Goal: Task Accomplishment & Management: Manage account settings

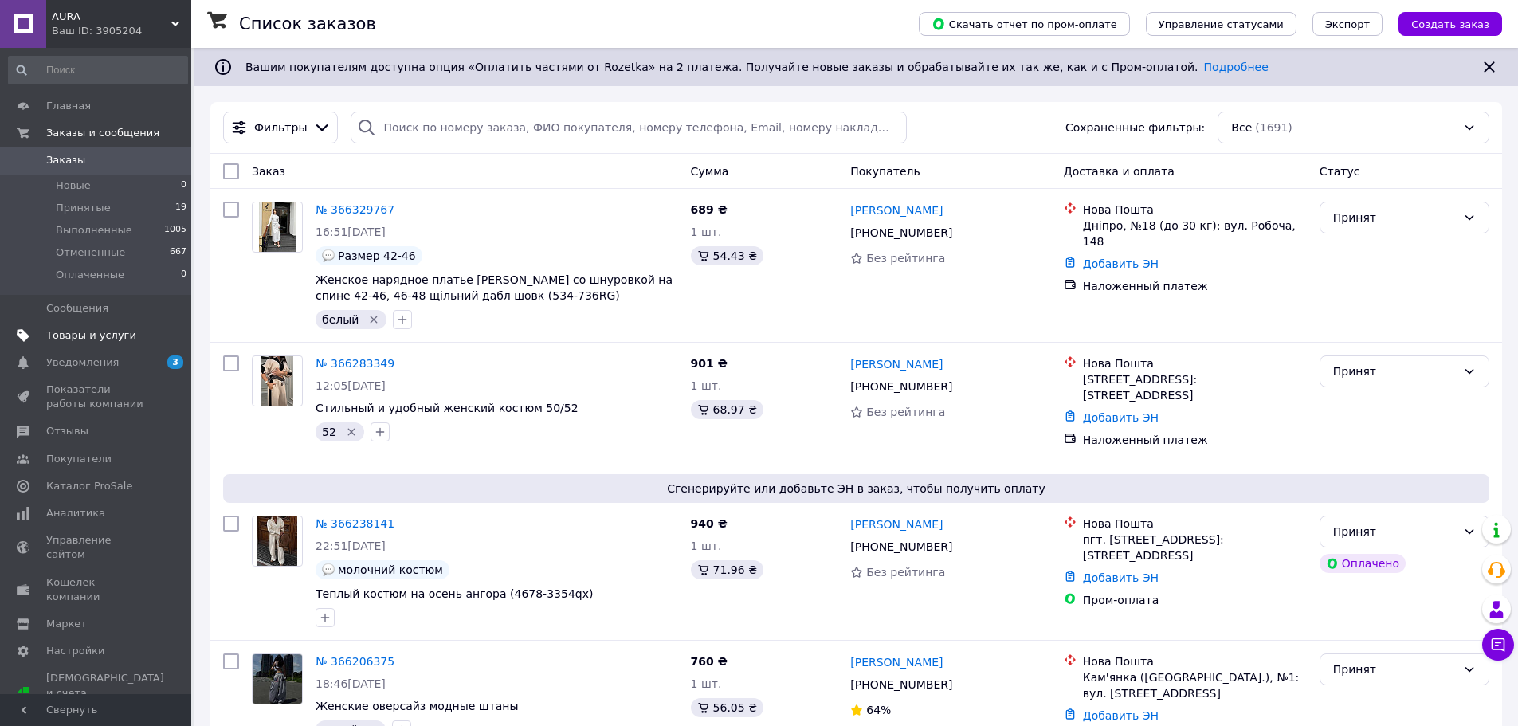
click at [101, 342] on span "Товары и услуги" at bounding box center [91, 335] width 90 height 14
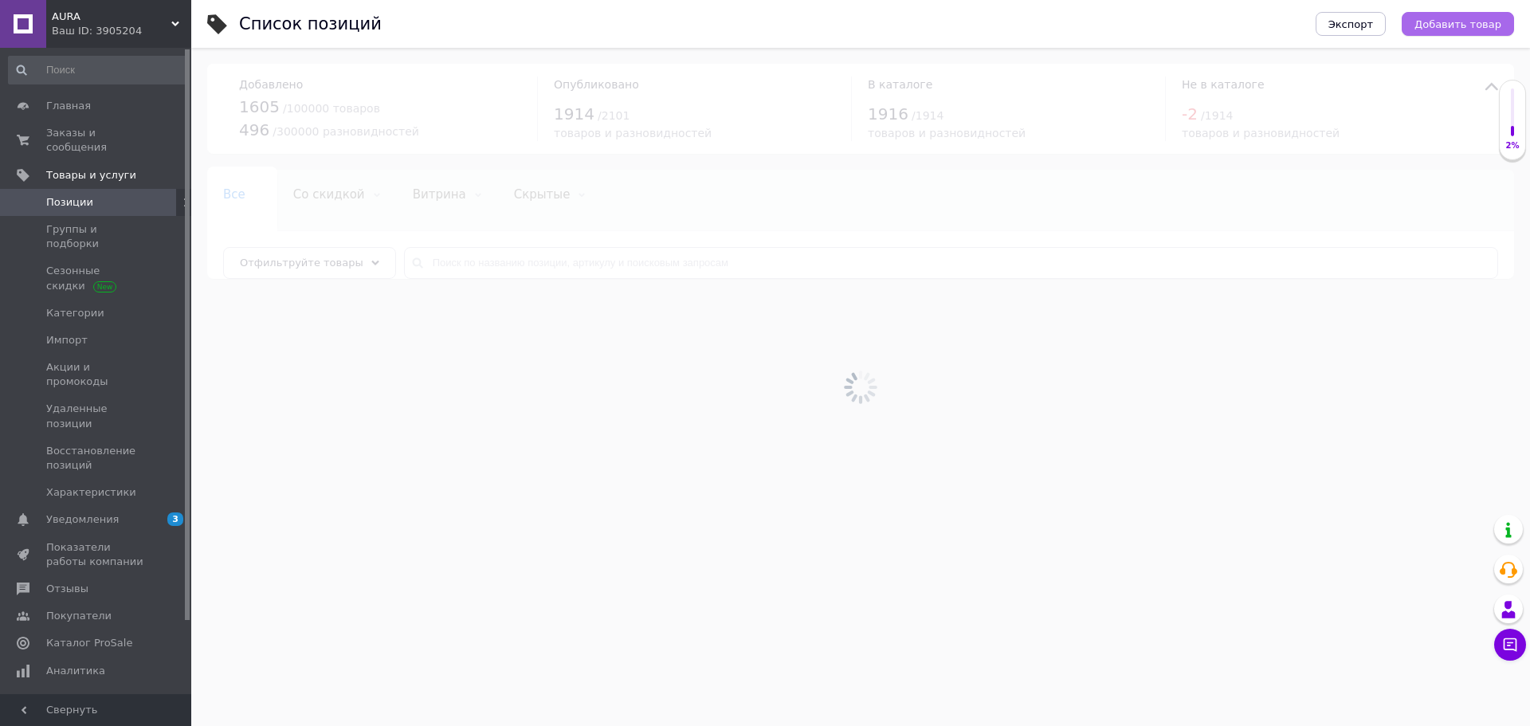
click at [1453, 22] on span "Добавить товар" at bounding box center [1458, 24] width 87 height 12
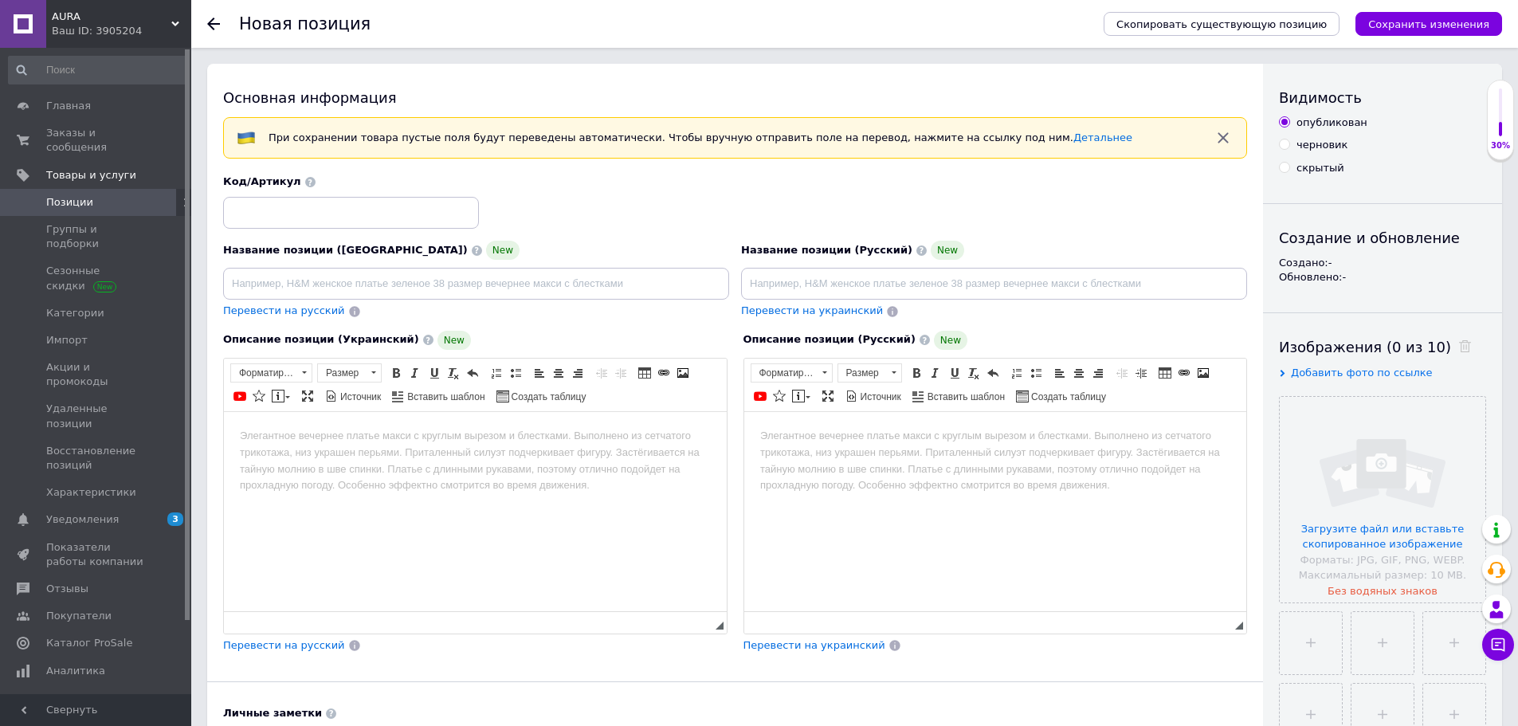
click at [438, 451] on html at bounding box center [475, 435] width 503 height 49
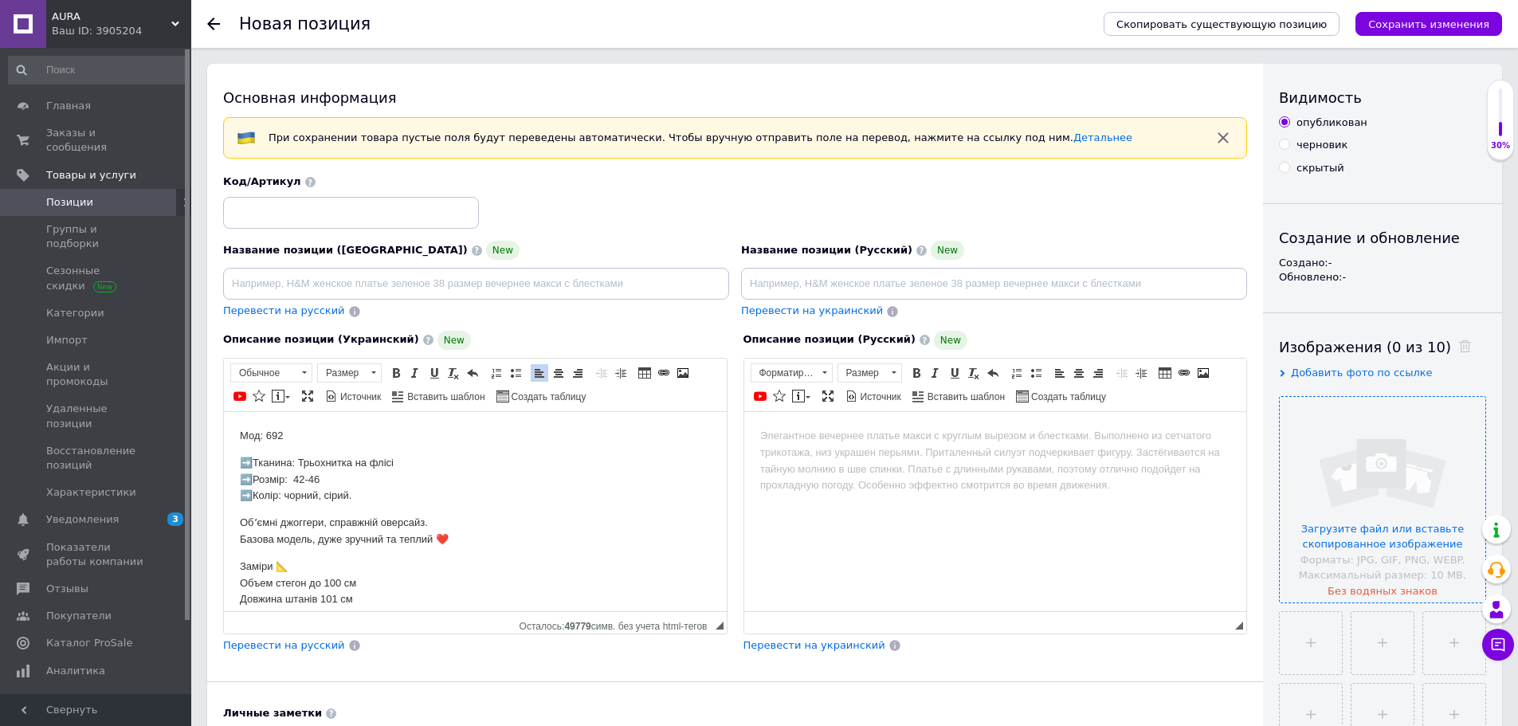
click at [1426, 530] on input "file" at bounding box center [1383, 500] width 206 height 206
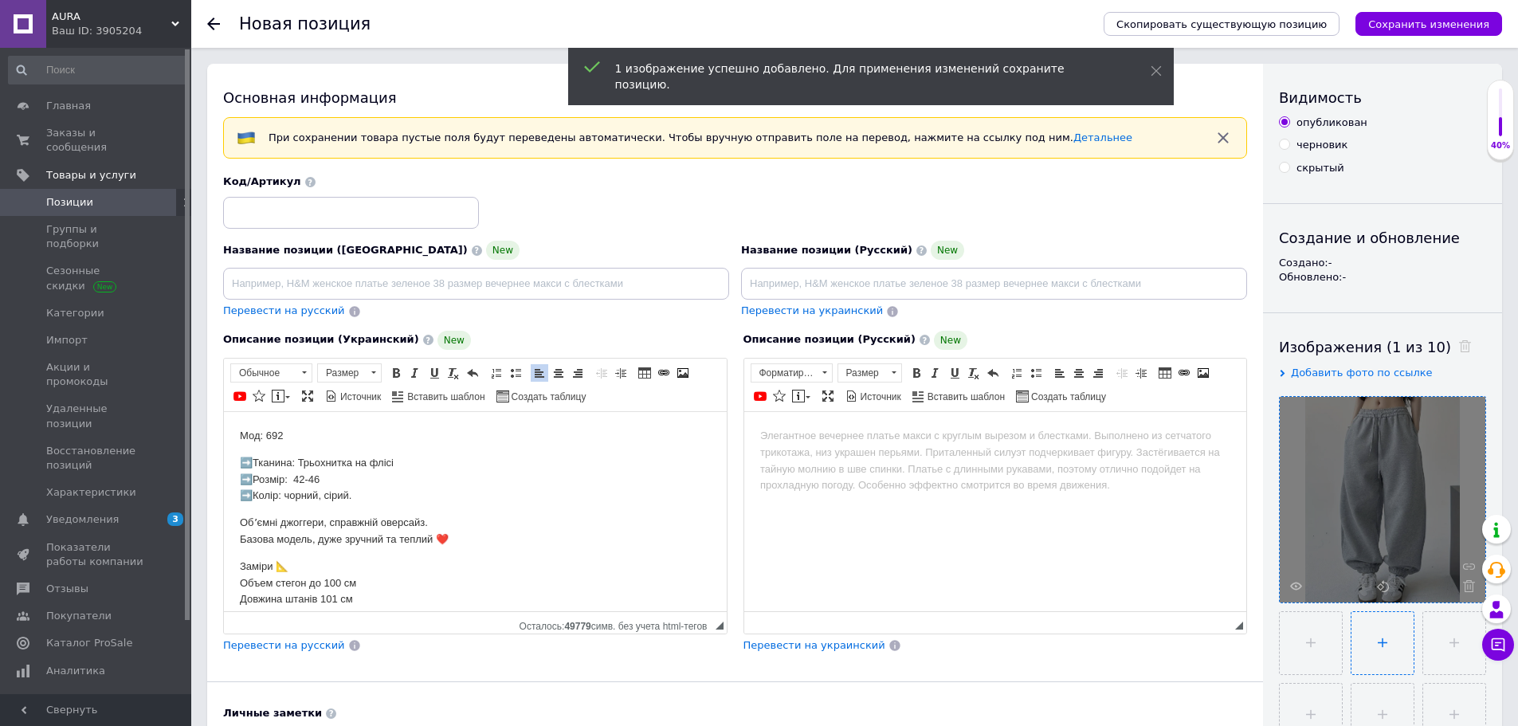
click at [1407, 646] on input "file" at bounding box center [1383, 643] width 62 height 62
type input "C:\fakepath\photo_2025-10-12_21-49-13.jpg"
click at [1379, 642] on input "file" at bounding box center [1383, 643] width 62 height 62
type input "C:\fakepath\photo_2025-10-12_21-49-15.jpg"
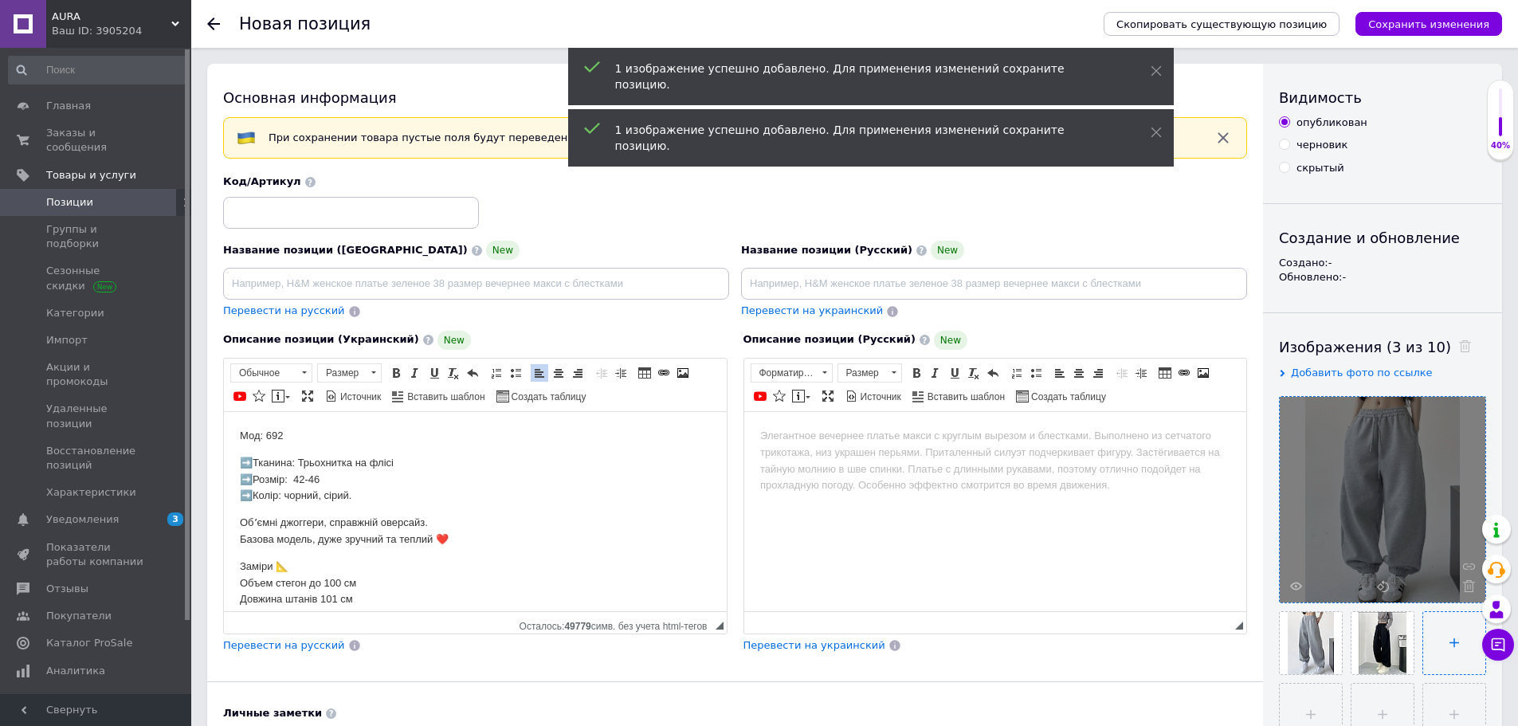
click at [1435, 656] on input "file" at bounding box center [1455, 643] width 62 height 62
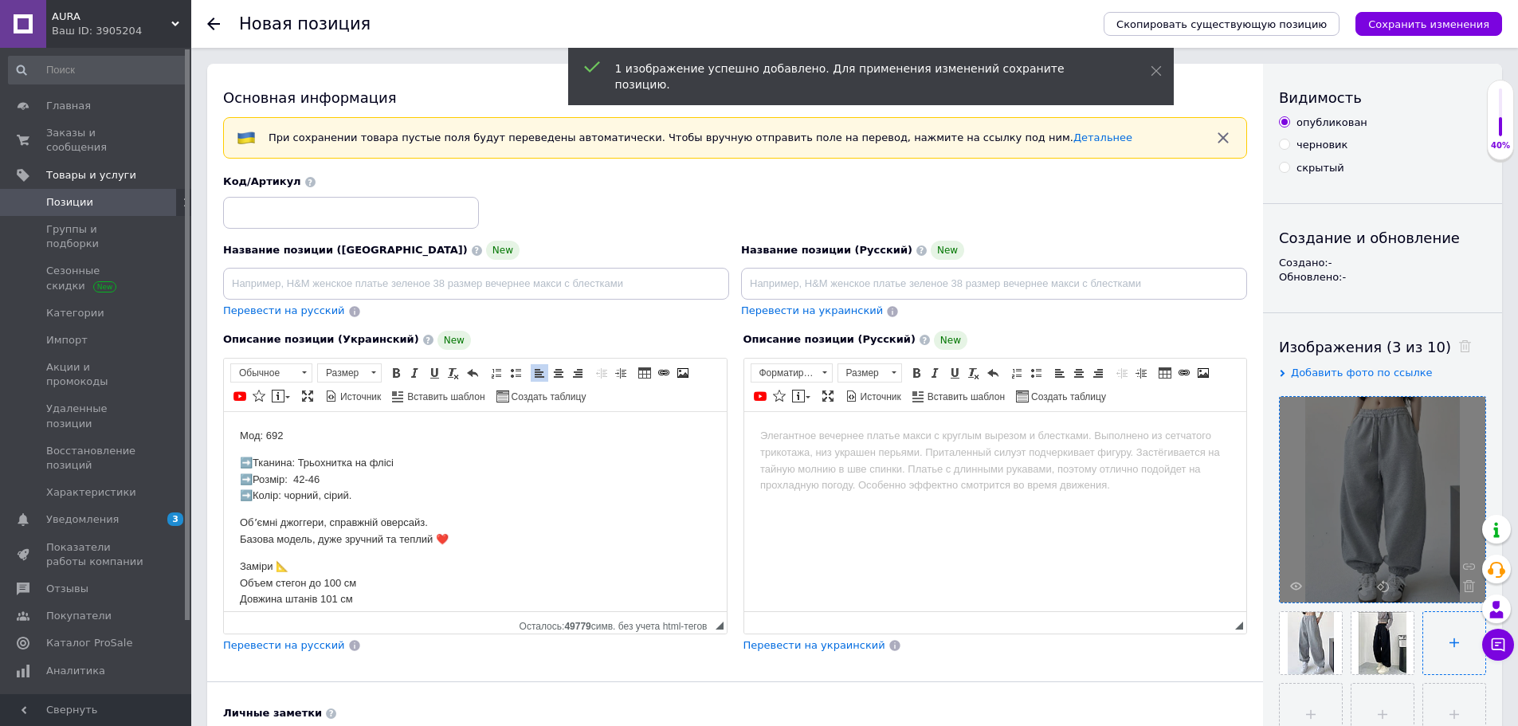
type input "C:\fakepath\photo_2025-10-12_21-49-18.jpg"
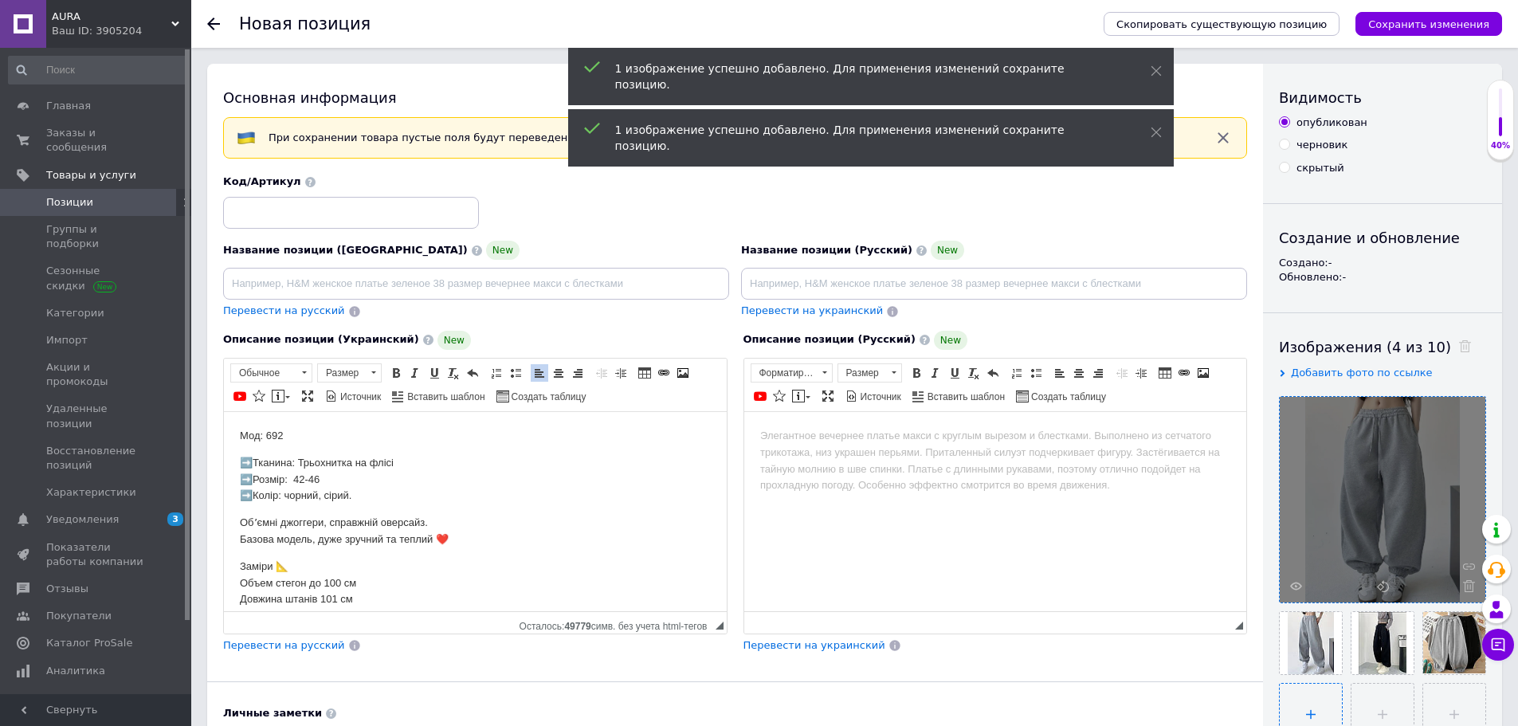
click at [1290, 702] on input "file" at bounding box center [1311, 715] width 62 height 62
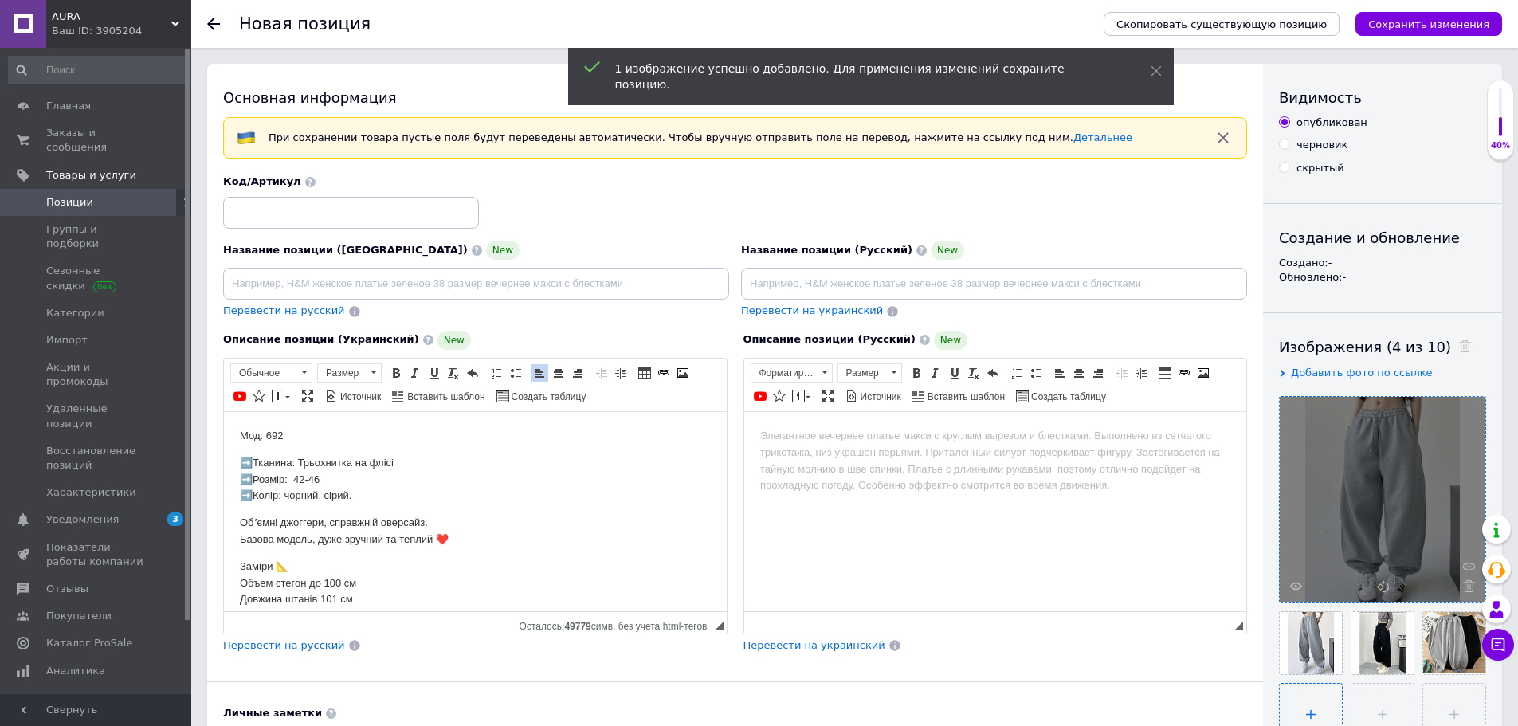
type input "C:\fakepath\photo_2025-10-12_21-49-20.jpg"
click at [1377, 701] on input "file" at bounding box center [1383, 715] width 62 height 62
type input "C:\fakepath\photo_2025-10-12_21-49-22.jpg"
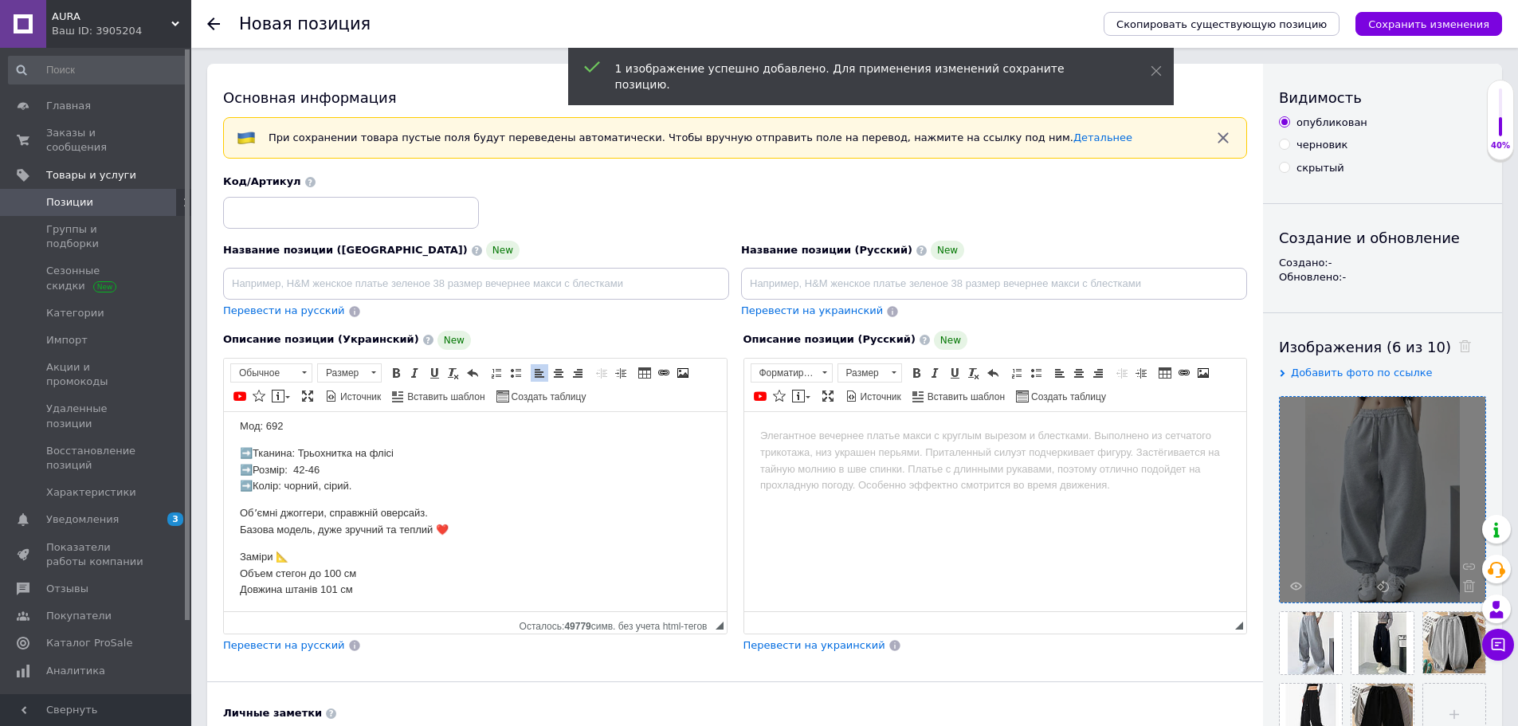
scroll to position [13, 0]
click at [318, 646] on span "Перевести на русский" at bounding box center [284, 645] width 122 height 12
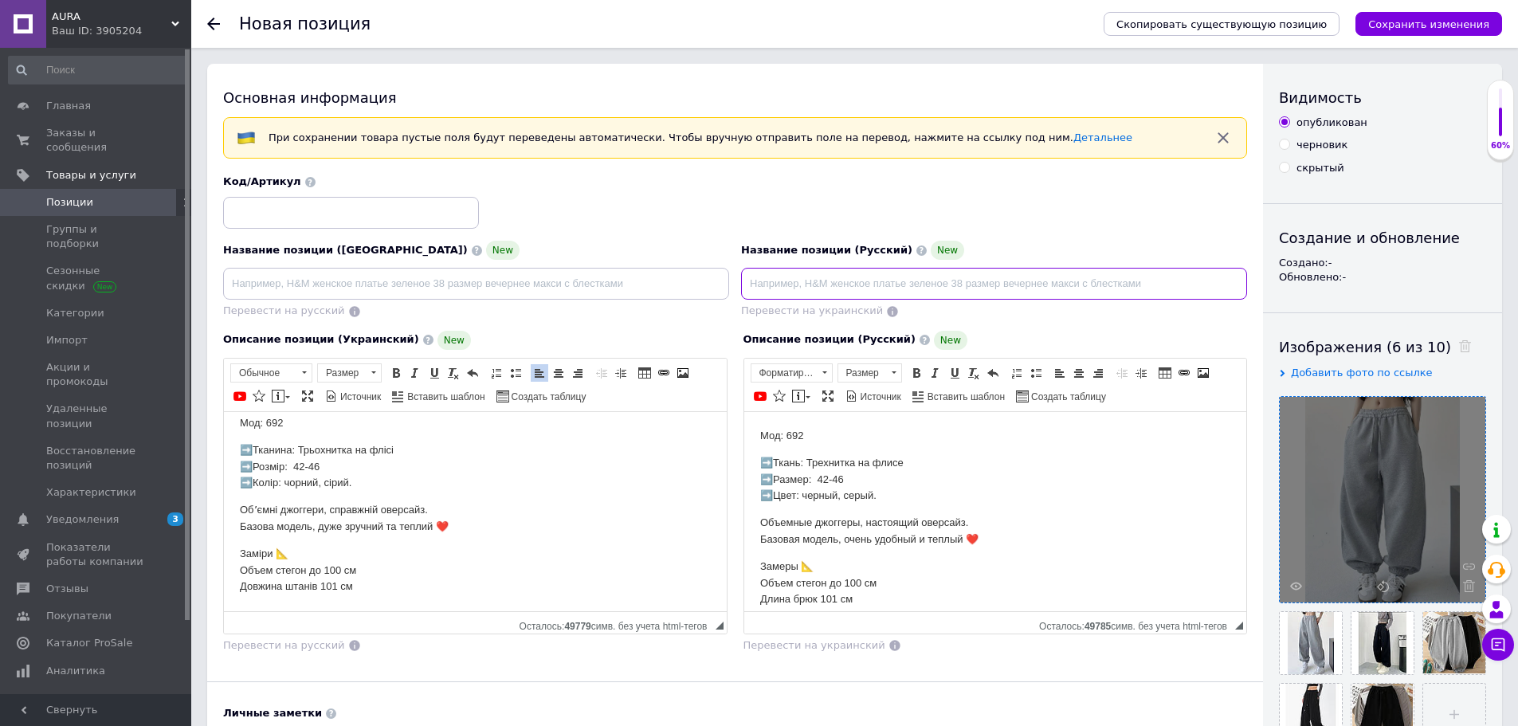
click at [861, 285] on input at bounding box center [994, 284] width 506 height 32
type input "Теплые женские штаны , трехнитка на флисе"
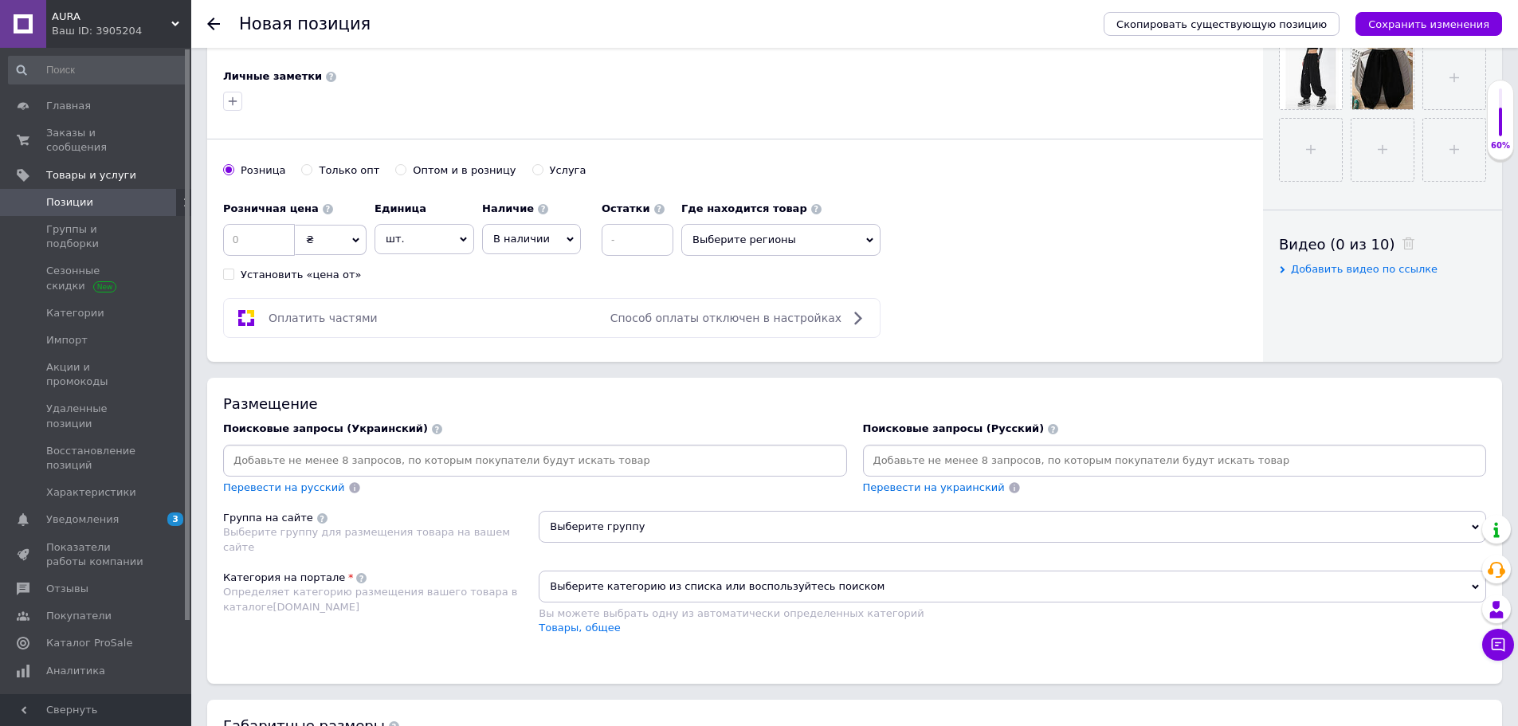
scroll to position [638, 0]
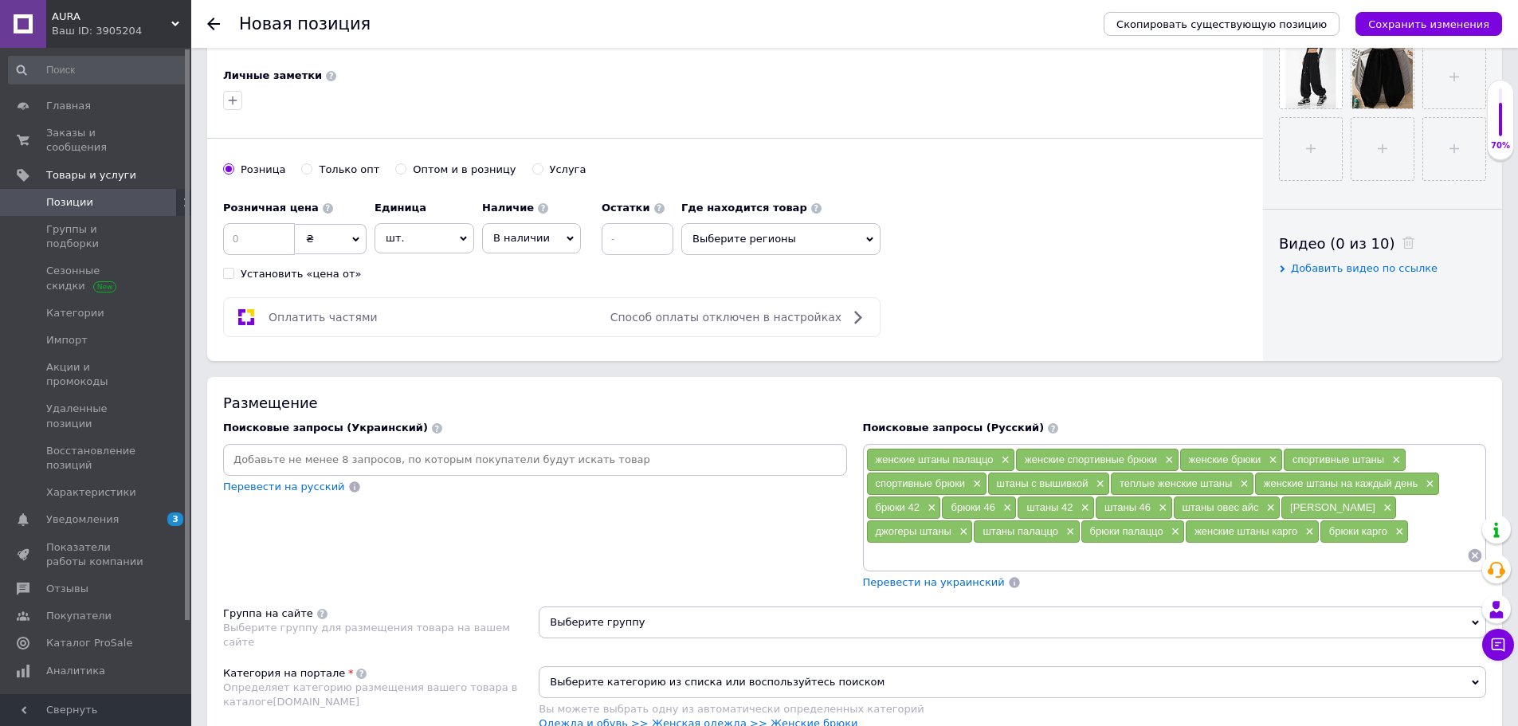
click at [961, 586] on span "Перевести на украинский" at bounding box center [934, 582] width 142 height 12
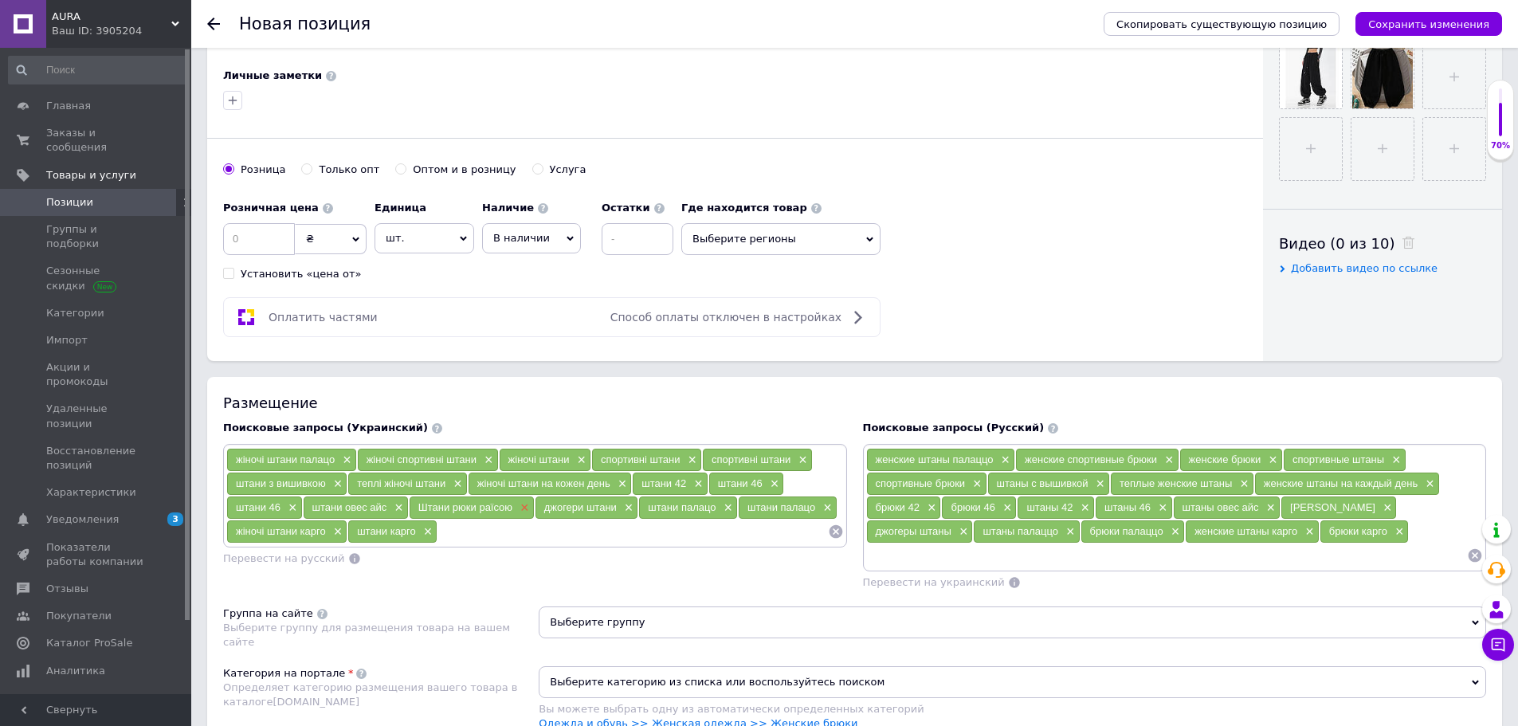
click at [525, 504] on span "×" at bounding box center [523, 508] width 13 height 14
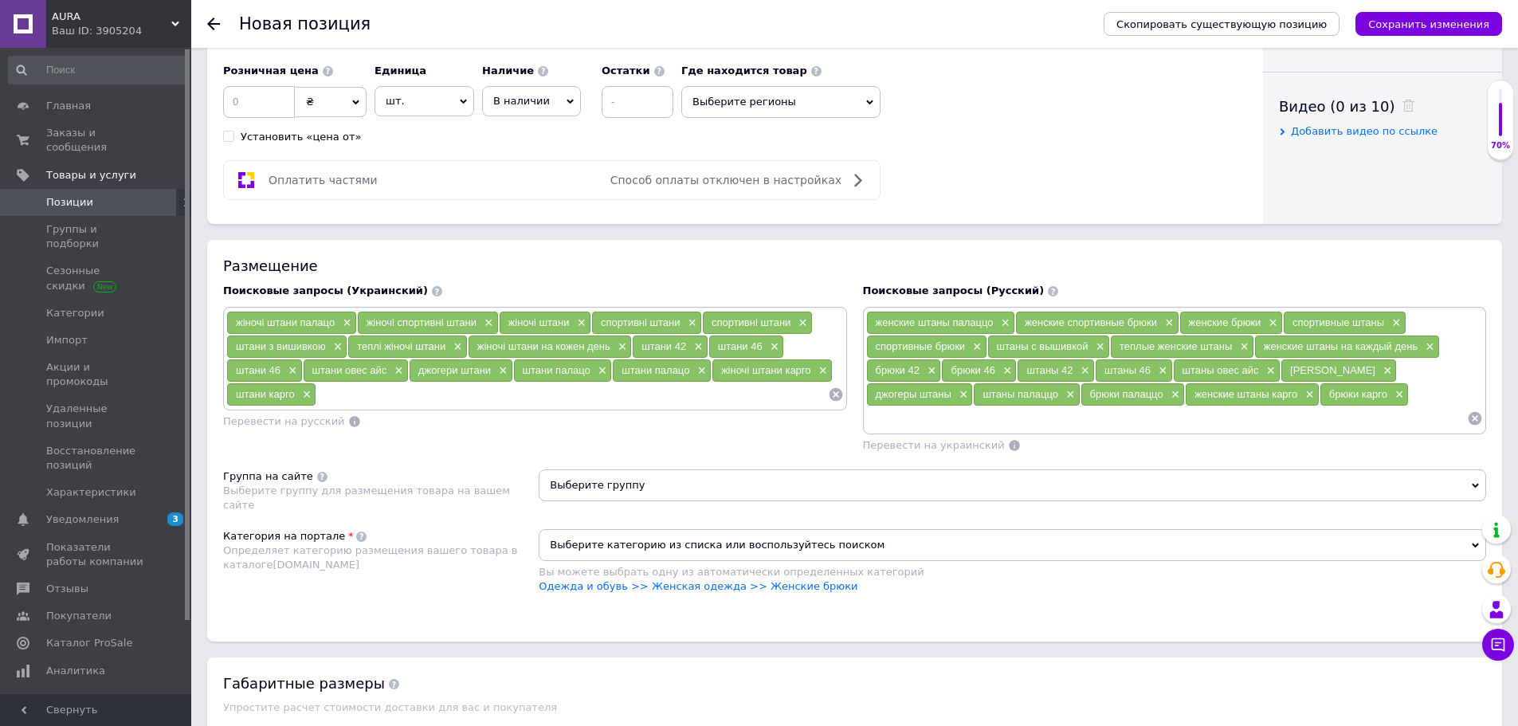
scroll to position [877, 0]
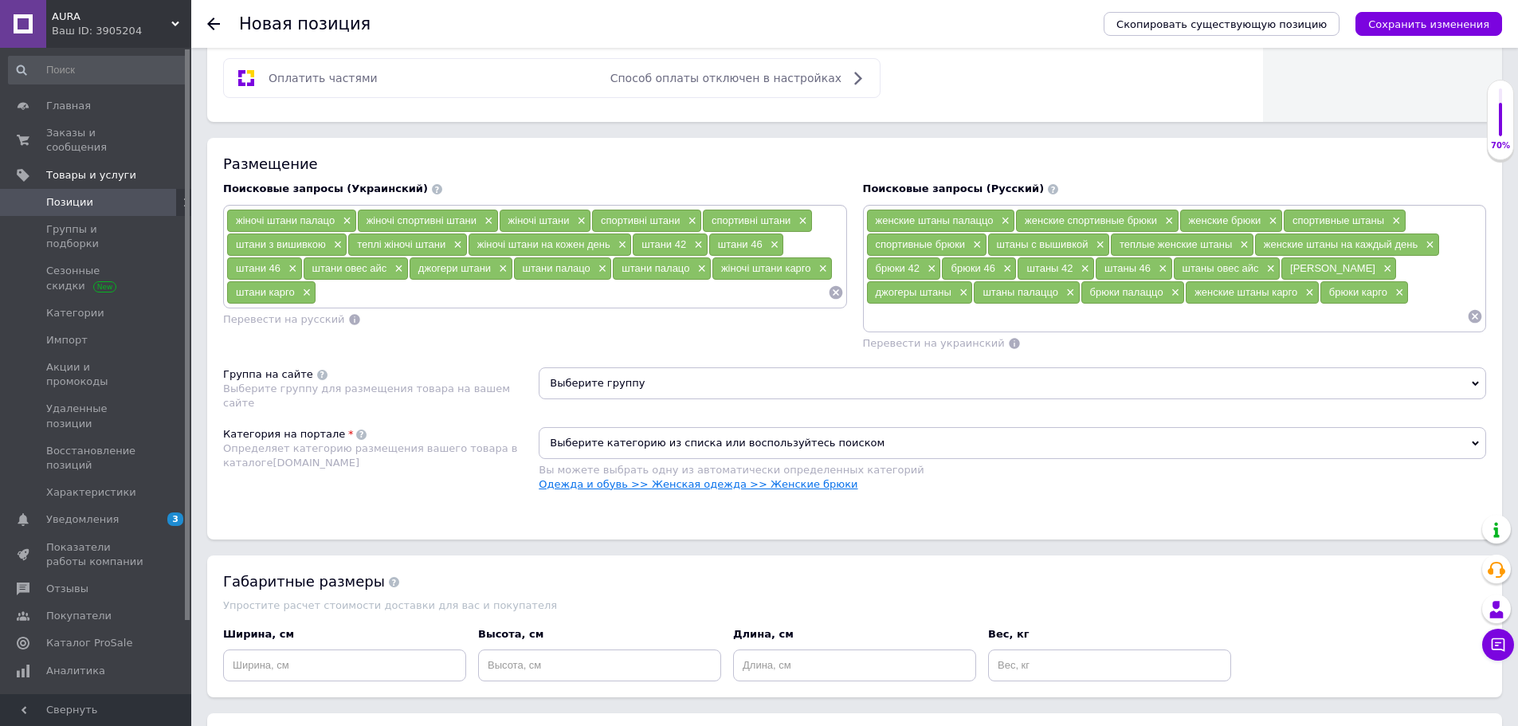
click at [775, 481] on link "Одежда и обувь >> Женская одежда >> Женские брюки" at bounding box center [698, 484] width 319 height 12
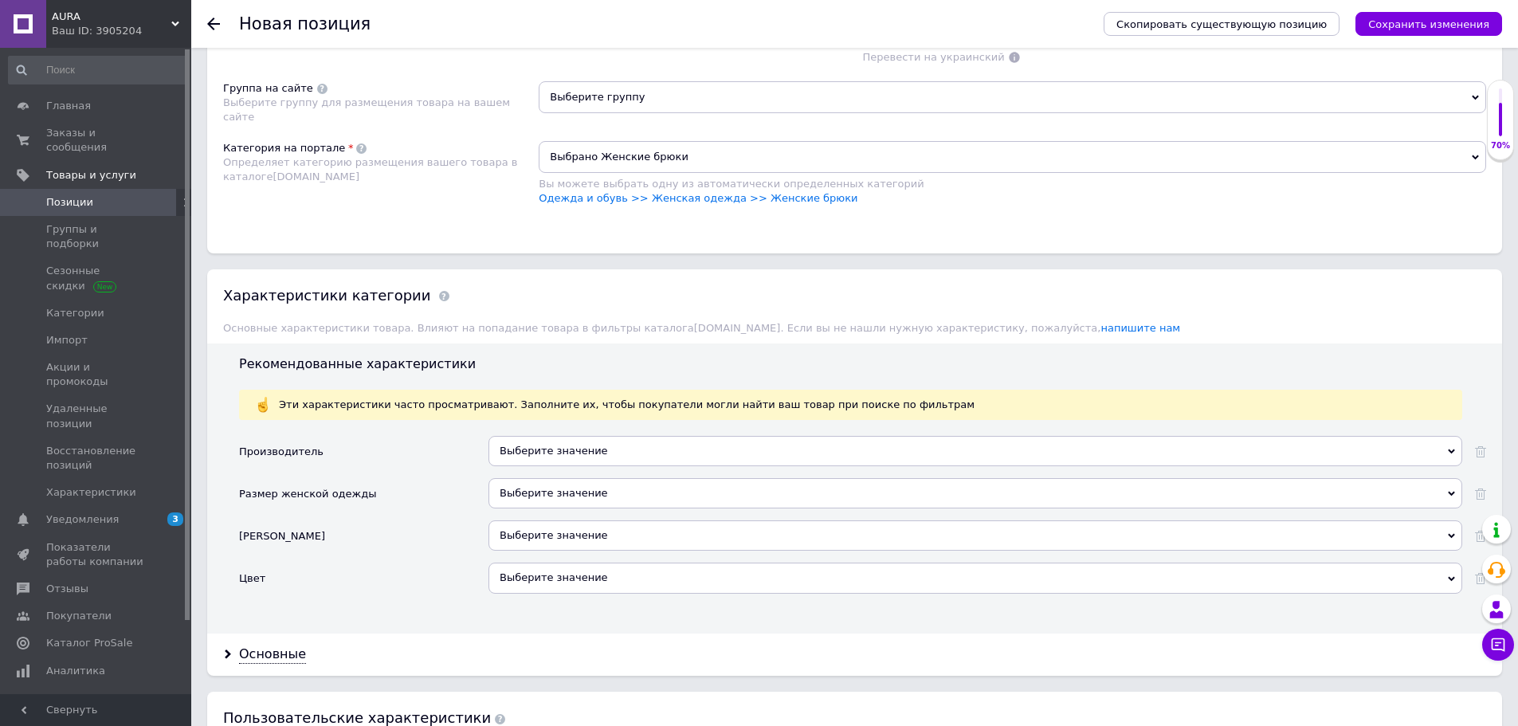
scroll to position [1196, 0]
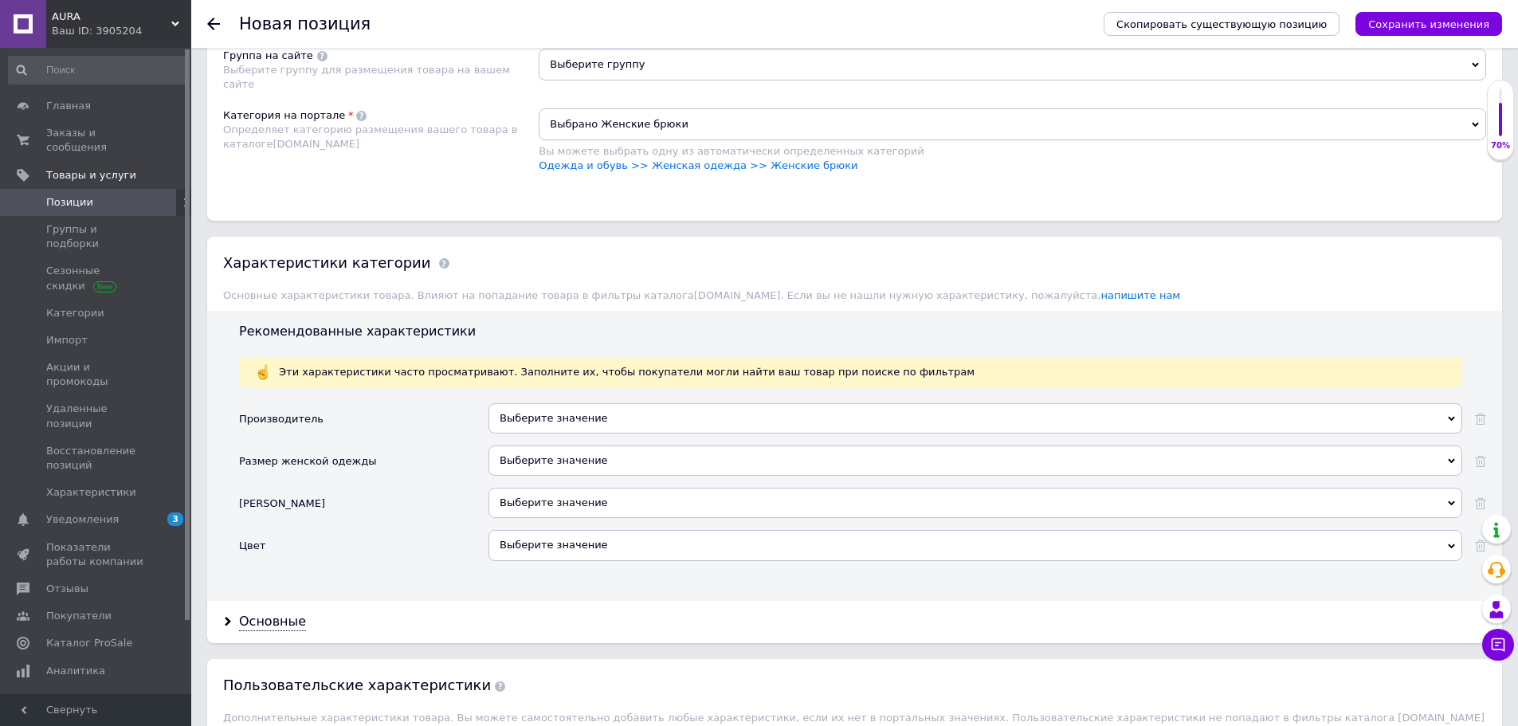
click at [539, 421] on div "Выберите значение" at bounding box center [976, 418] width 974 height 30
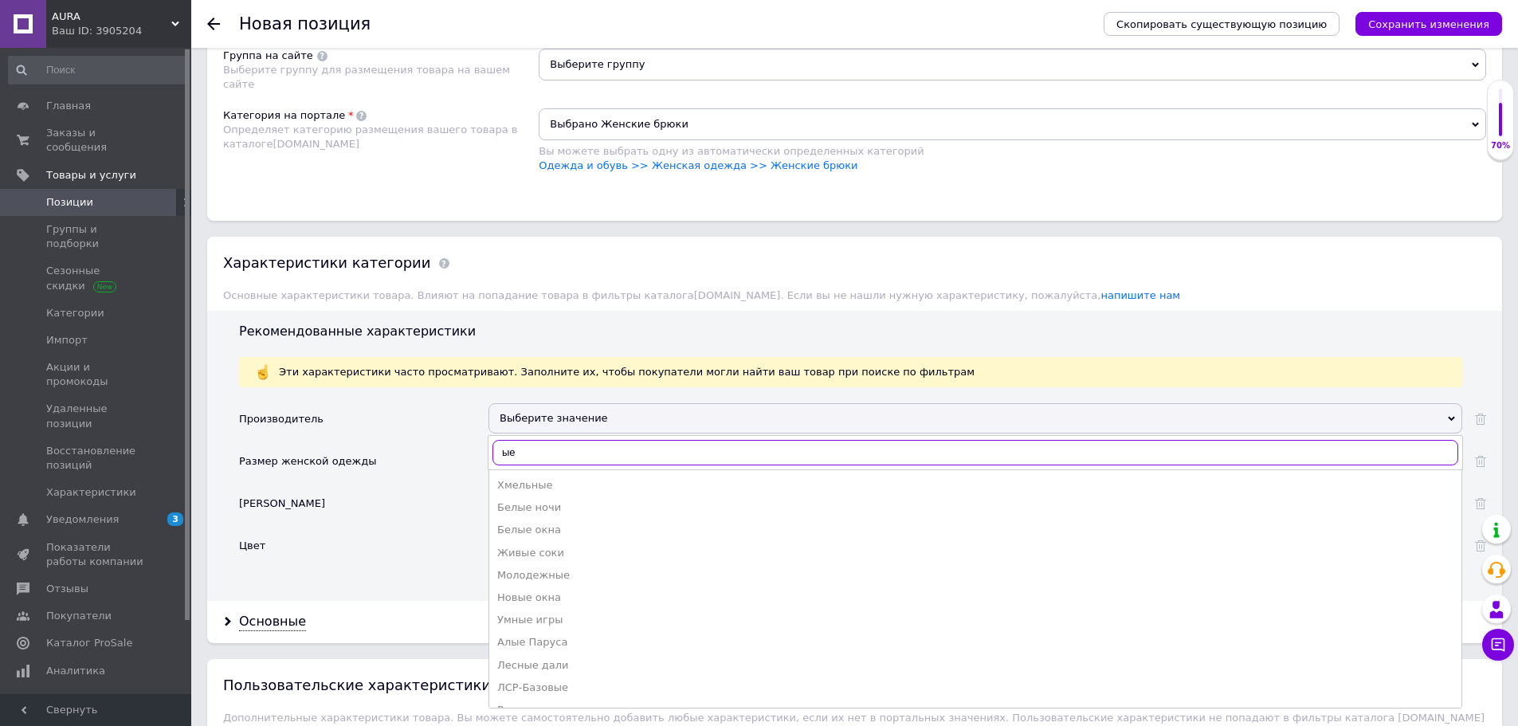
type input "ы"
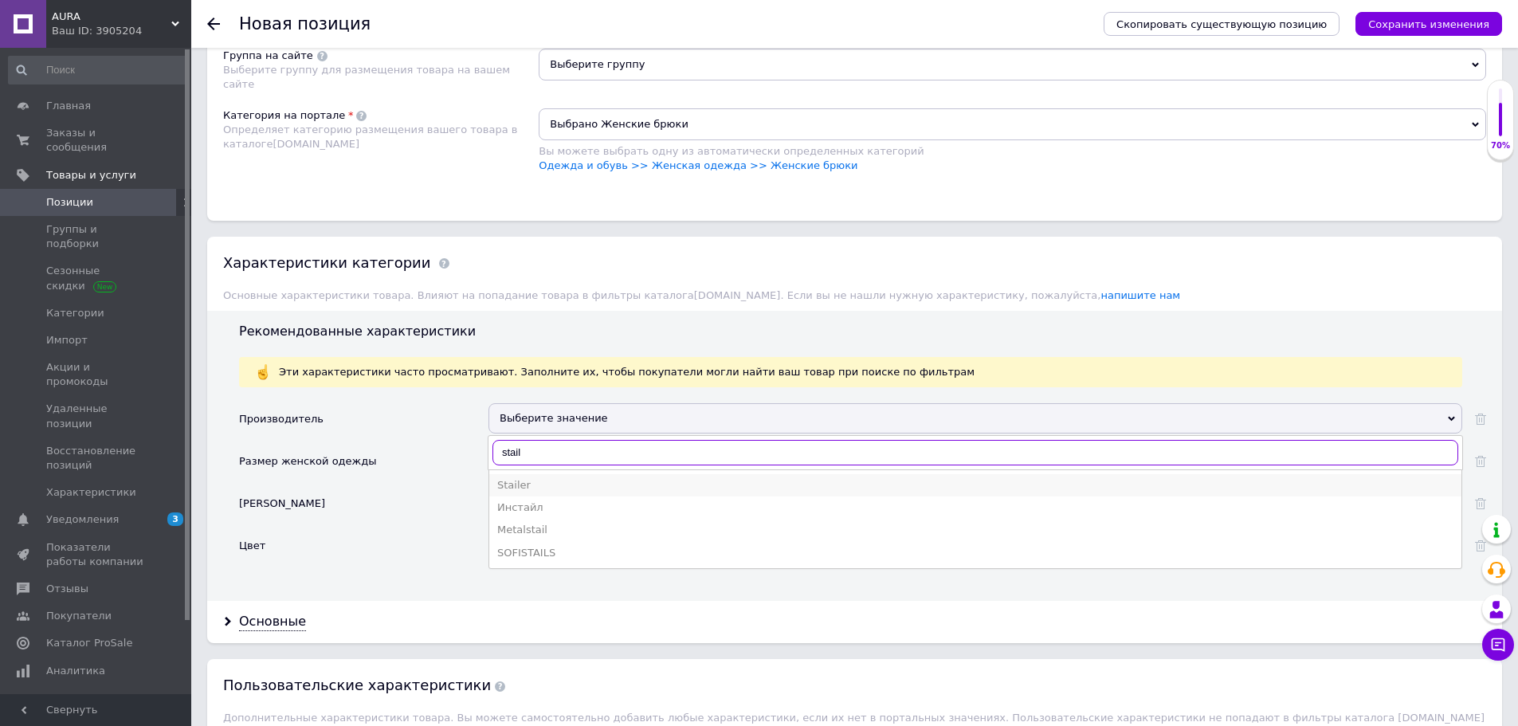
type input "stail"
click at [520, 485] on div "Stailer" at bounding box center [975, 485] width 956 height 14
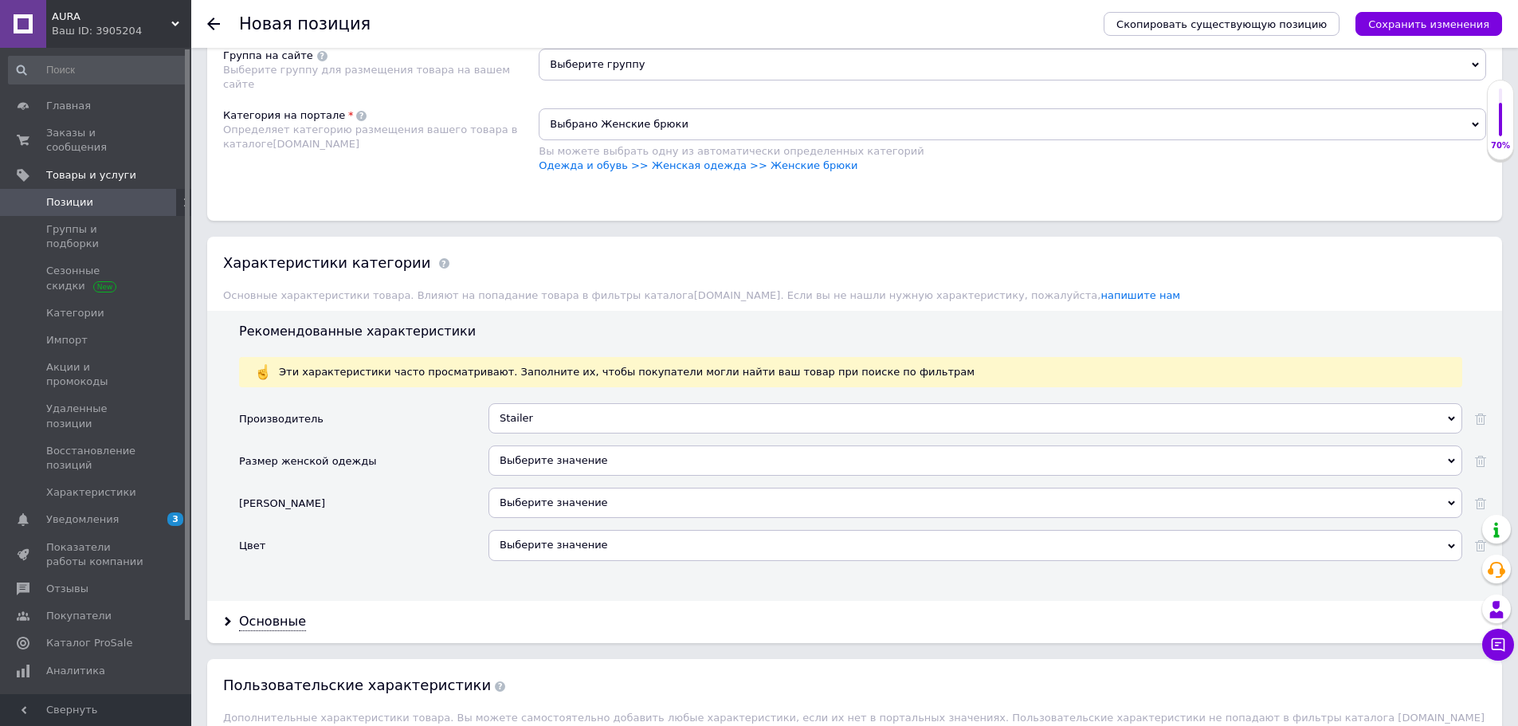
click at [541, 456] on div "Выберите значение" at bounding box center [976, 461] width 974 height 30
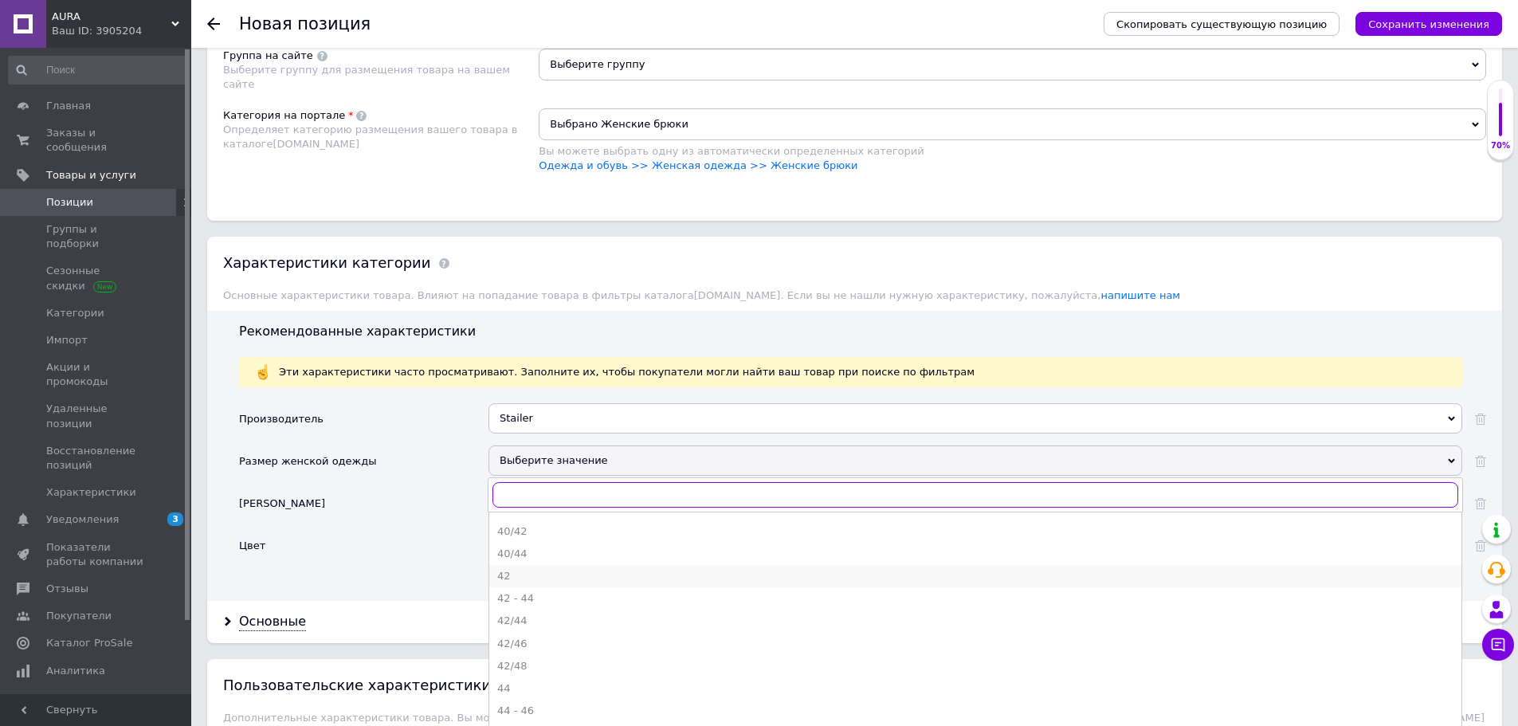
scroll to position [159, 0]
click at [523, 638] on div "42/46" at bounding box center [975, 638] width 956 height 14
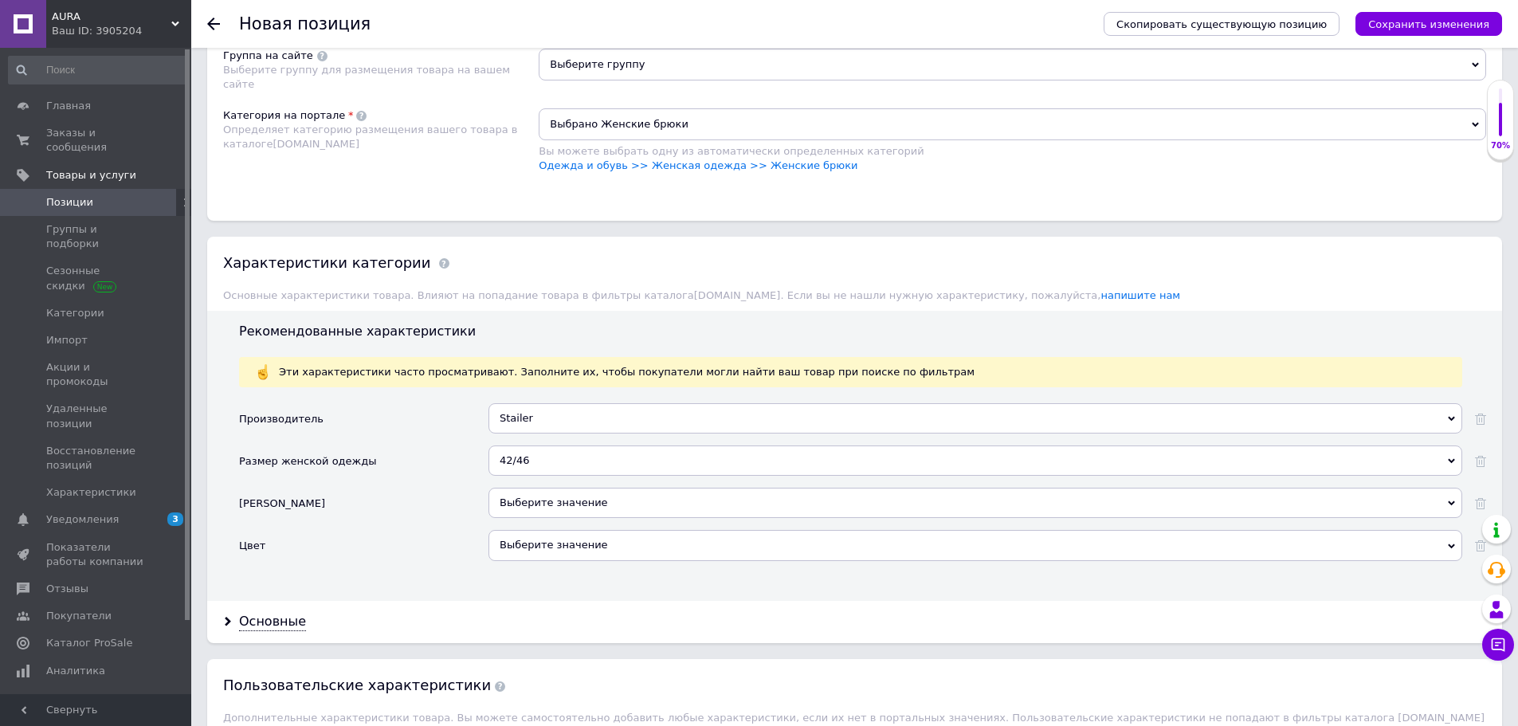
click at [564, 503] on div "Выберите значение" at bounding box center [976, 503] width 974 height 30
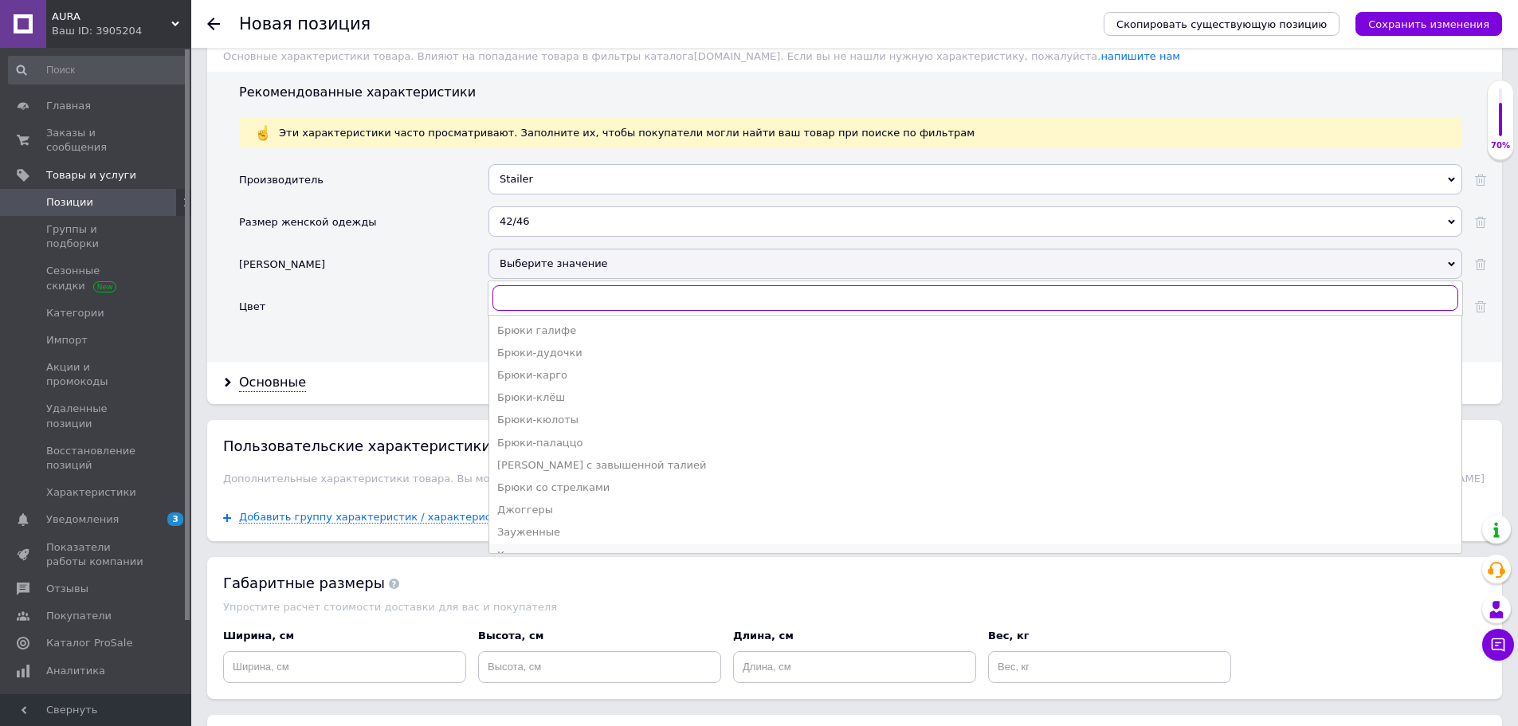
scroll to position [0, 0]
click at [572, 465] on div "Брюки-палаццо" at bounding box center [975, 466] width 956 height 14
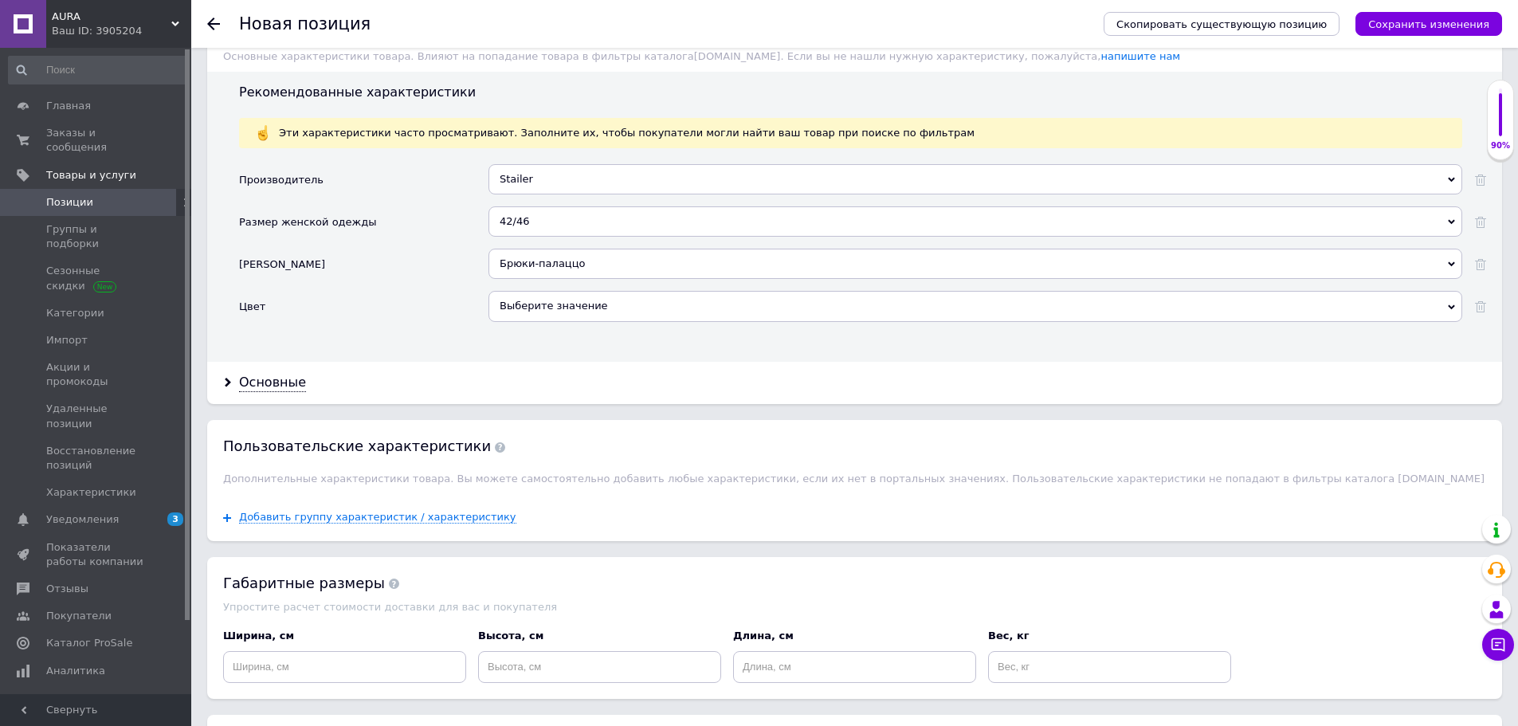
click at [595, 299] on div "Выберите значение" at bounding box center [976, 306] width 974 height 30
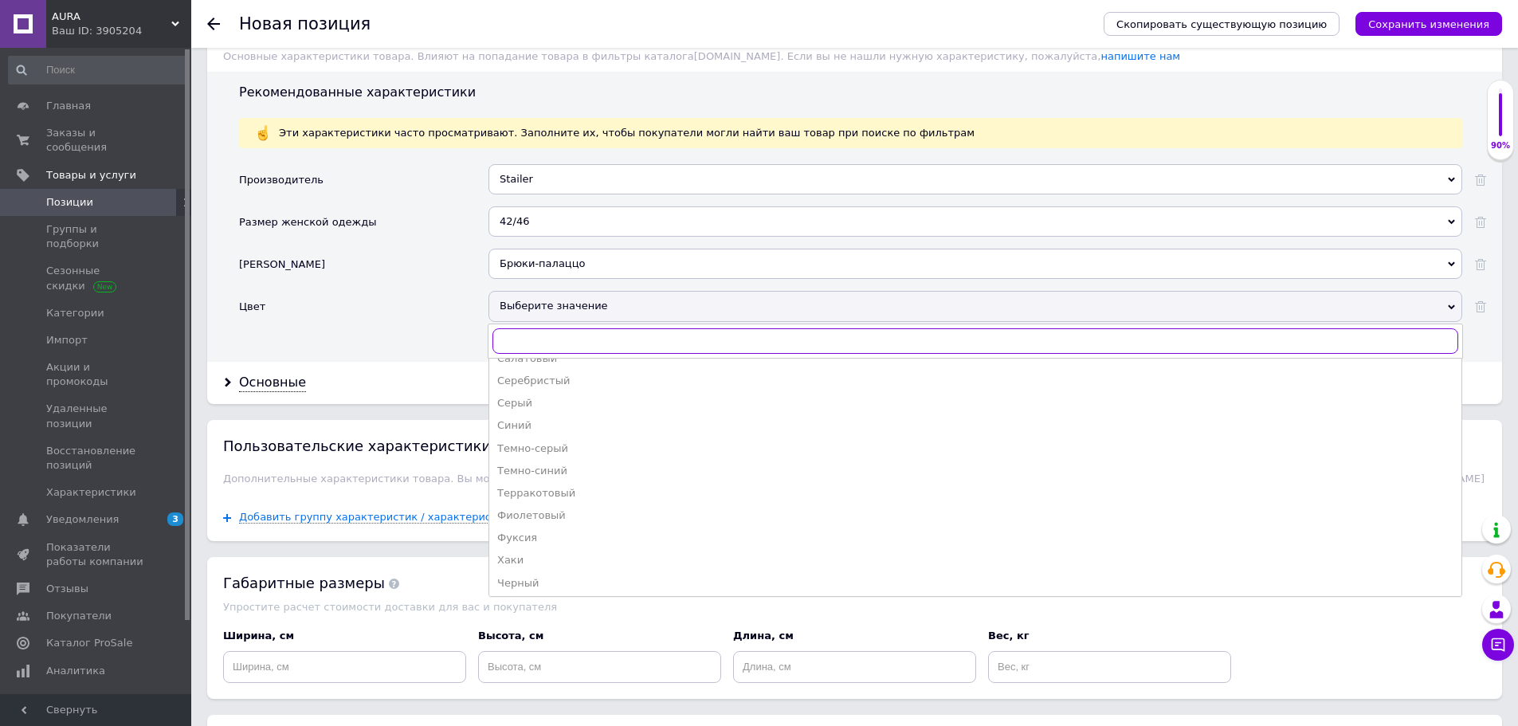
scroll to position [534, 0]
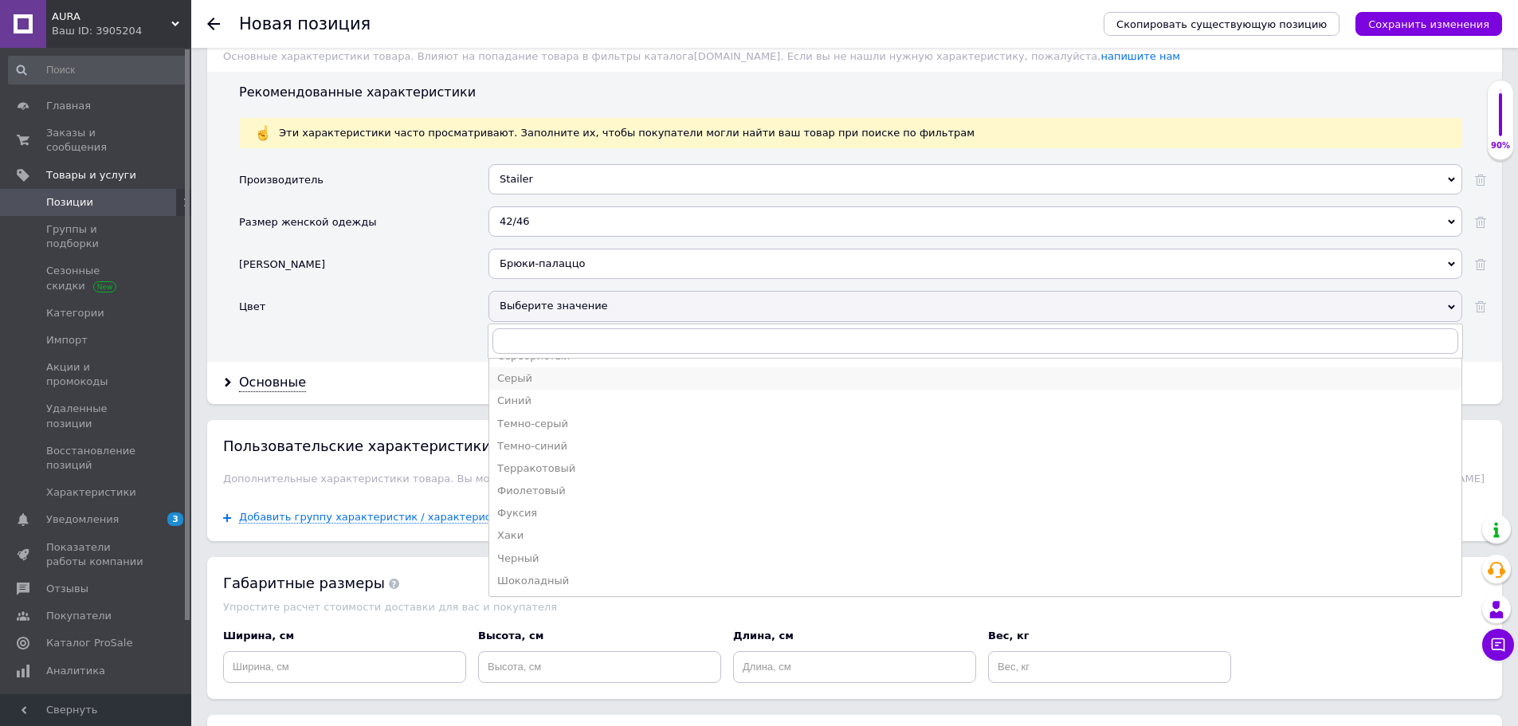
click at [519, 382] on div "Серый" at bounding box center [975, 378] width 956 height 14
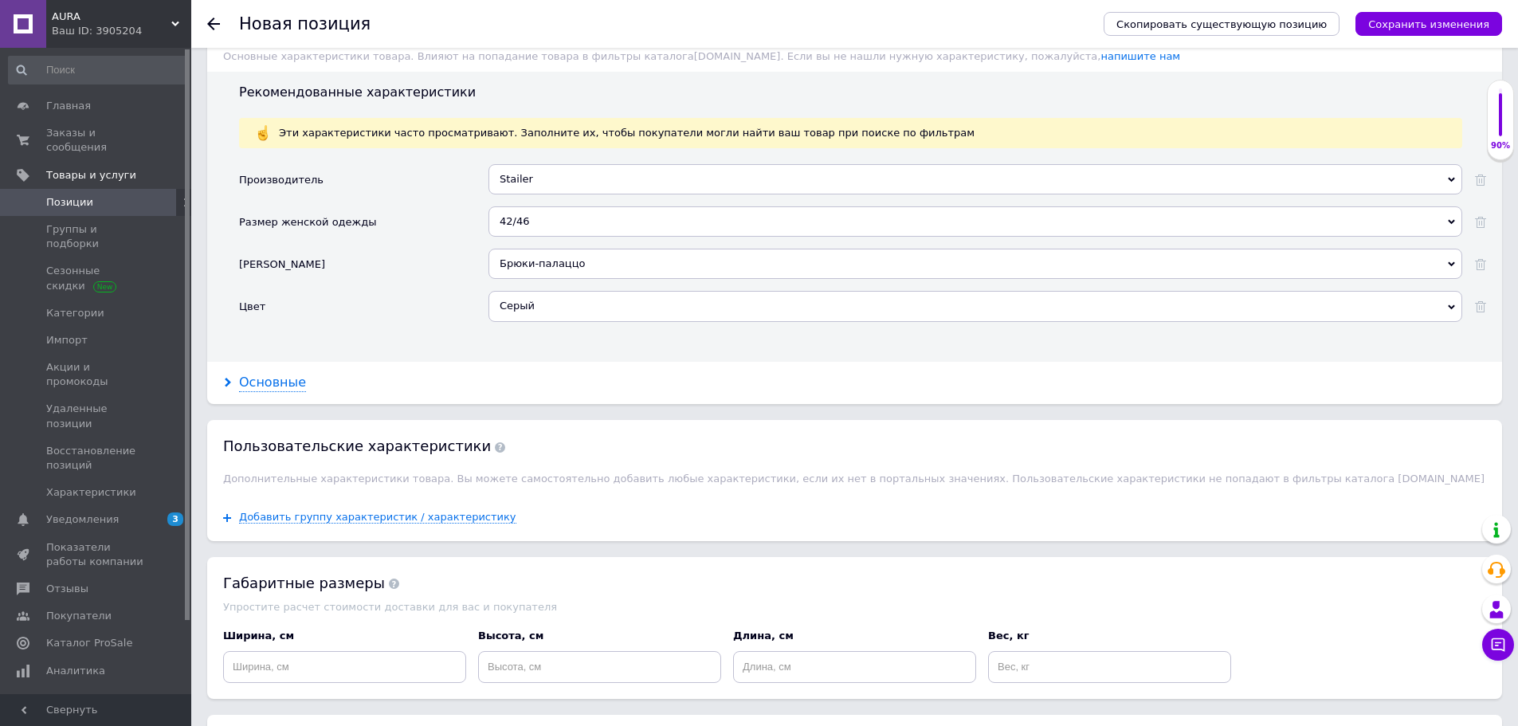
click at [261, 382] on div "Основные" at bounding box center [272, 383] width 67 height 18
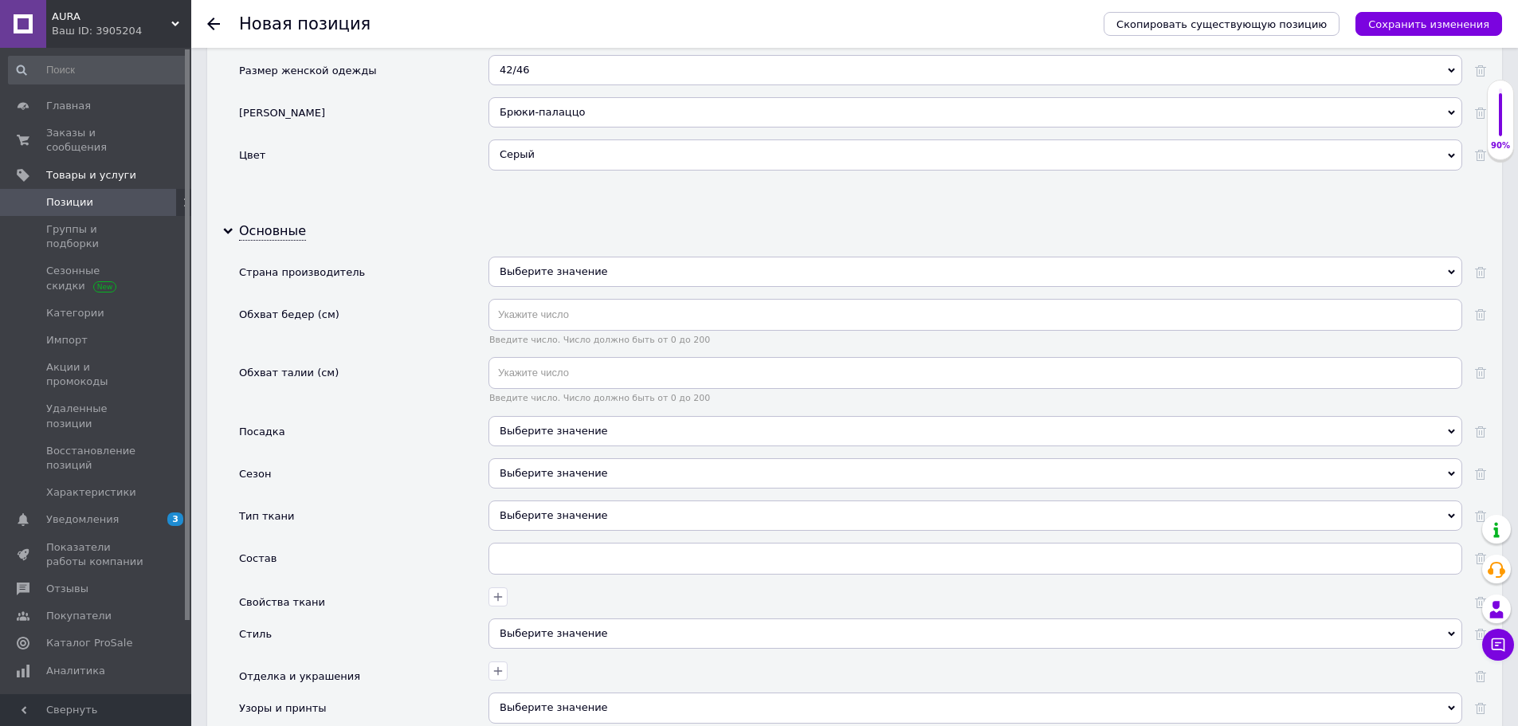
scroll to position [1674, 0]
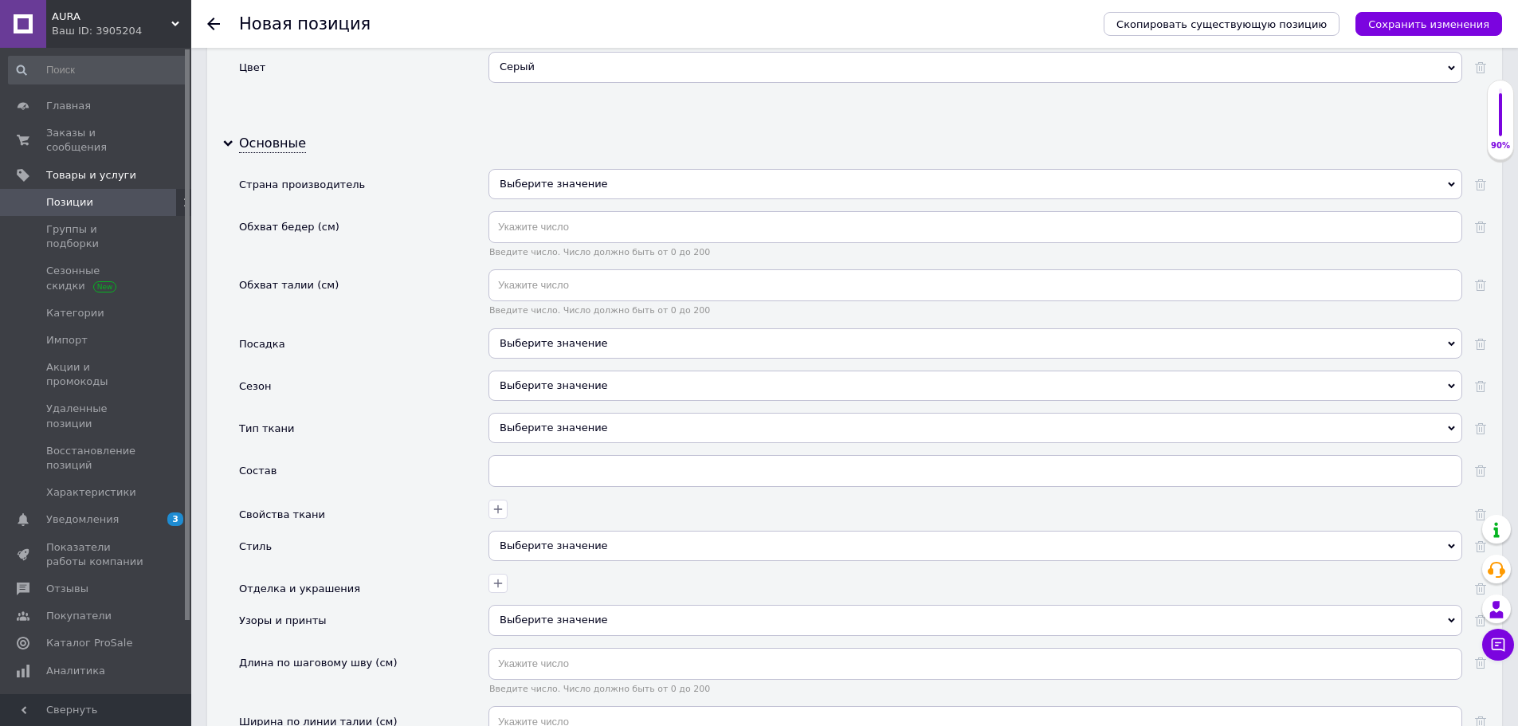
click at [579, 345] on div "Выберите значение" at bounding box center [976, 343] width 974 height 30
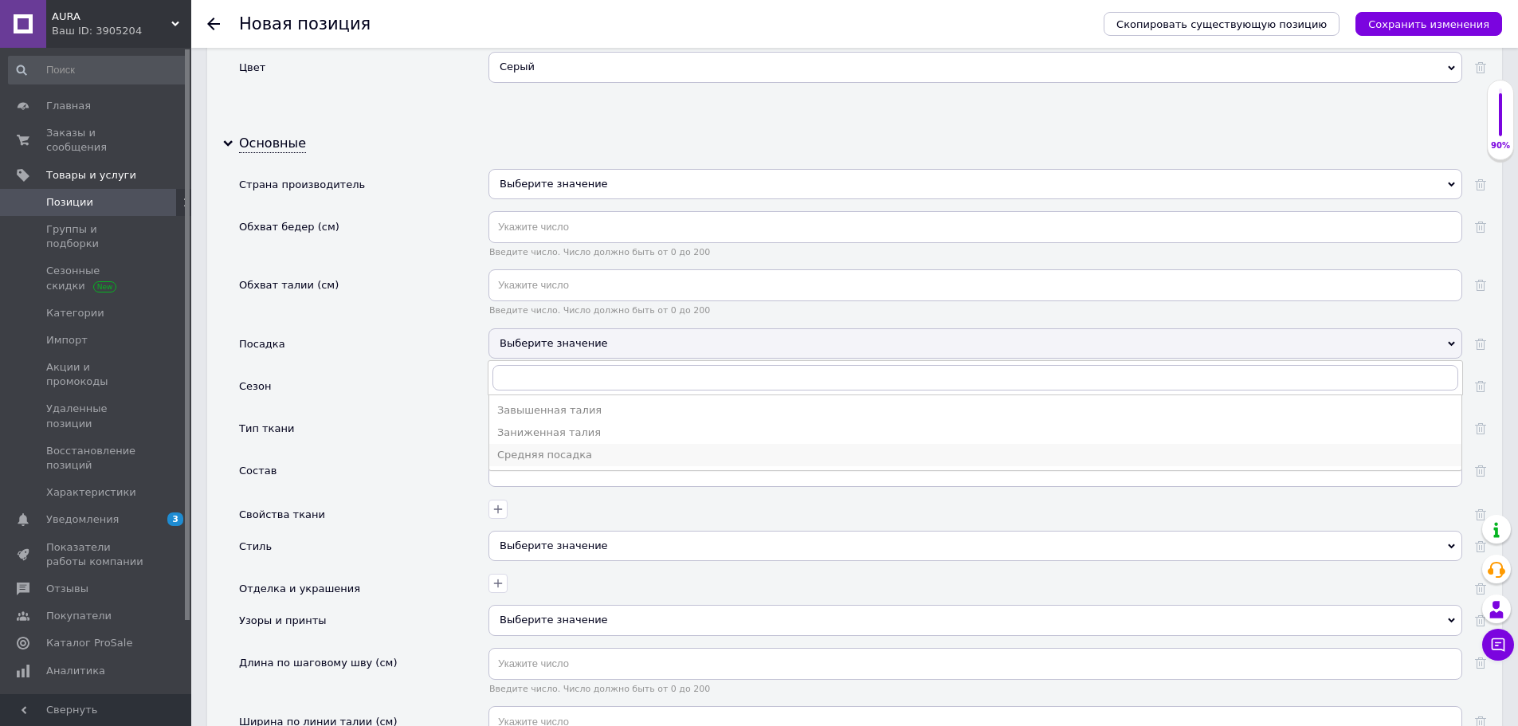
click at [573, 455] on div "Средняя посадка" at bounding box center [975, 455] width 956 height 14
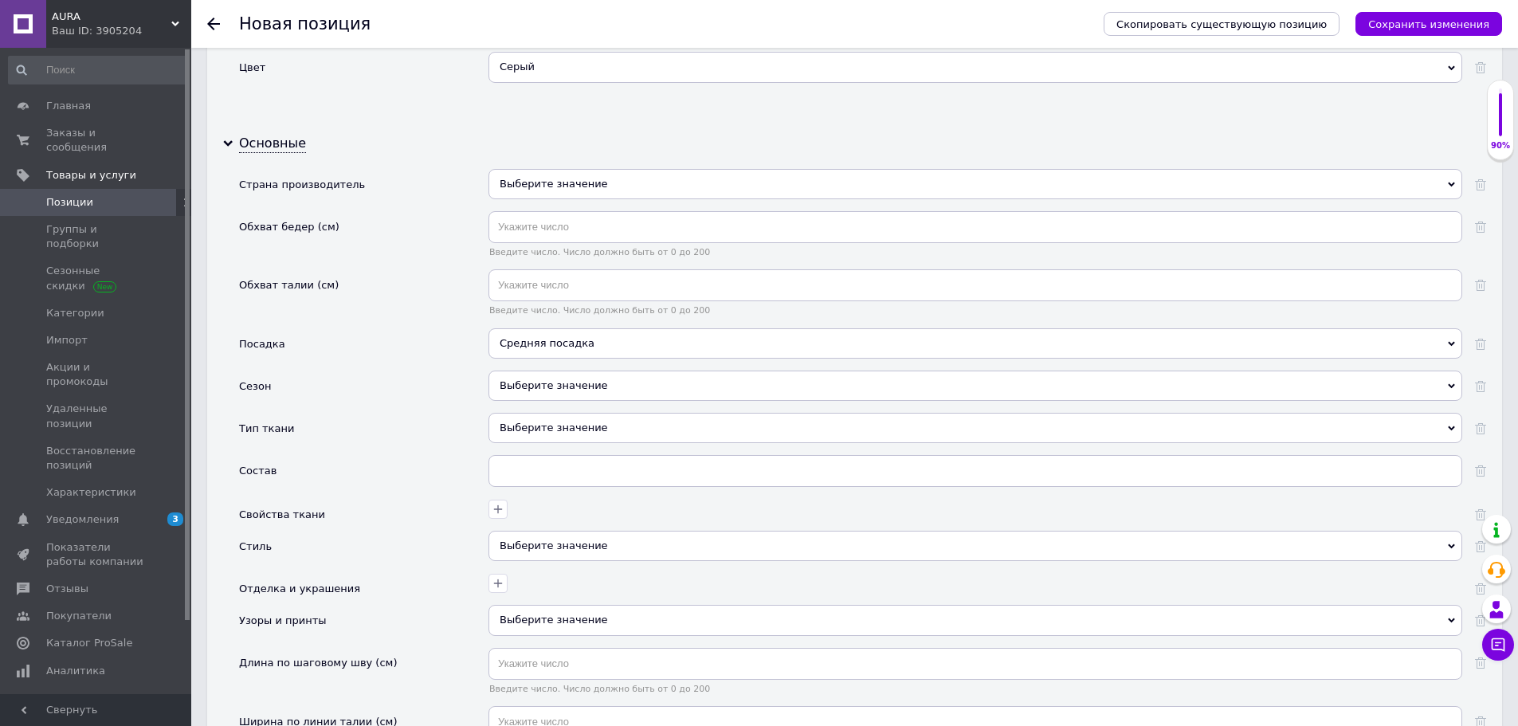
click at [584, 386] on div "Выберите значение" at bounding box center [976, 386] width 974 height 30
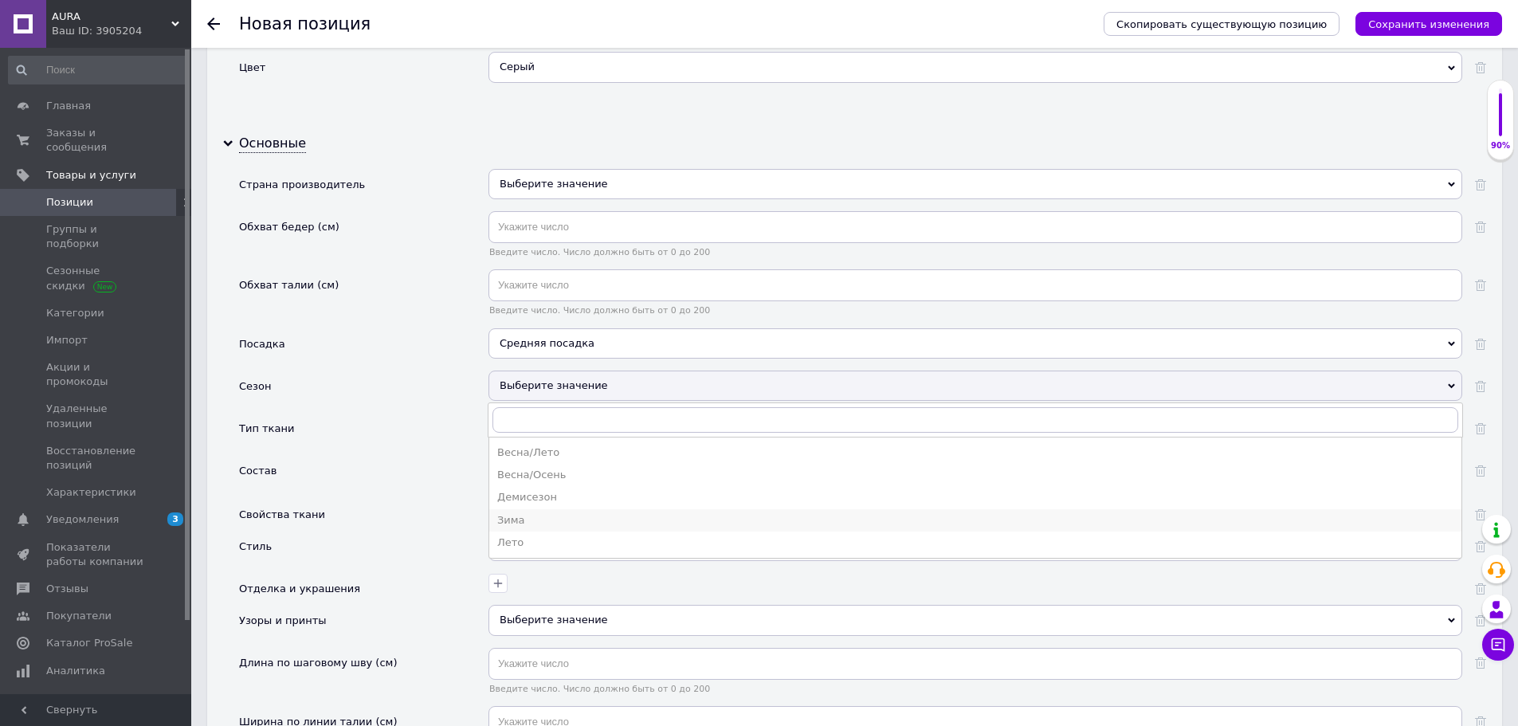
click at [527, 514] on div "Зима" at bounding box center [975, 520] width 956 height 14
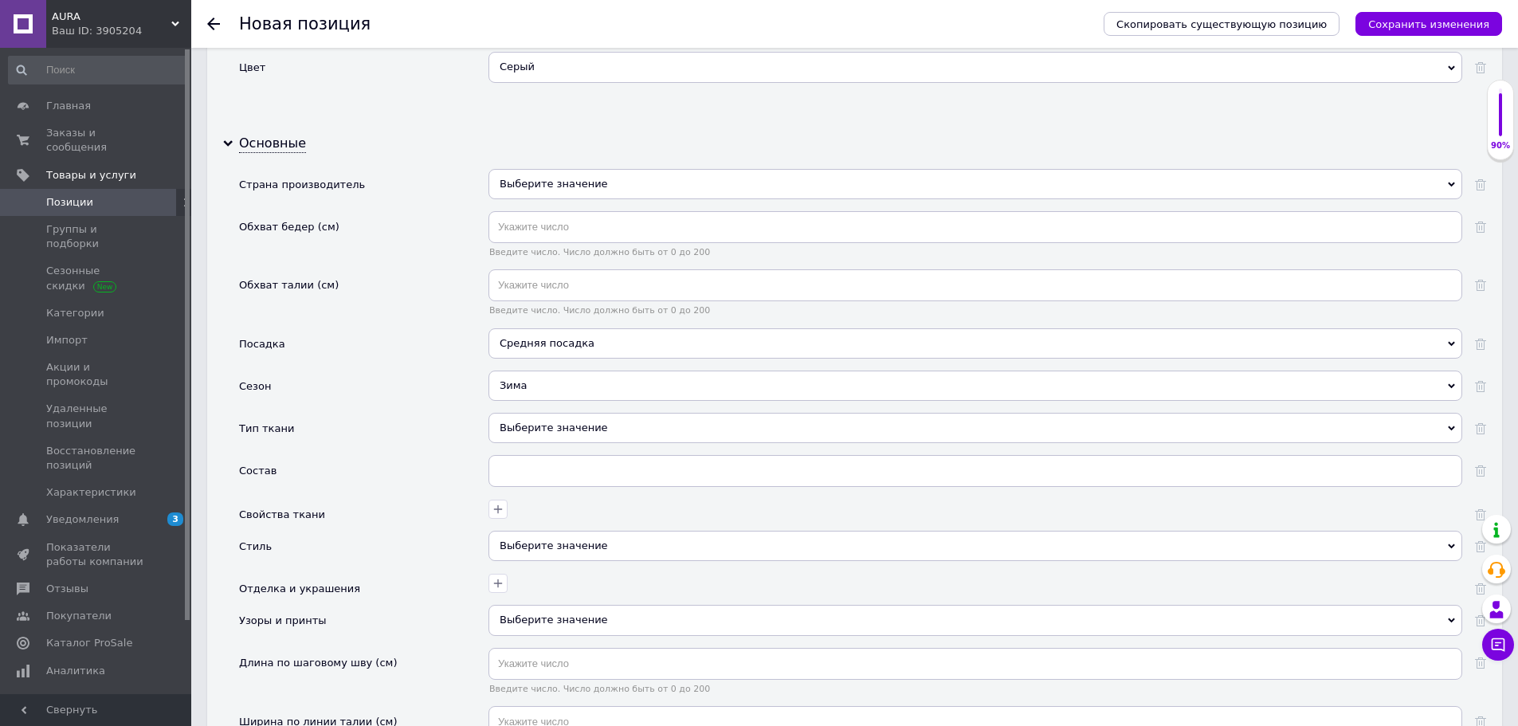
click at [559, 430] on div "Выберите значение" at bounding box center [976, 428] width 974 height 30
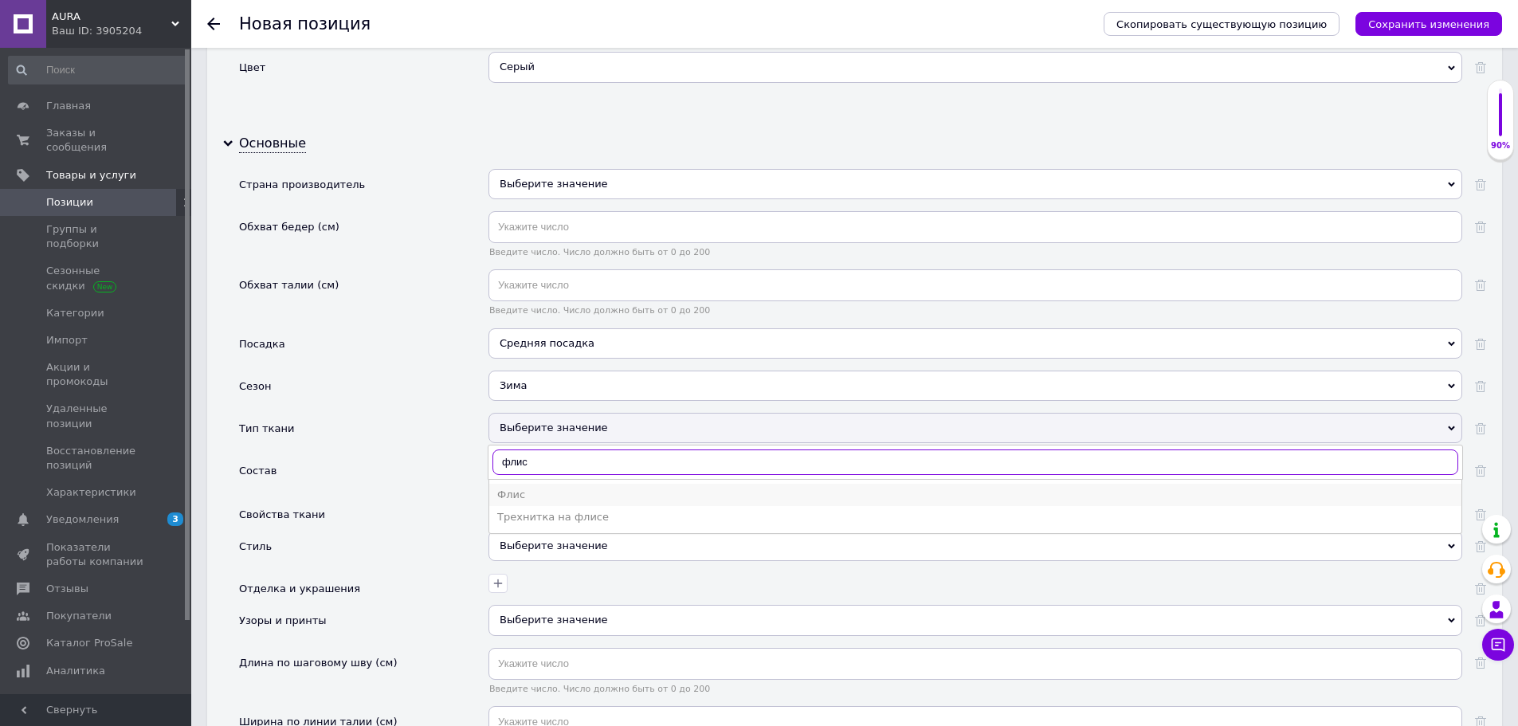
type input "флис"
click at [517, 496] on div "Флис" at bounding box center [975, 495] width 956 height 14
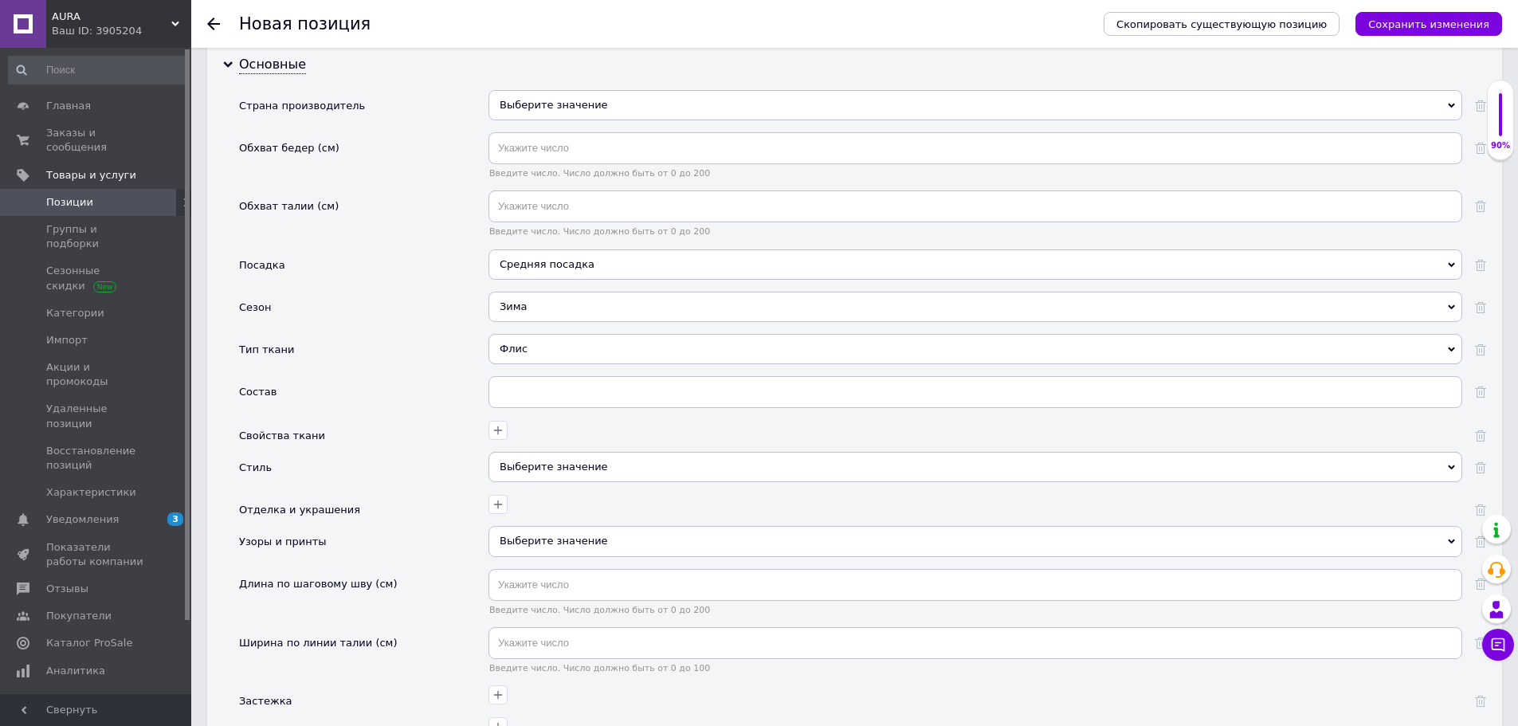
scroll to position [1754, 0]
click at [557, 466] on div "Выберите значение" at bounding box center [976, 466] width 974 height 30
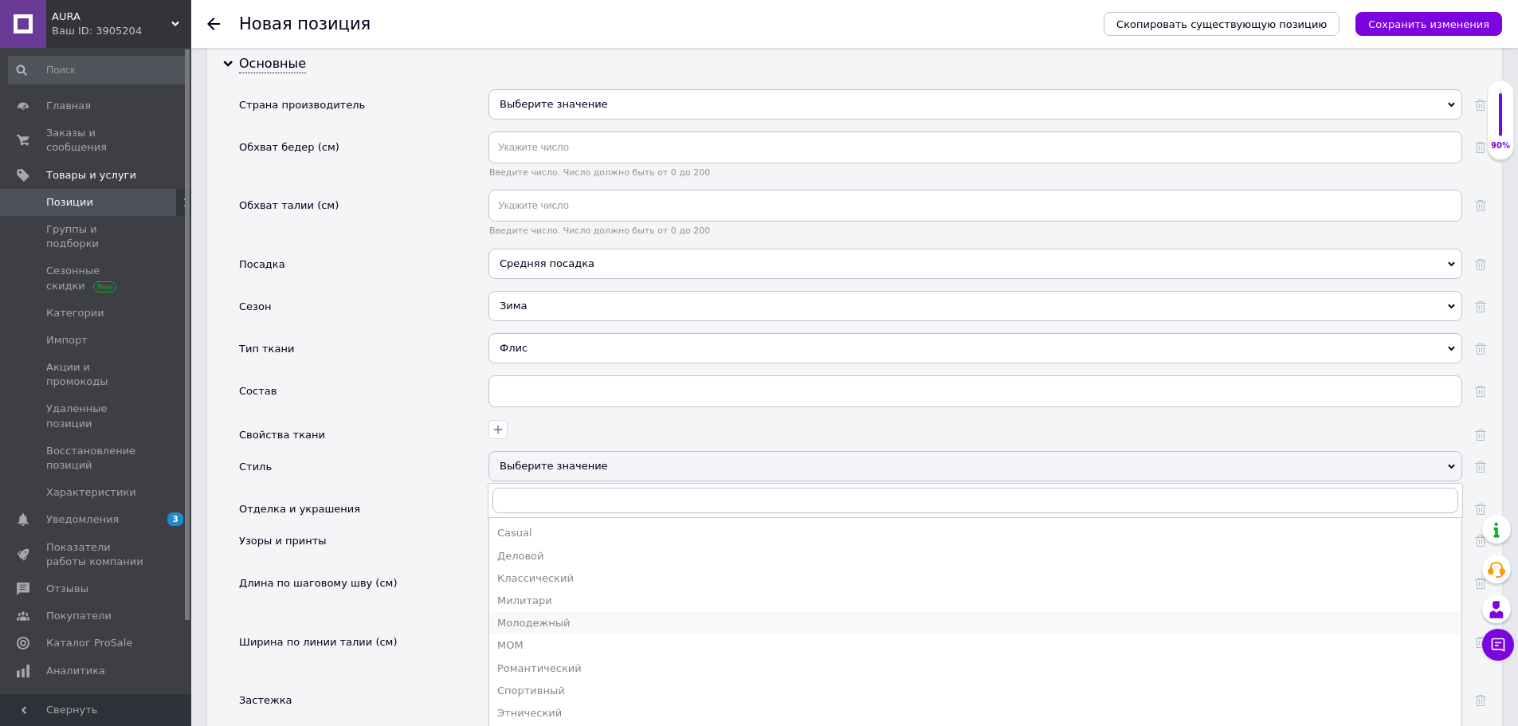
click at [549, 623] on div "Молодежный" at bounding box center [975, 623] width 956 height 14
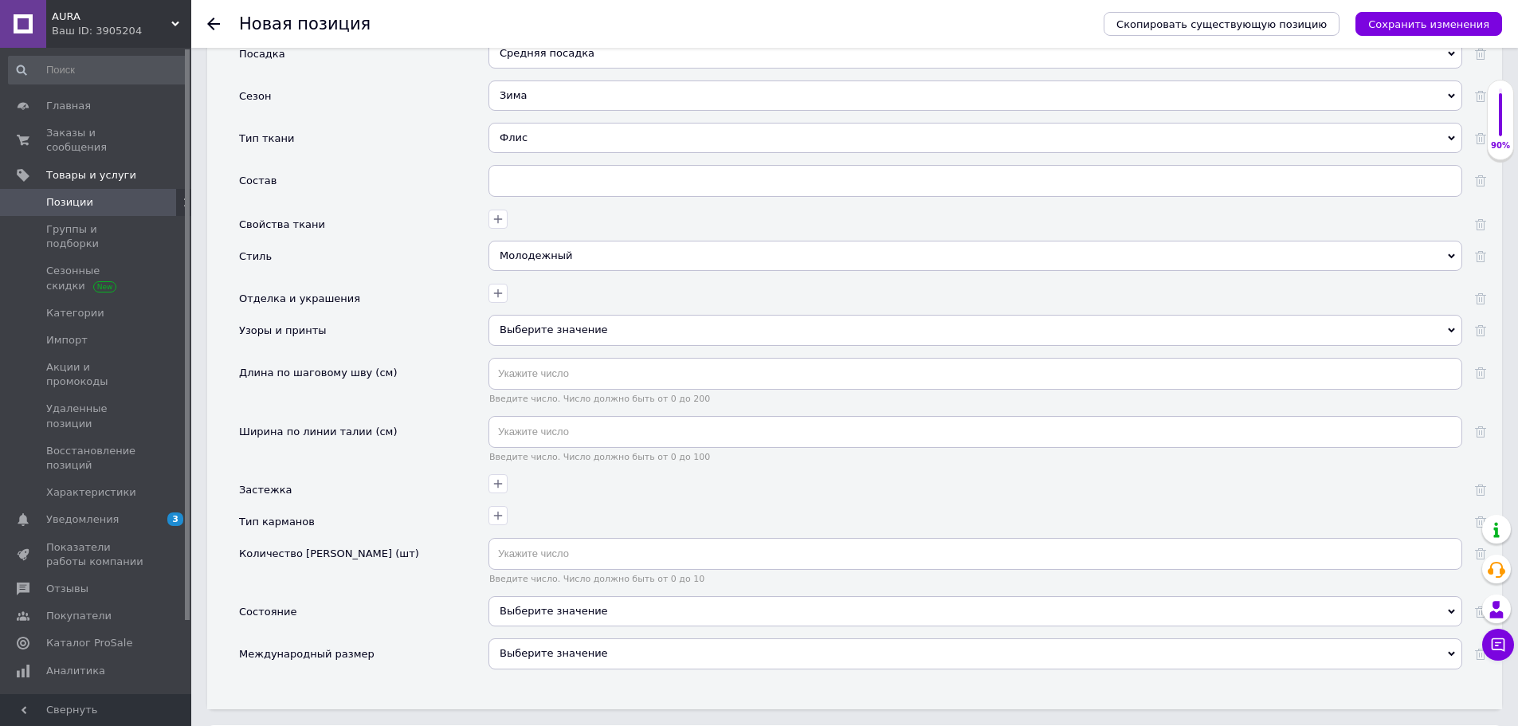
scroll to position [1993, 0]
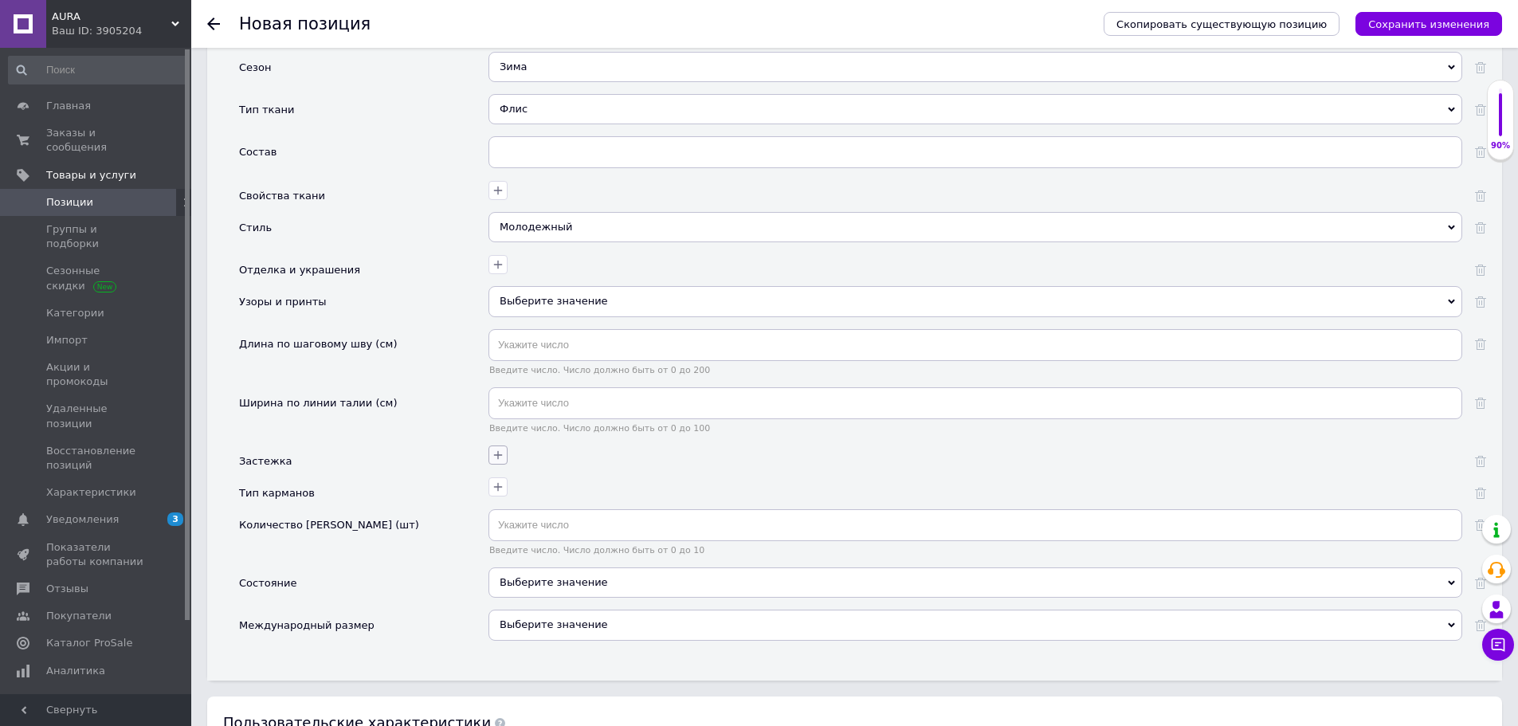
click at [505, 456] on button "button" at bounding box center [498, 455] width 19 height 19
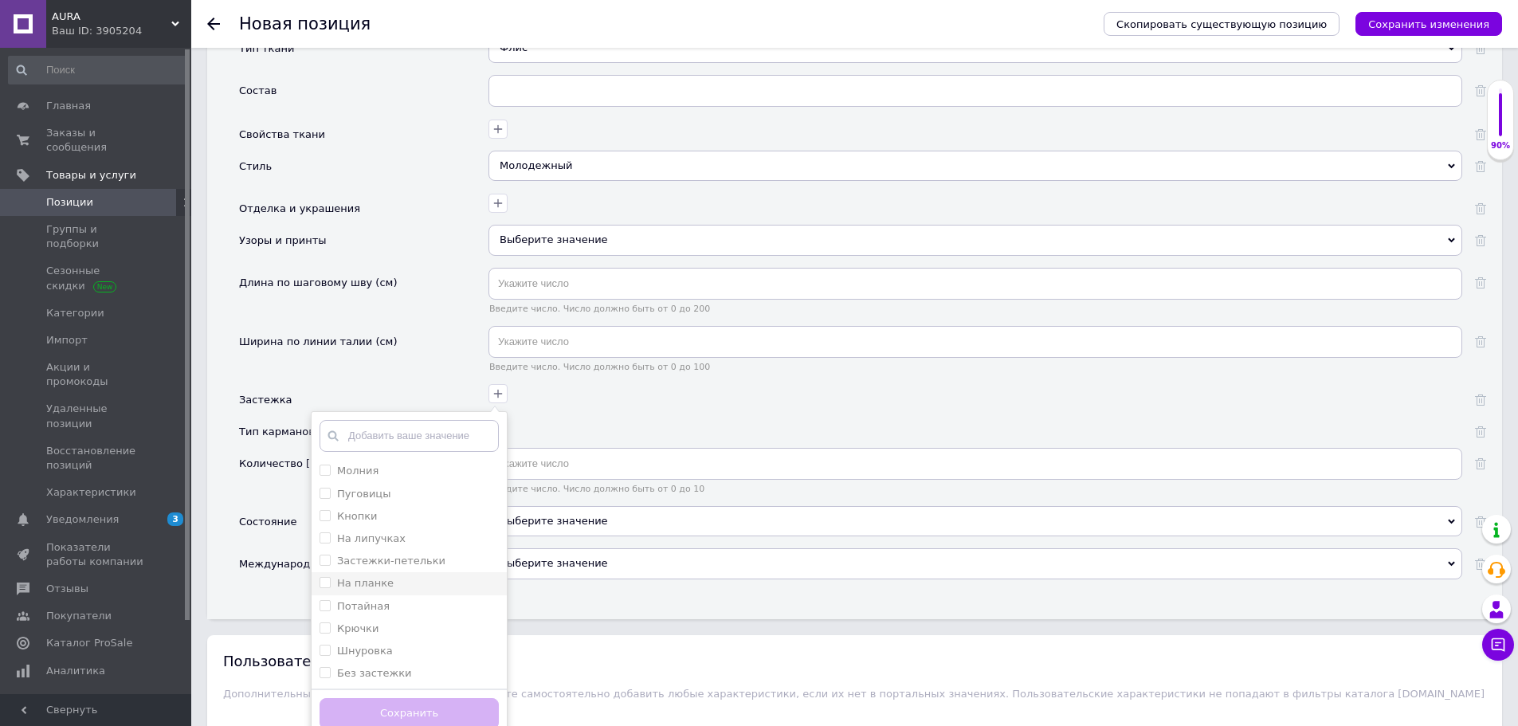
scroll to position [2072, 0]
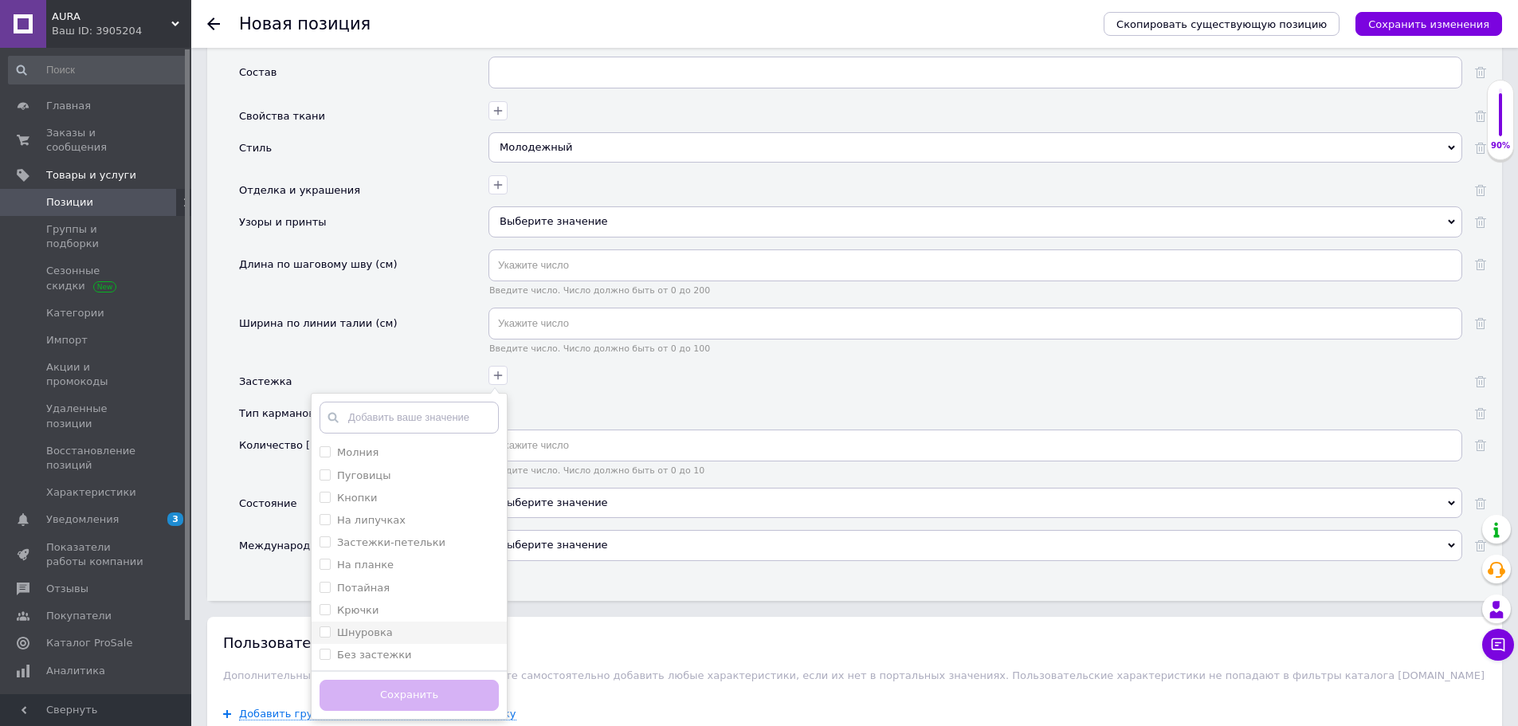
click at [323, 636] on input "Шнуровка" at bounding box center [325, 631] width 10 height 10
checkbox input "true"
click at [383, 691] on button "Сохранить" at bounding box center [409, 695] width 179 height 31
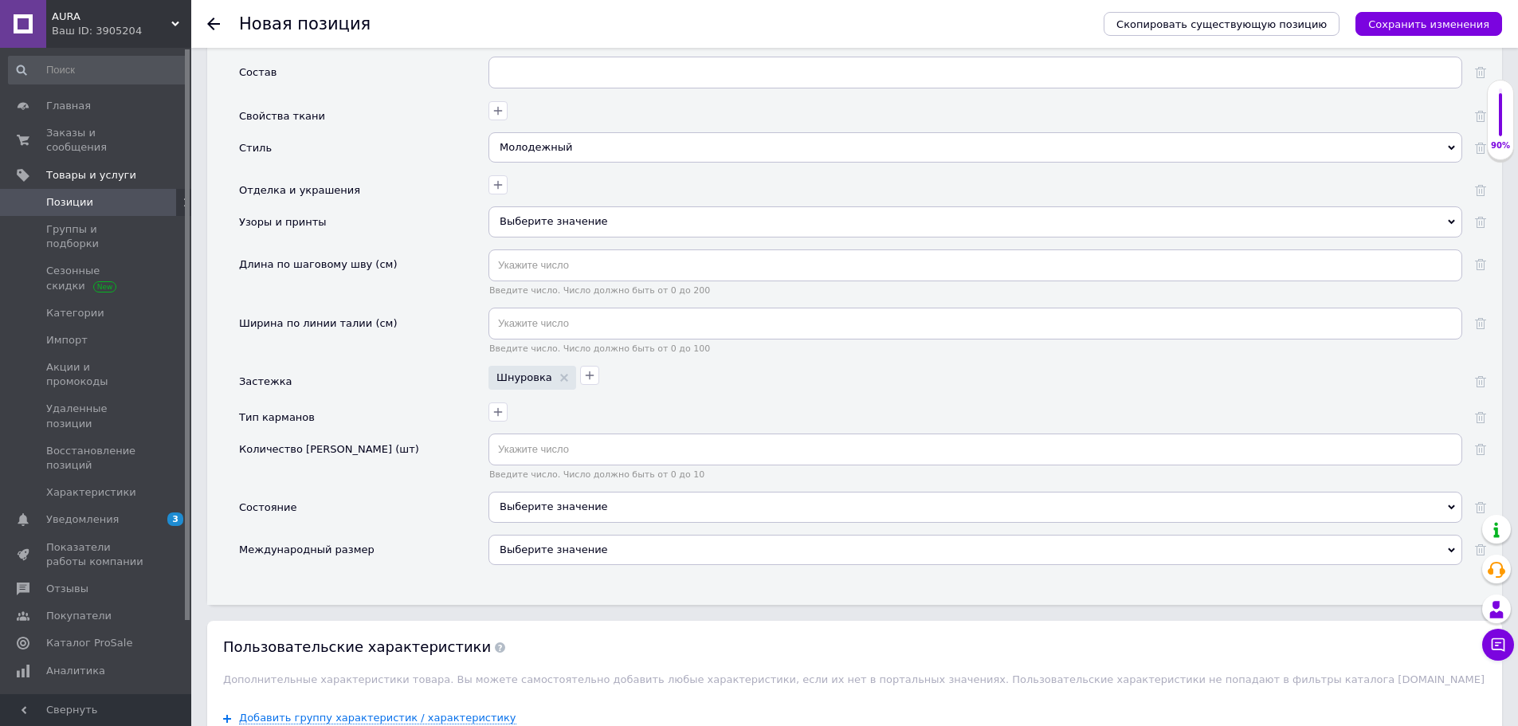
click at [540, 500] on div "Выберите значение" at bounding box center [976, 507] width 974 height 30
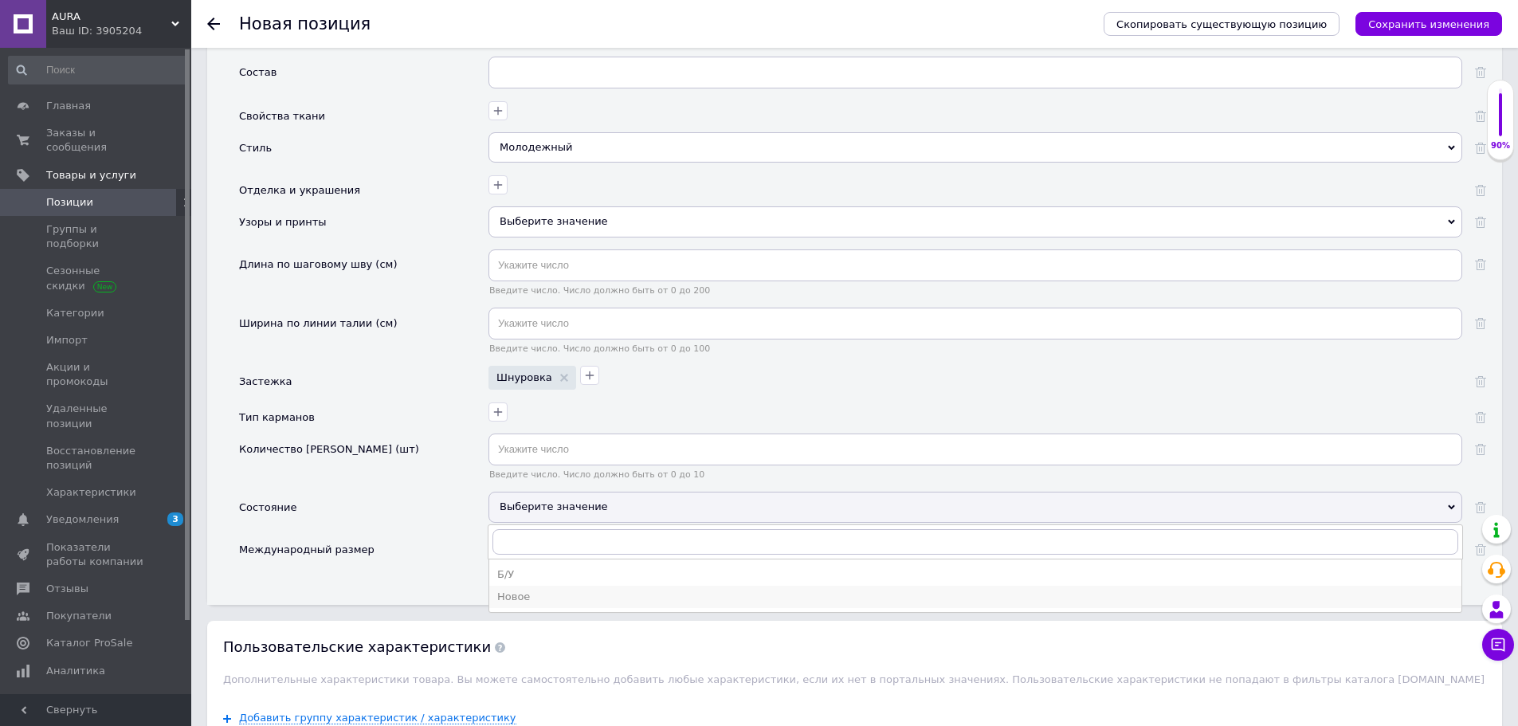
click at [525, 595] on div "Новое" at bounding box center [975, 597] width 956 height 14
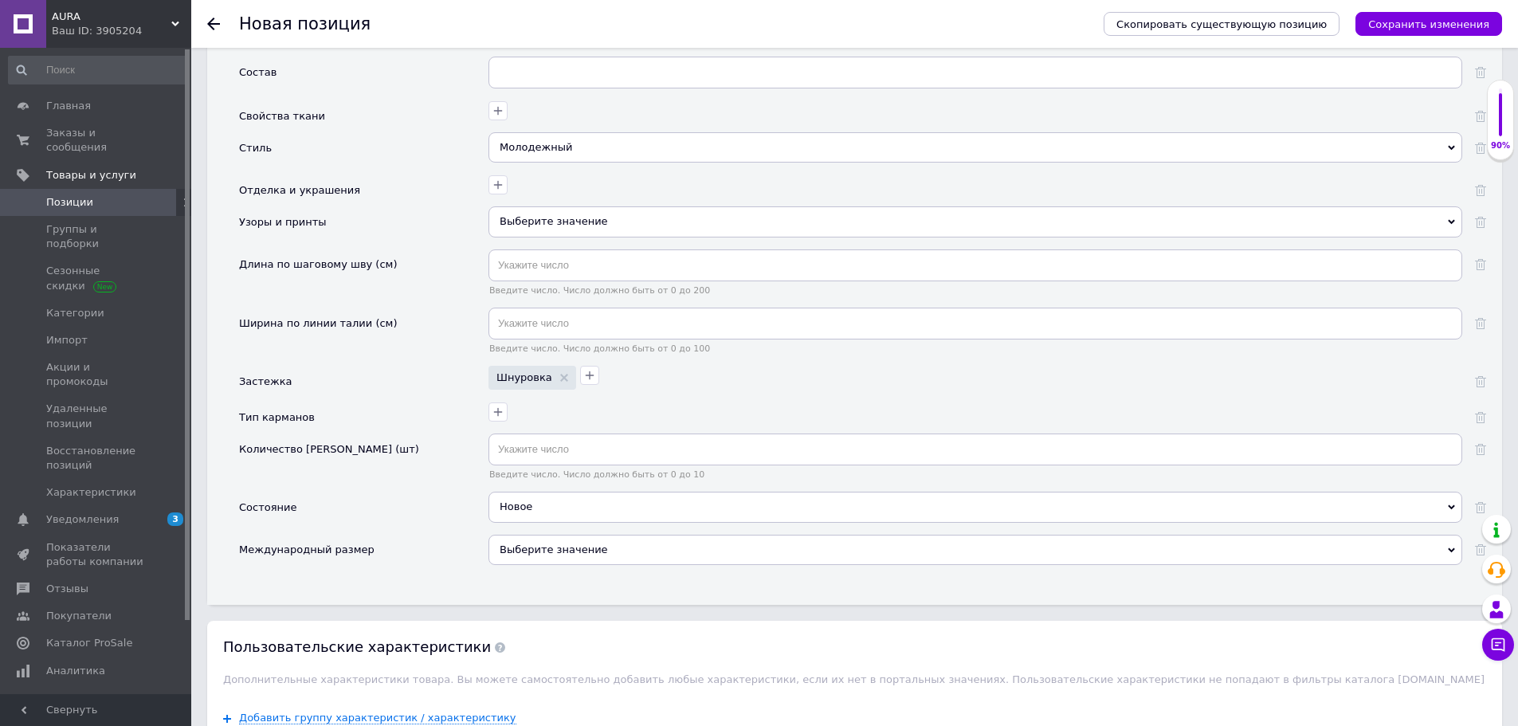
click at [536, 550] on div "Выберите значение" at bounding box center [976, 550] width 974 height 30
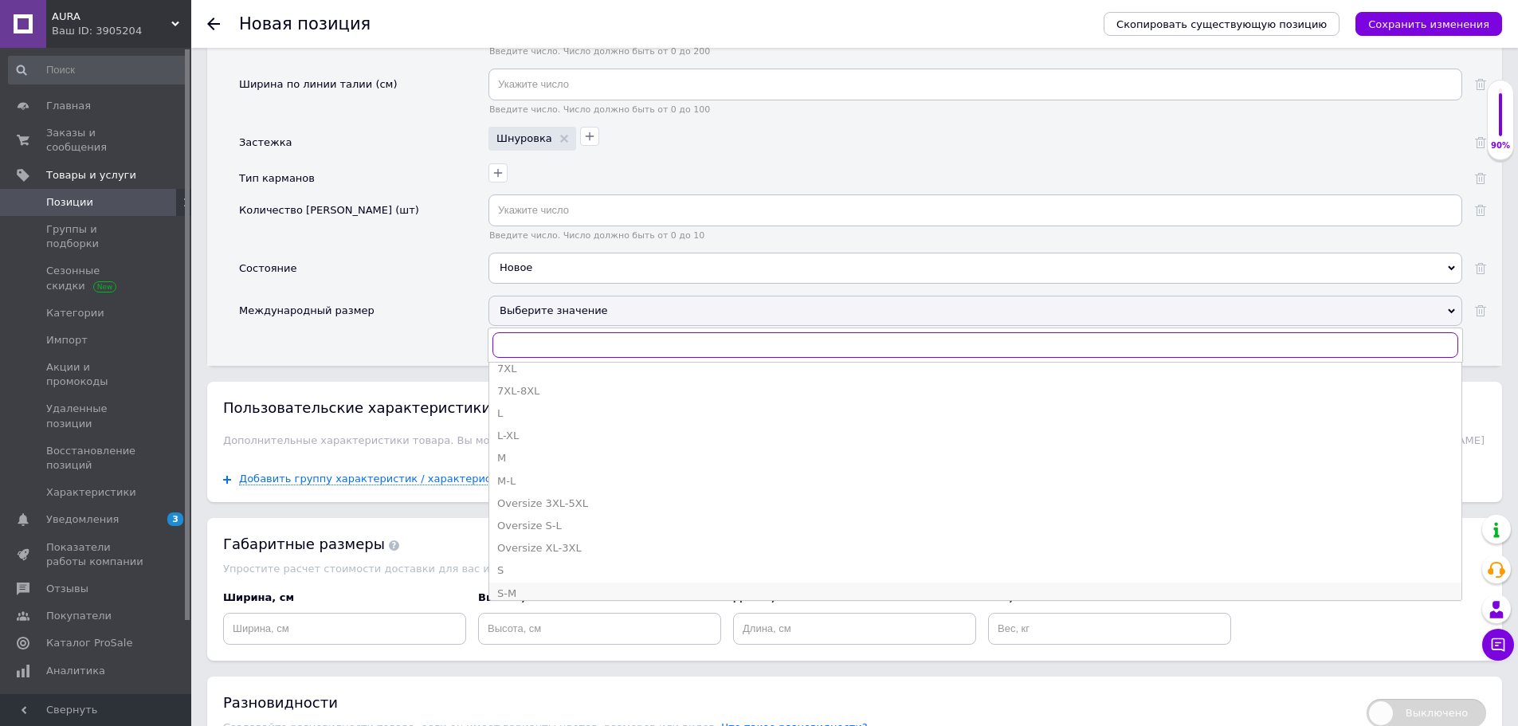
scroll to position [319, 0]
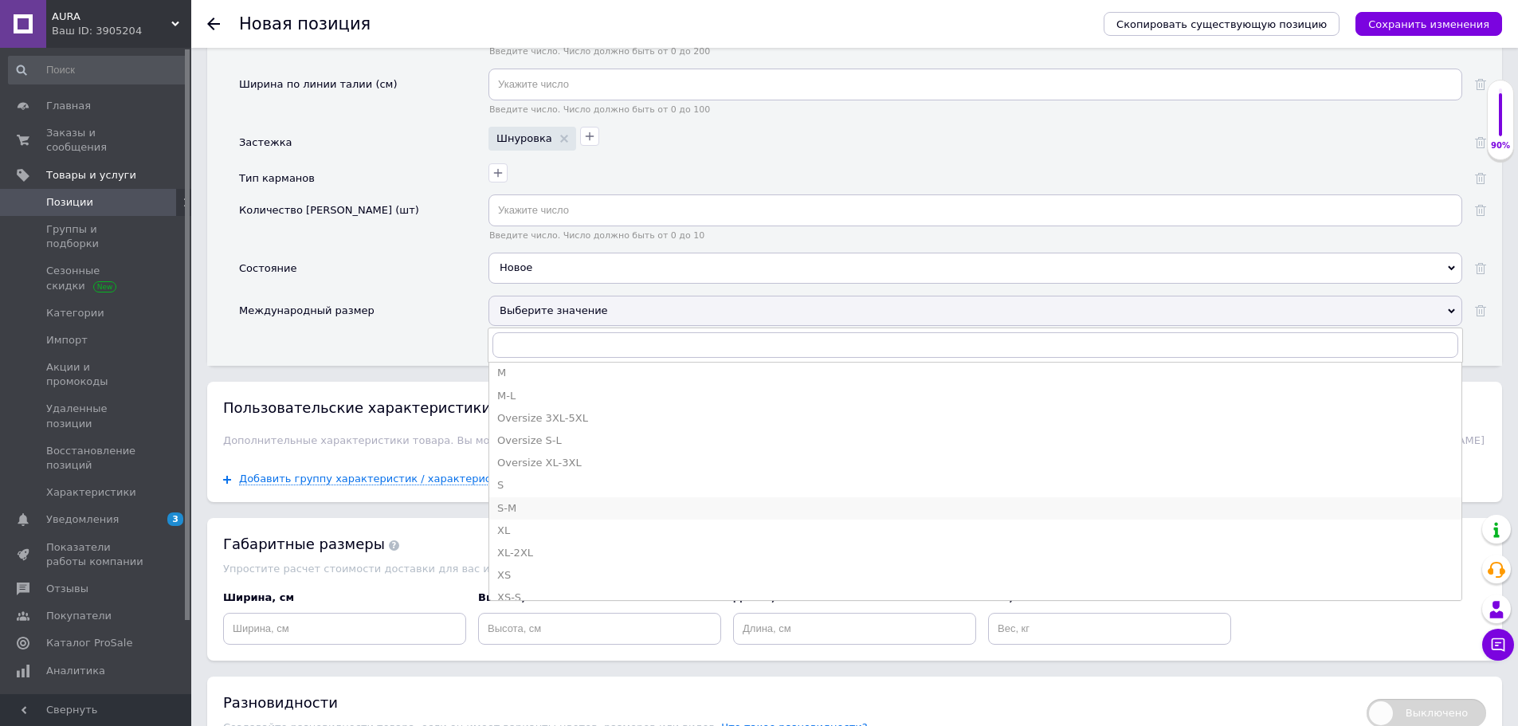
click at [513, 508] on div "S-M" at bounding box center [975, 508] width 956 height 14
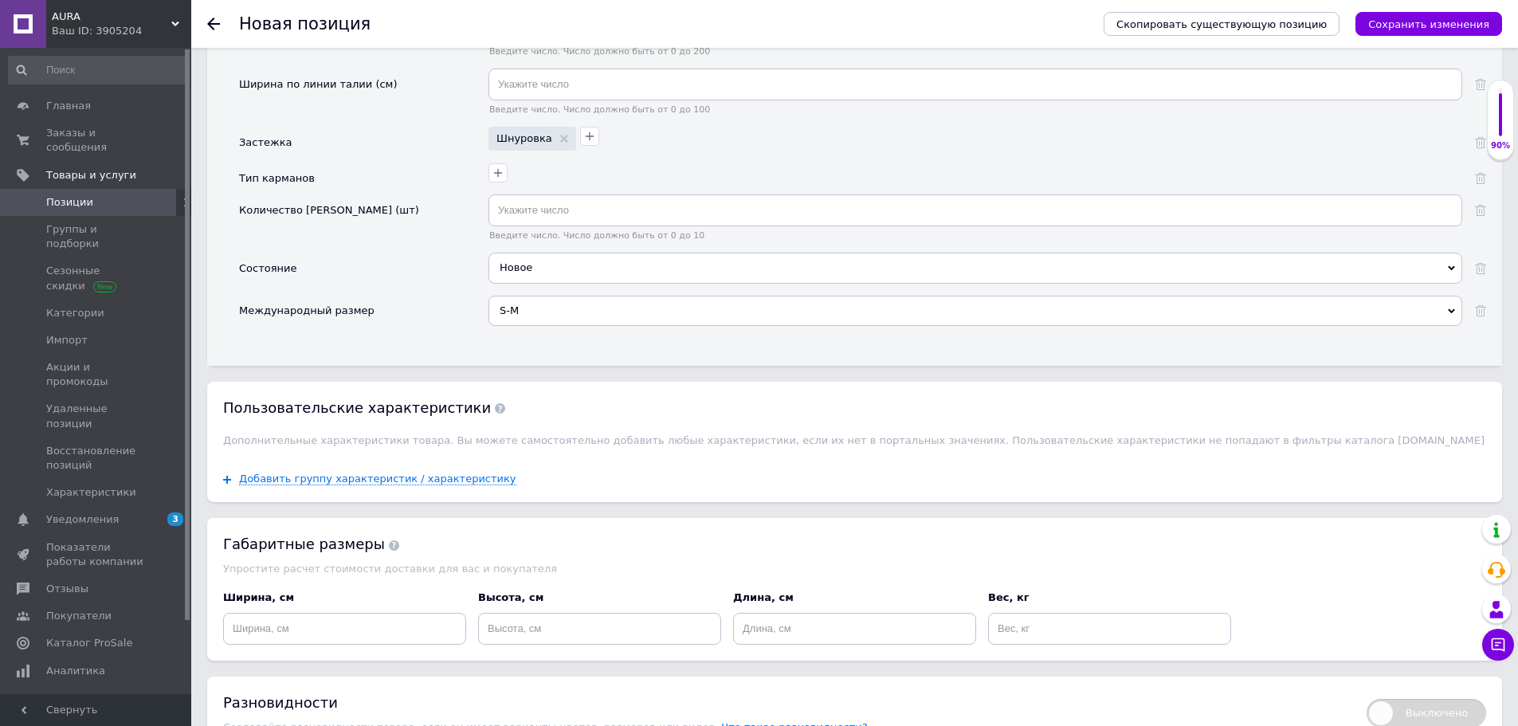
click at [1449, 31] on button "Сохранить изменения" at bounding box center [1429, 24] width 147 height 24
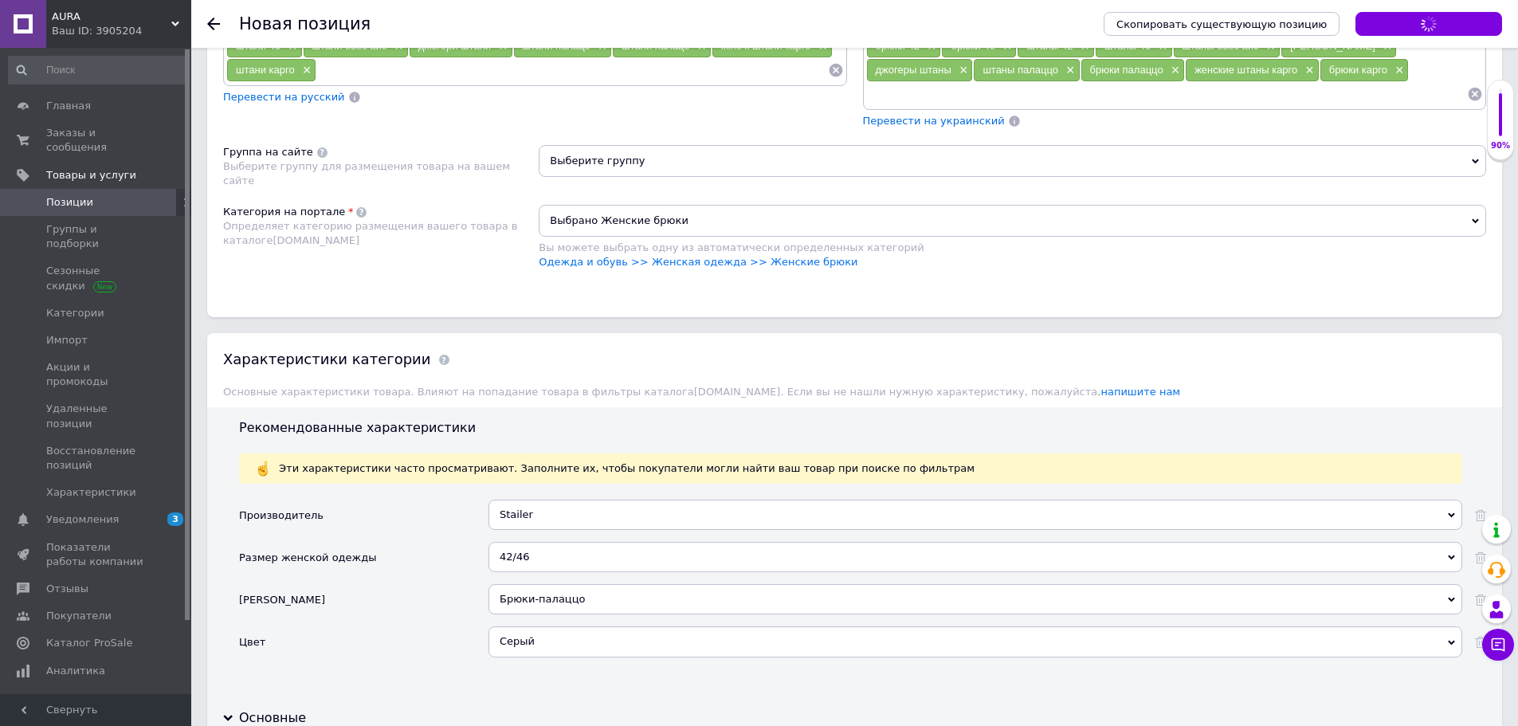
scroll to position [1036, 0]
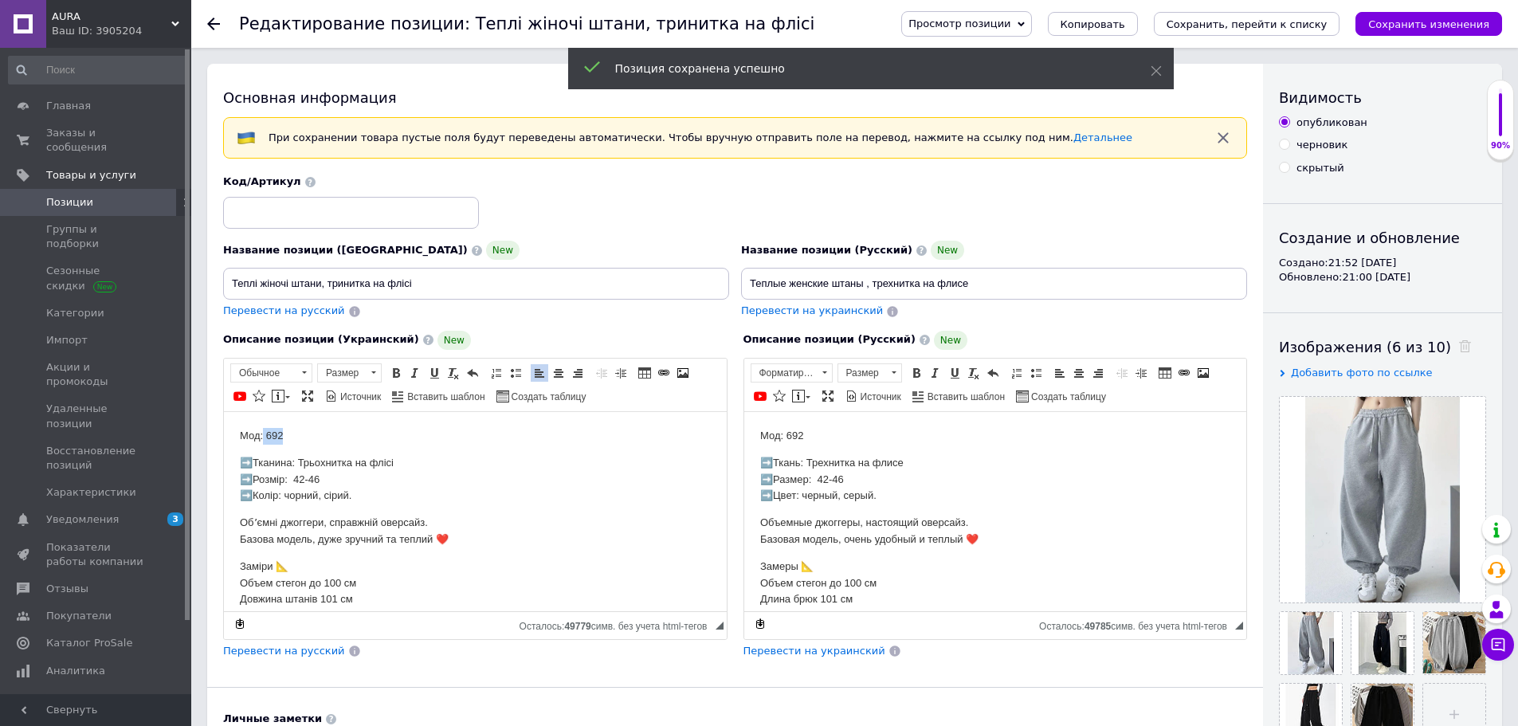
click at [263, 435] on p "Мод: 692" at bounding box center [475, 435] width 471 height 17
click at [297, 429] on p "Мод: 692" at bounding box center [475, 435] width 471 height 17
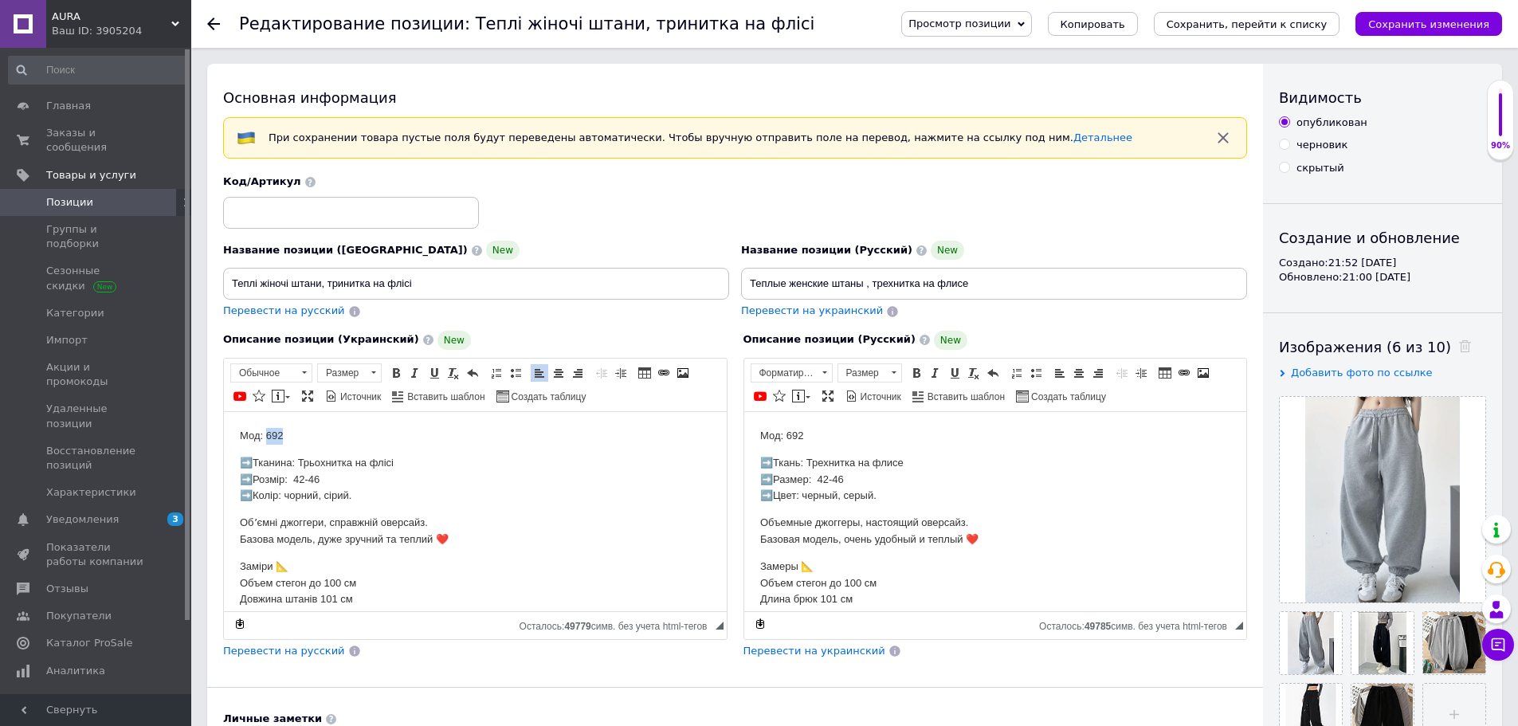
drag, startPoint x: 283, startPoint y: 430, endPoint x: 266, endPoint y: 430, distance: 16.8
click at [266, 430] on p "Мод: 692" at bounding box center [475, 435] width 471 height 17
click at [304, 455] on span "Копировать" at bounding box center [327, 463] width 68 height 19
copy p "692"
type input "692 styli"
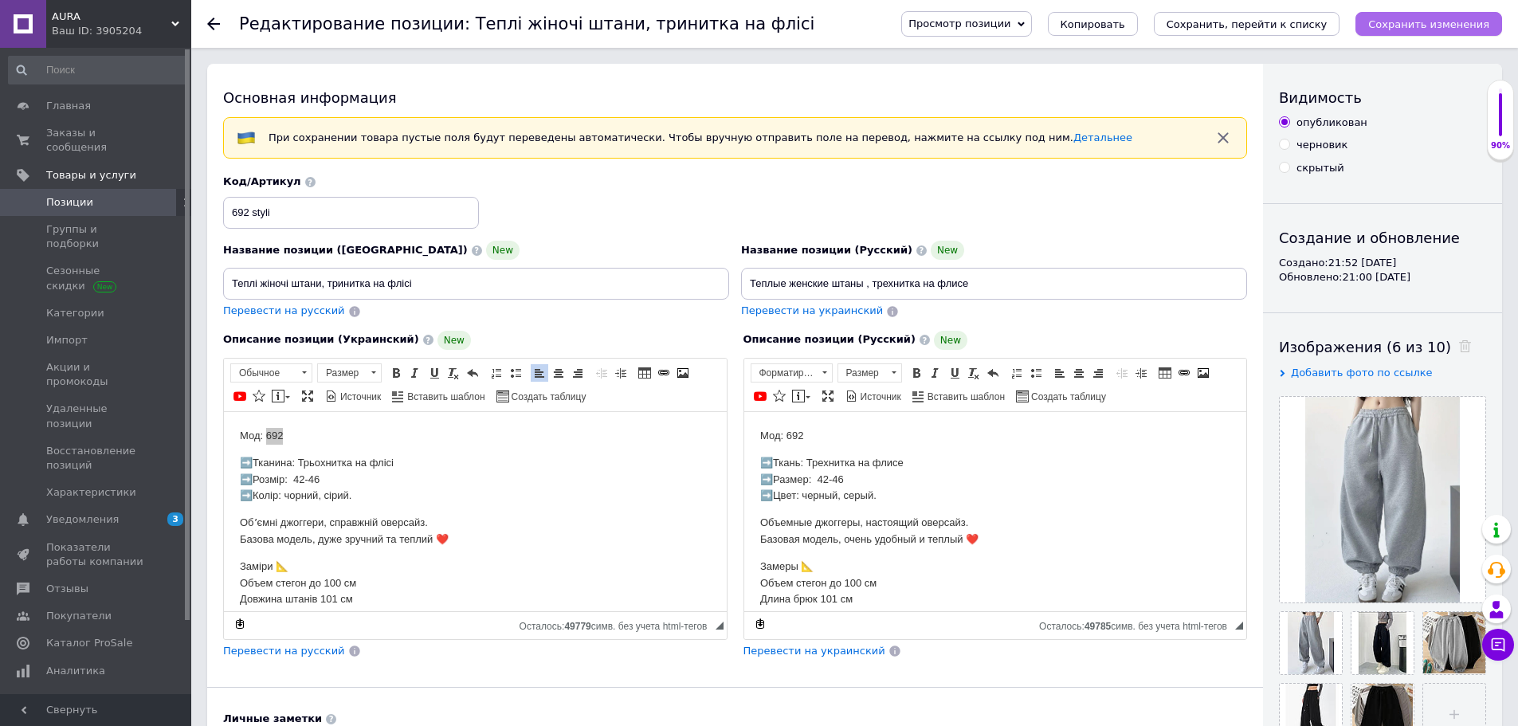
click at [1442, 29] on icon "Сохранить изменения" at bounding box center [1429, 24] width 121 height 12
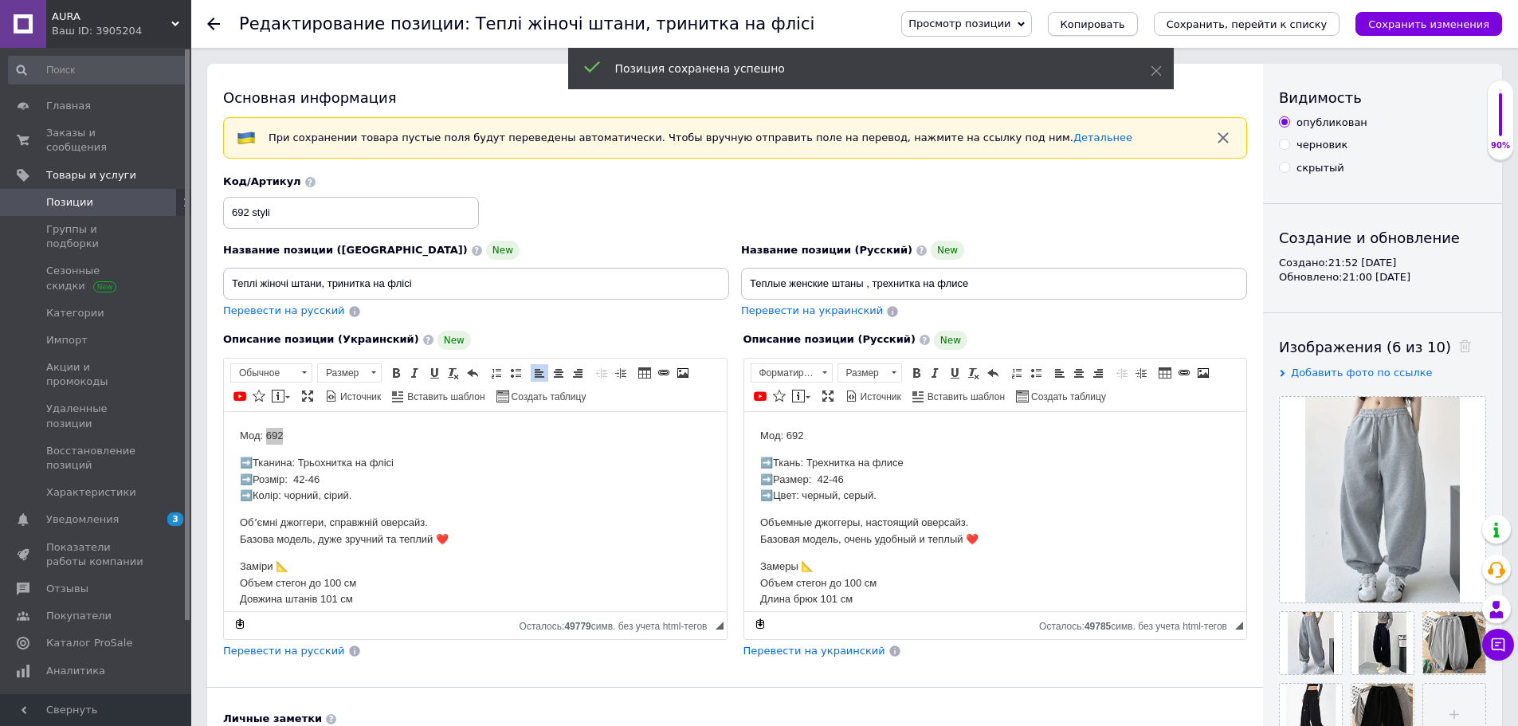
click at [1125, 19] on span "Копировать" at bounding box center [1093, 24] width 65 height 12
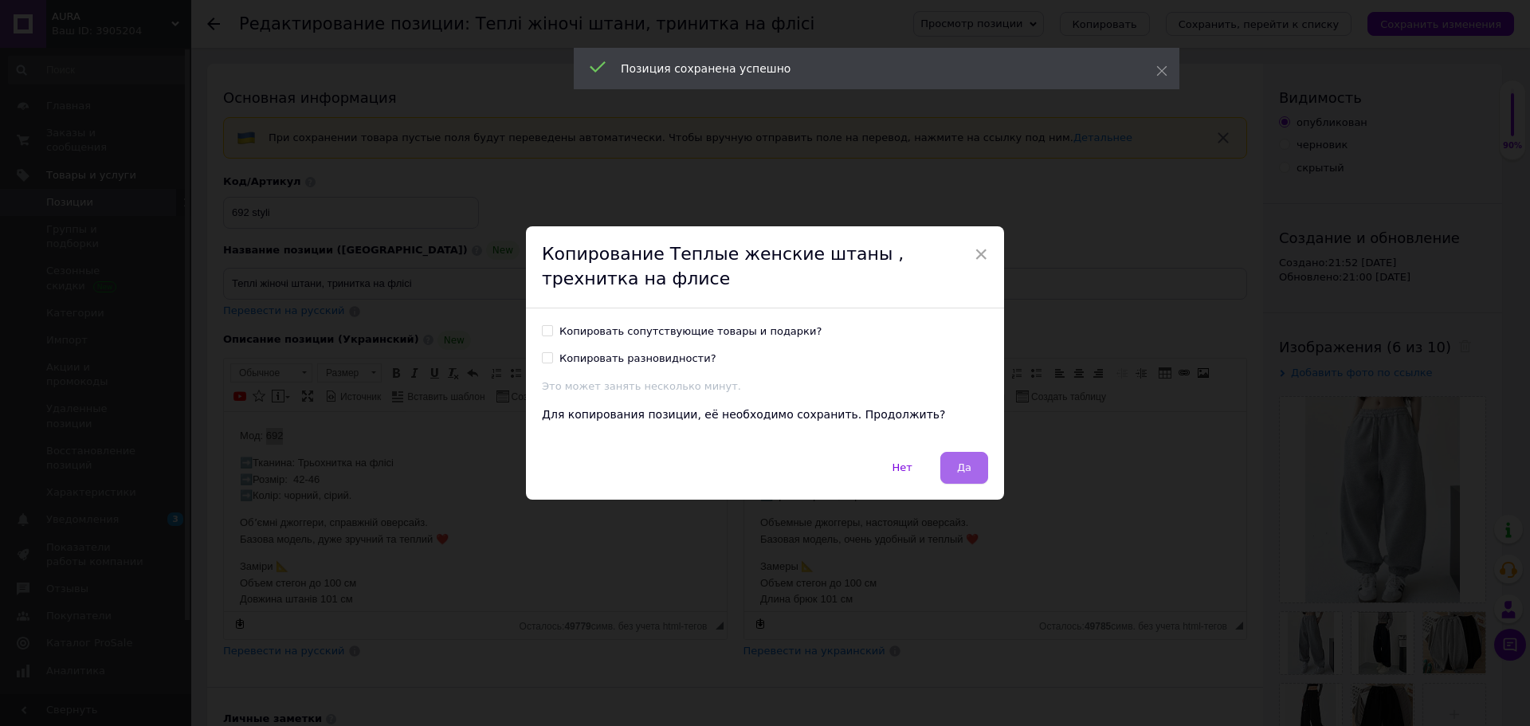
click at [972, 461] on button "Да" at bounding box center [965, 468] width 48 height 32
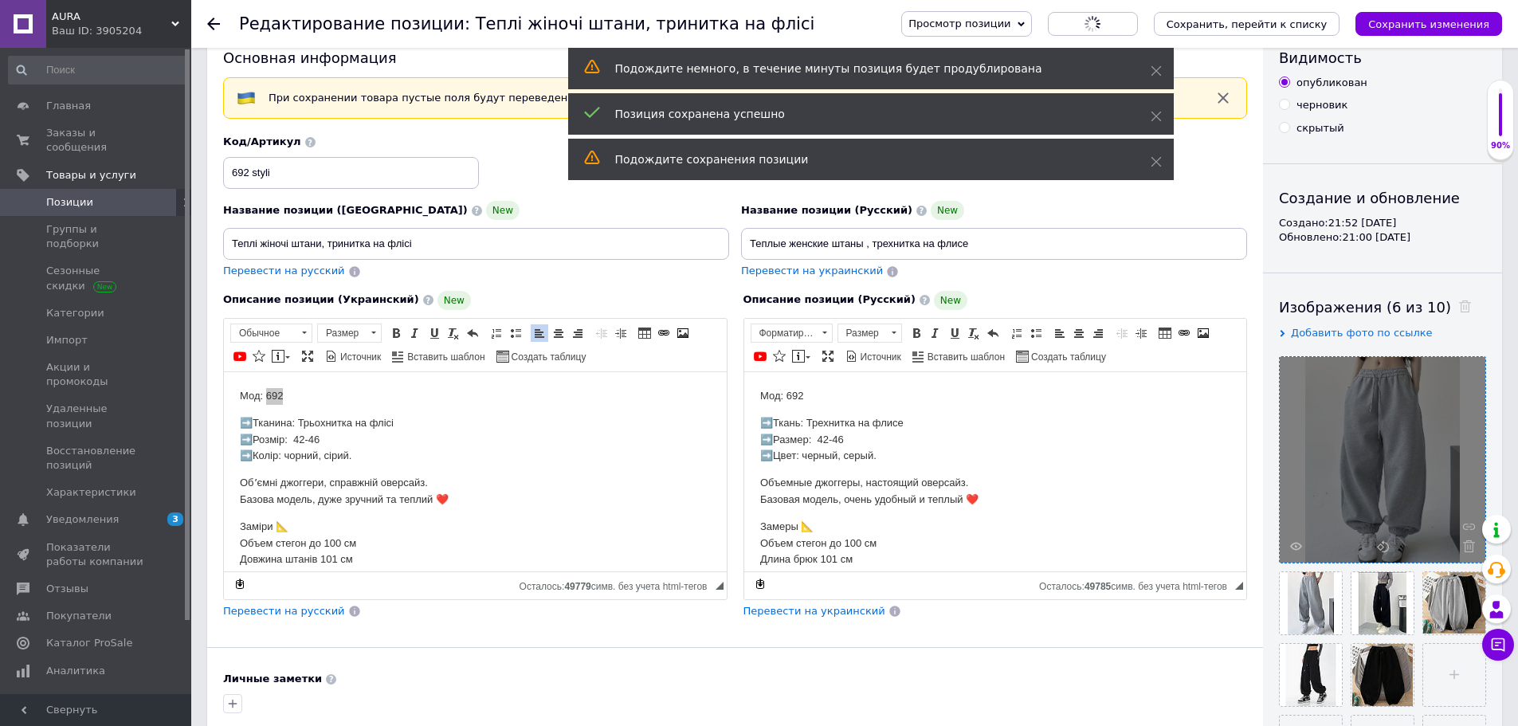
scroll to position [80, 0]
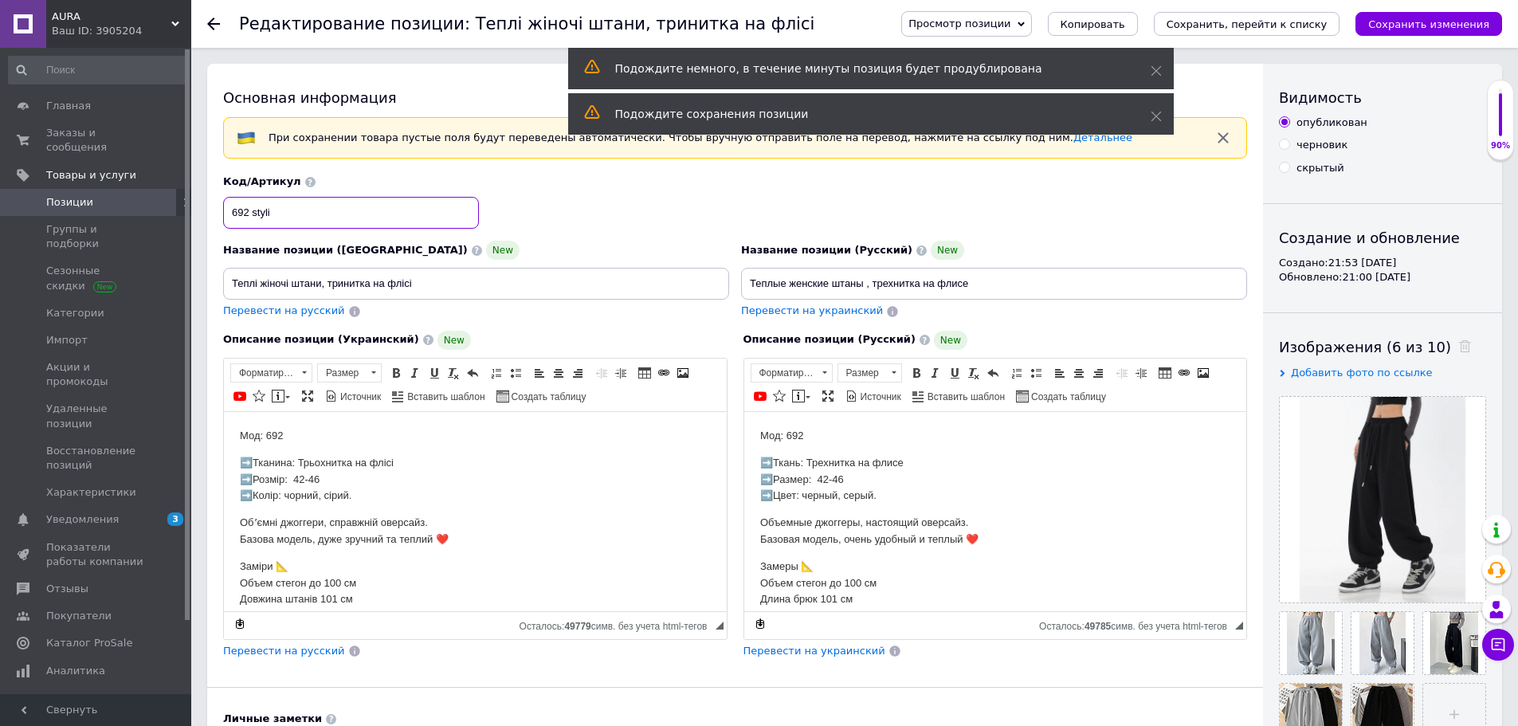
click at [331, 216] on input "692 styli" at bounding box center [351, 213] width 256 height 32
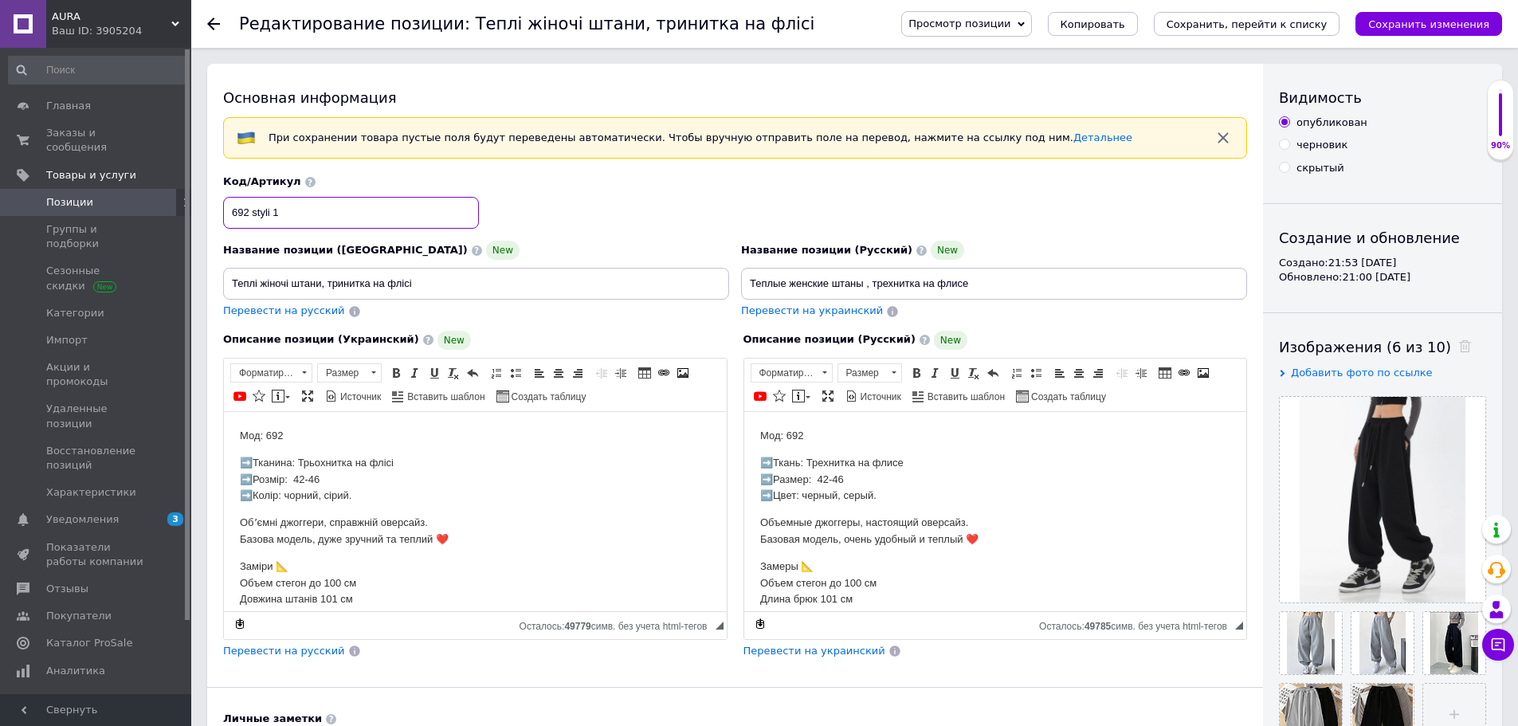
type input "692 styli 1"
drag, startPoint x: 328, startPoint y: 479, endPoint x: 290, endPoint y: 477, distance: 38.3
click at [290, 477] on p "➡️Тканина: Трьохнитка на флісі ➡️Розмір: 42-46 ➡️Колір: чорний, сірий." at bounding box center [475, 478] width 471 height 49
click at [339, 505] on span "Копировать" at bounding box center [357, 508] width 68 height 19
copy p "42-46"
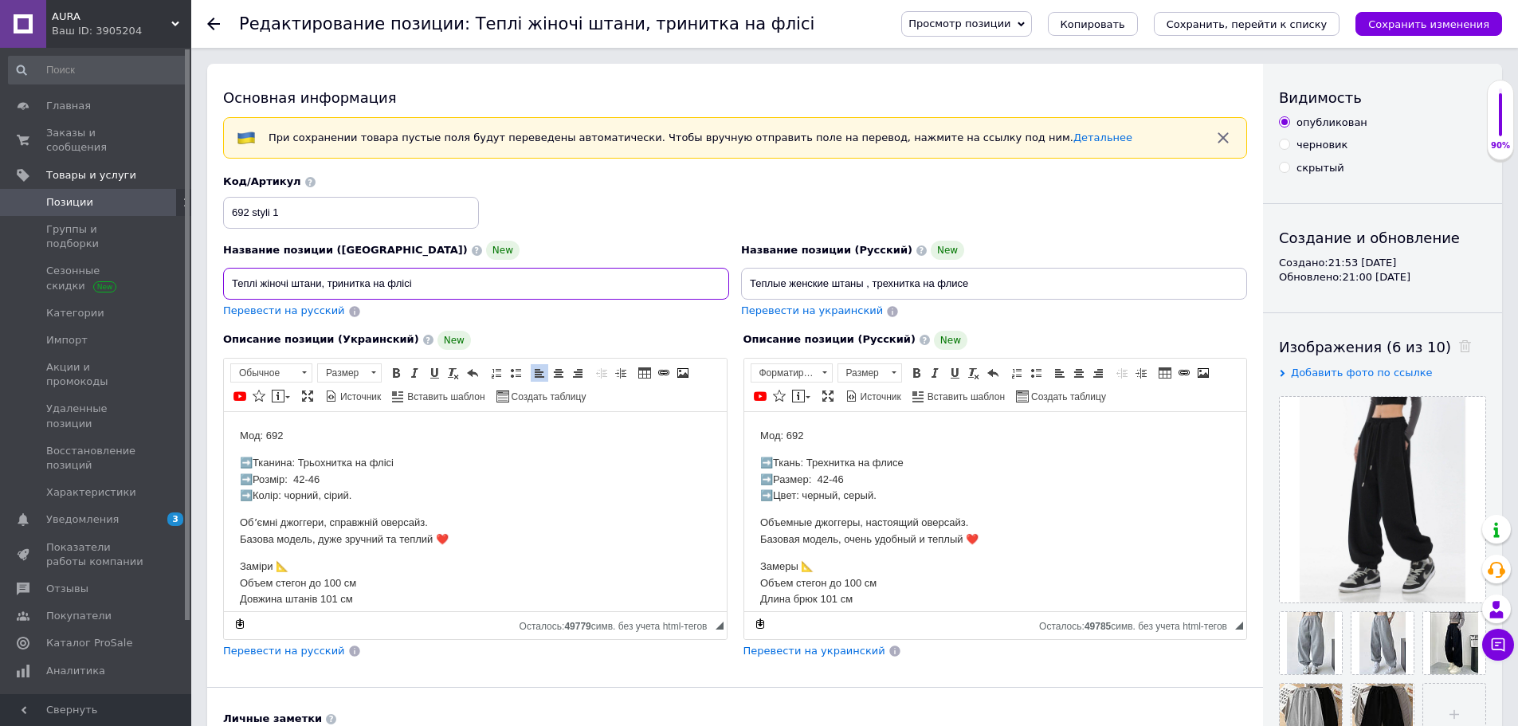
click at [499, 283] on input "Теплі жіночі штани, тринитка на флісі" at bounding box center [476, 284] width 506 height 32
type input "Теплі жіночі штани, тринитка на флісі 42-46"
click at [1050, 270] on input "Теплые женские штаны , трехнитка на флисе" at bounding box center [994, 284] width 506 height 32
paste input "42-46"
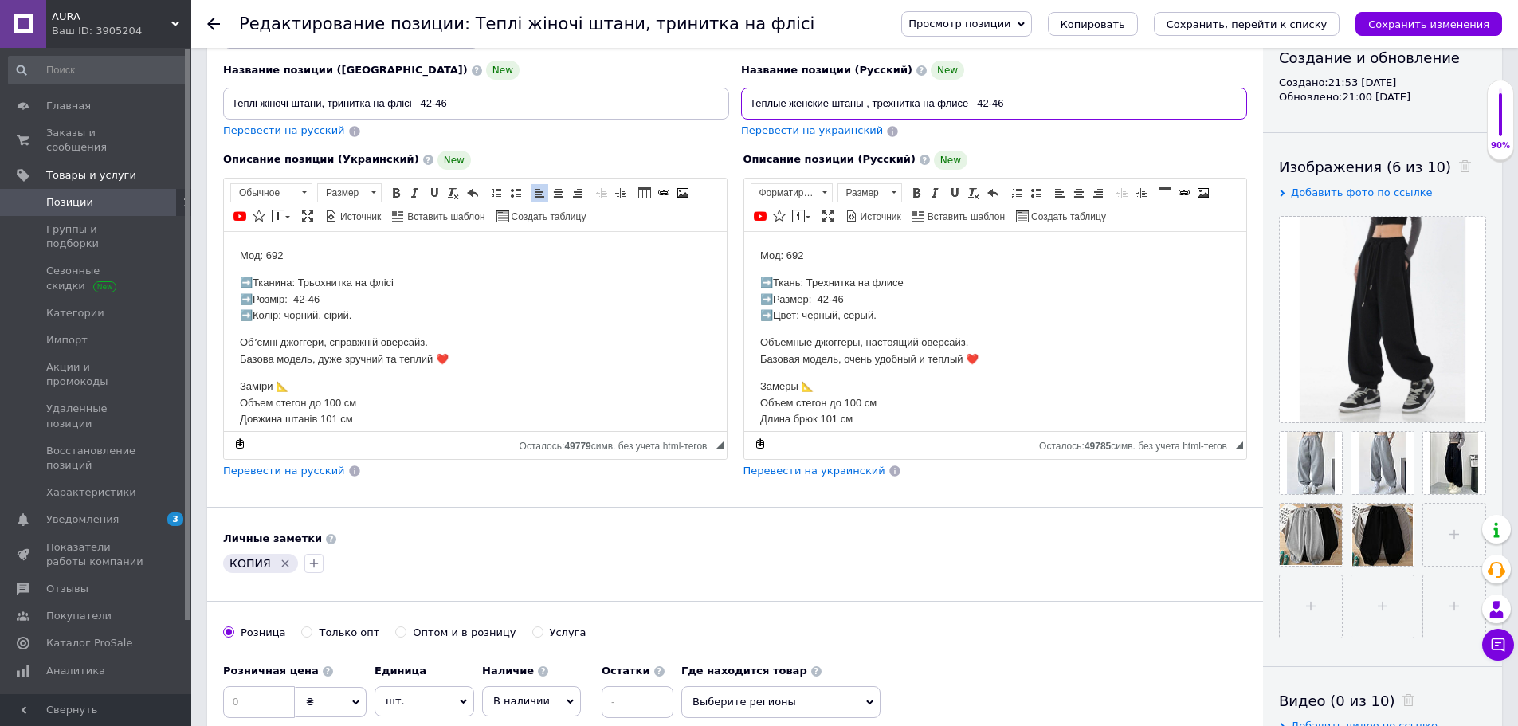
scroll to position [239, 0]
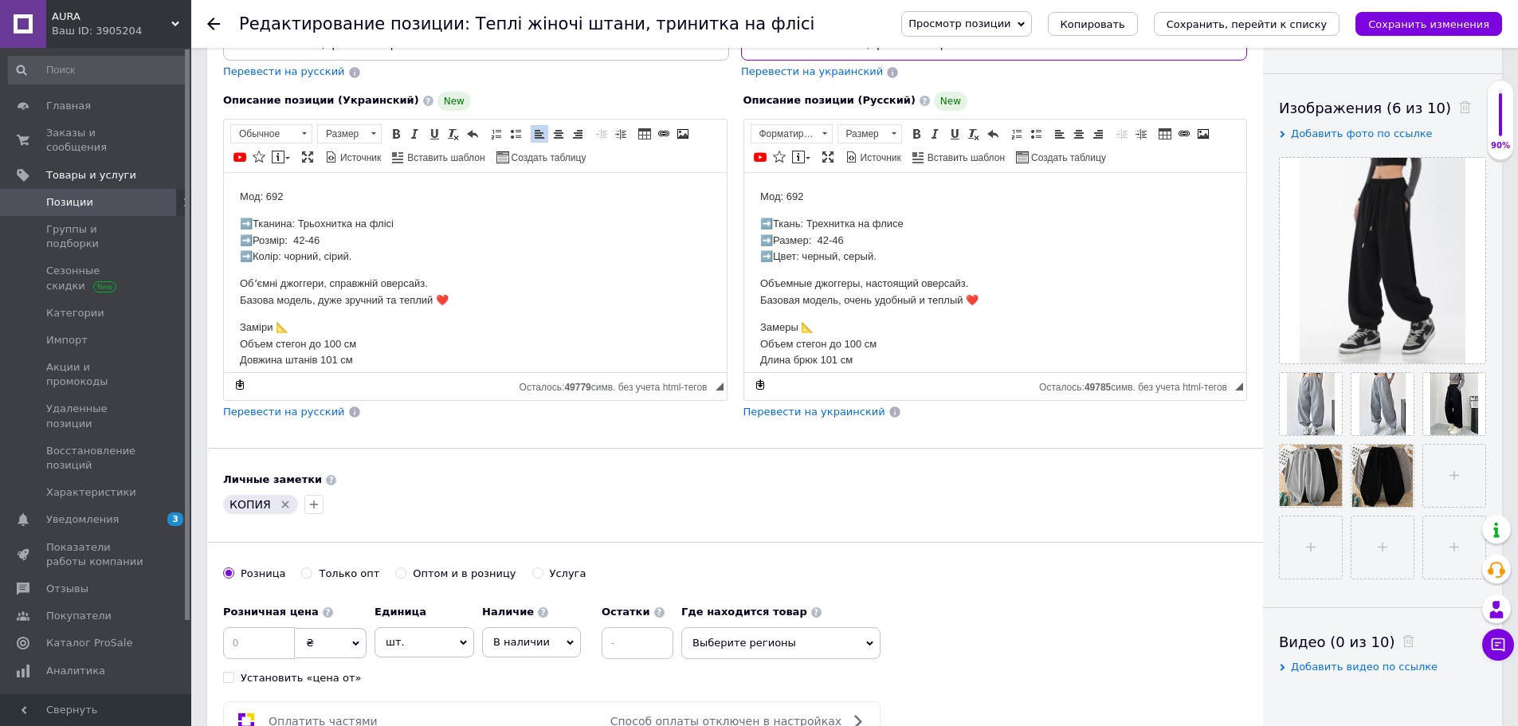
type input "Теплые женские штаны , трехнитка на флисе 42-46"
click at [279, 504] on icon "Удалить метку" at bounding box center [285, 504] width 13 height 13
click at [273, 619] on div "Розничная цена" at bounding box center [294, 612] width 143 height 14
click at [265, 637] on input at bounding box center [259, 643] width 72 height 32
type input "500"
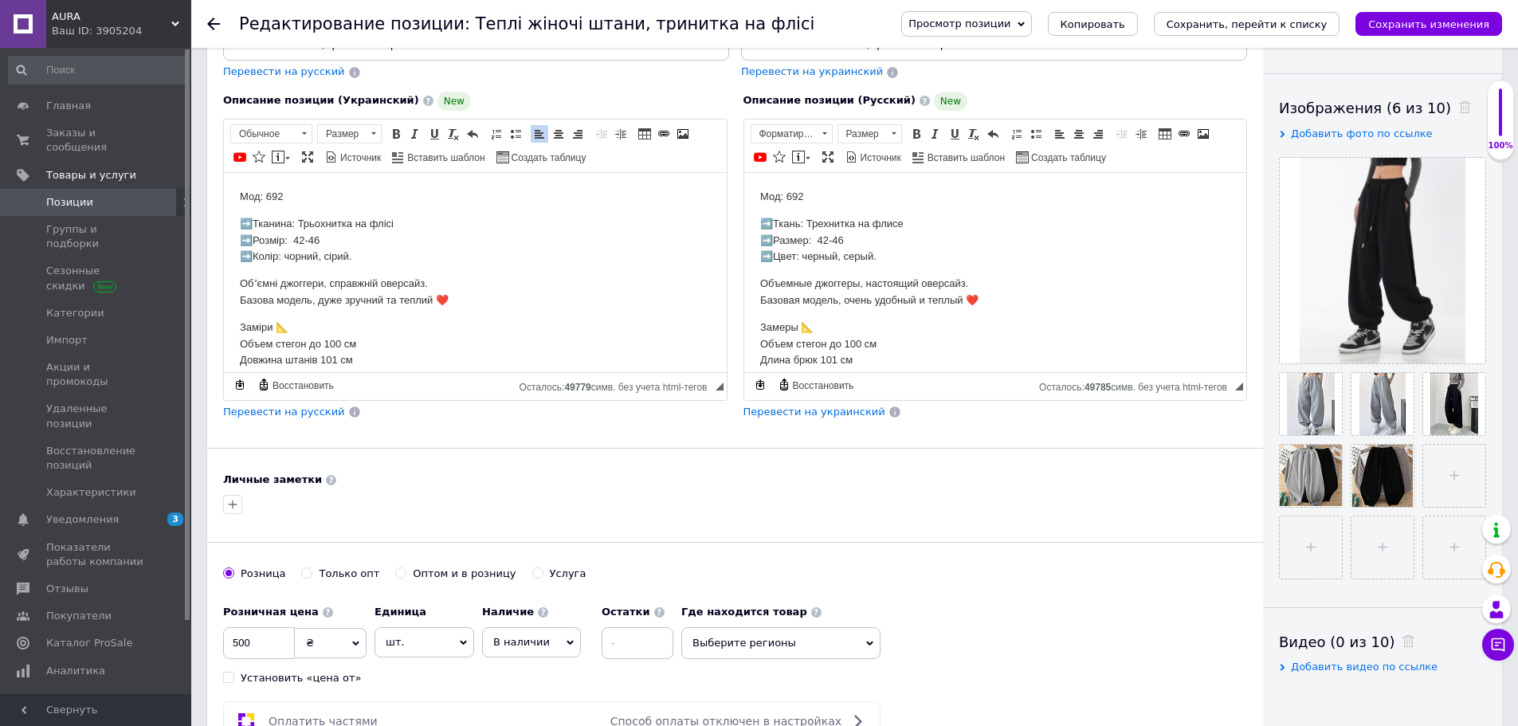
click at [559, 643] on span "В наличии" at bounding box center [531, 642] width 99 height 30
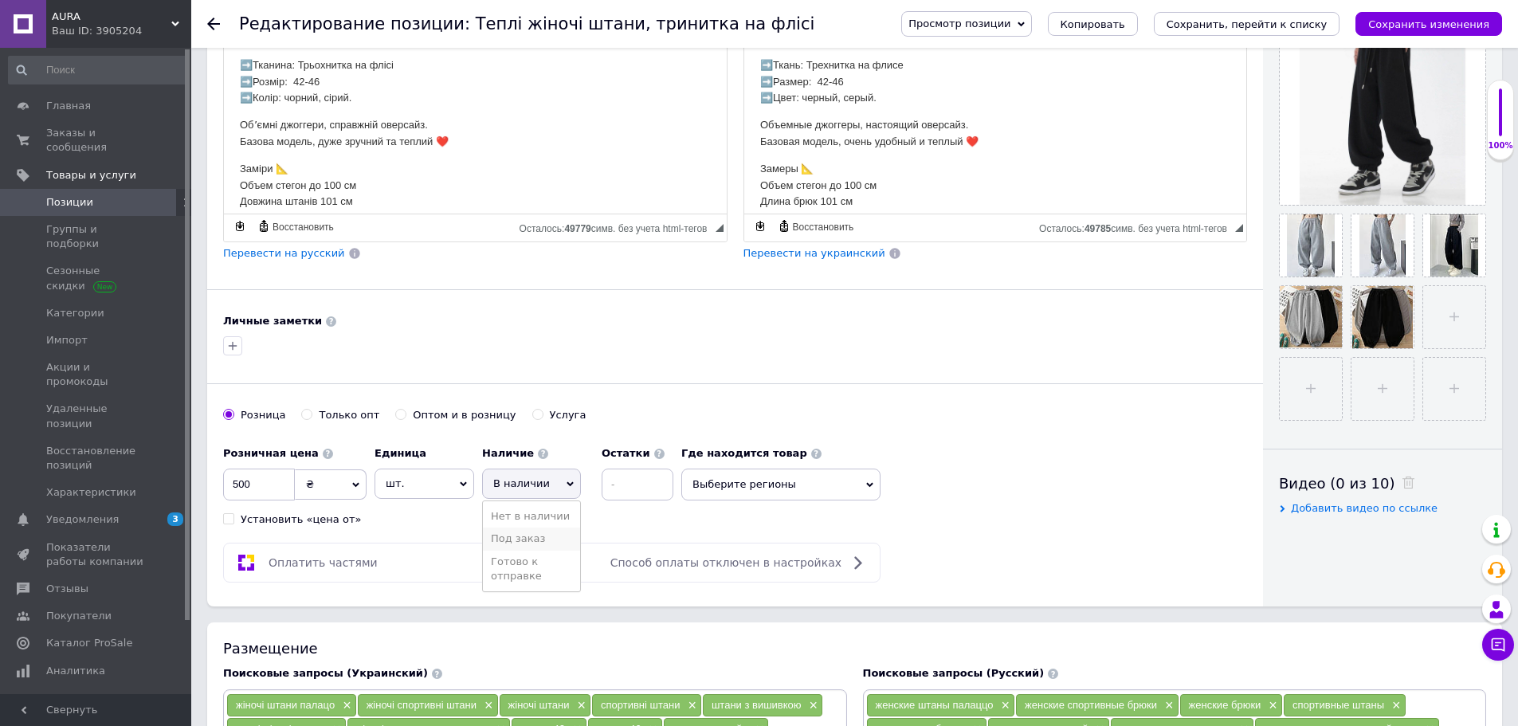
scroll to position [399, 0]
click at [526, 565] on li "Готово к отправке" at bounding box center [531, 568] width 97 height 37
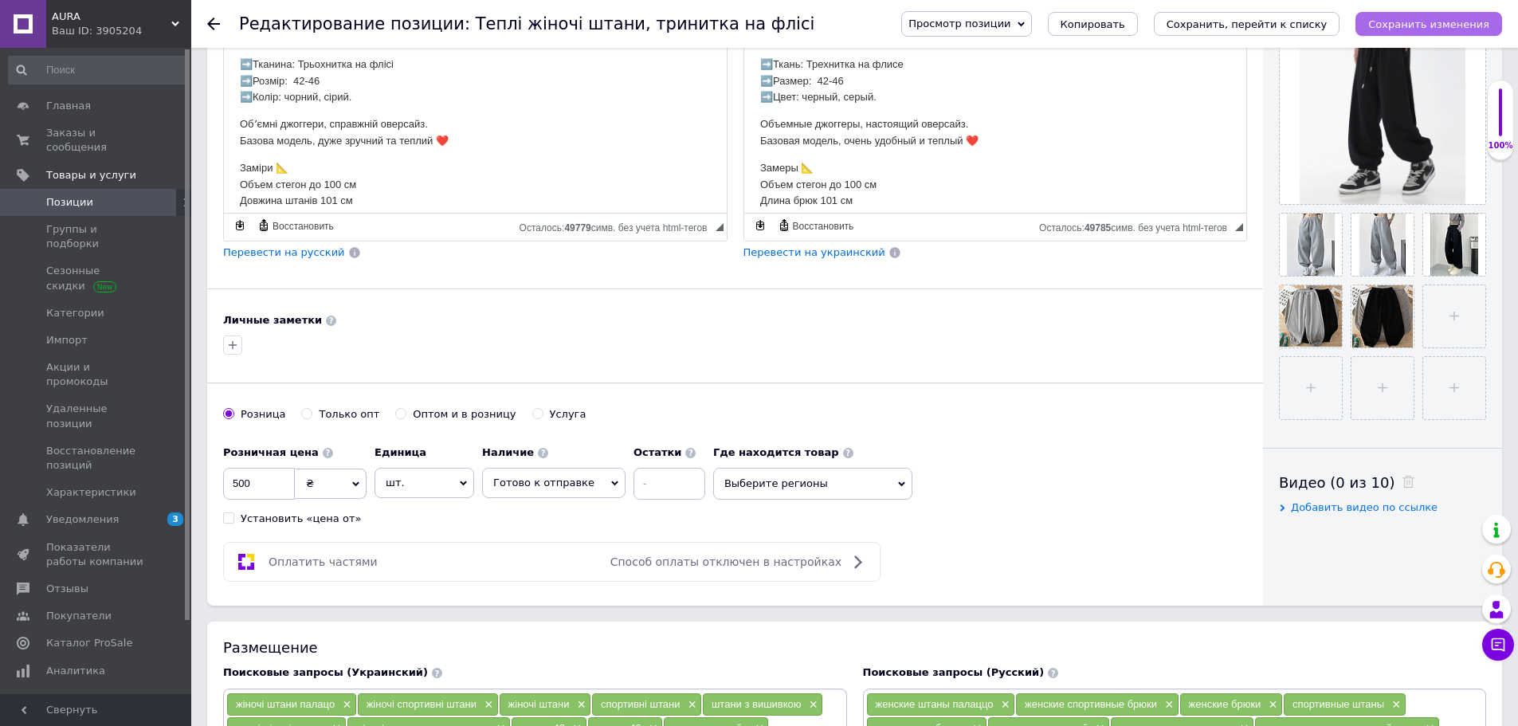
click at [1454, 30] on icon "Сохранить изменения" at bounding box center [1429, 24] width 121 height 12
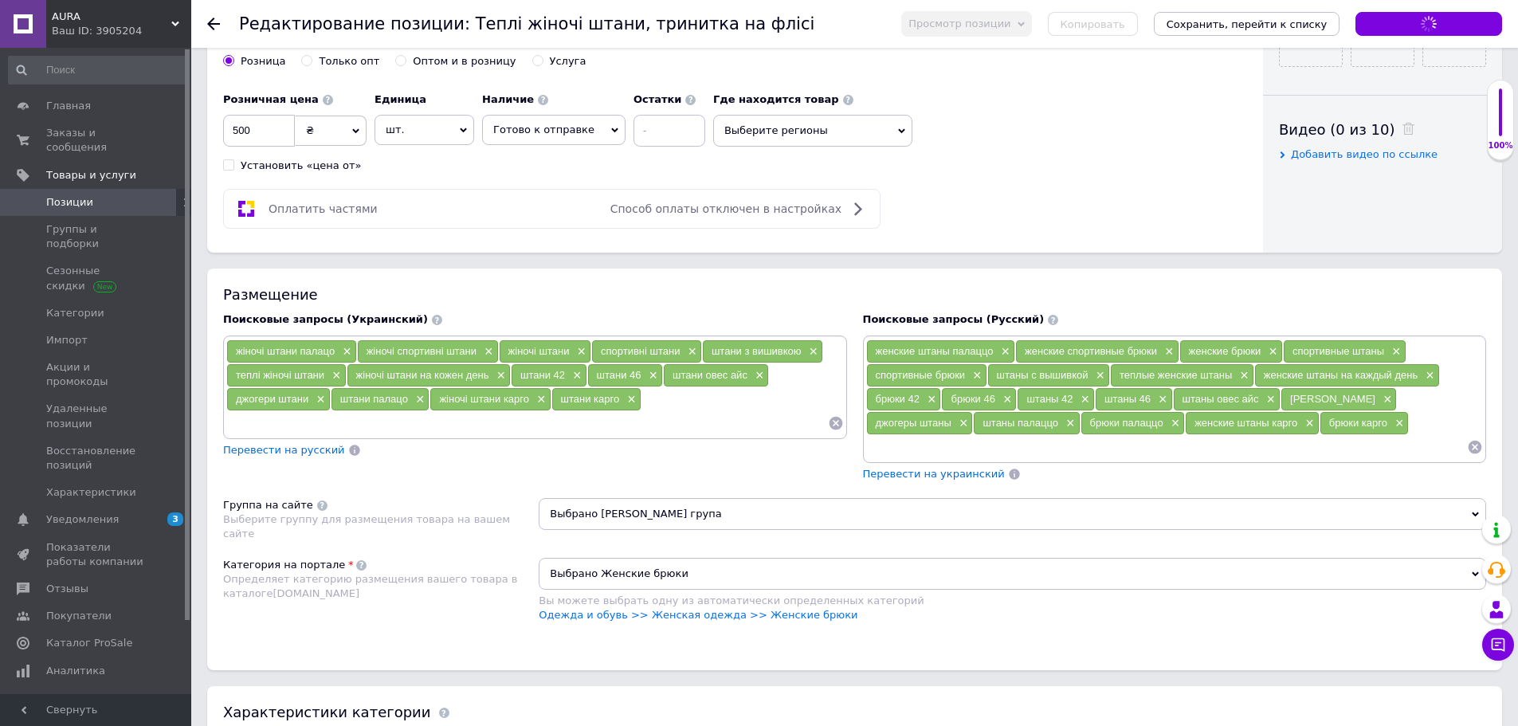
type input "Теплі жіночі штани, тринитка на флісі 42-46"
type input "Теплые женские штаны , трехнитка на флисе 42-46"
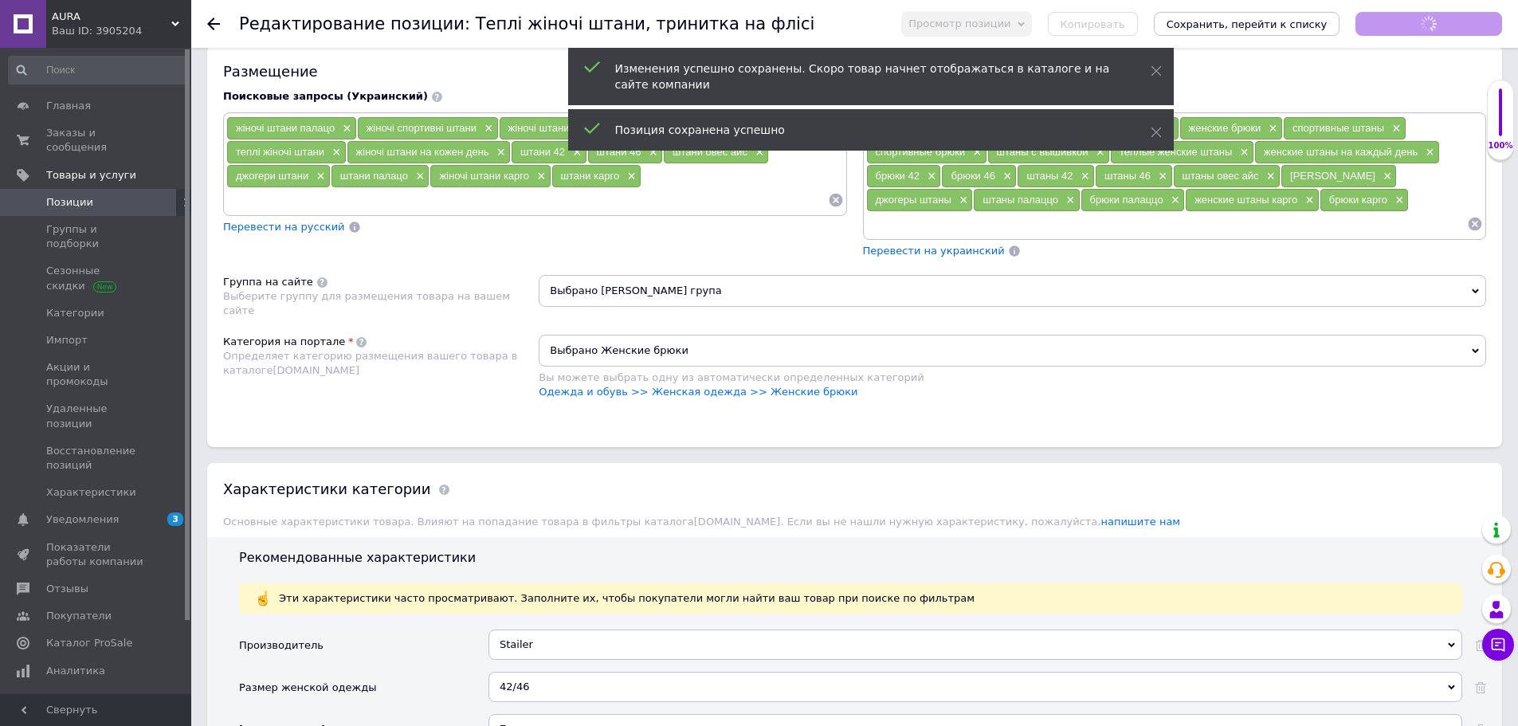
scroll to position [1196, 0]
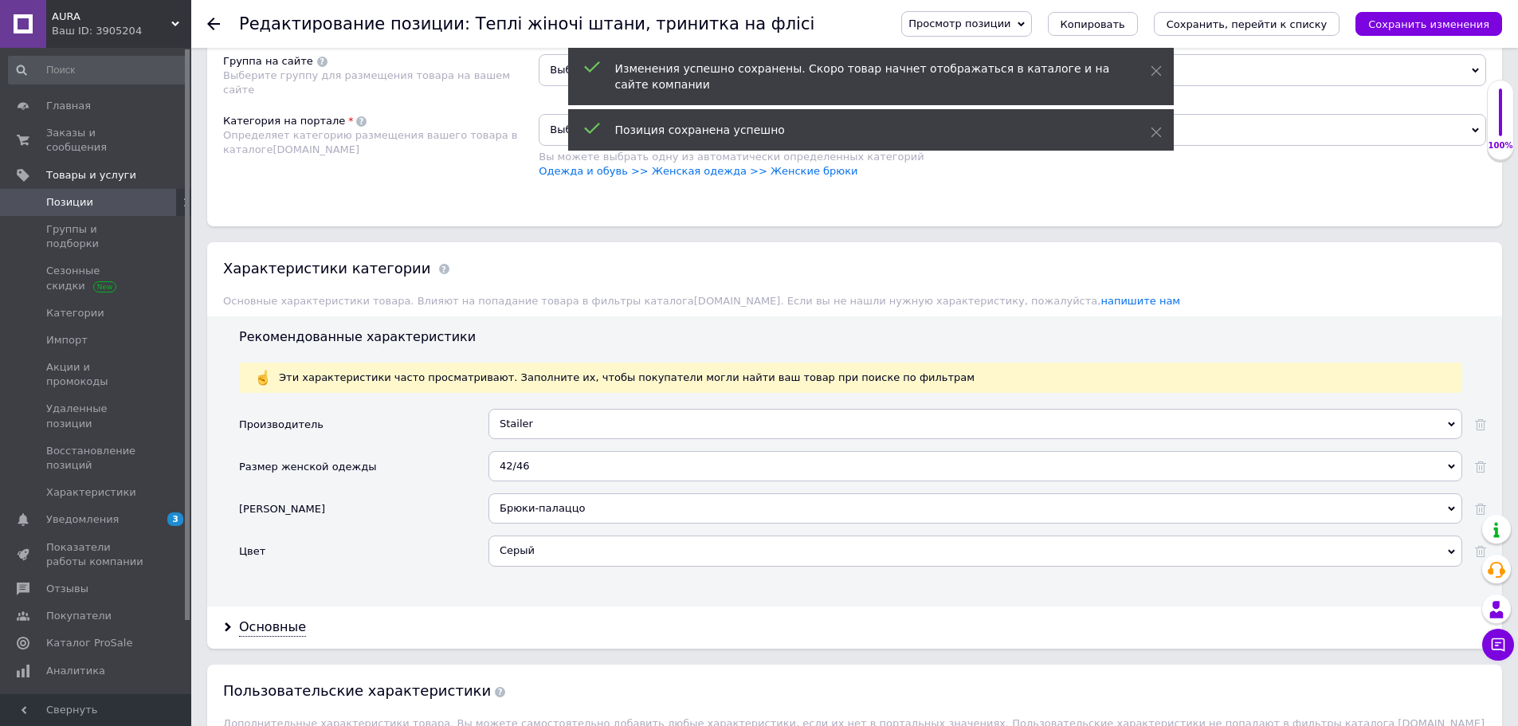
click at [536, 551] on div "Серый" at bounding box center [976, 551] width 974 height 30
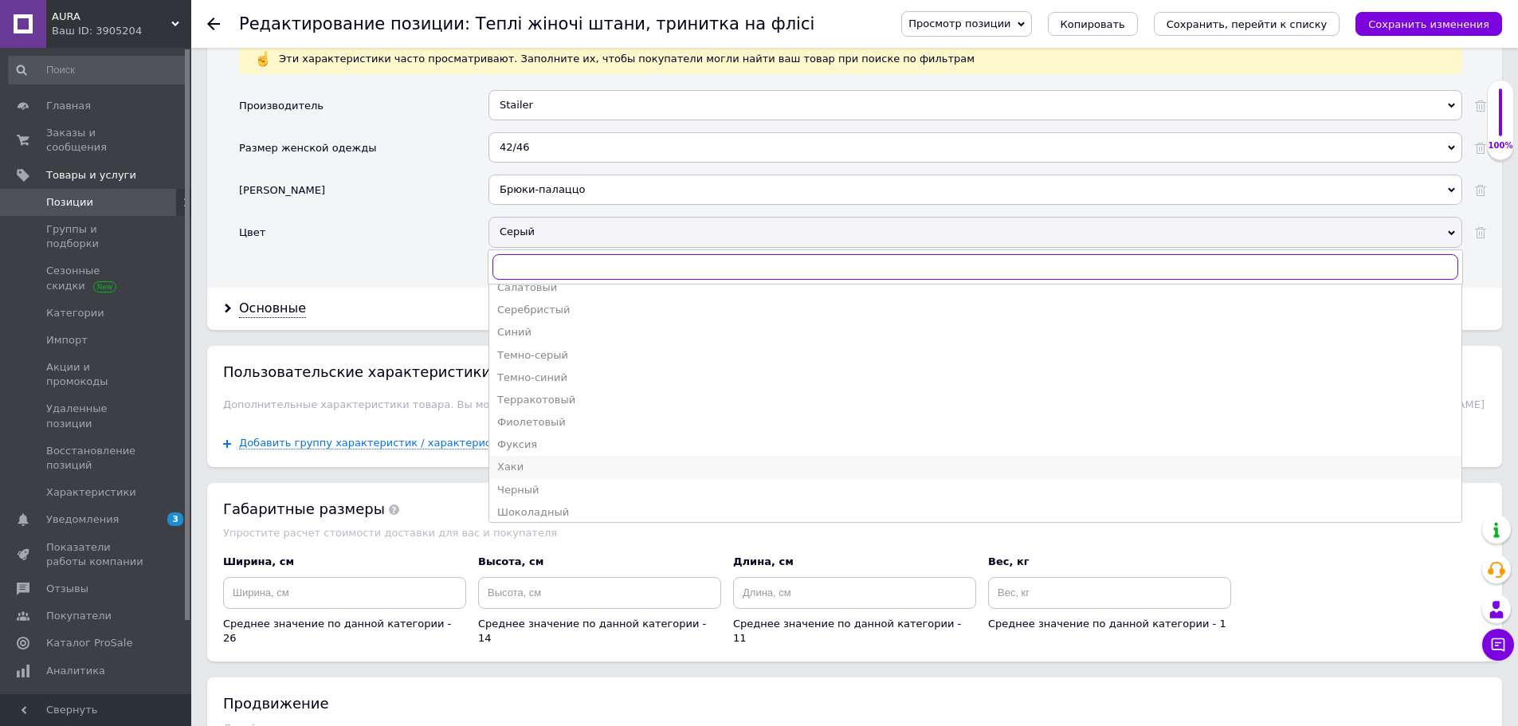
scroll to position [534, 0]
click at [530, 485] on div "Черный" at bounding box center [975, 484] width 956 height 14
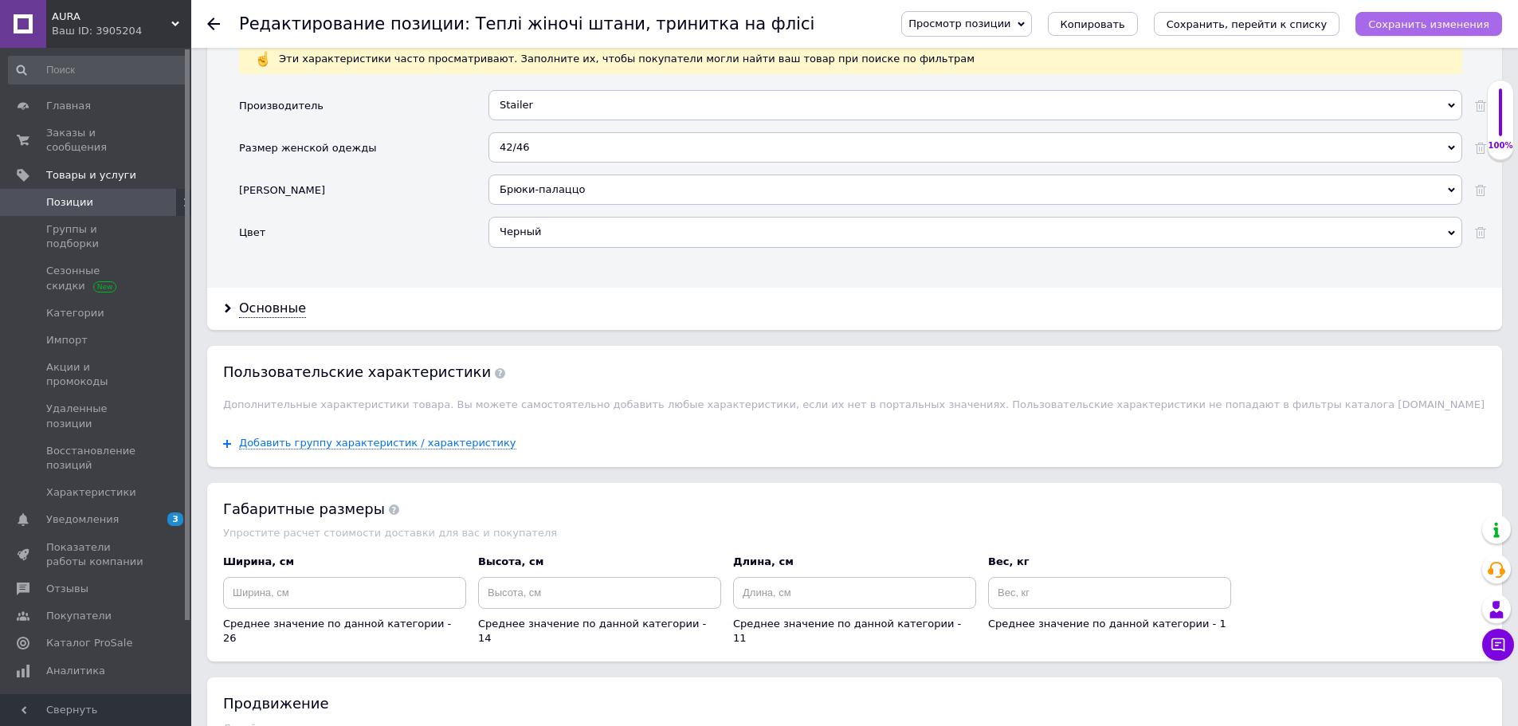
click at [1387, 22] on icon "Сохранить изменения" at bounding box center [1429, 24] width 121 height 12
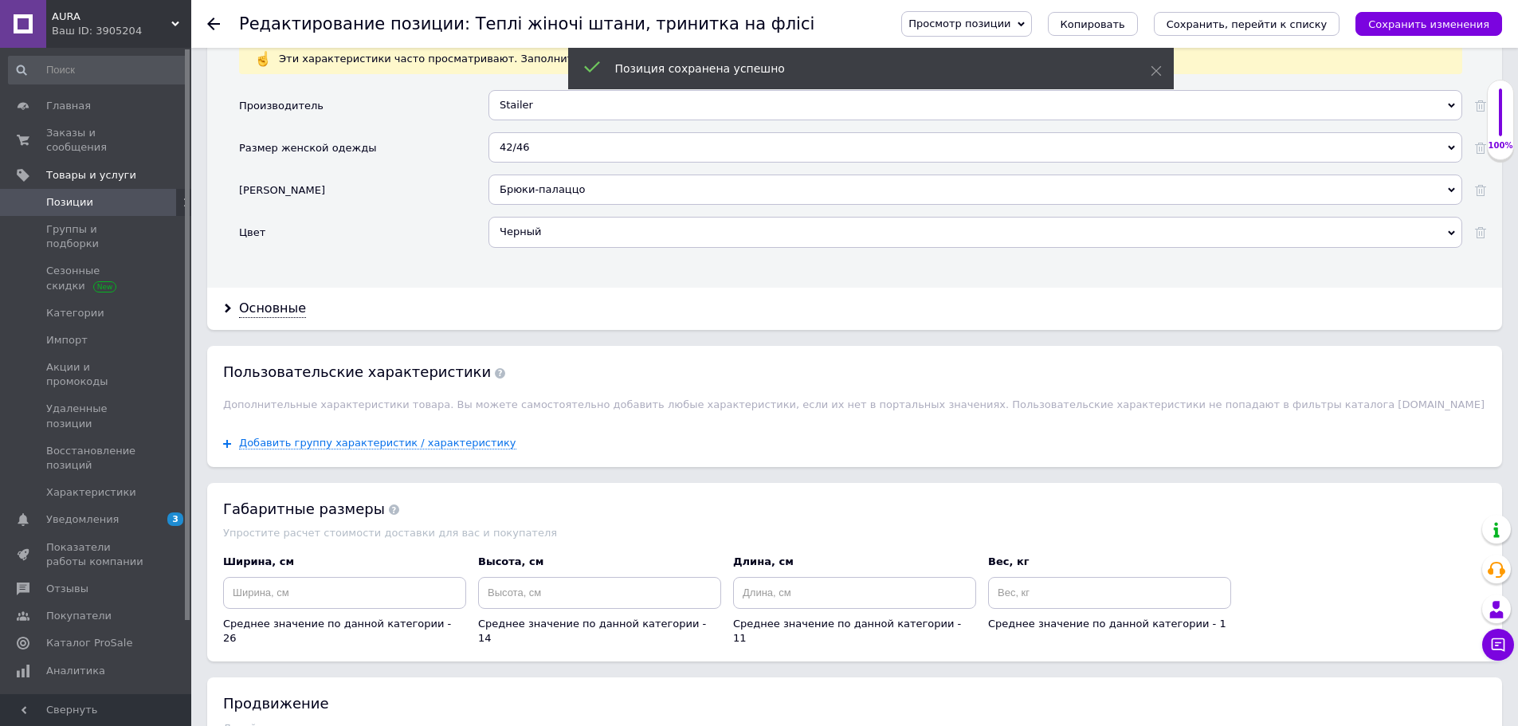
click at [70, 196] on link "Позиции" at bounding box center [98, 202] width 196 height 27
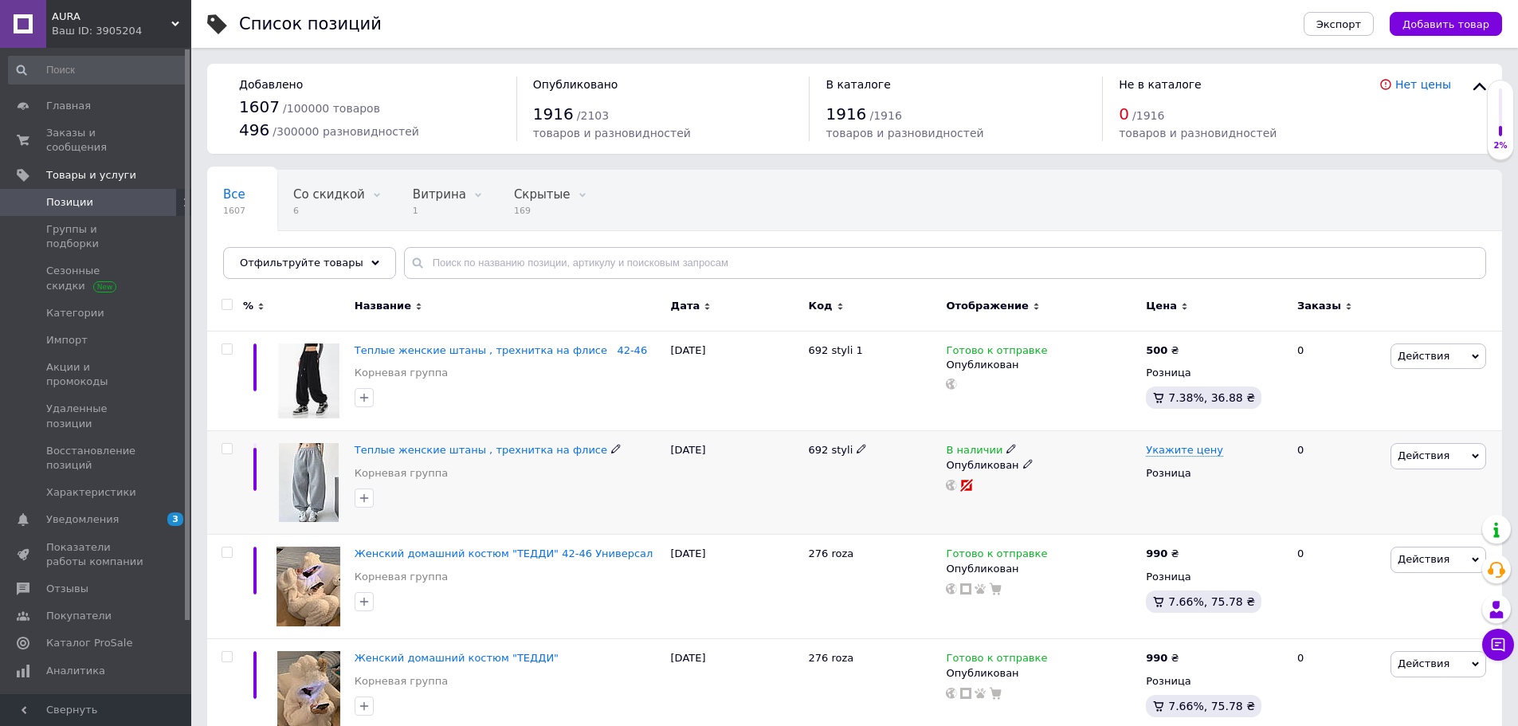
click at [1011, 447] on div "В наличии" at bounding box center [1042, 450] width 192 height 14
click at [1007, 447] on use at bounding box center [1011, 449] width 9 height 9
click at [1069, 505] on li "Готово к отправке" at bounding box center [1100, 507] width 151 height 22
click at [901, 512] on div "692 styli" at bounding box center [874, 483] width 138 height 104
click at [1169, 452] on span "Укажите цену" at bounding box center [1184, 450] width 77 height 13
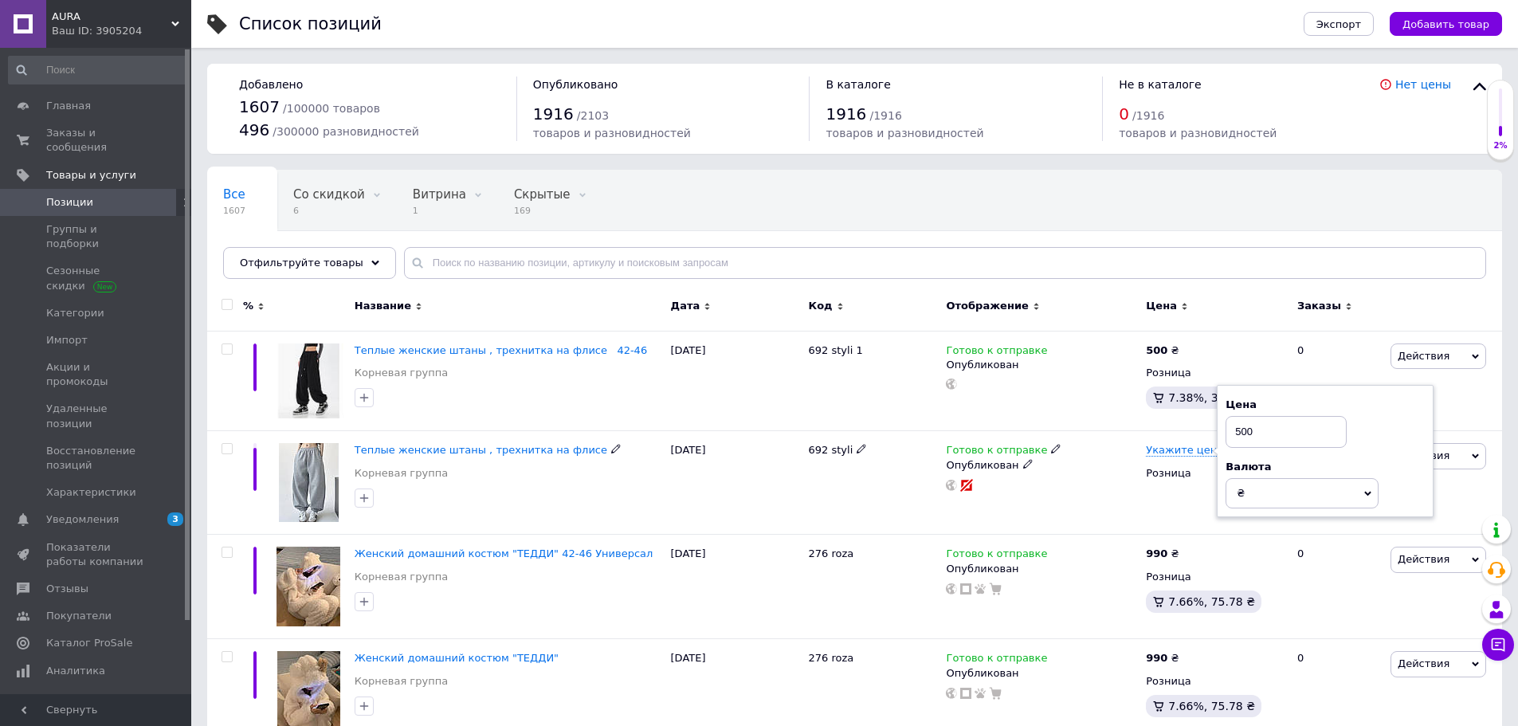
type input "500"
click at [1106, 525] on div "Готово к отправке Опубликован" at bounding box center [1042, 483] width 200 height 104
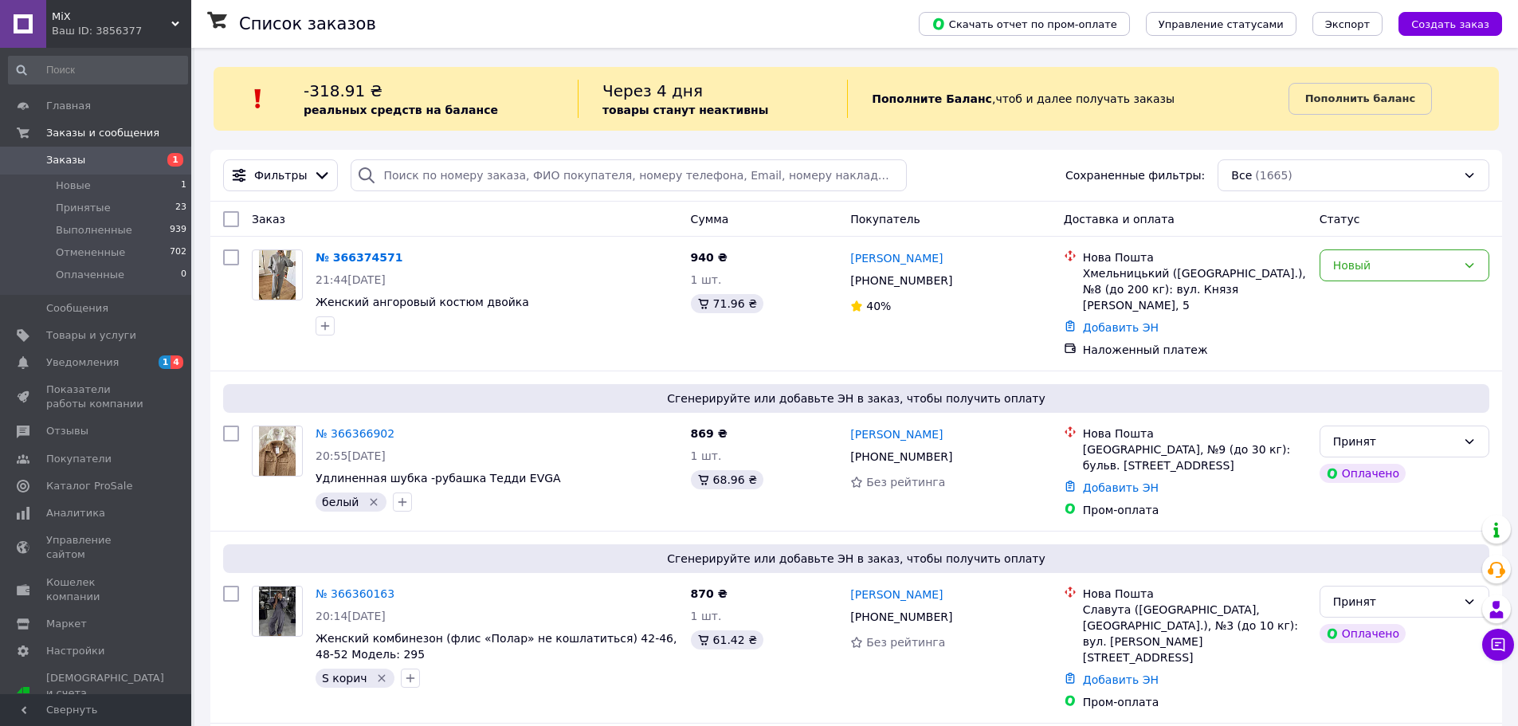
click at [363, 260] on link "№ 366374571" at bounding box center [359, 257] width 87 height 13
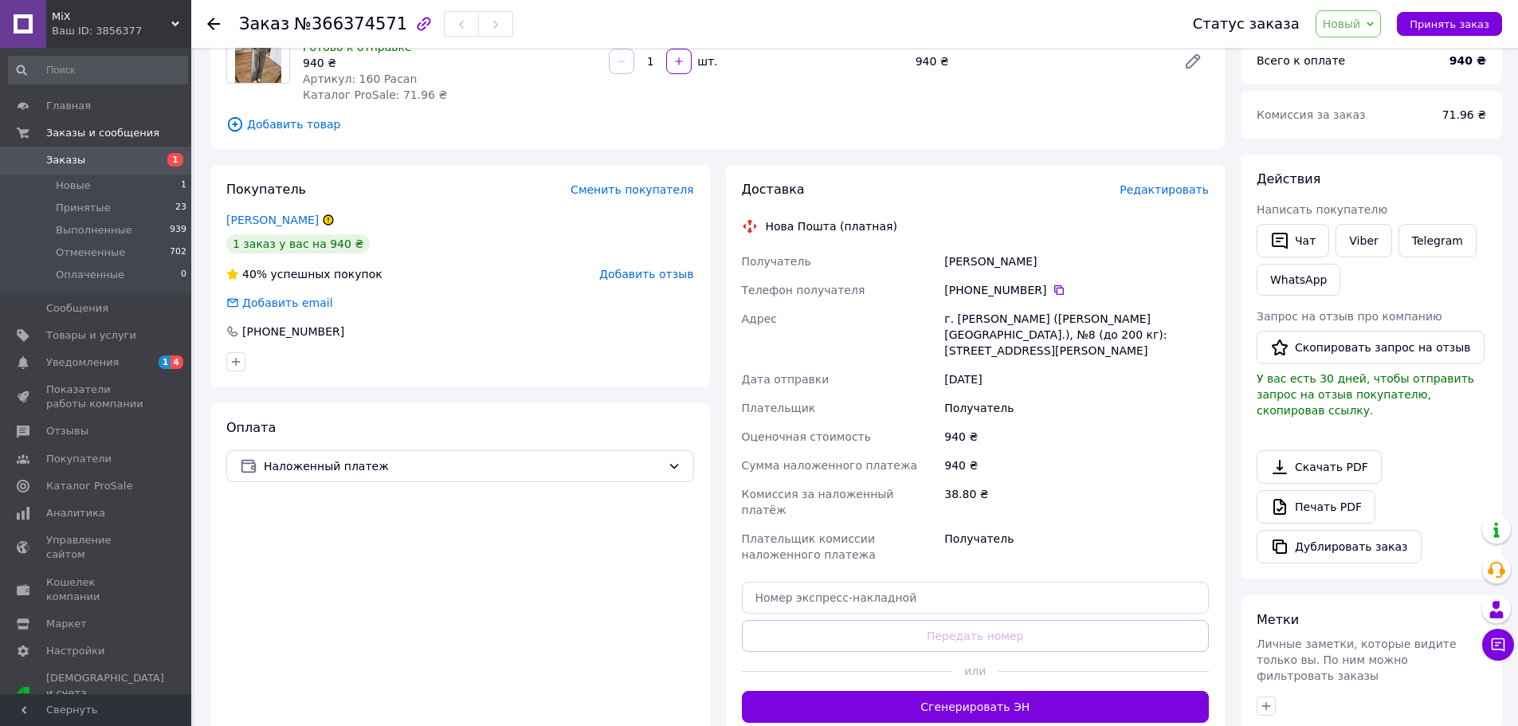
scroll to position [159, 0]
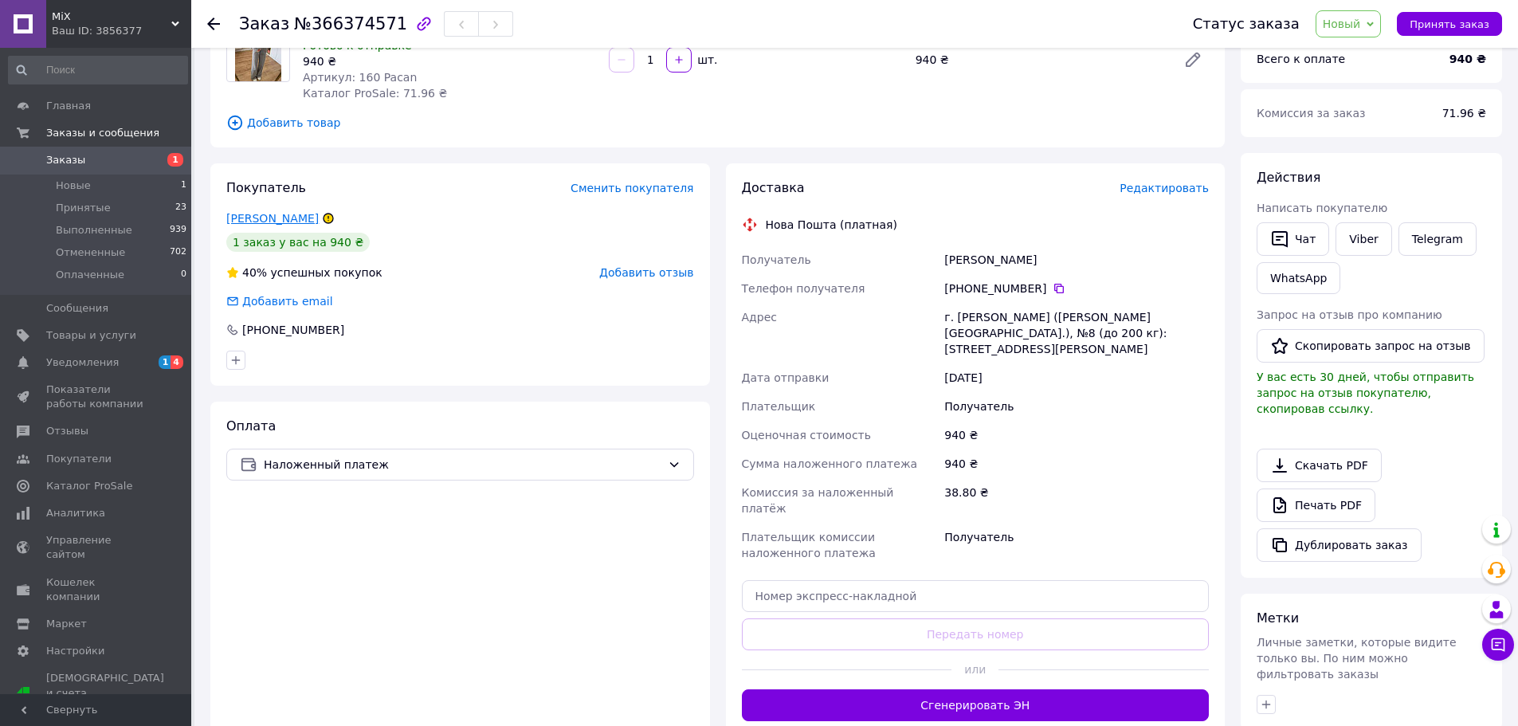
click at [271, 220] on link "Яцюк Юлія" at bounding box center [272, 218] width 92 height 13
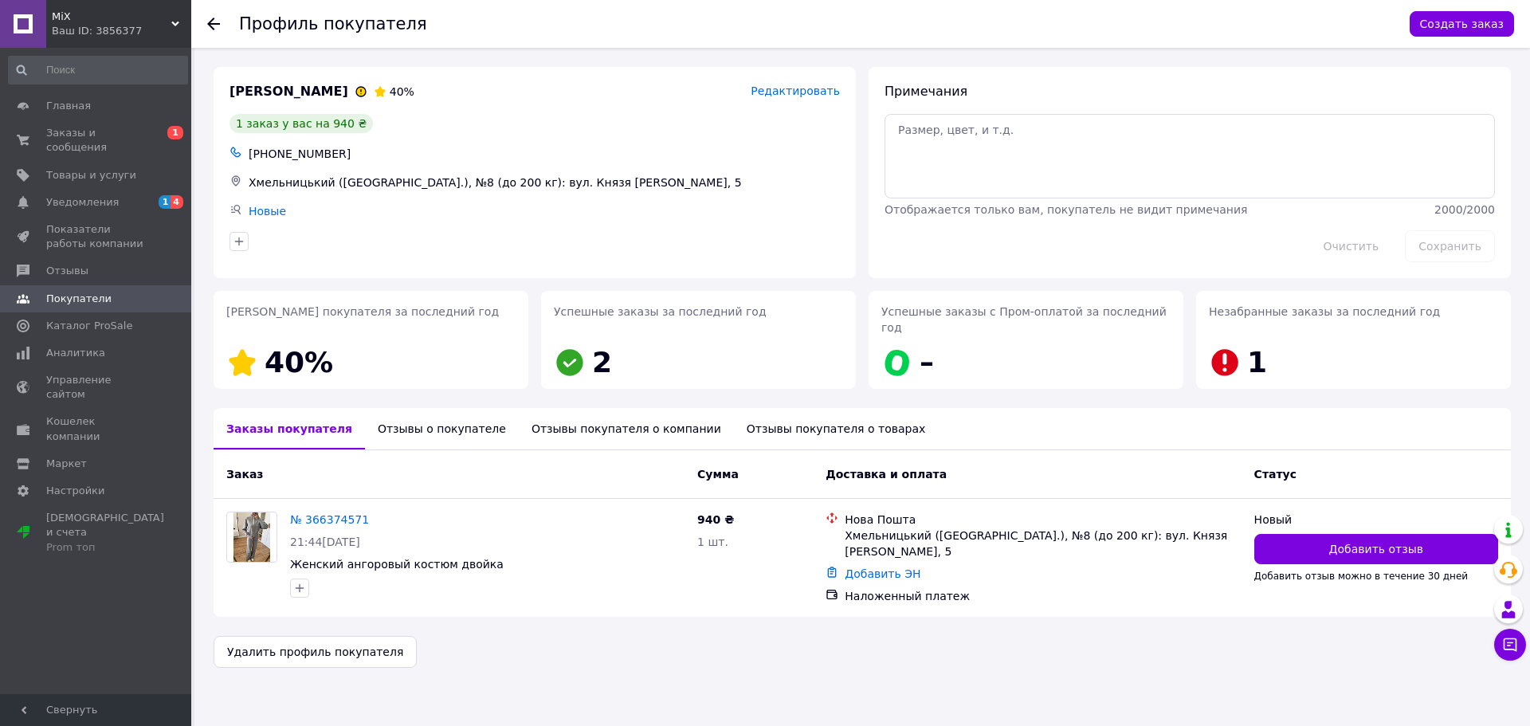
click at [458, 423] on div "Отзывы о покупателе" at bounding box center [442, 428] width 154 height 41
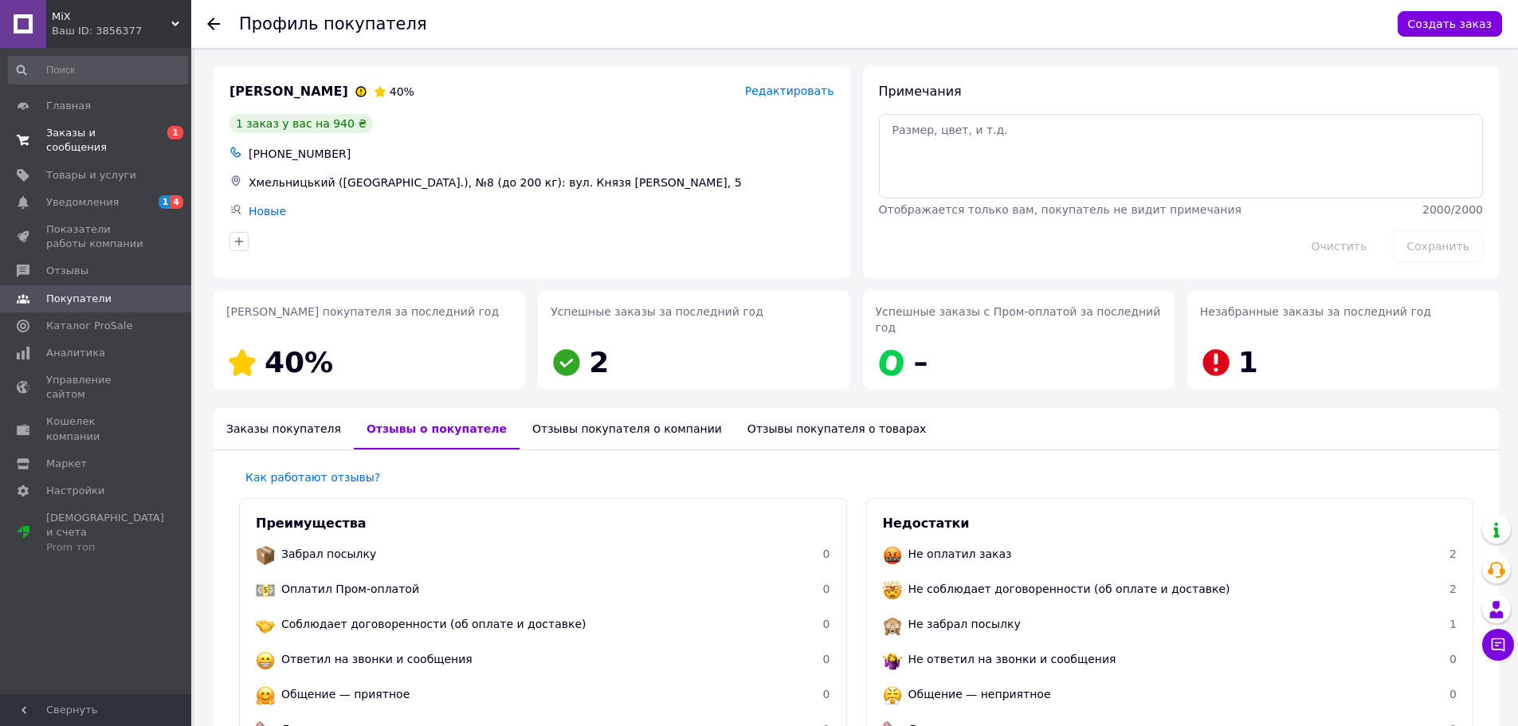
click at [108, 137] on span "Заказы и сообщения" at bounding box center [96, 140] width 101 height 29
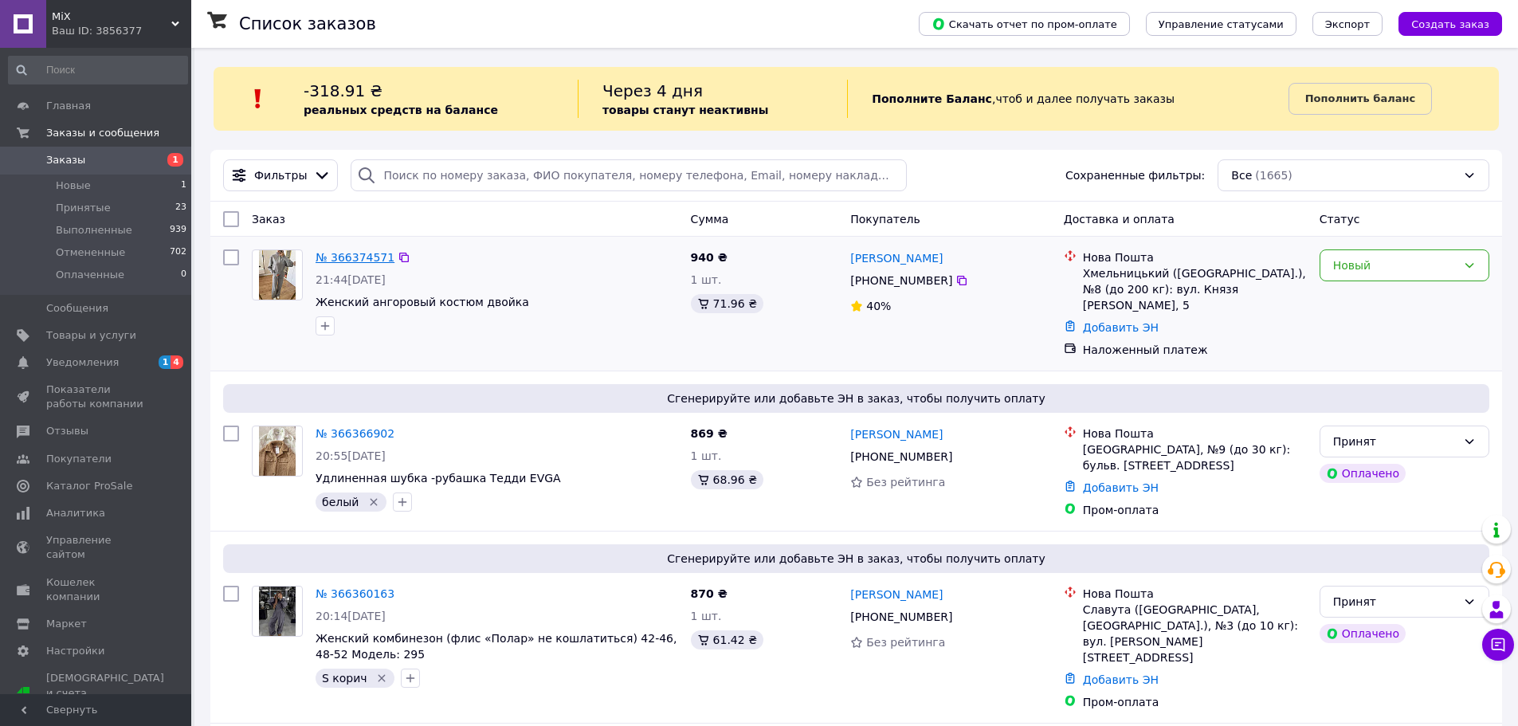
click at [355, 253] on link "№ 366374571" at bounding box center [355, 257] width 79 height 13
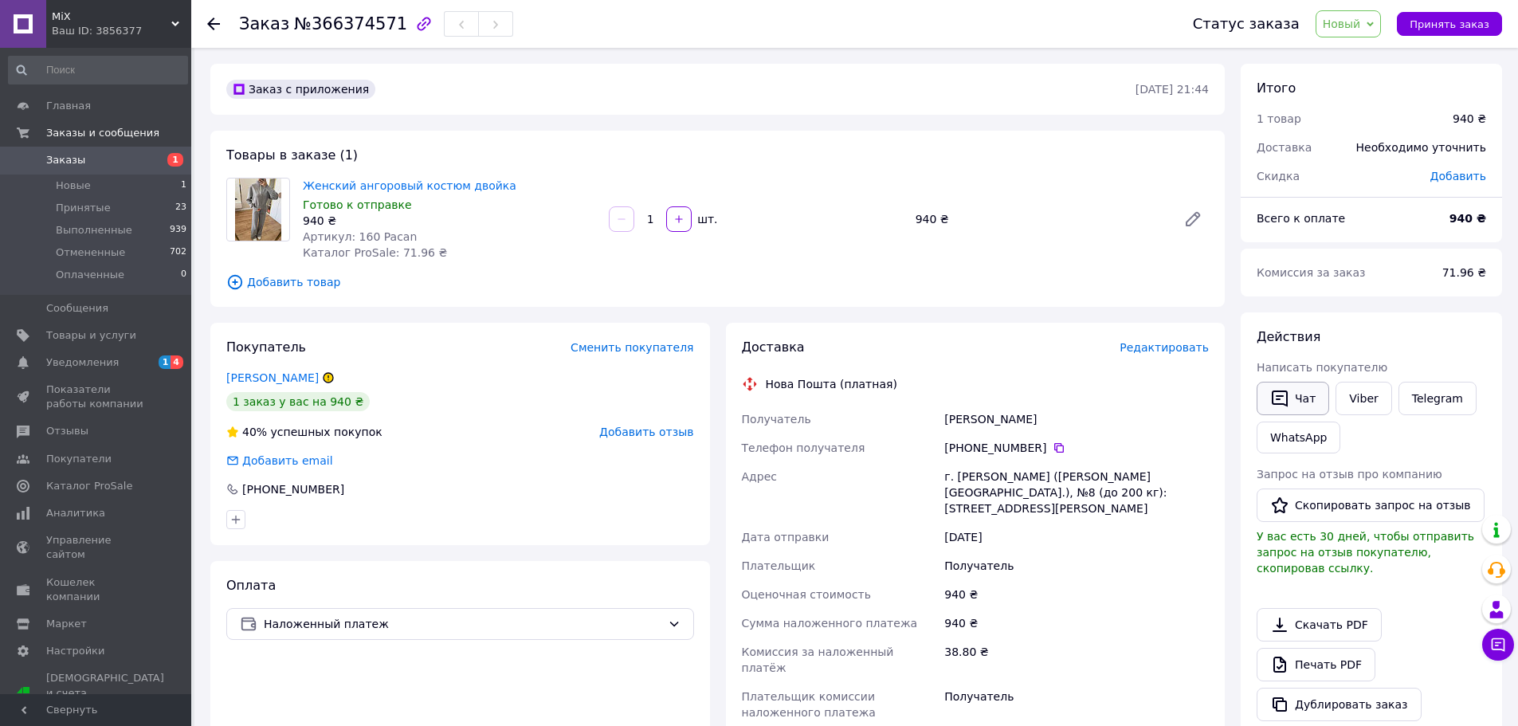
click at [1313, 396] on button "Чат" at bounding box center [1293, 398] width 73 height 33
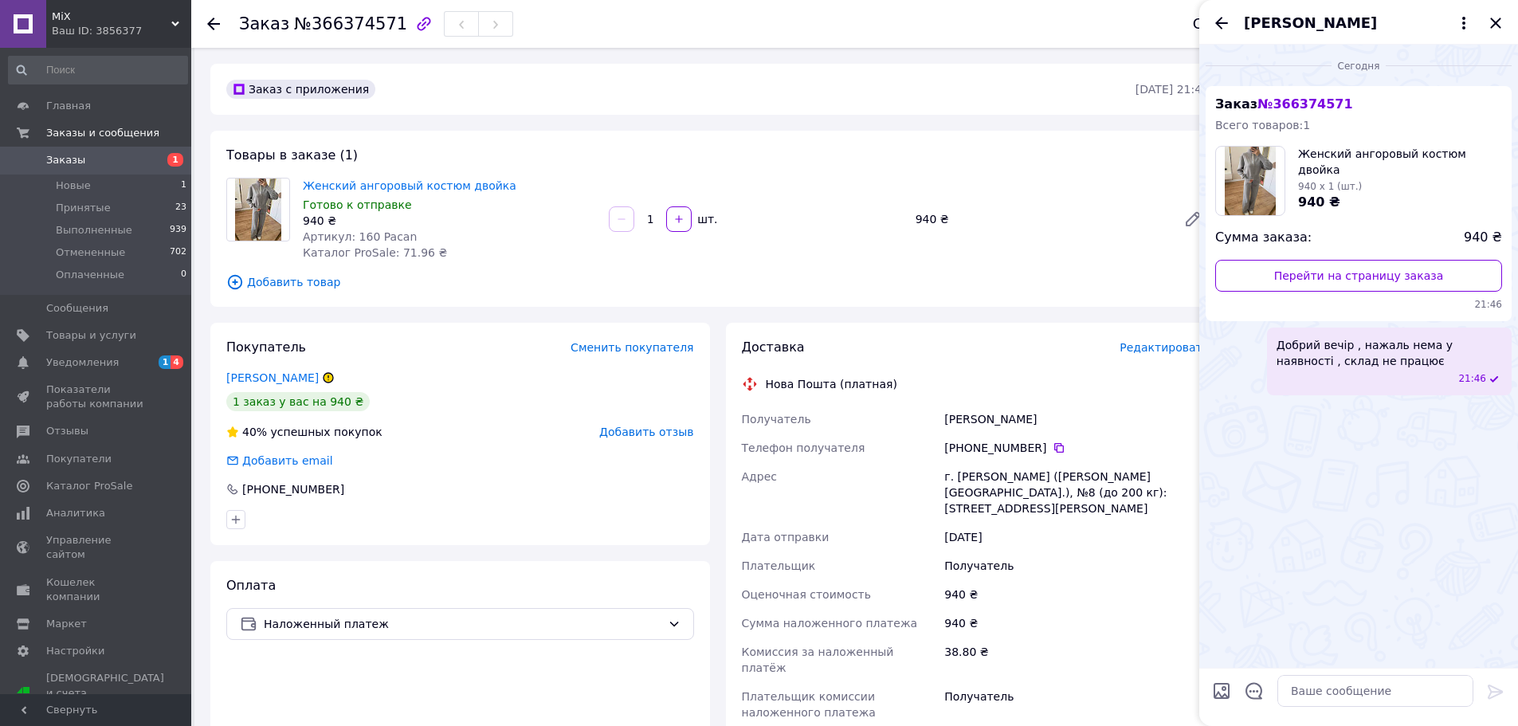
drag, startPoint x: 1330, startPoint y: 362, endPoint x: 1341, endPoint y: 355, distance: 13.3
click at [1341, 355] on span "Добрий вечір , нажаль нема у наявності , склад не працює" at bounding box center [1390, 353] width 226 height 32
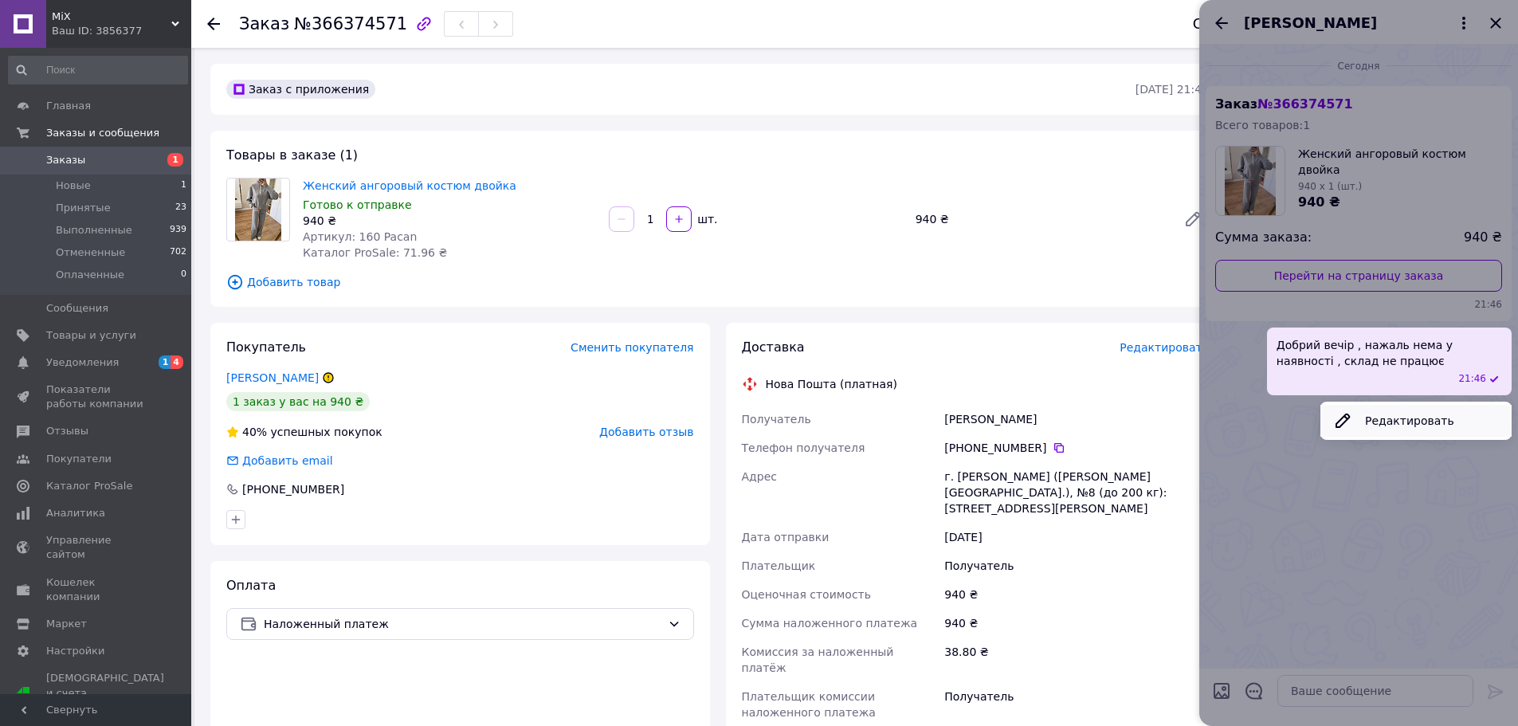
click at [1391, 424] on button "Редактировать" at bounding box center [1416, 421] width 191 height 32
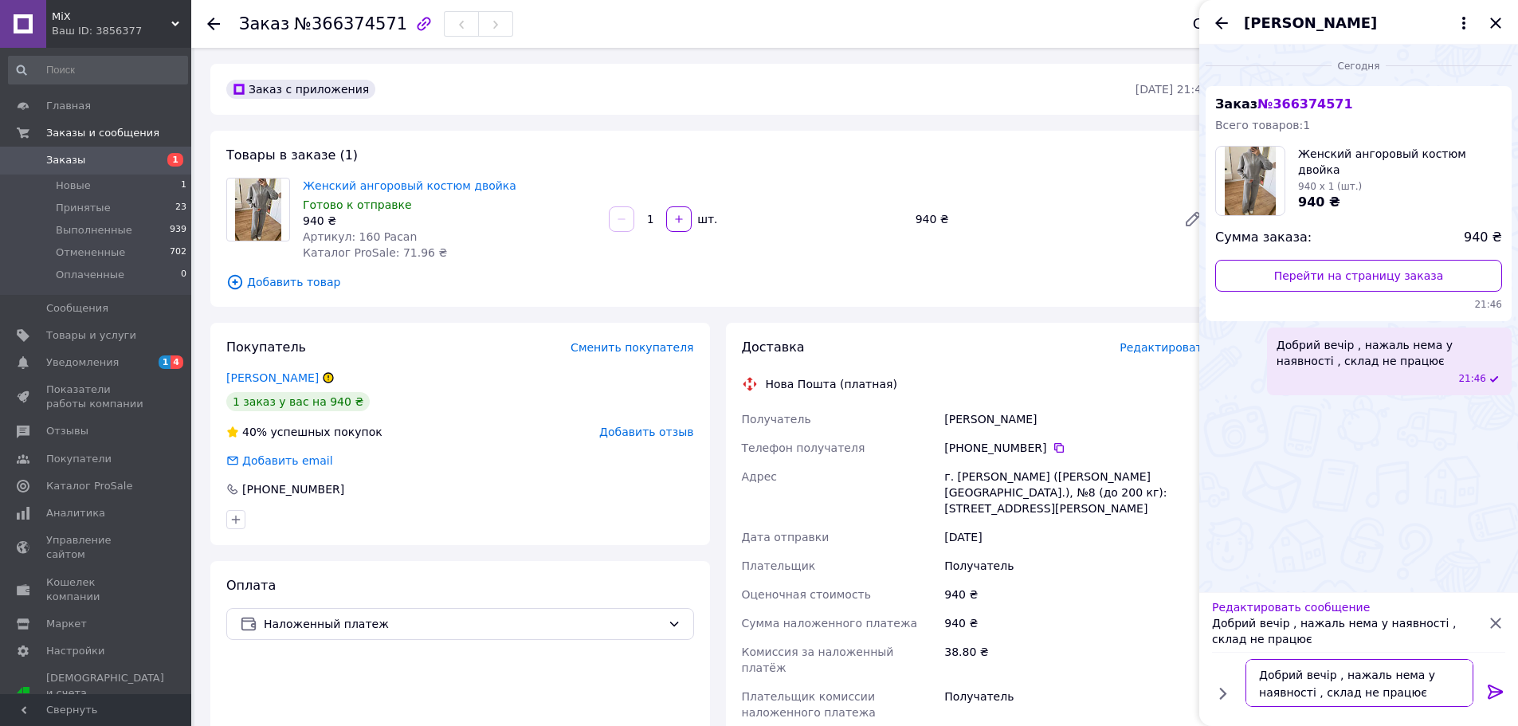
drag, startPoint x: 1415, startPoint y: 691, endPoint x: 1253, endPoint y: 671, distance: 163.0
click at [1253, 671] on textarea "Добрий вечір , нажаль нема у наявності , склад не працює" at bounding box center [1360, 683] width 228 height 48
type textarea "ю"
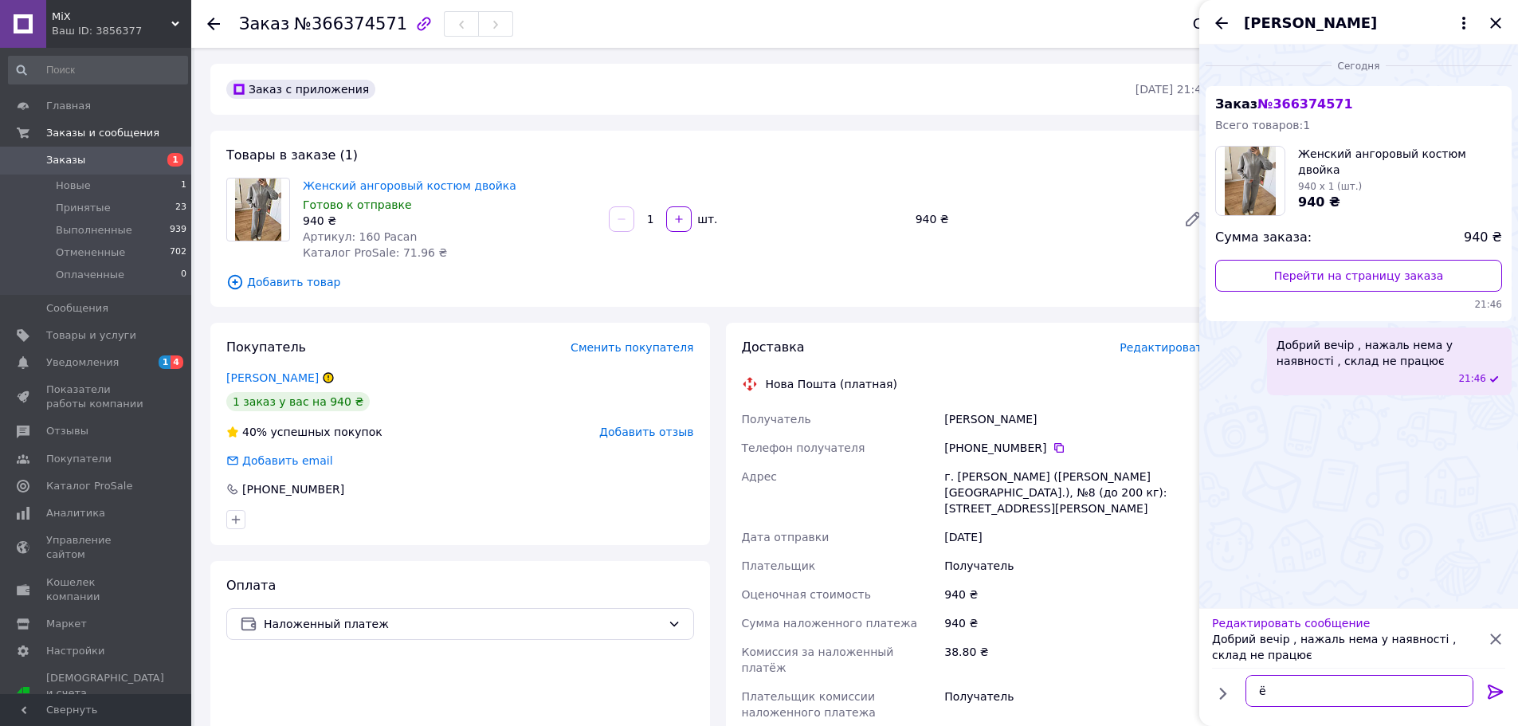
type textarea "ё"
click at [1485, 688] on div at bounding box center [1496, 694] width 32 height 37
click at [1495, 686] on icon at bounding box center [1495, 692] width 15 height 14
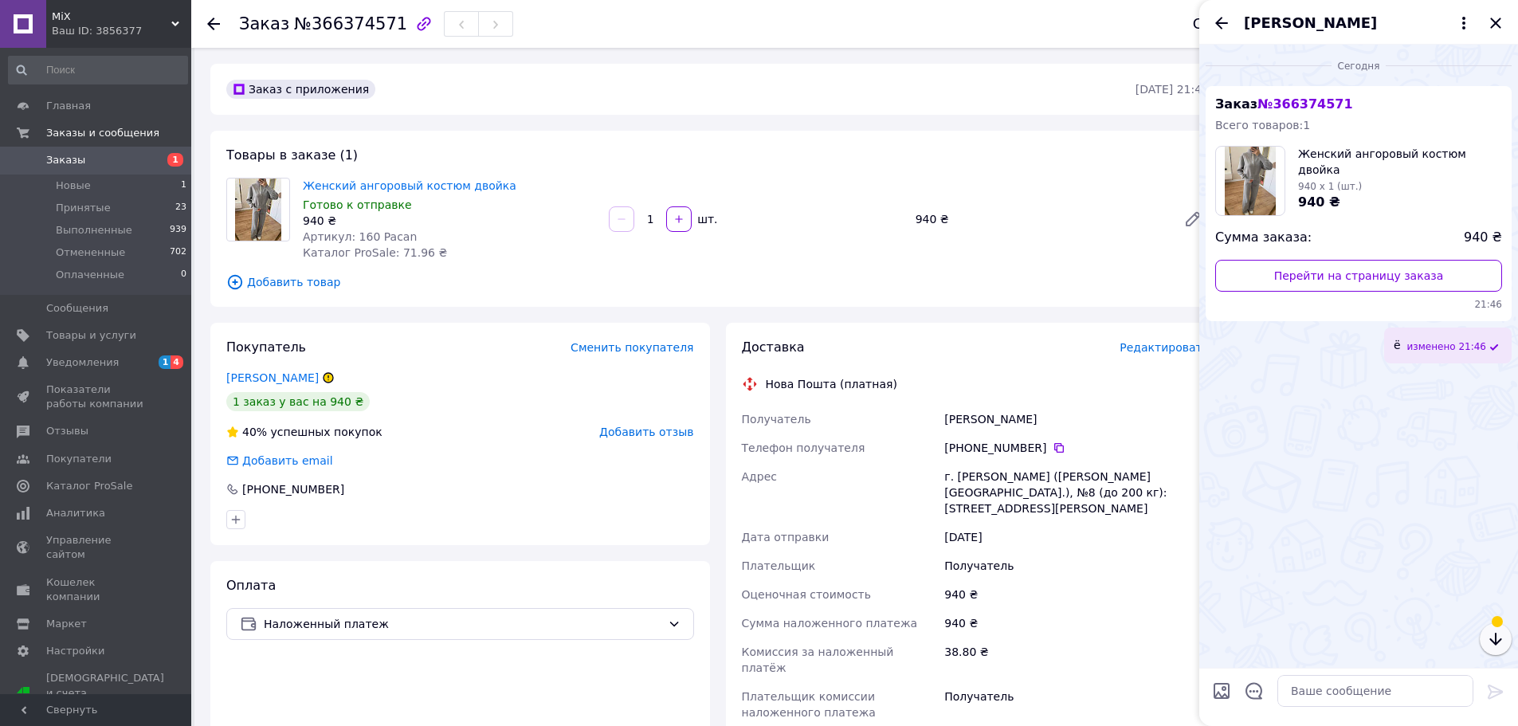
click at [1504, 639] on icon "button" at bounding box center [1496, 639] width 19 height 19
click at [1330, 509] on div "Сегодня Заказ № 366374571 Всего товаров: 1 Женский ангоровый костюм двойка 940 …" at bounding box center [1359, 356] width 319 height 623
click at [1227, 28] on icon "Назад" at bounding box center [1221, 23] width 19 height 19
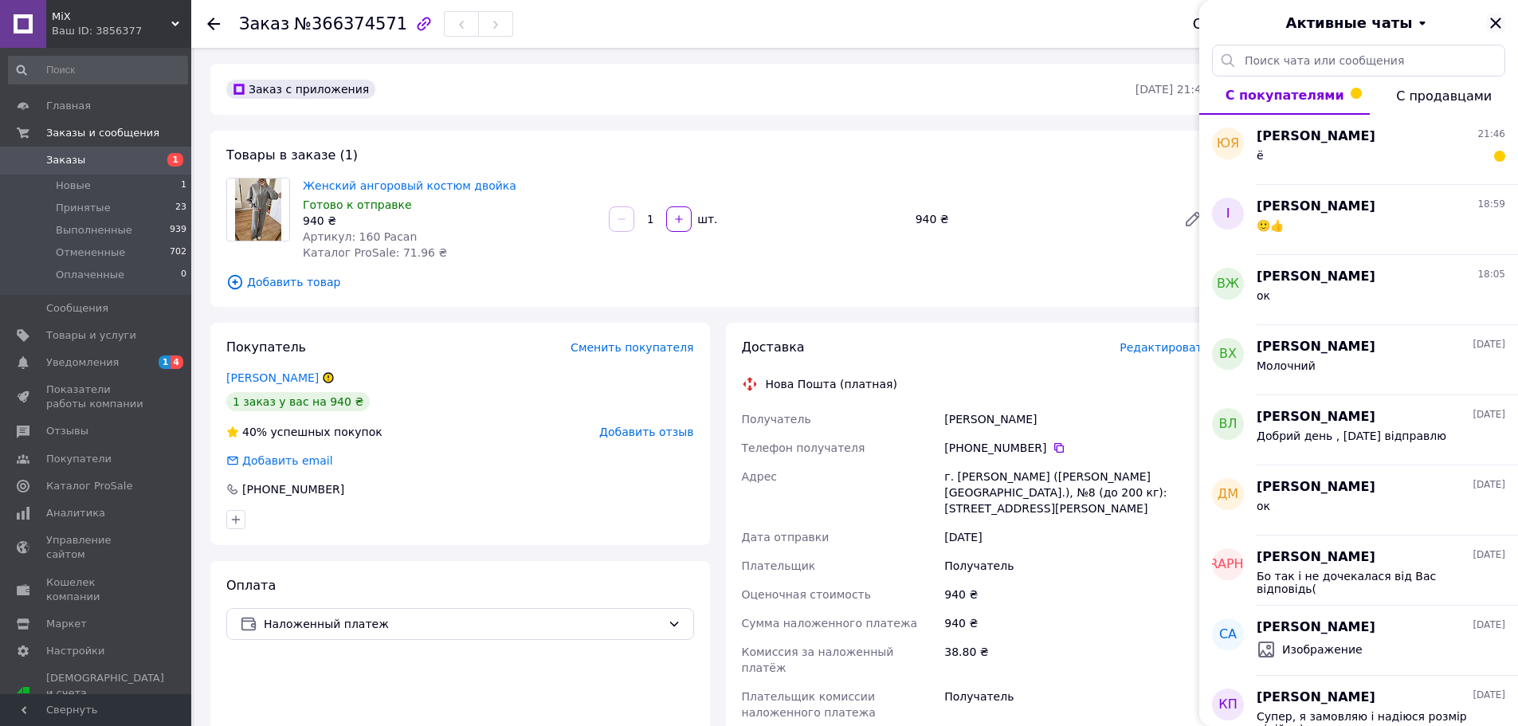
click at [1499, 22] on icon "Закрыть" at bounding box center [1496, 23] width 19 height 19
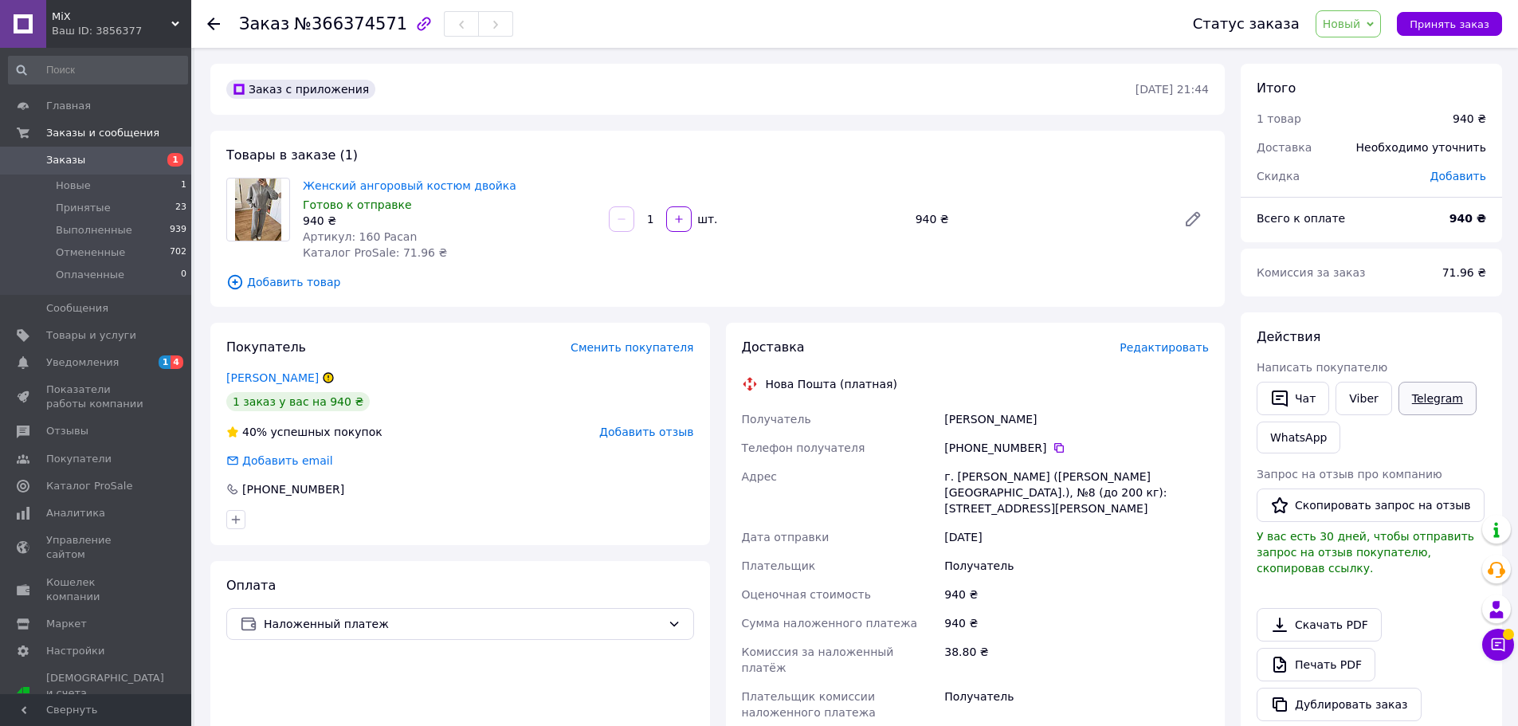
click at [1428, 394] on link "Telegram" at bounding box center [1438, 398] width 78 height 33
click at [69, 209] on span "Принятые" at bounding box center [83, 208] width 55 height 14
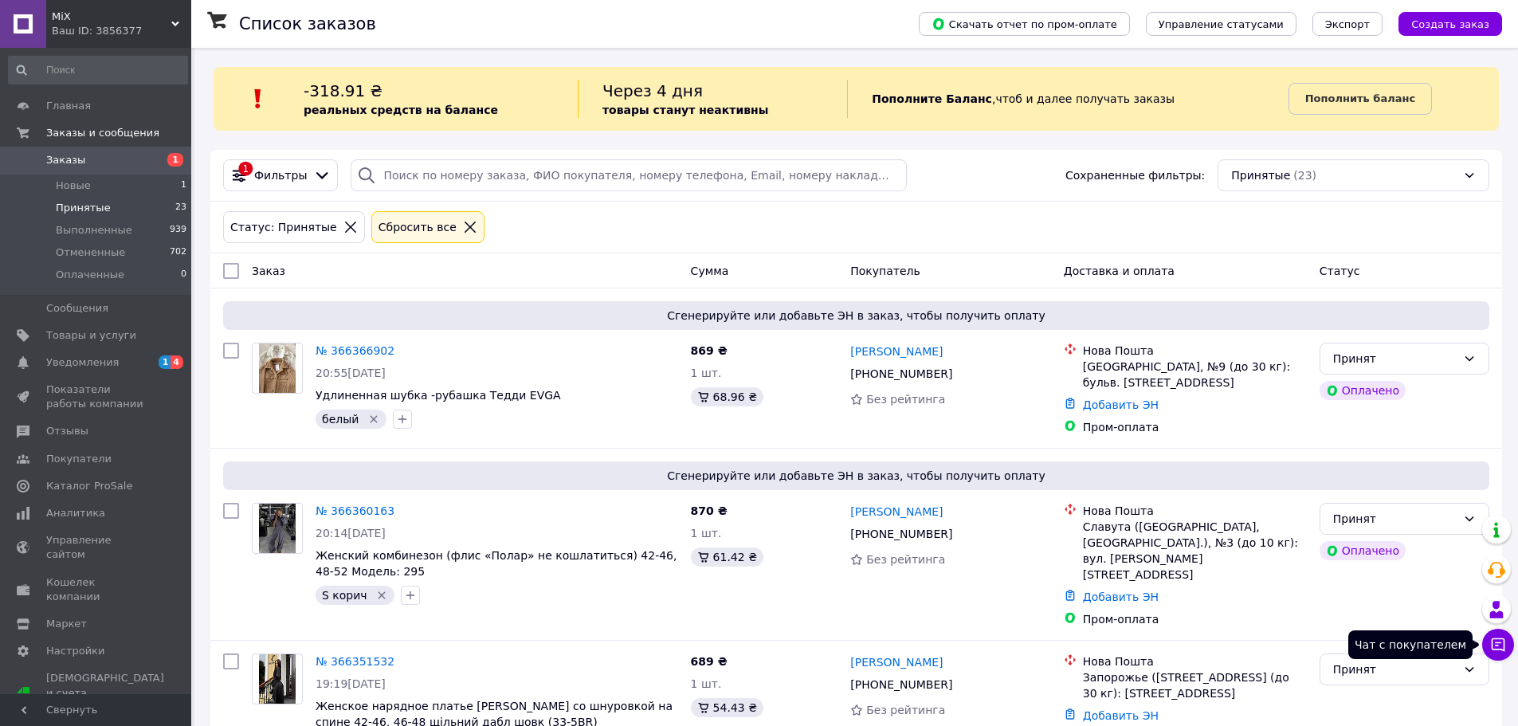
click at [1500, 651] on icon at bounding box center [1499, 645] width 16 height 16
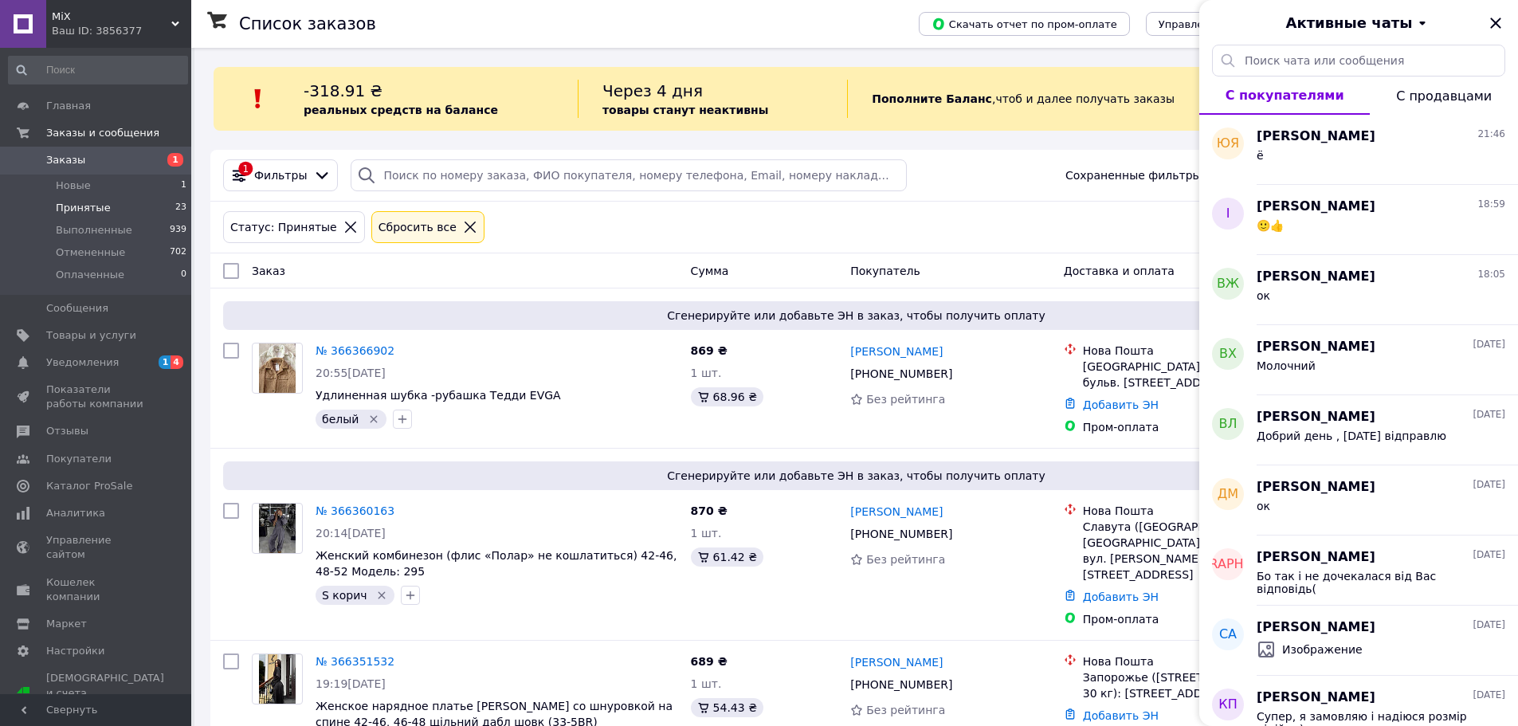
click at [69, 158] on span "Заказы" at bounding box center [65, 160] width 39 height 14
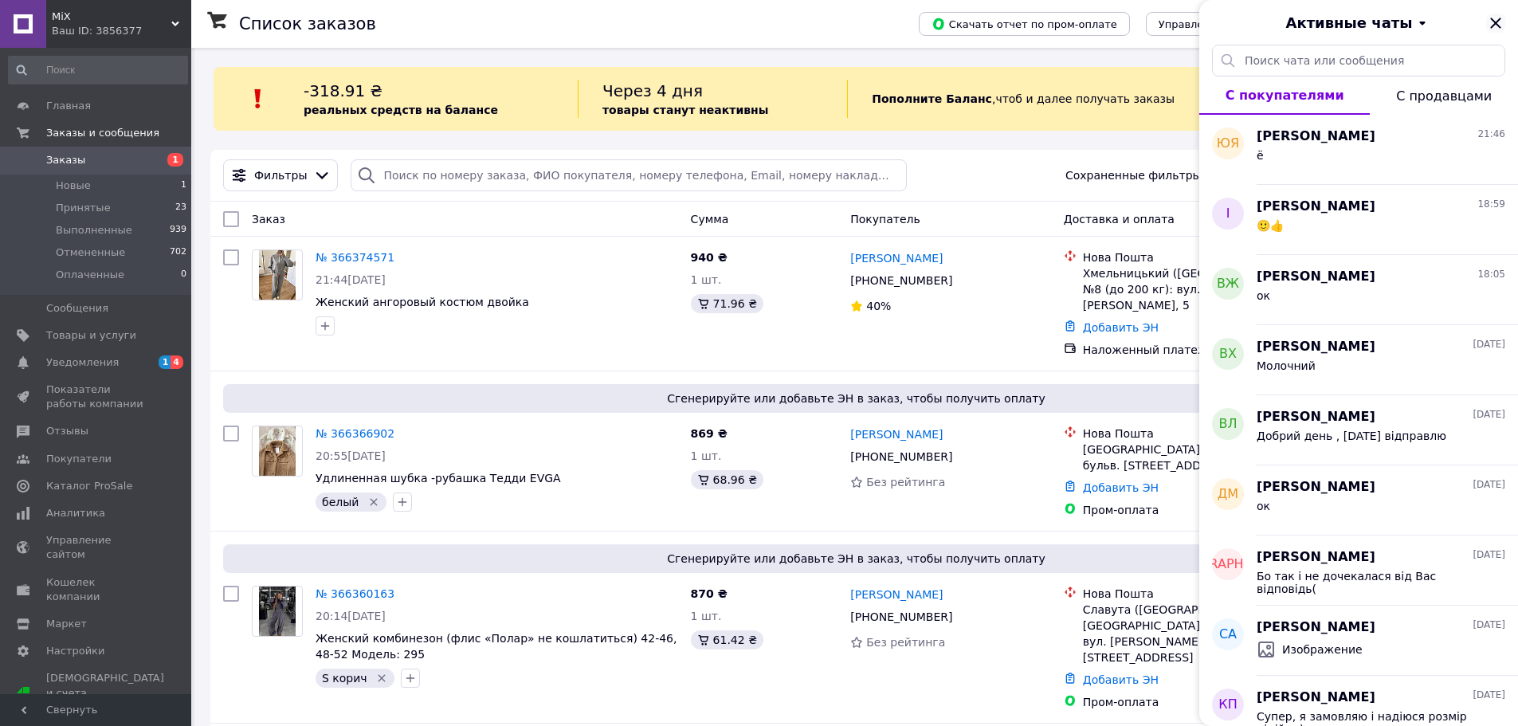
click at [1500, 21] on icon "Закрыть" at bounding box center [1496, 23] width 19 height 19
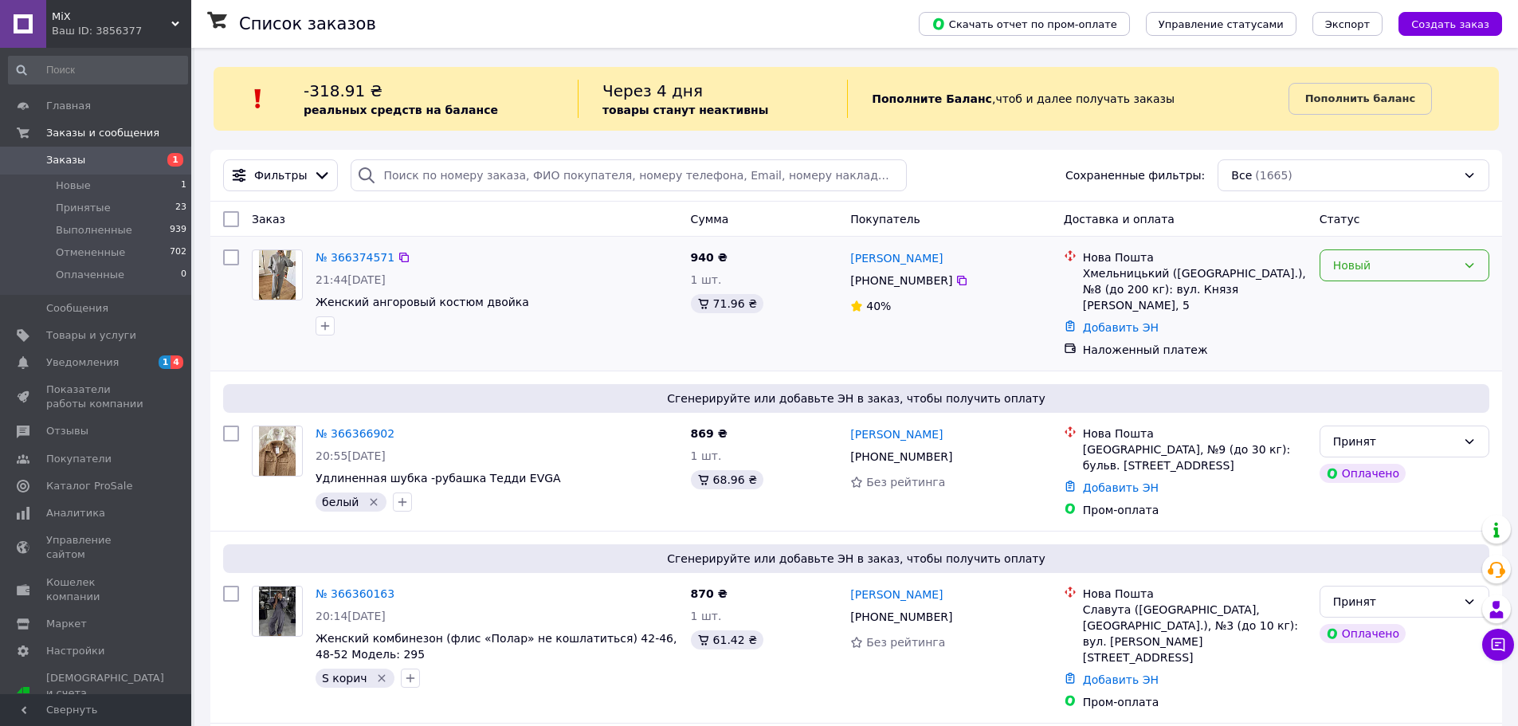
click at [1434, 265] on div "Новый" at bounding box center [1396, 266] width 124 height 18
click at [1370, 353] on li "Отменен" at bounding box center [1405, 358] width 168 height 29
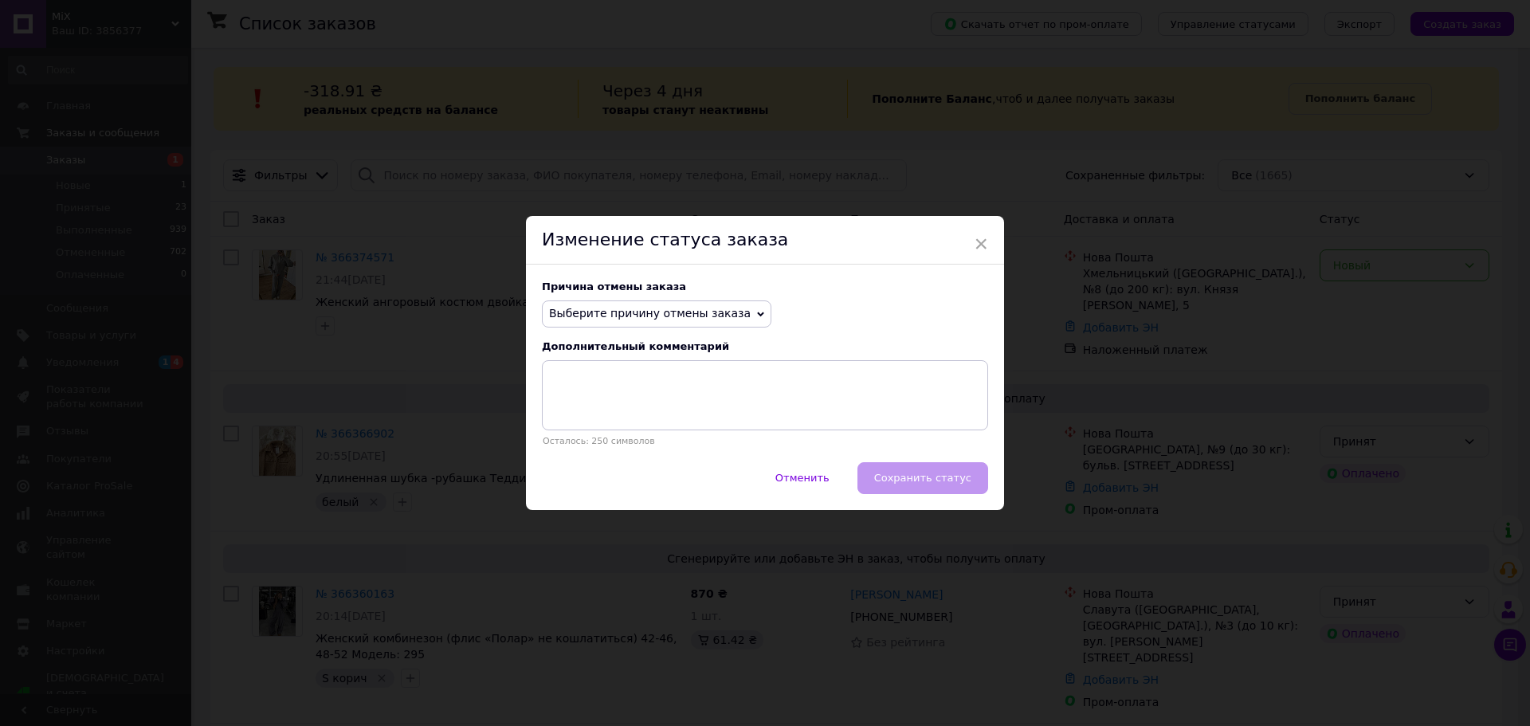
click at [666, 311] on span "Выберите причину отмены заказа" at bounding box center [650, 313] width 202 height 13
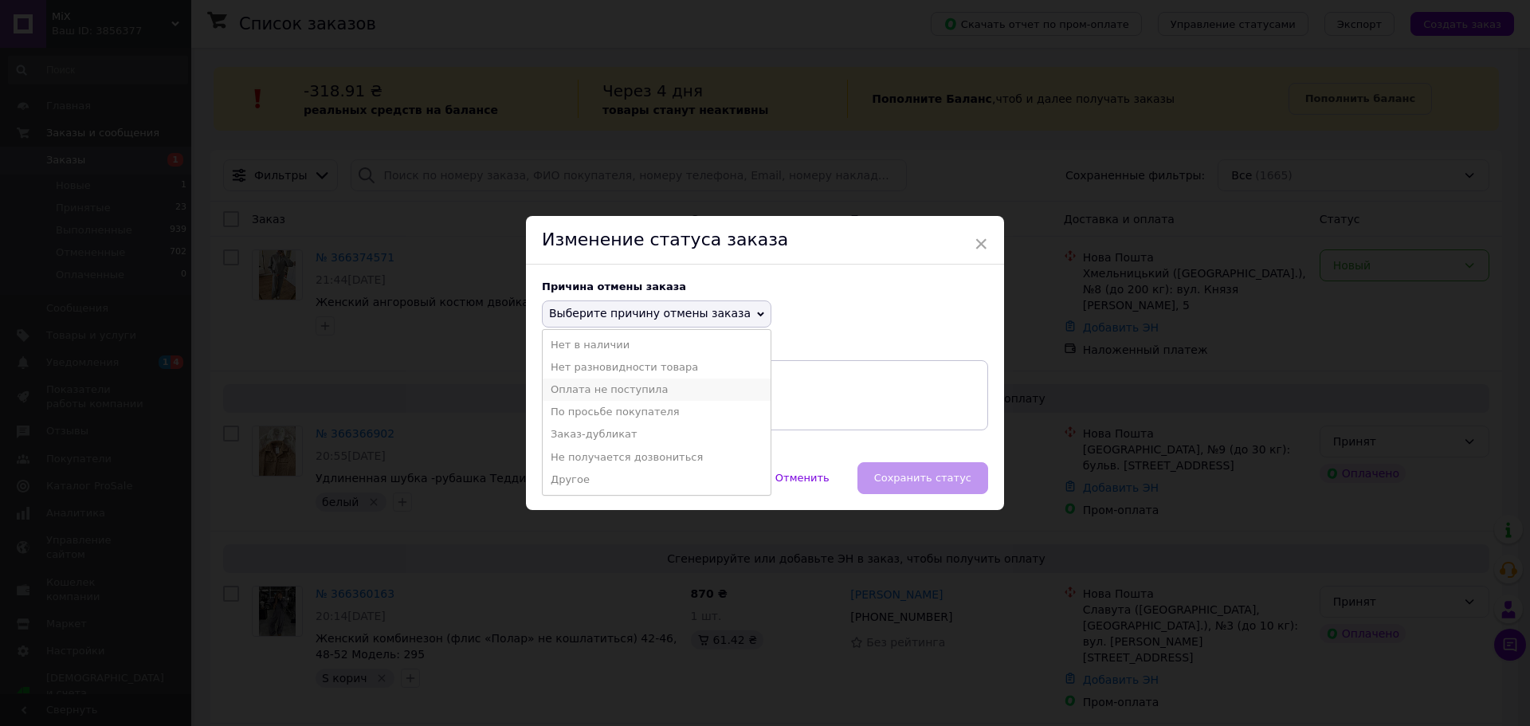
drag, startPoint x: 614, startPoint y: 395, endPoint x: 685, endPoint y: 410, distance: 72.5
click at [615, 395] on li "Оплата не поступила" at bounding box center [657, 390] width 228 height 22
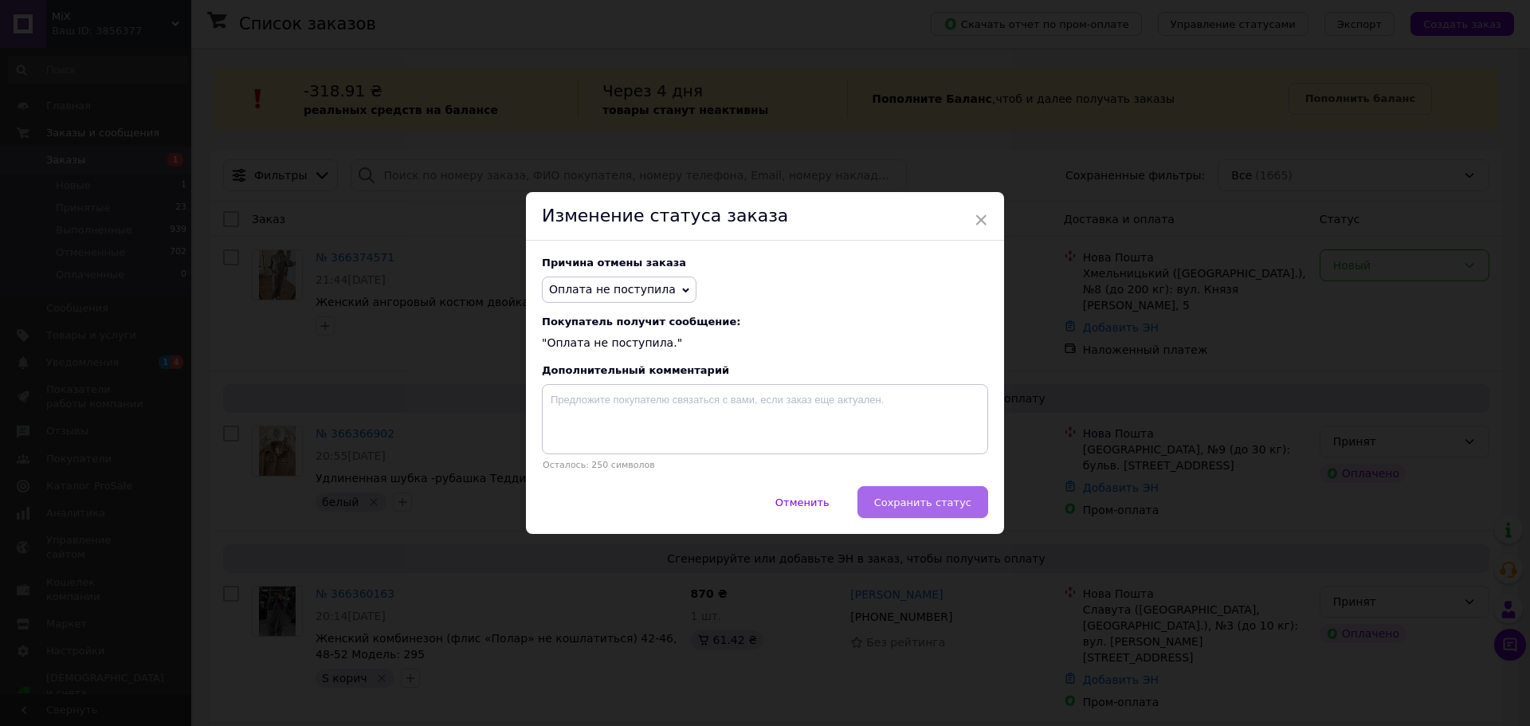
click at [907, 513] on button "Сохранить статус" at bounding box center [923, 502] width 131 height 32
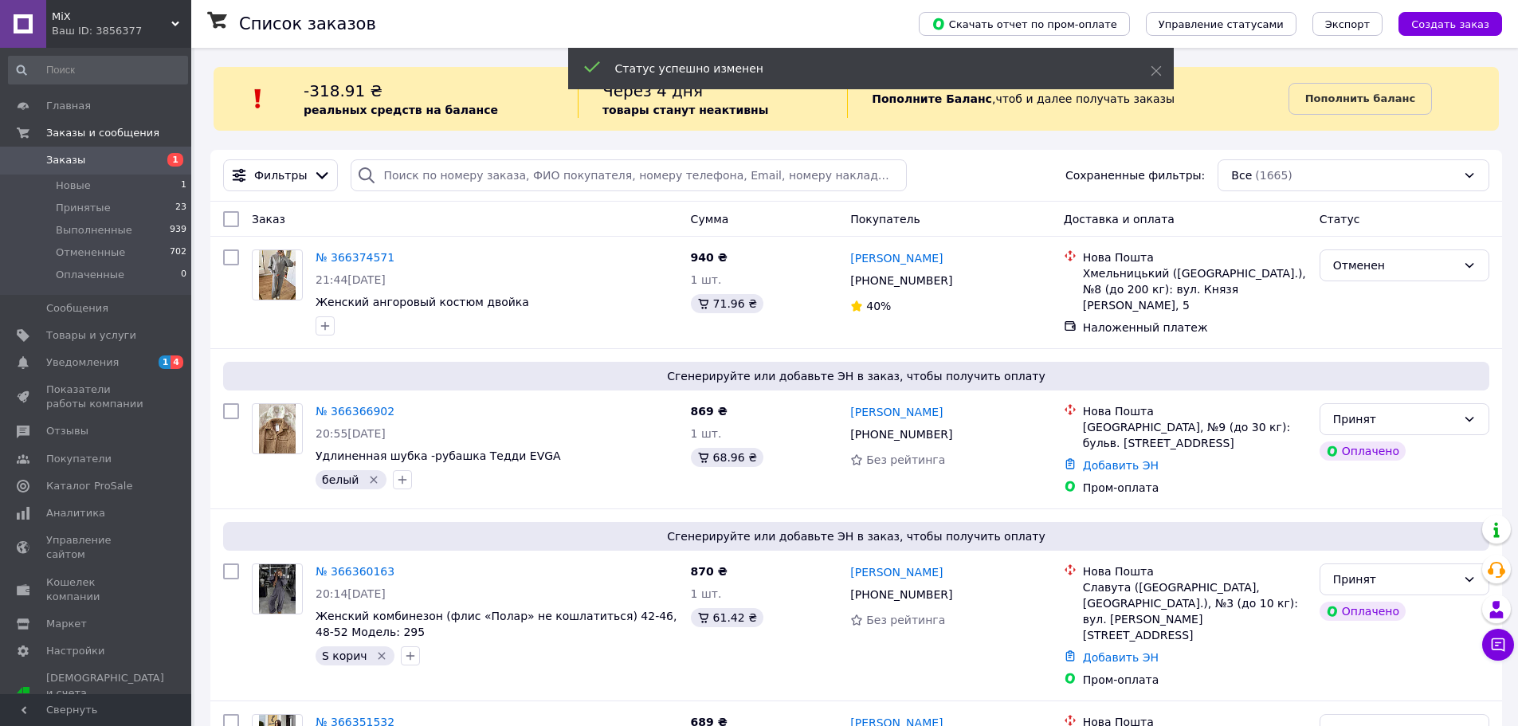
click at [73, 161] on span "Заказы" at bounding box center [65, 160] width 39 height 14
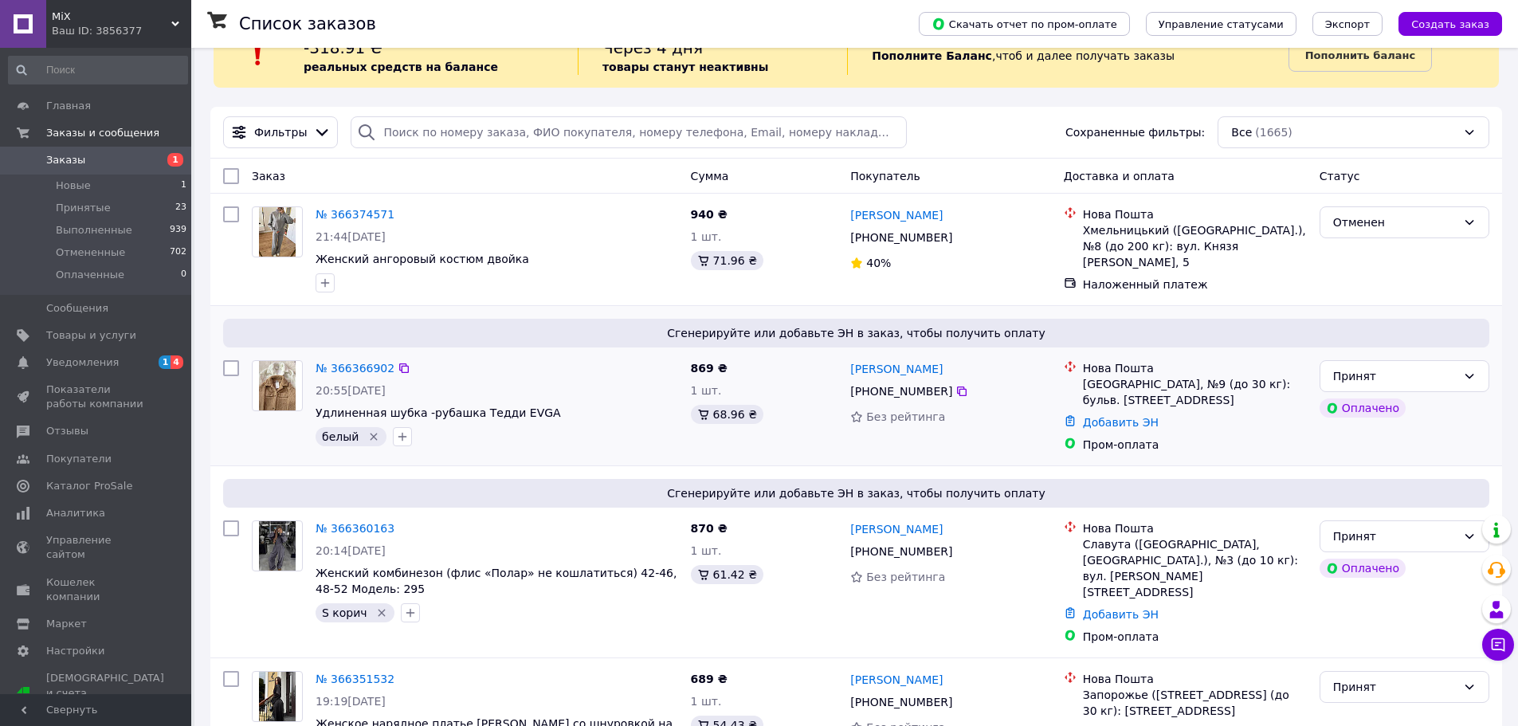
scroll to position [80, 0]
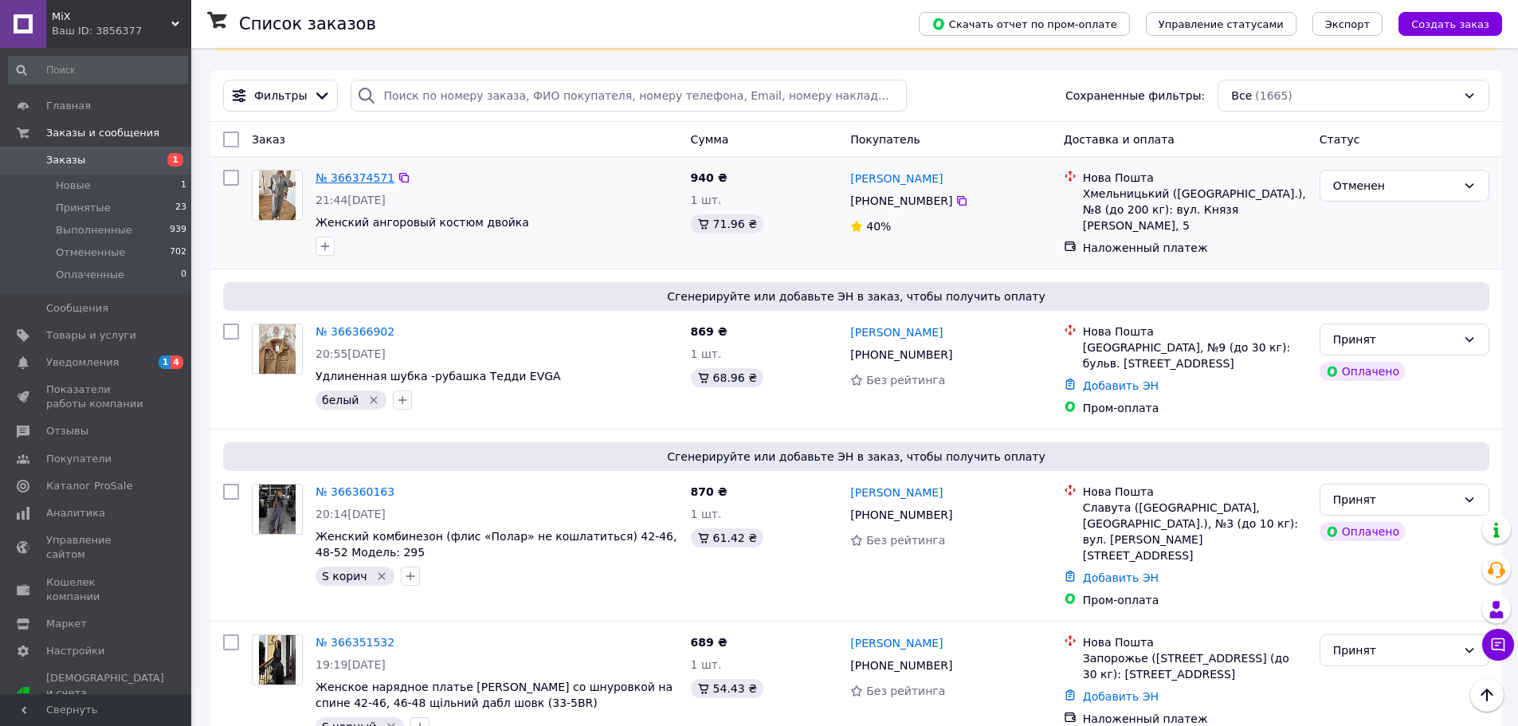
click at [358, 176] on link "№ 366374571" at bounding box center [355, 177] width 79 height 13
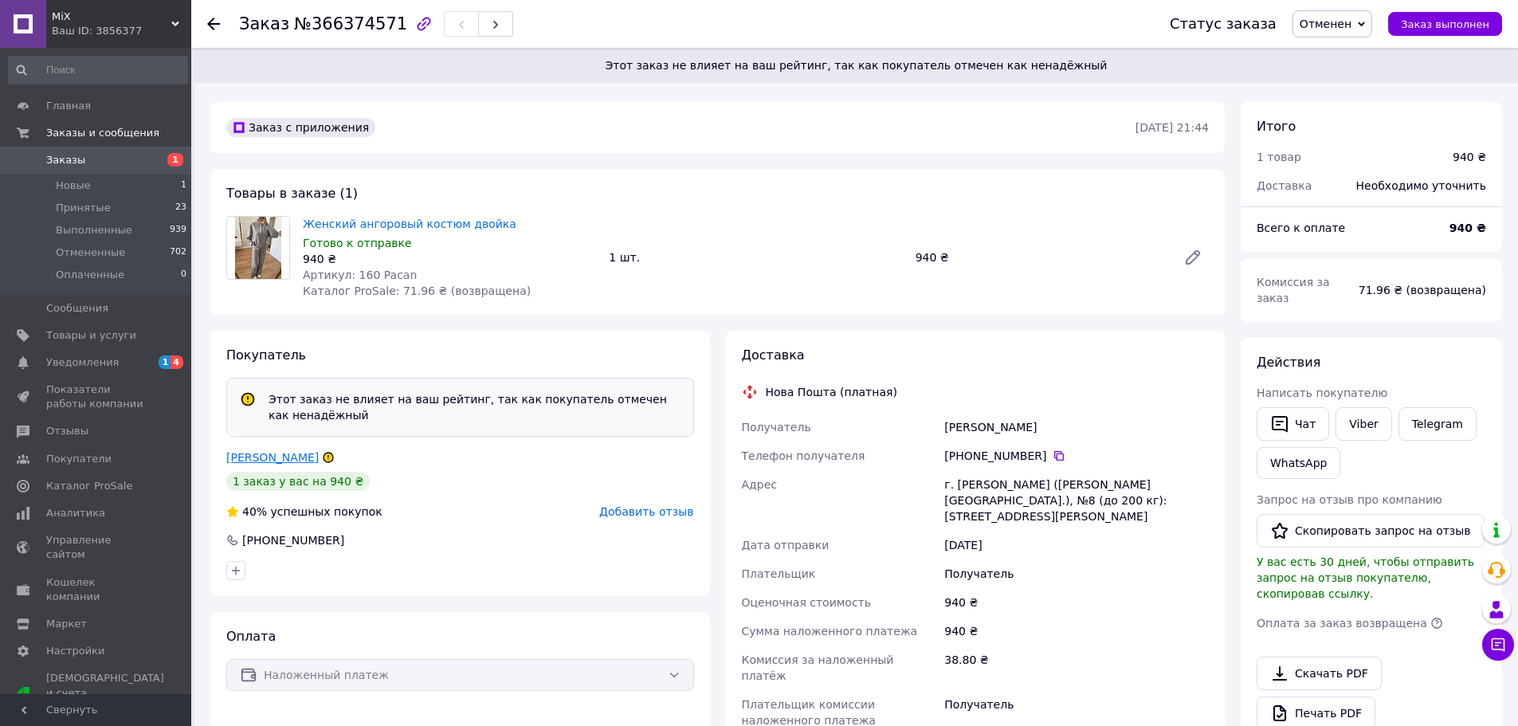
click at [253, 453] on link "Яцюк Юлія" at bounding box center [272, 457] width 92 height 13
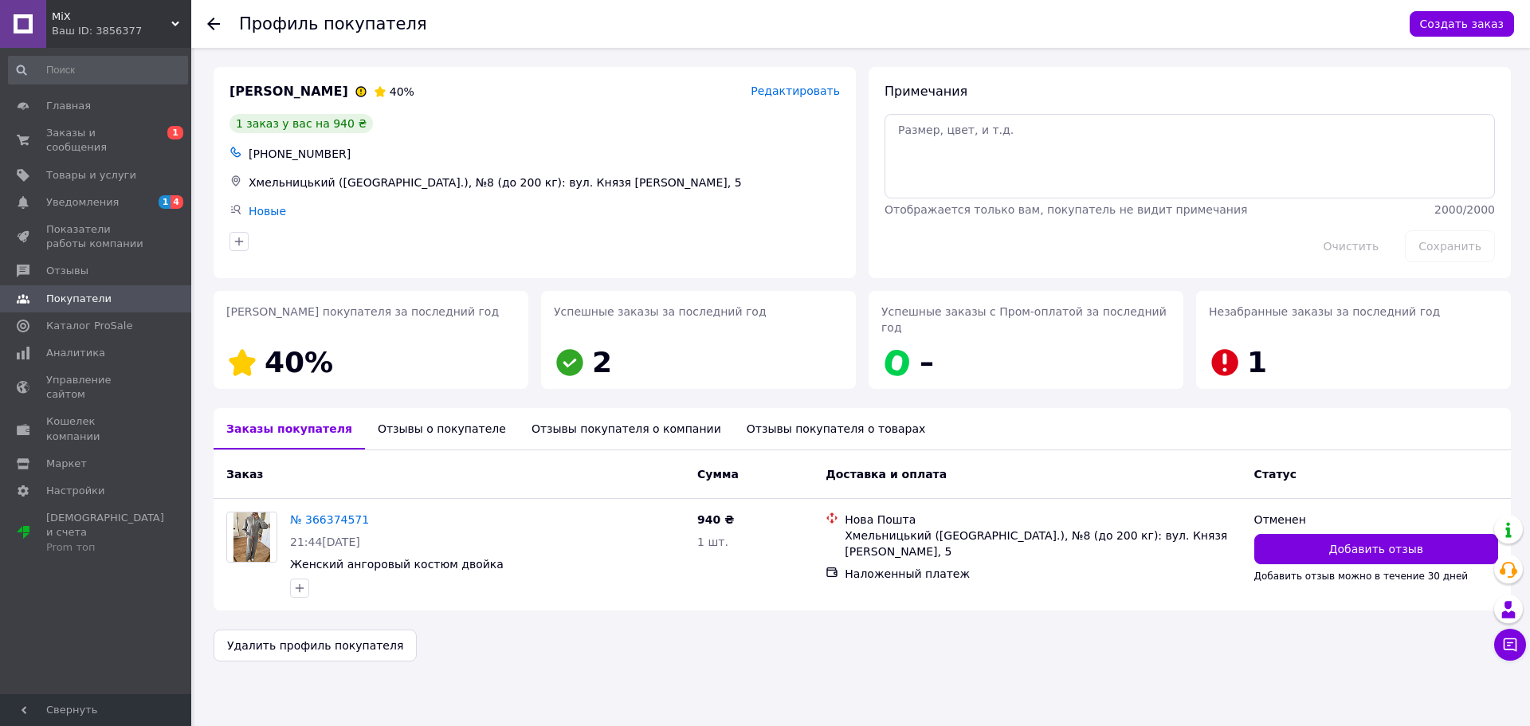
click at [447, 408] on div "Отзывы о покупателе" at bounding box center [442, 428] width 154 height 41
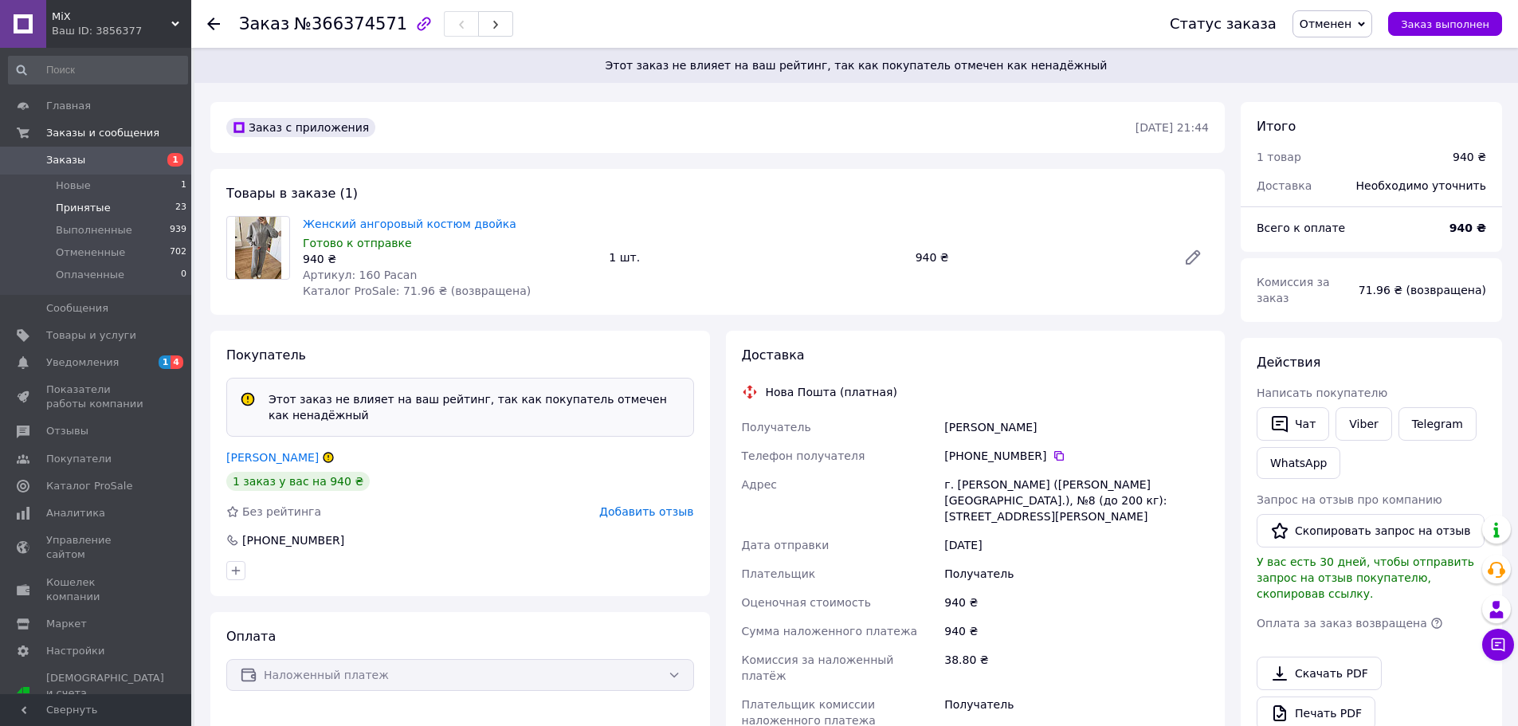
click at [73, 203] on span "Принятые" at bounding box center [83, 208] width 55 height 14
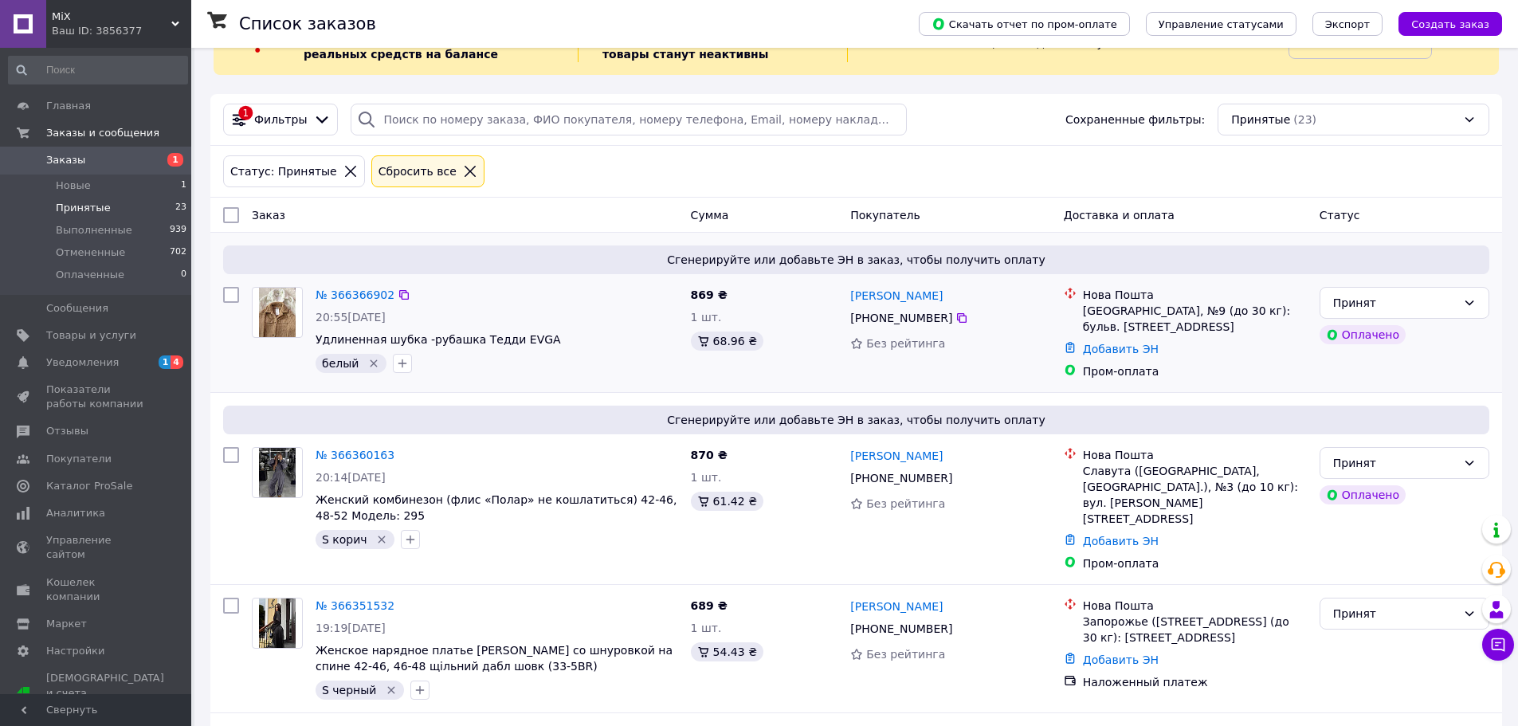
scroll to position [159, 0]
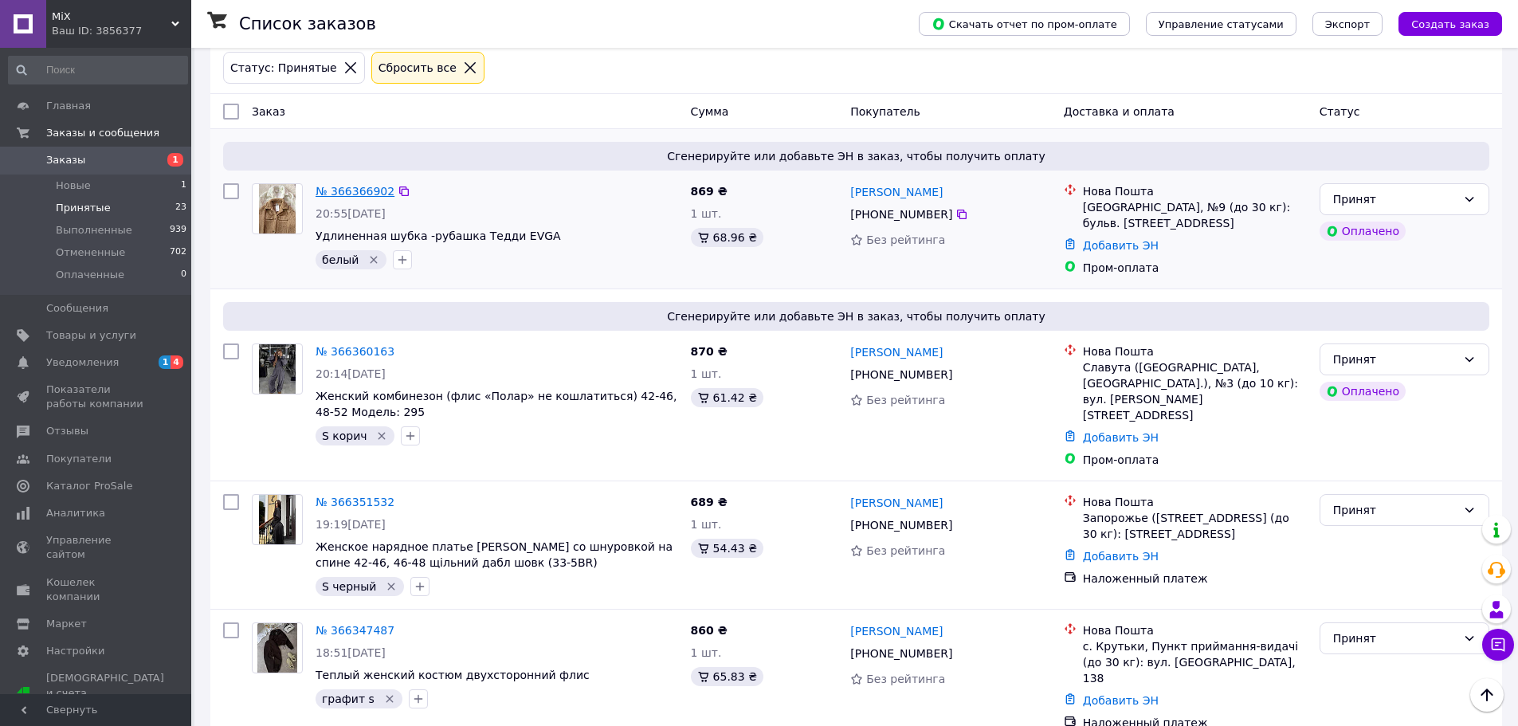
click at [355, 191] on link "№ 366366902" at bounding box center [355, 191] width 79 height 13
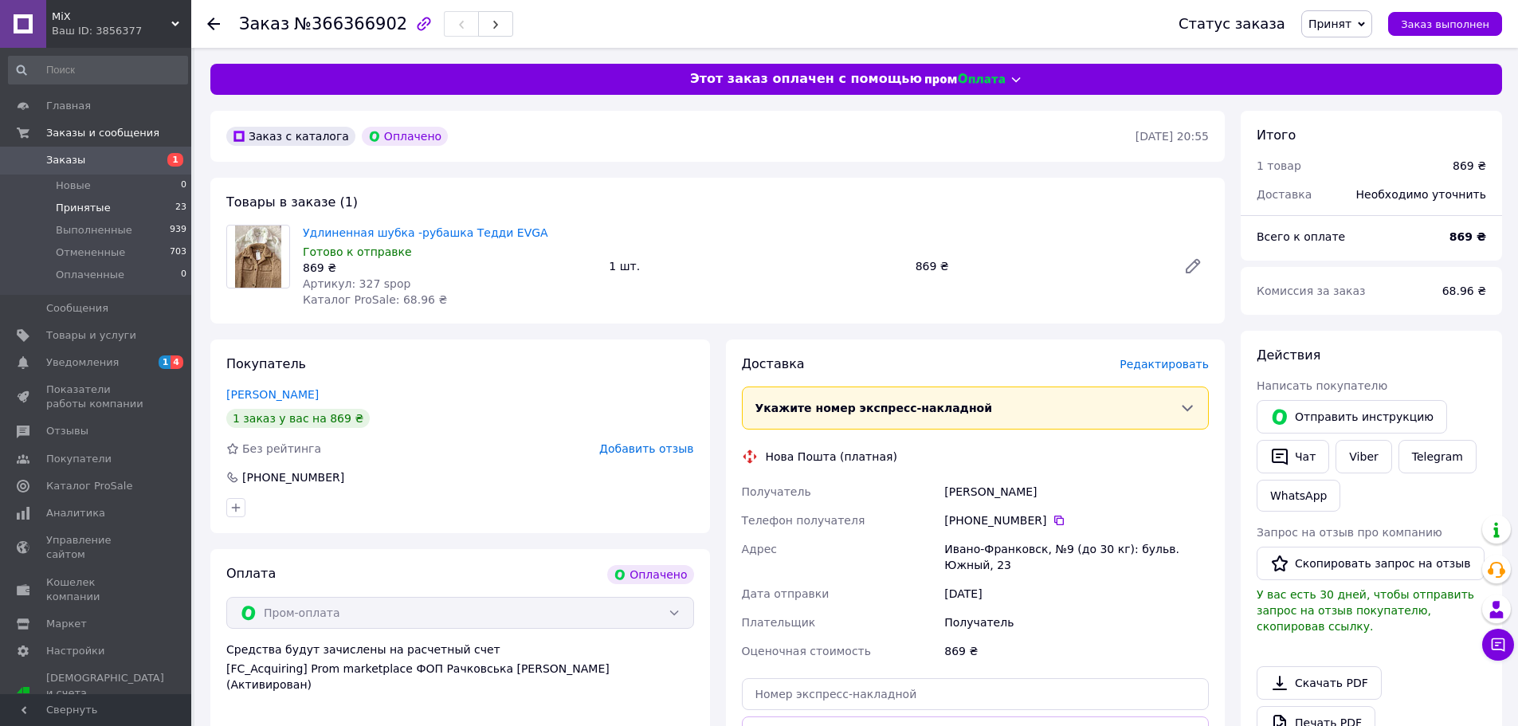
click at [94, 208] on span "Принятые" at bounding box center [83, 208] width 55 height 14
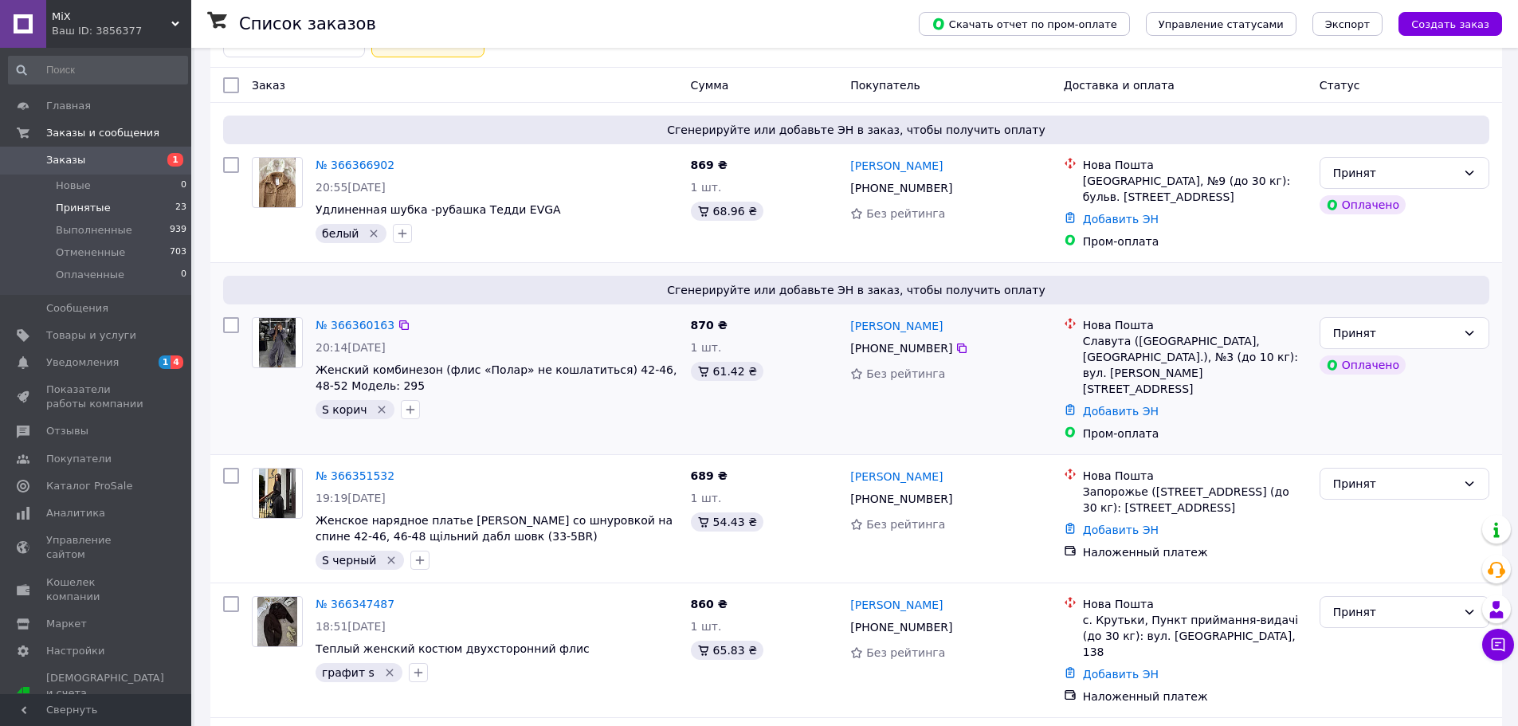
scroll to position [239, 0]
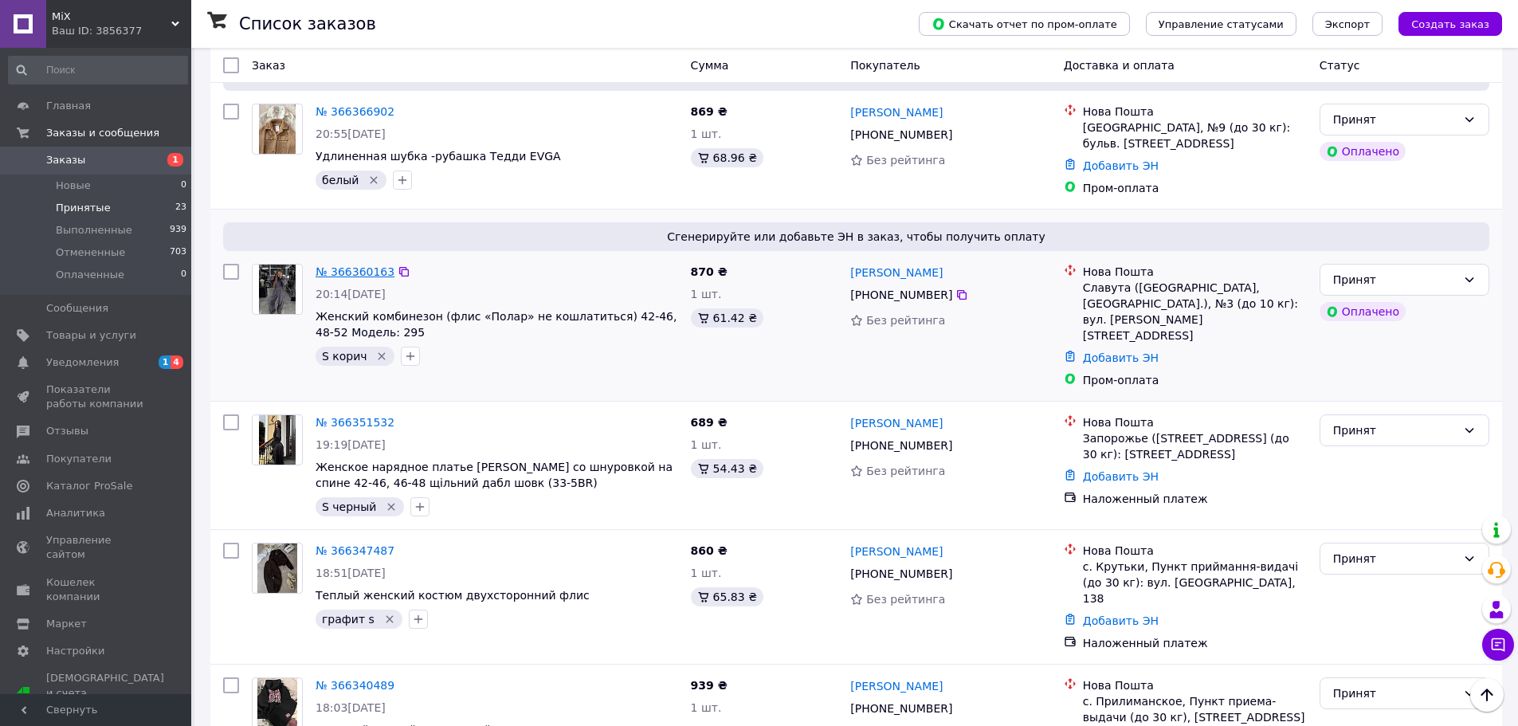
click at [356, 273] on link "№ 366360163" at bounding box center [355, 271] width 79 height 13
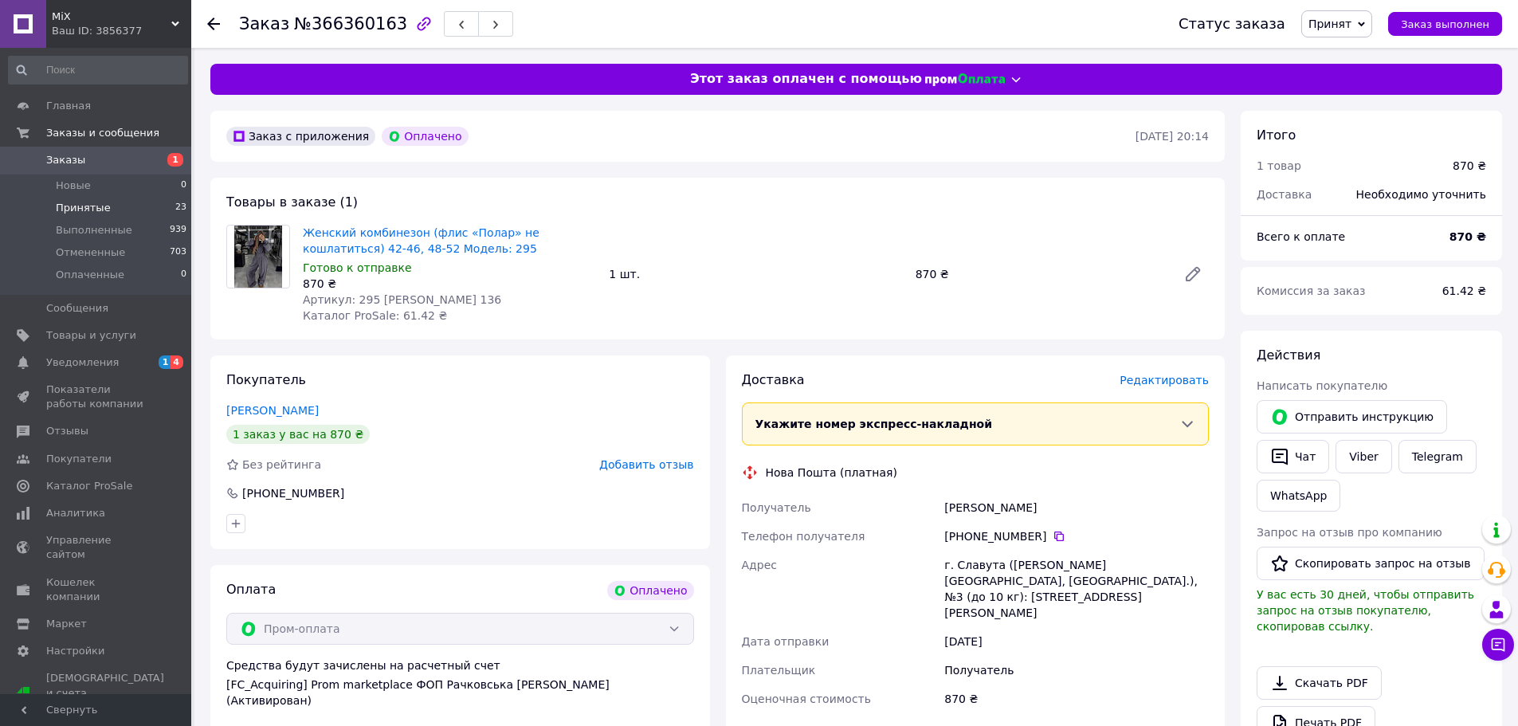
click at [92, 201] on span "Принятые" at bounding box center [83, 208] width 55 height 14
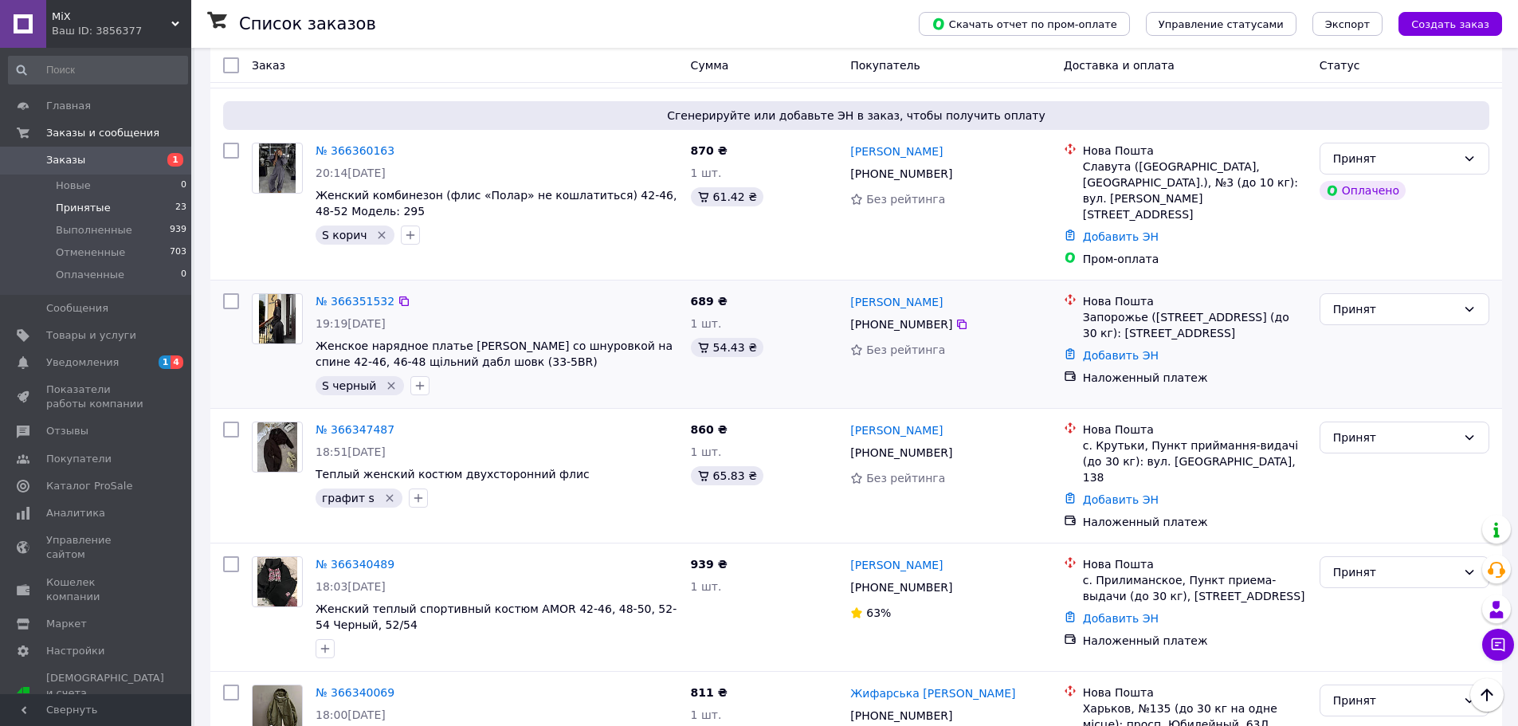
scroll to position [399, 0]
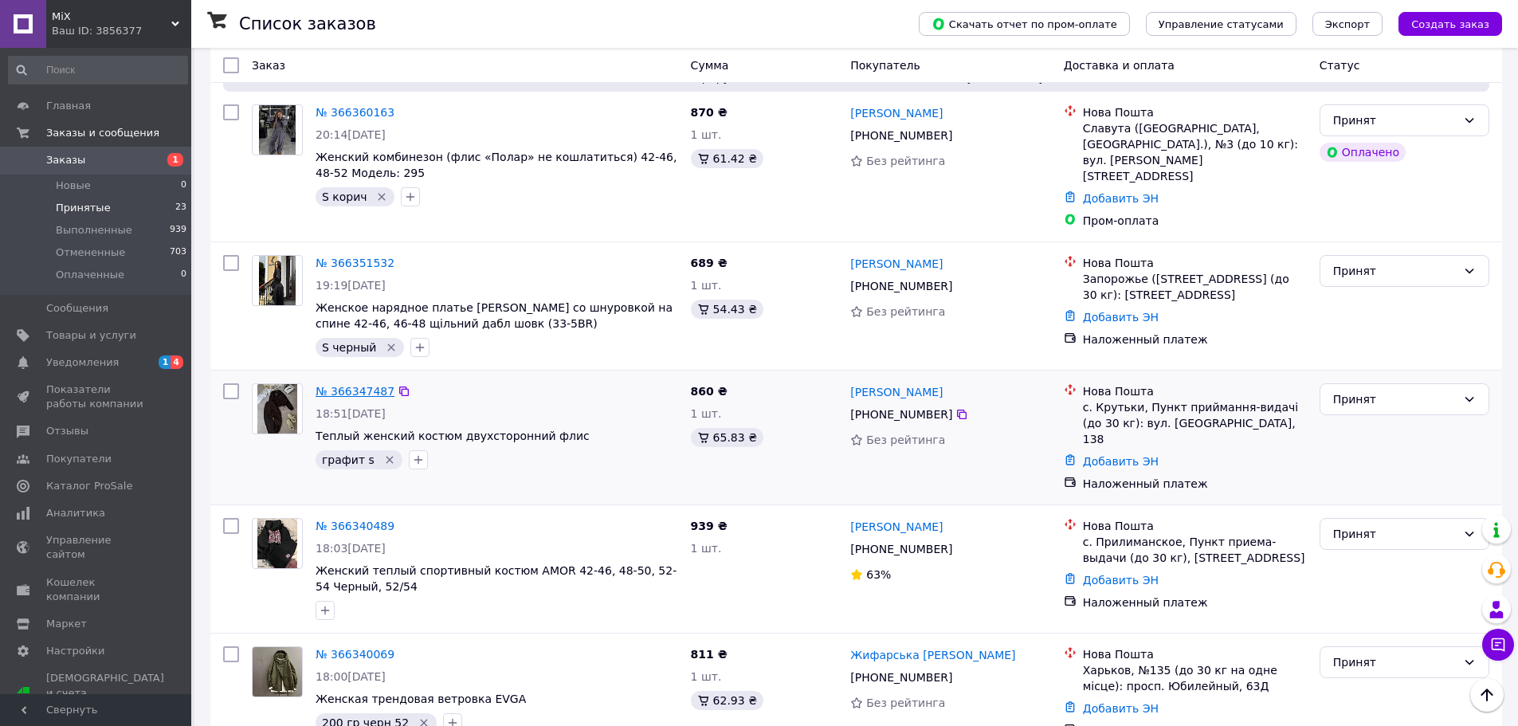
click at [345, 385] on link "№ 366347487" at bounding box center [355, 391] width 79 height 13
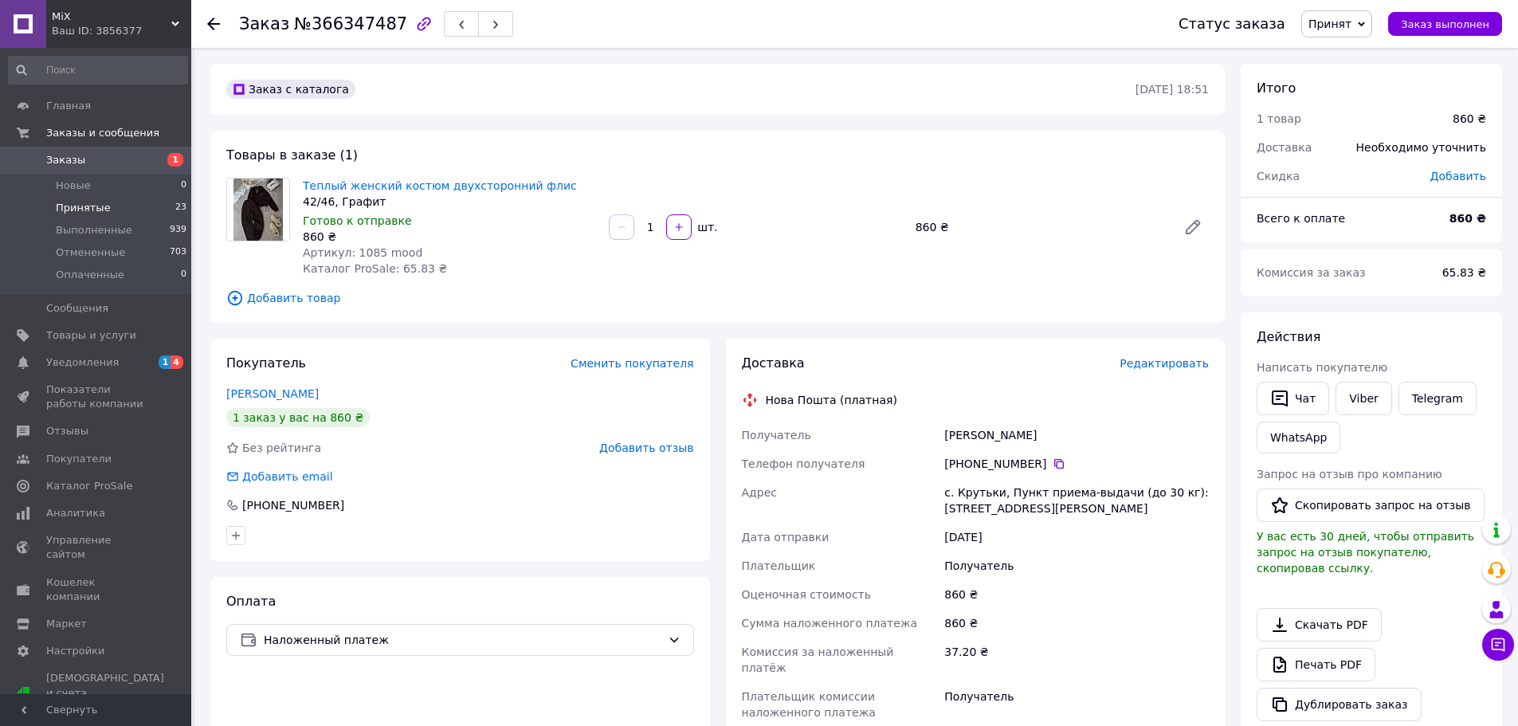
click at [92, 207] on span "Принятые" at bounding box center [83, 208] width 55 height 14
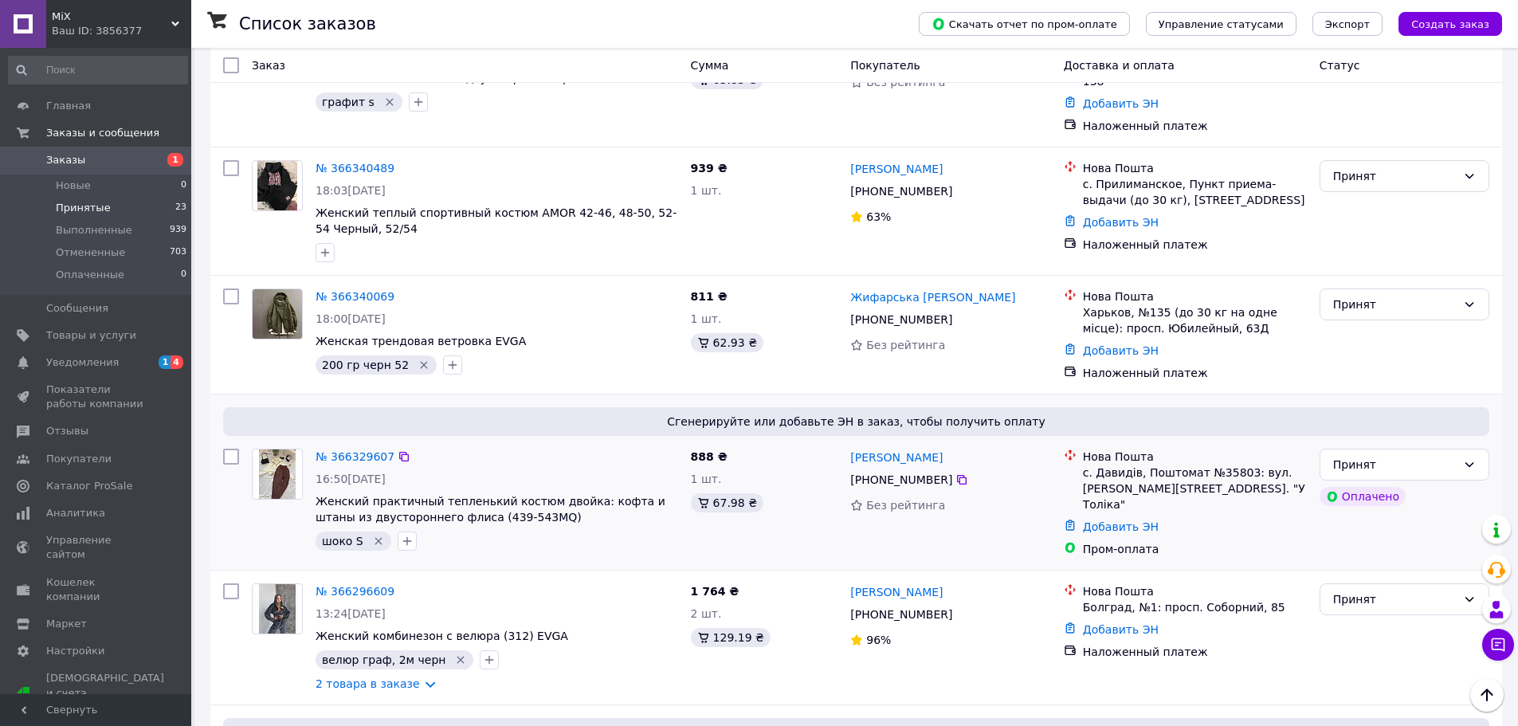
scroll to position [877, 0]
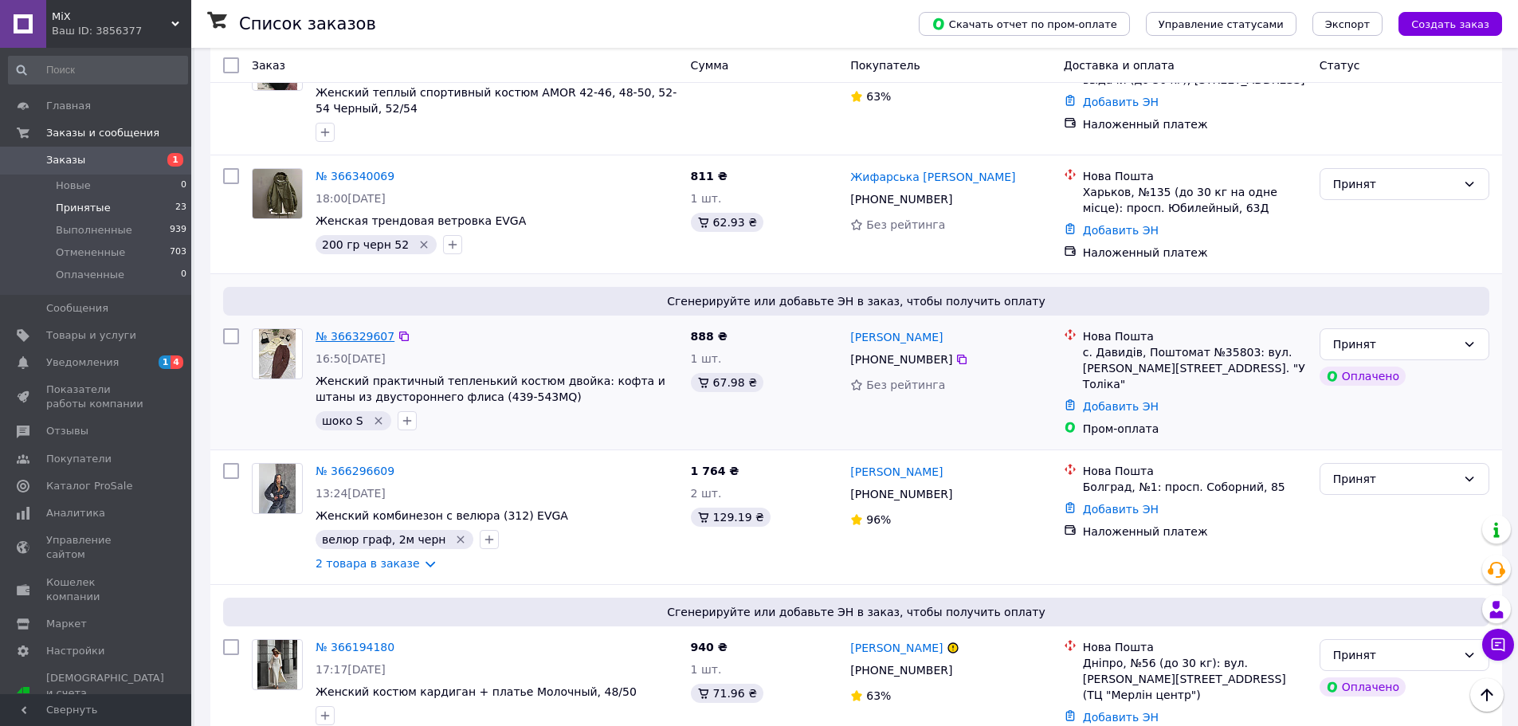
click at [367, 330] on link "№ 366329607" at bounding box center [355, 336] width 79 height 13
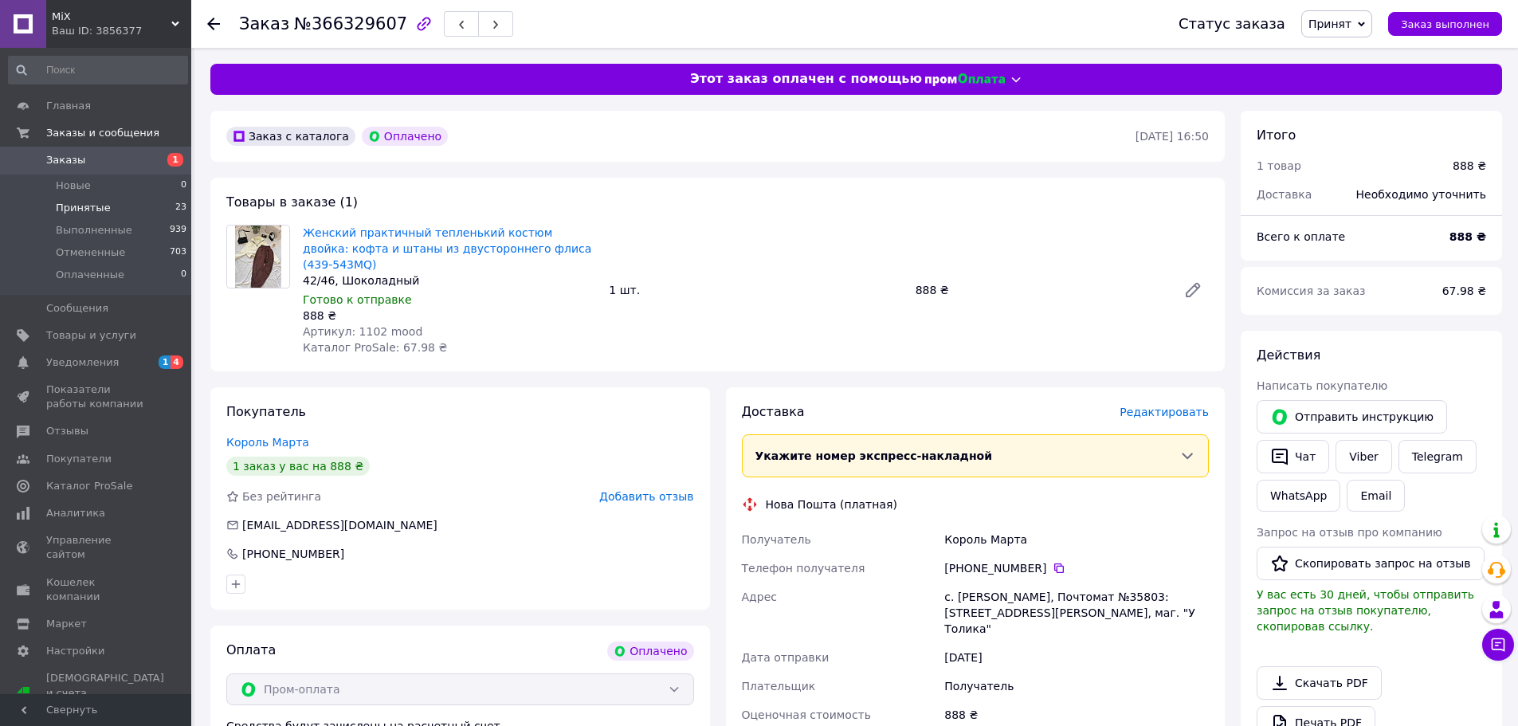
click at [81, 206] on span "Принятые" at bounding box center [83, 208] width 55 height 14
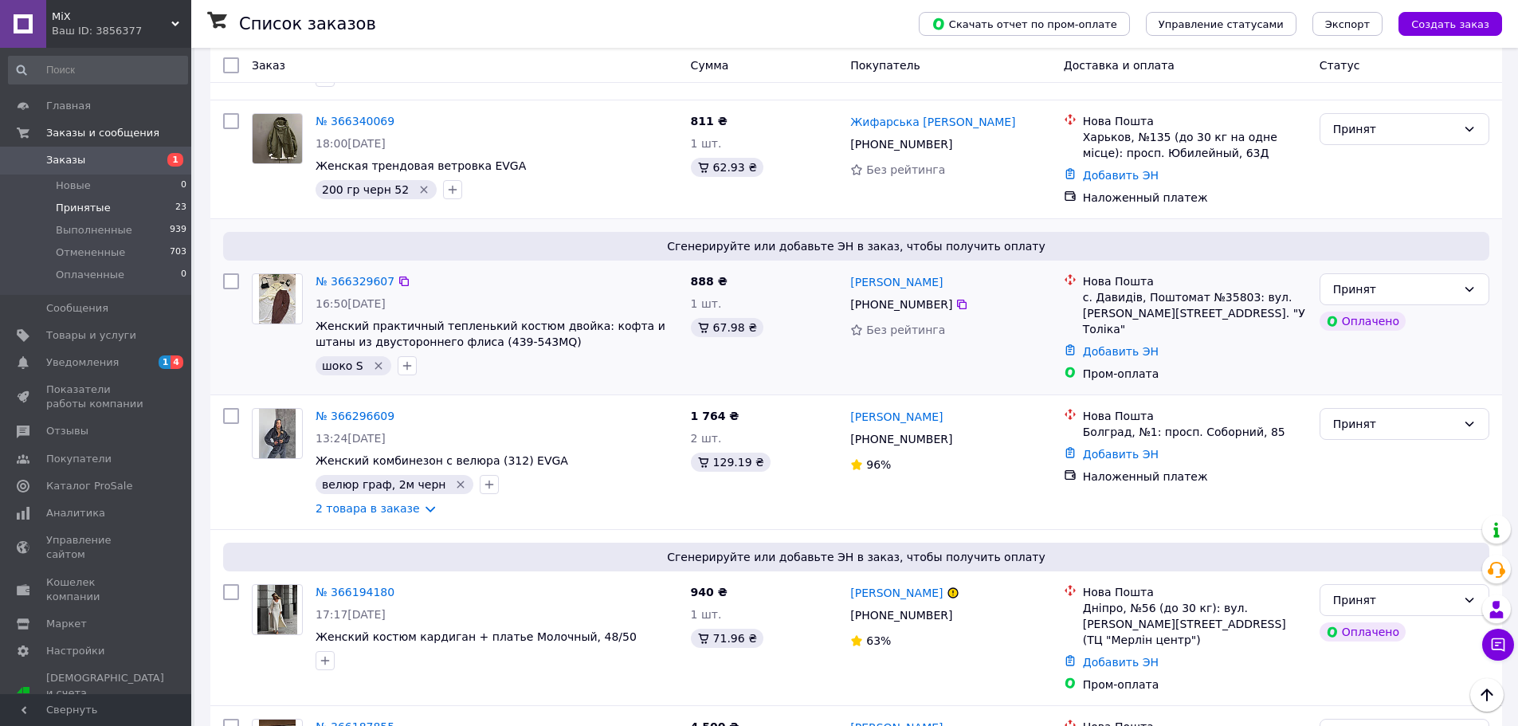
scroll to position [956, 0]
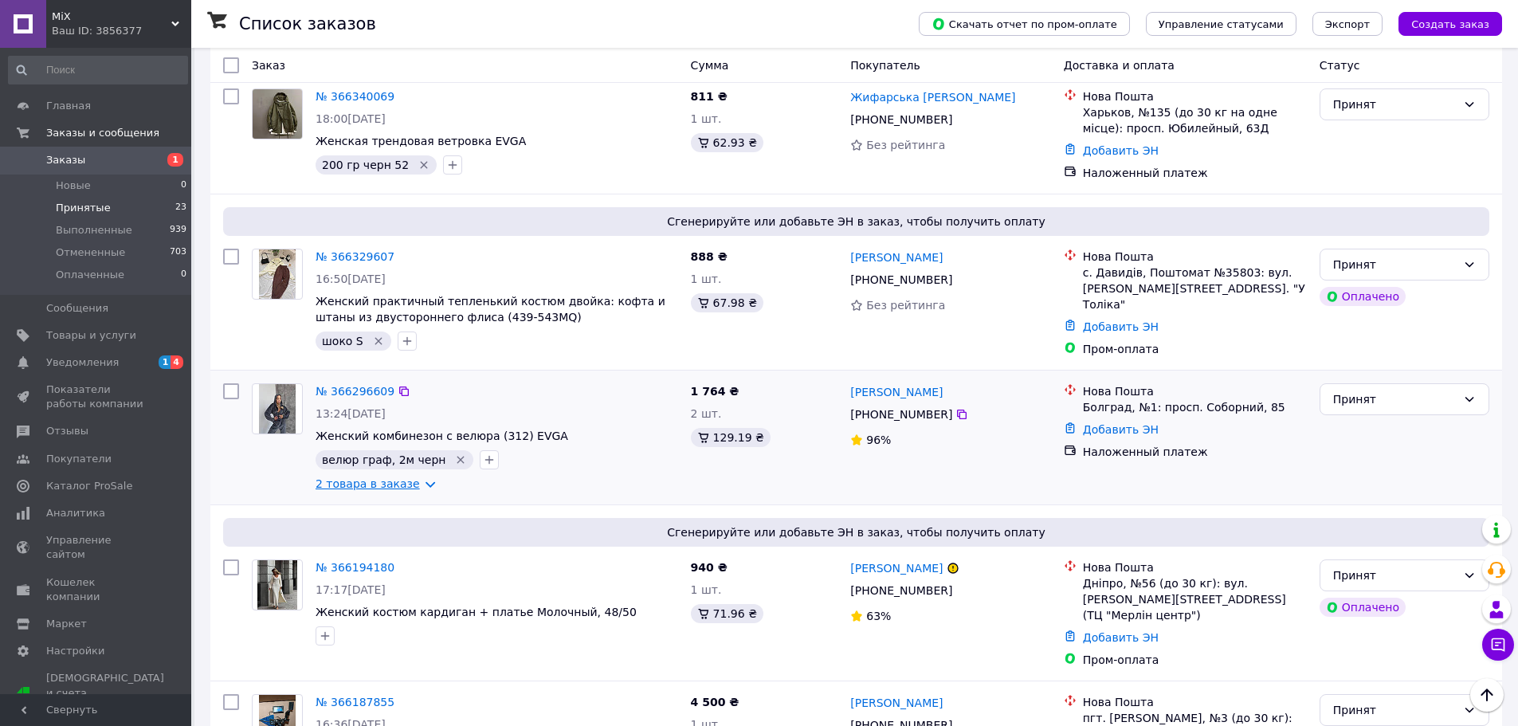
click at [418, 477] on link "2 товара в заказе" at bounding box center [368, 483] width 104 height 13
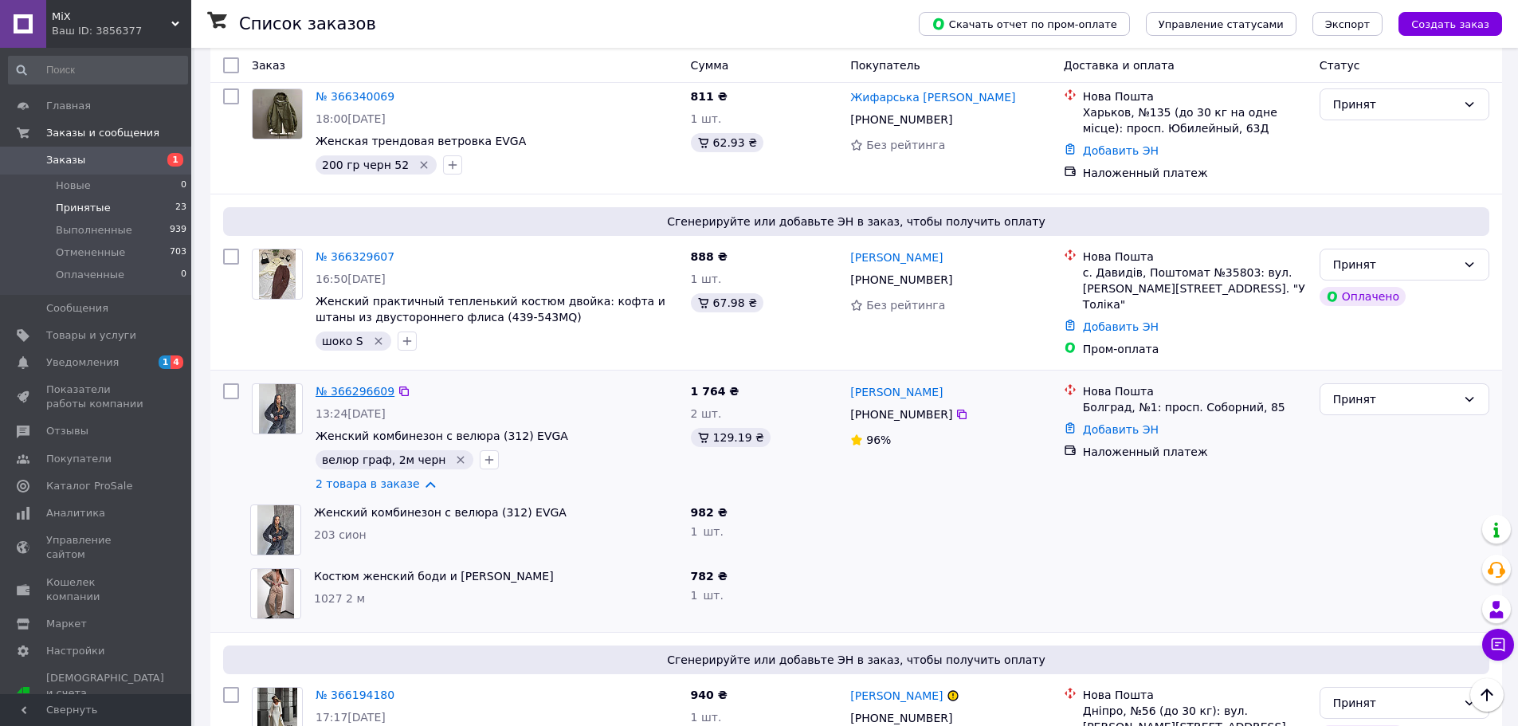
click at [356, 385] on link "№ 366296609" at bounding box center [355, 391] width 79 height 13
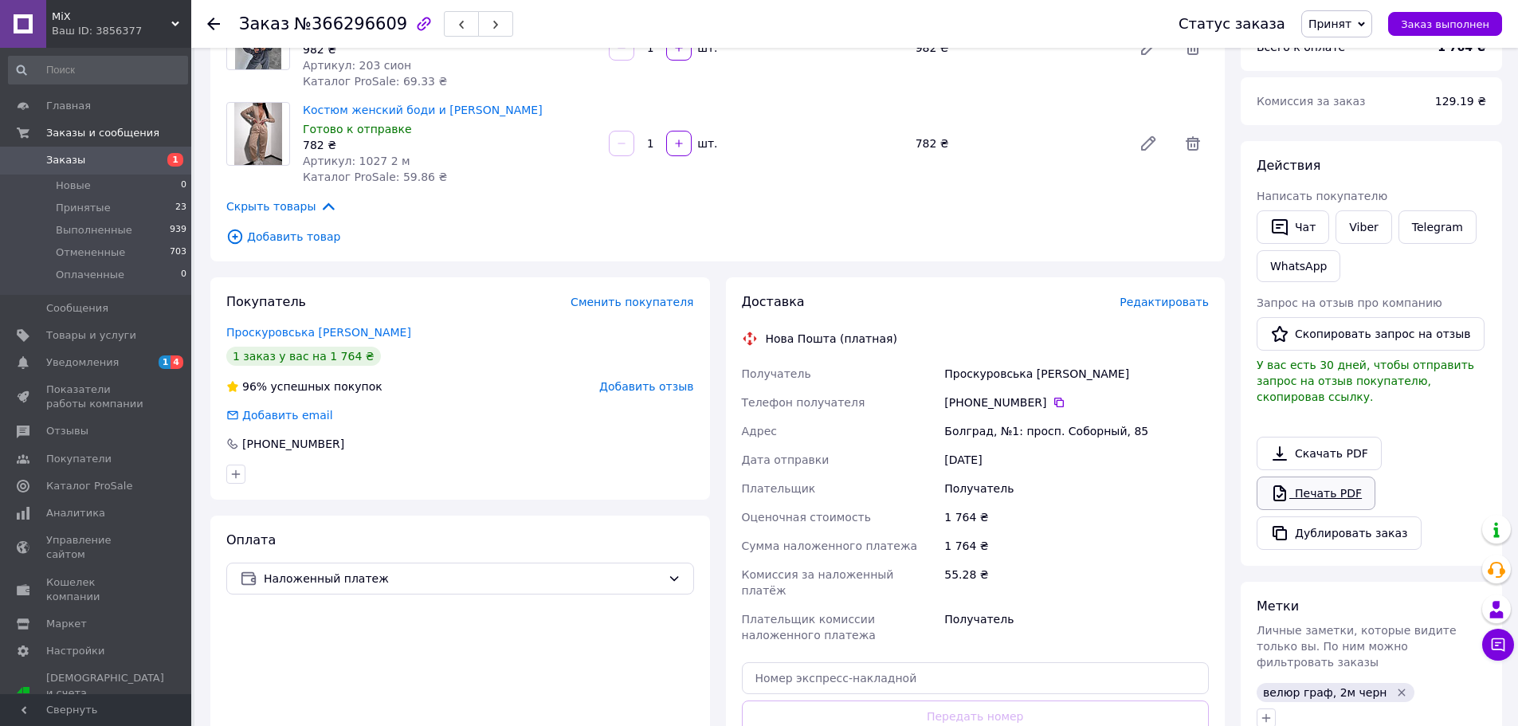
scroll to position [133, 0]
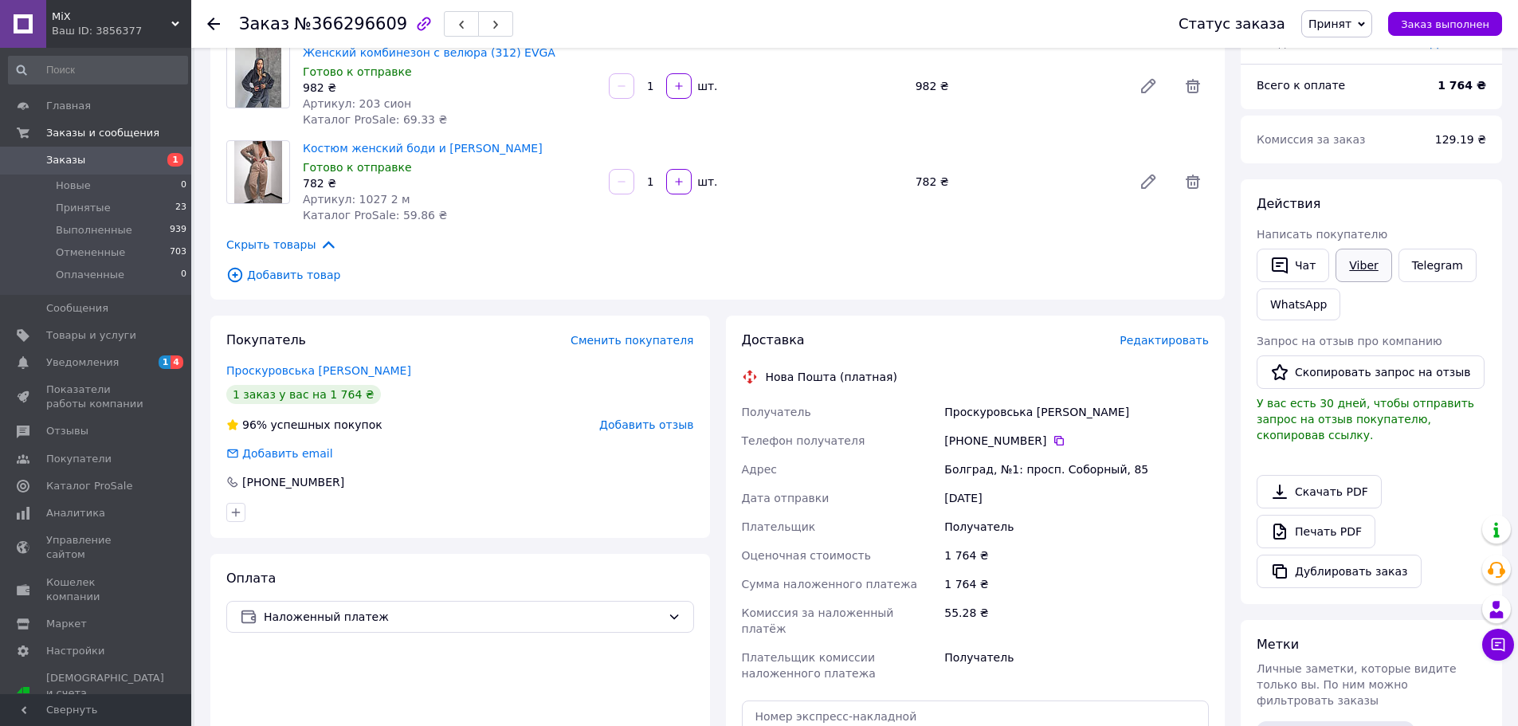
click at [1372, 264] on link "Viber" at bounding box center [1364, 265] width 56 height 33
click at [73, 210] on span "Принятые" at bounding box center [83, 208] width 55 height 14
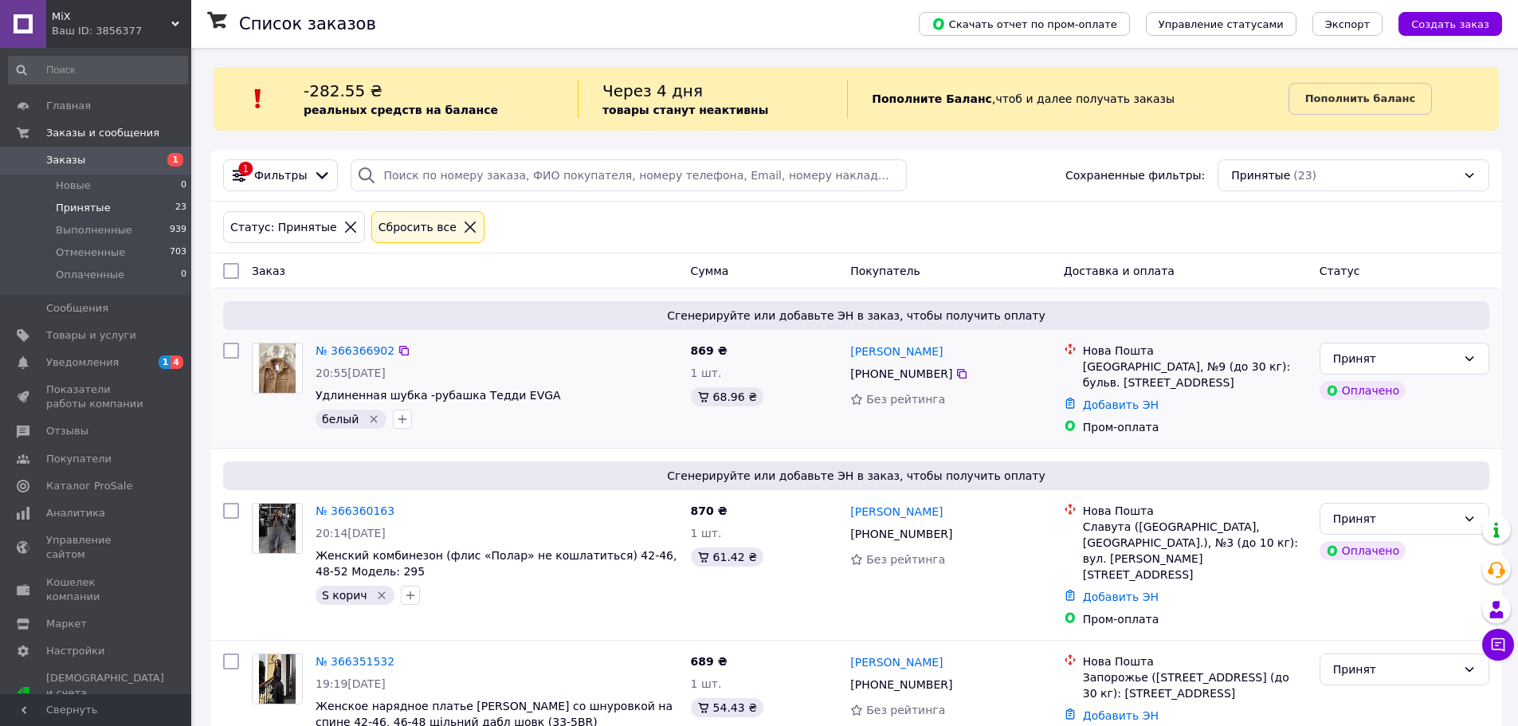
scroll to position [239, 0]
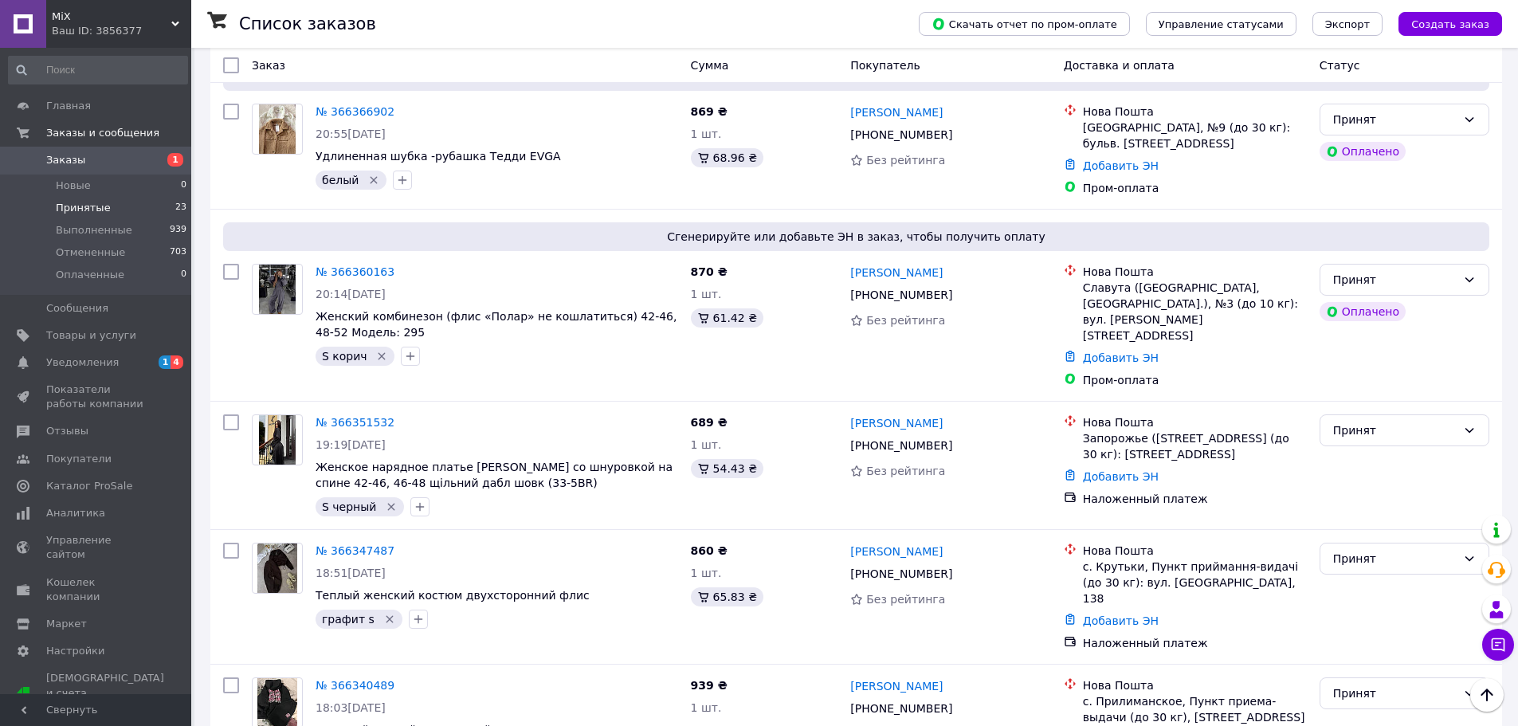
click at [82, 210] on span "Принятые" at bounding box center [83, 208] width 55 height 14
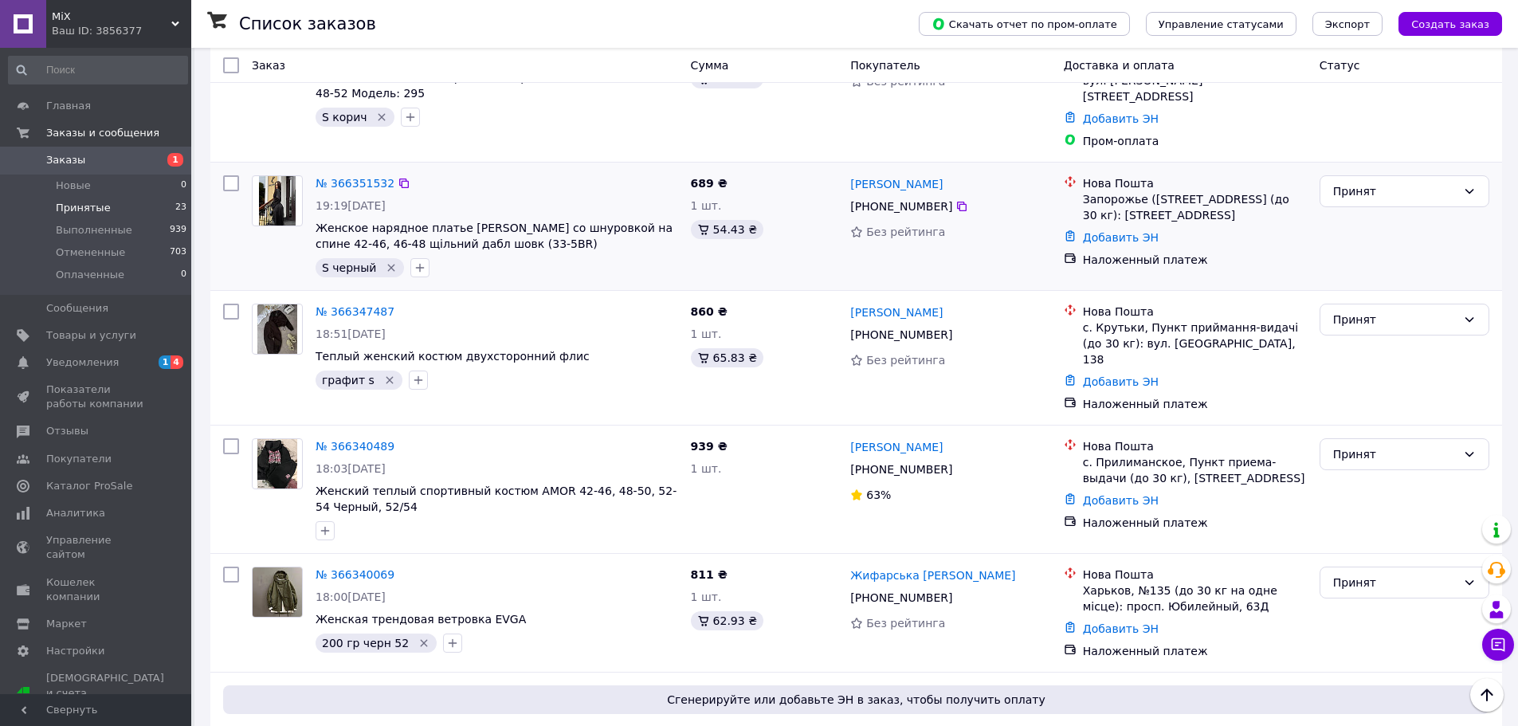
scroll to position [0, 0]
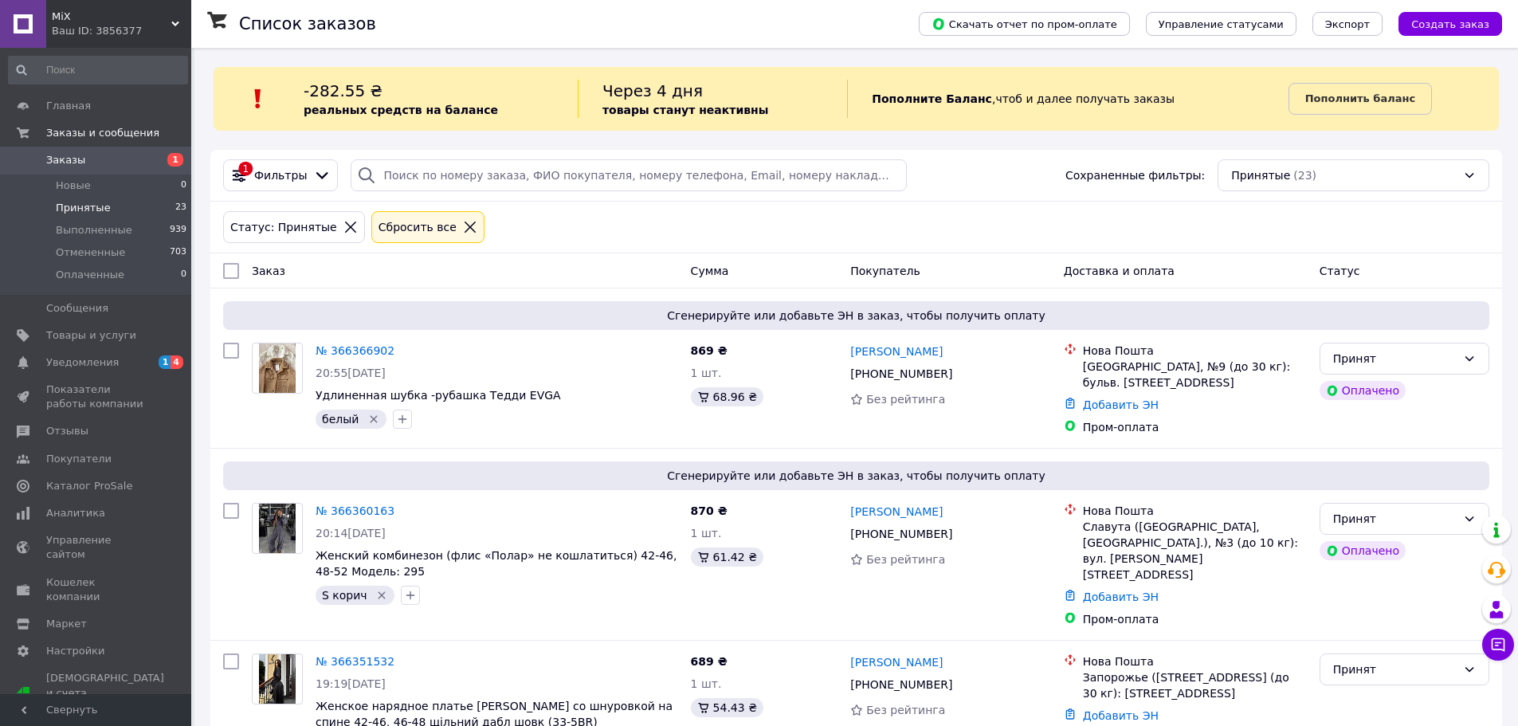
click at [67, 160] on span "Заказы" at bounding box center [65, 160] width 39 height 14
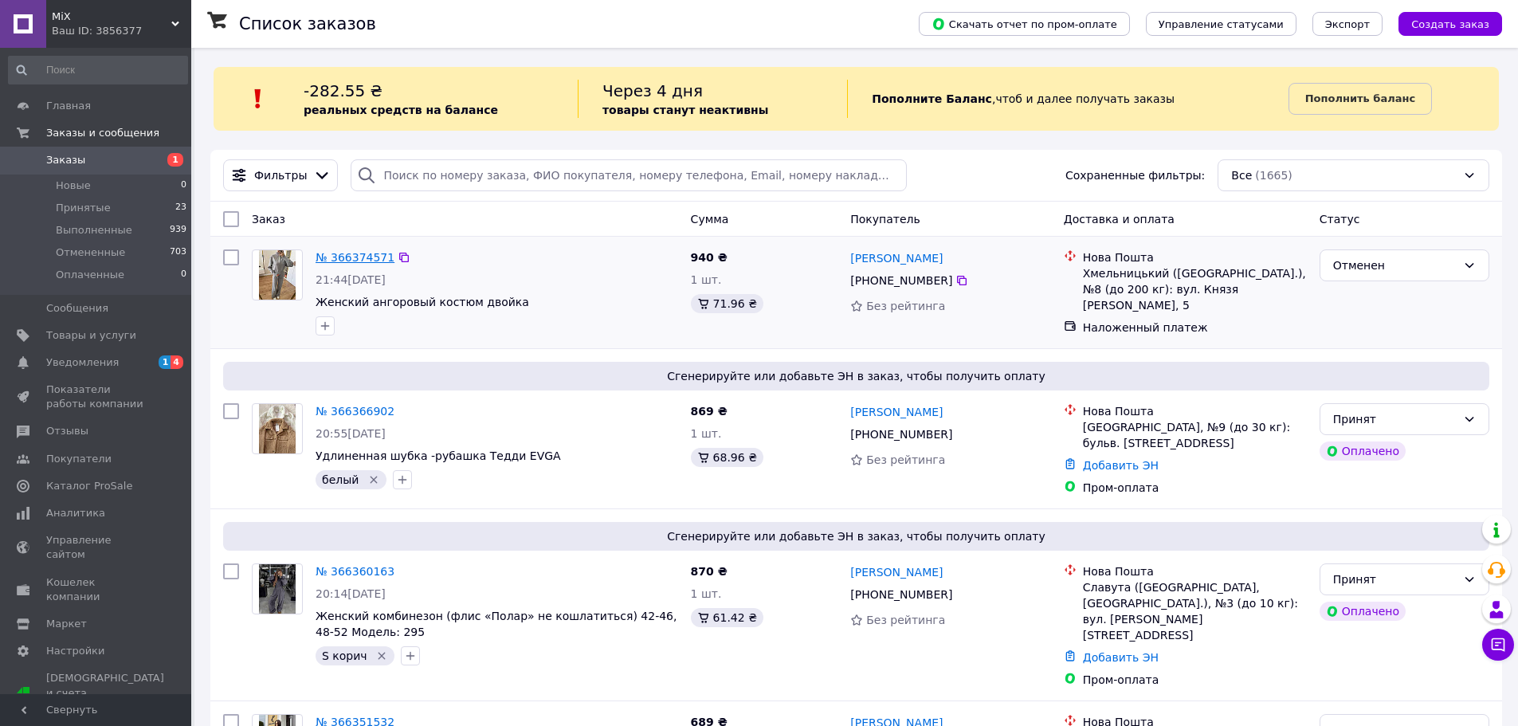
click at [347, 253] on link "№ 366374571" at bounding box center [355, 257] width 79 height 13
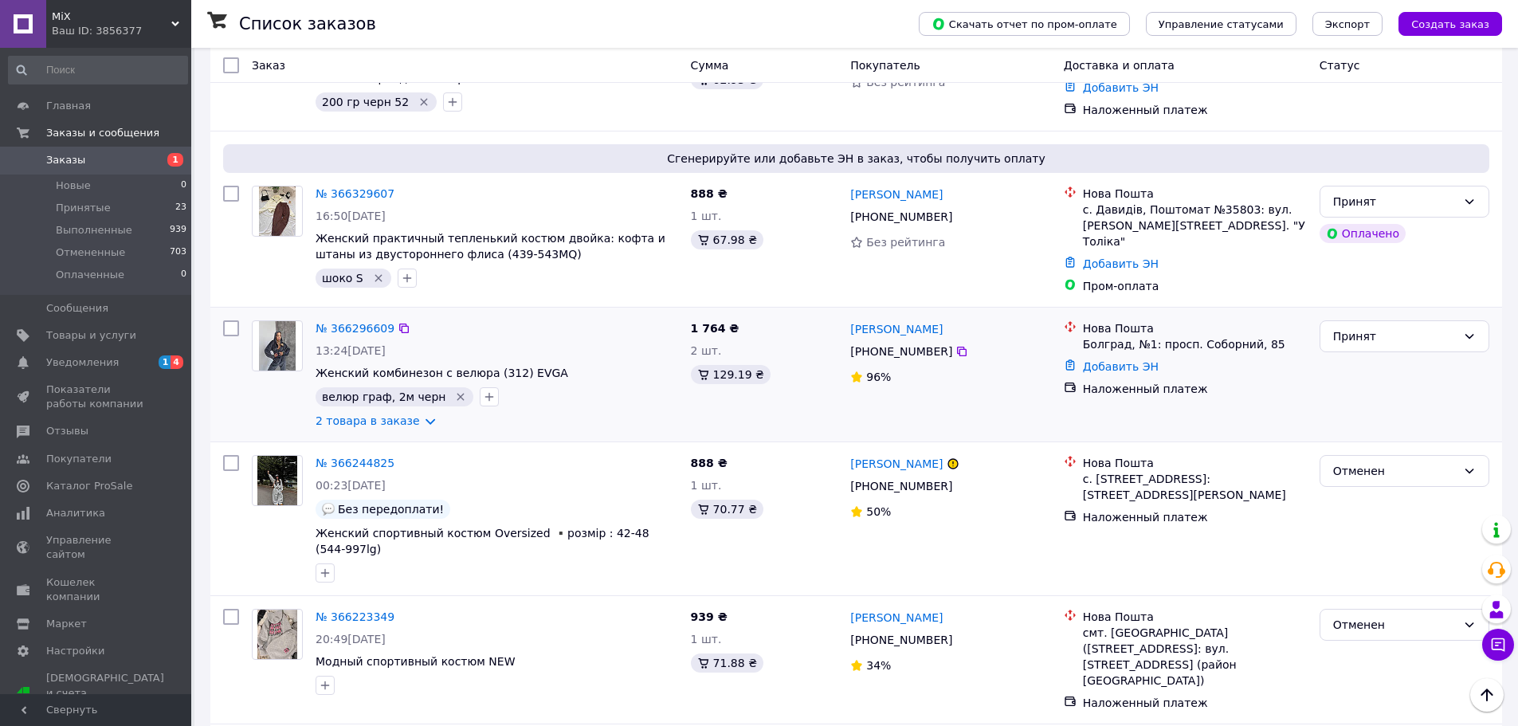
scroll to position [1116, 0]
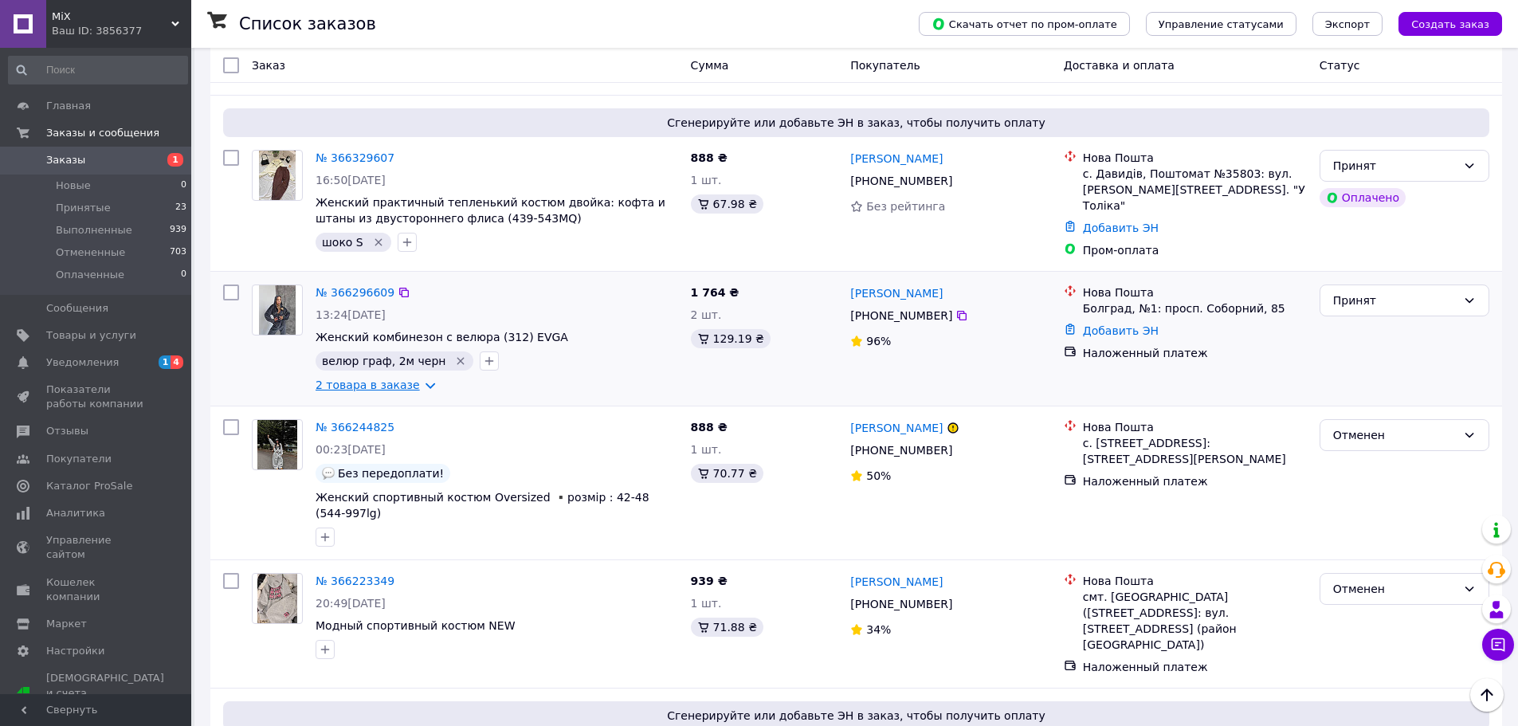
click at [416, 379] on link "2 товара в заказе" at bounding box center [368, 385] width 104 height 13
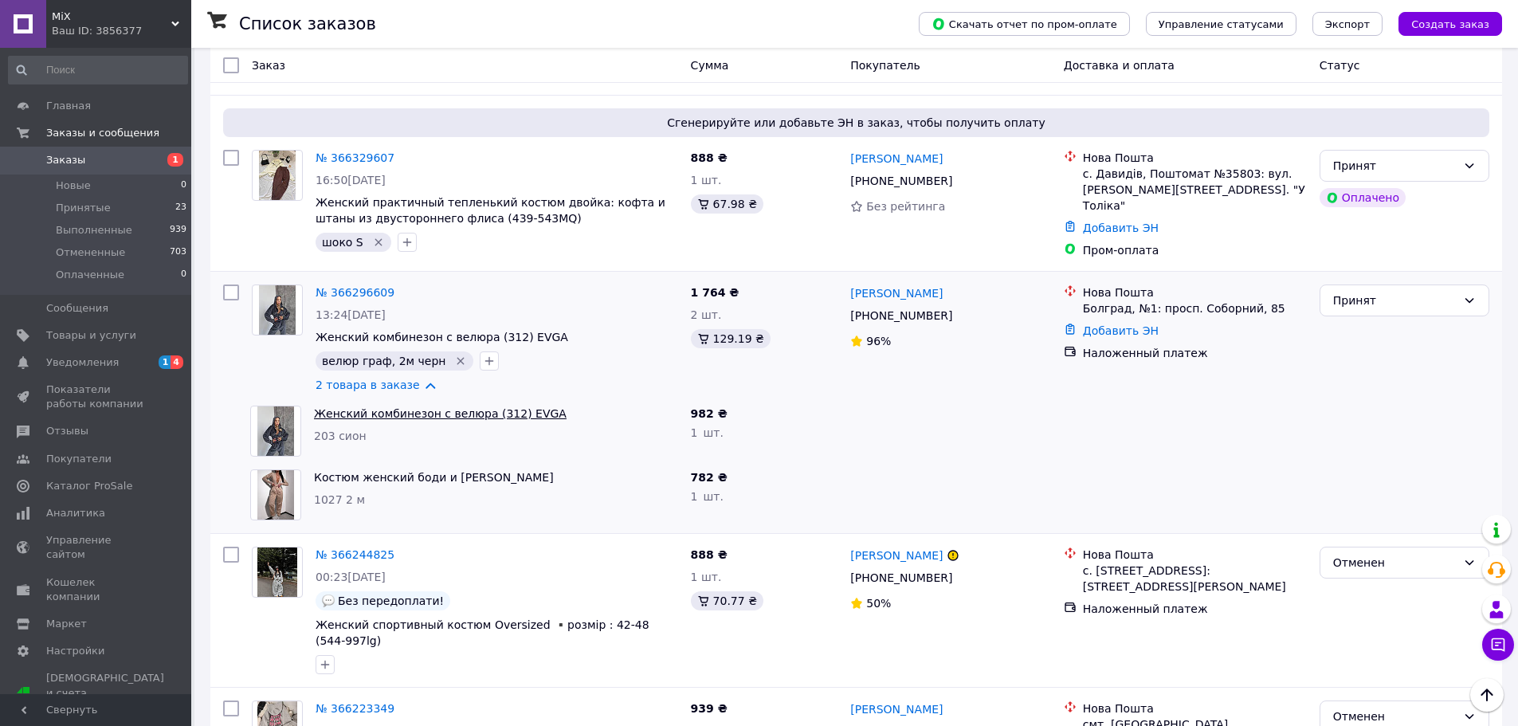
click at [351, 407] on link "Женский комбинезон с велюра (312) EVGA" at bounding box center [440, 413] width 253 height 13
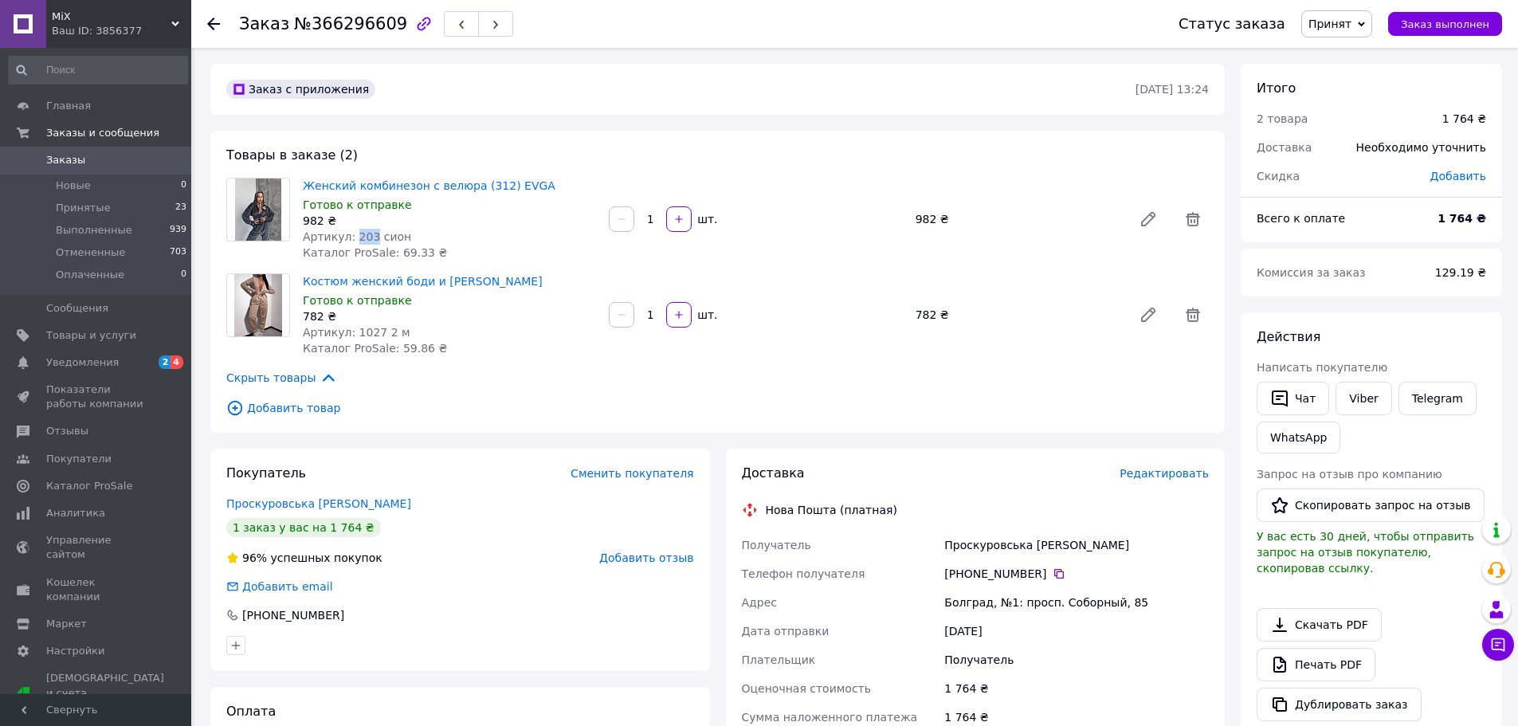
drag, startPoint x: 368, startPoint y: 234, endPoint x: 349, endPoint y: 234, distance: 19.1
click at [349, 234] on span "Артикул: 203 сион" at bounding box center [357, 236] width 108 height 13
copy span "203"
click at [90, 207] on span "Принятые" at bounding box center [83, 208] width 55 height 14
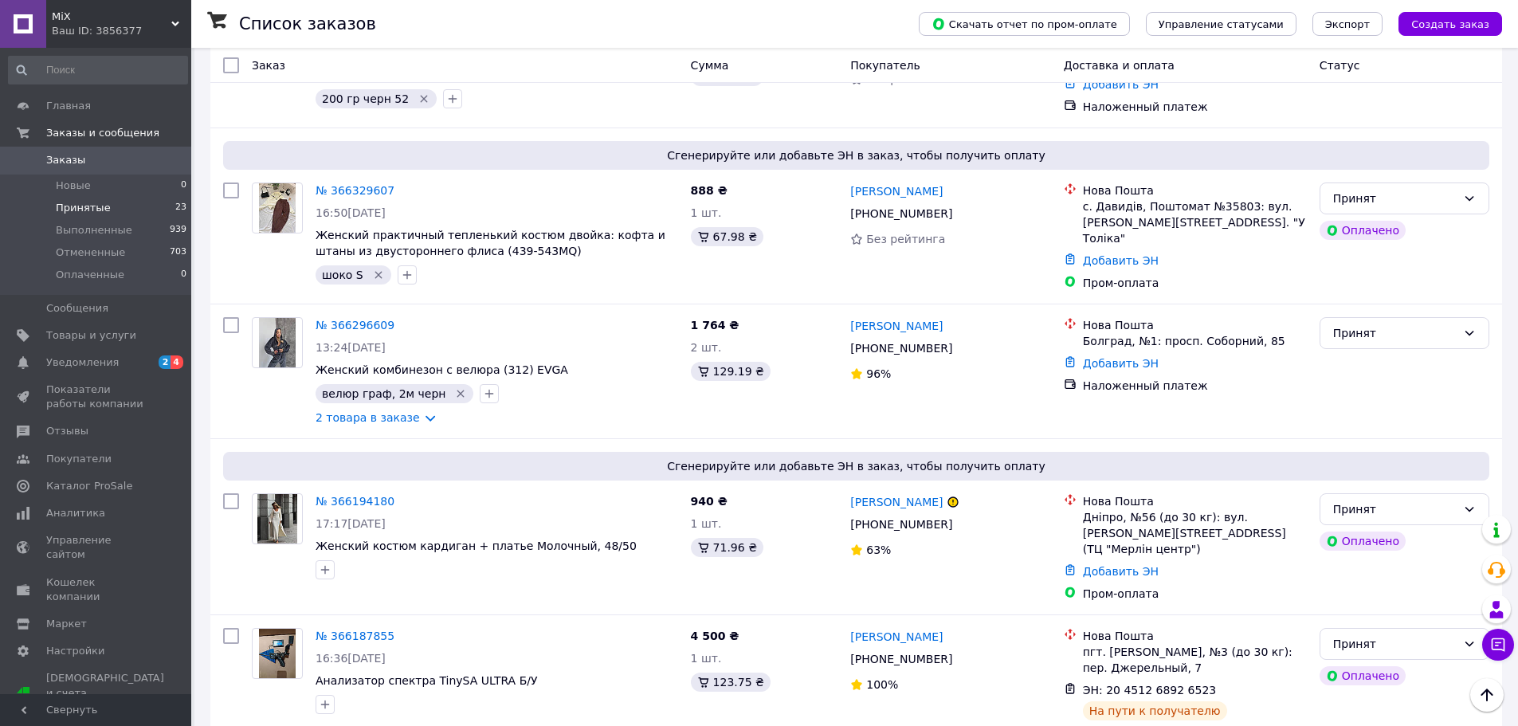
scroll to position [1036, 0]
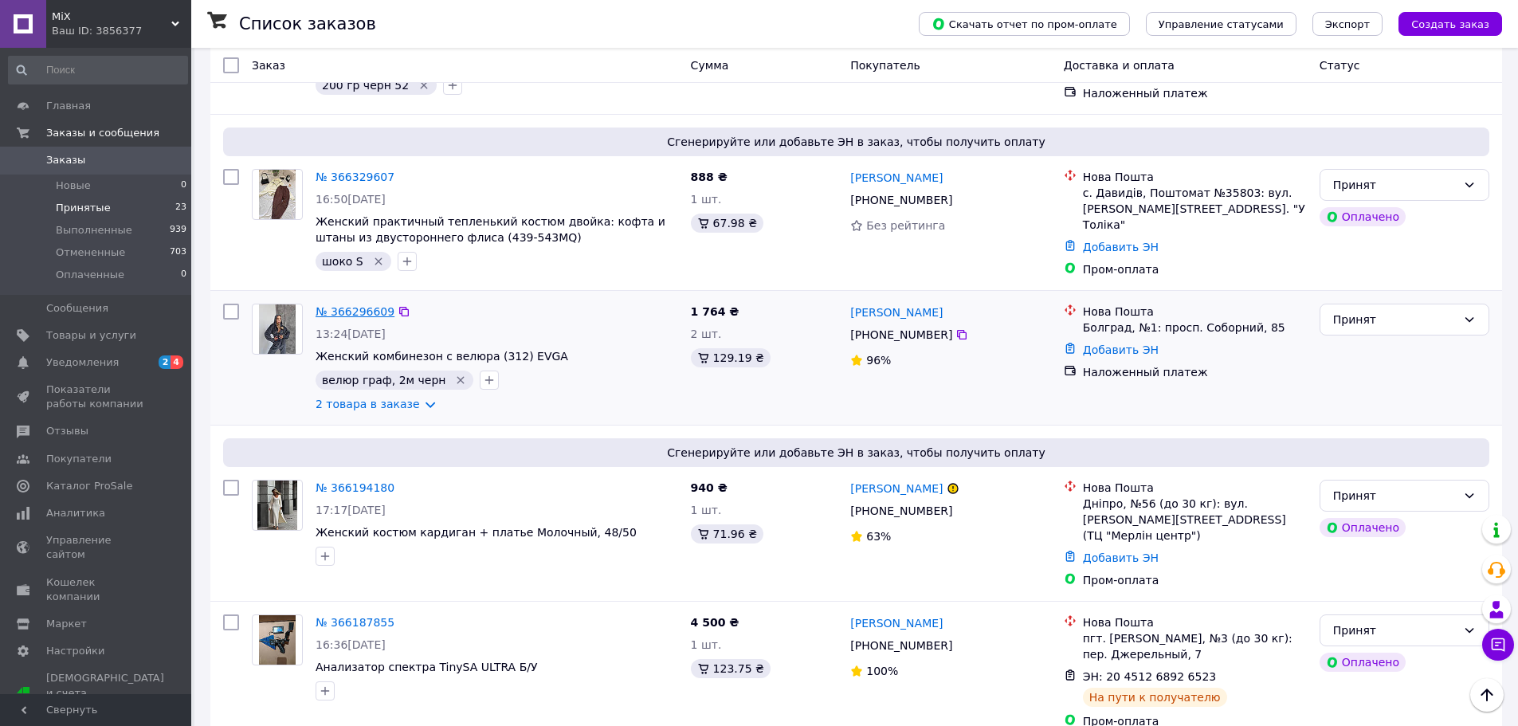
click at [368, 305] on link "№ 366296609" at bounding box center [355, 311] width 79 height 13
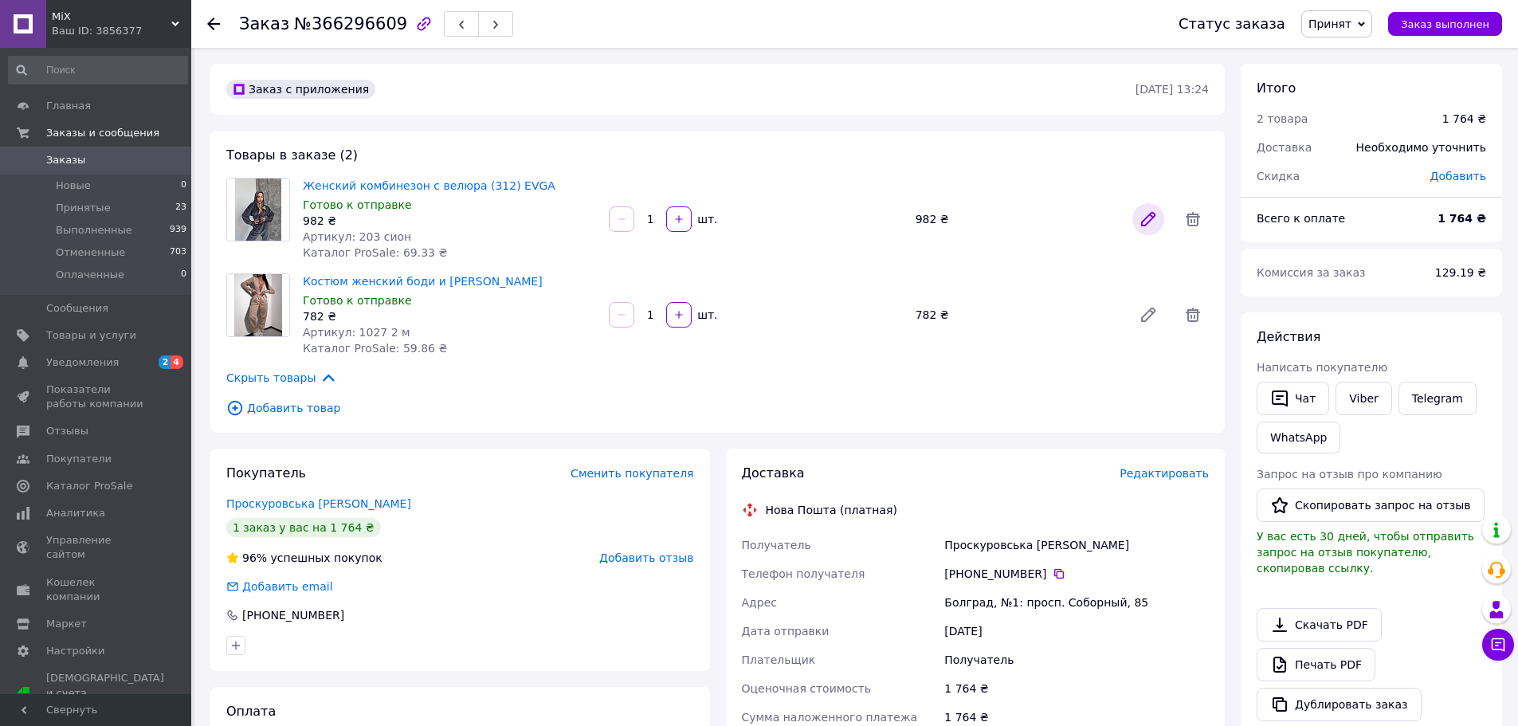
click at [1145, 220] on icon at bounding box center [1148, 219] width 13 height 13
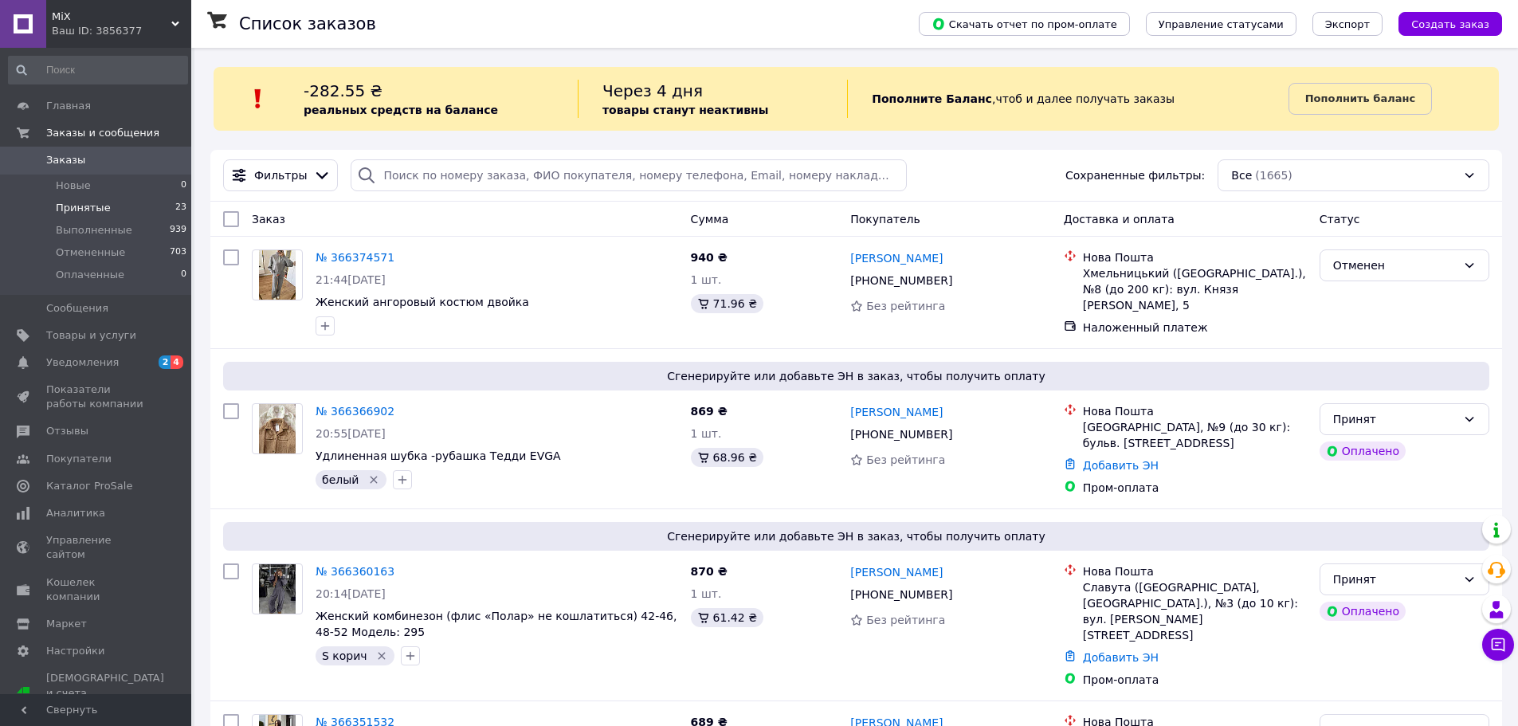
click at [90, 204] on span "Принятые" at bounding box center [83, 208] width 55 height 14
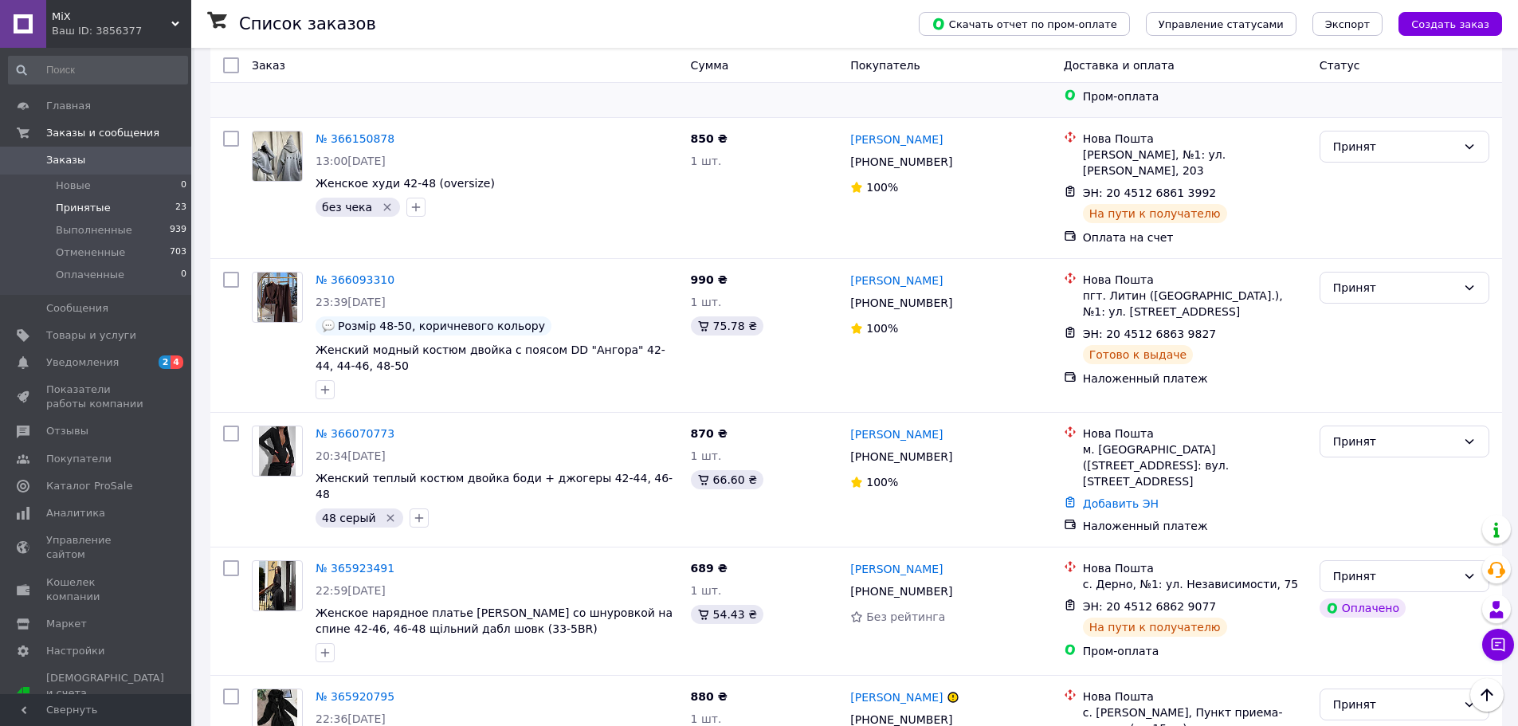
scroll to position [1754, 0]
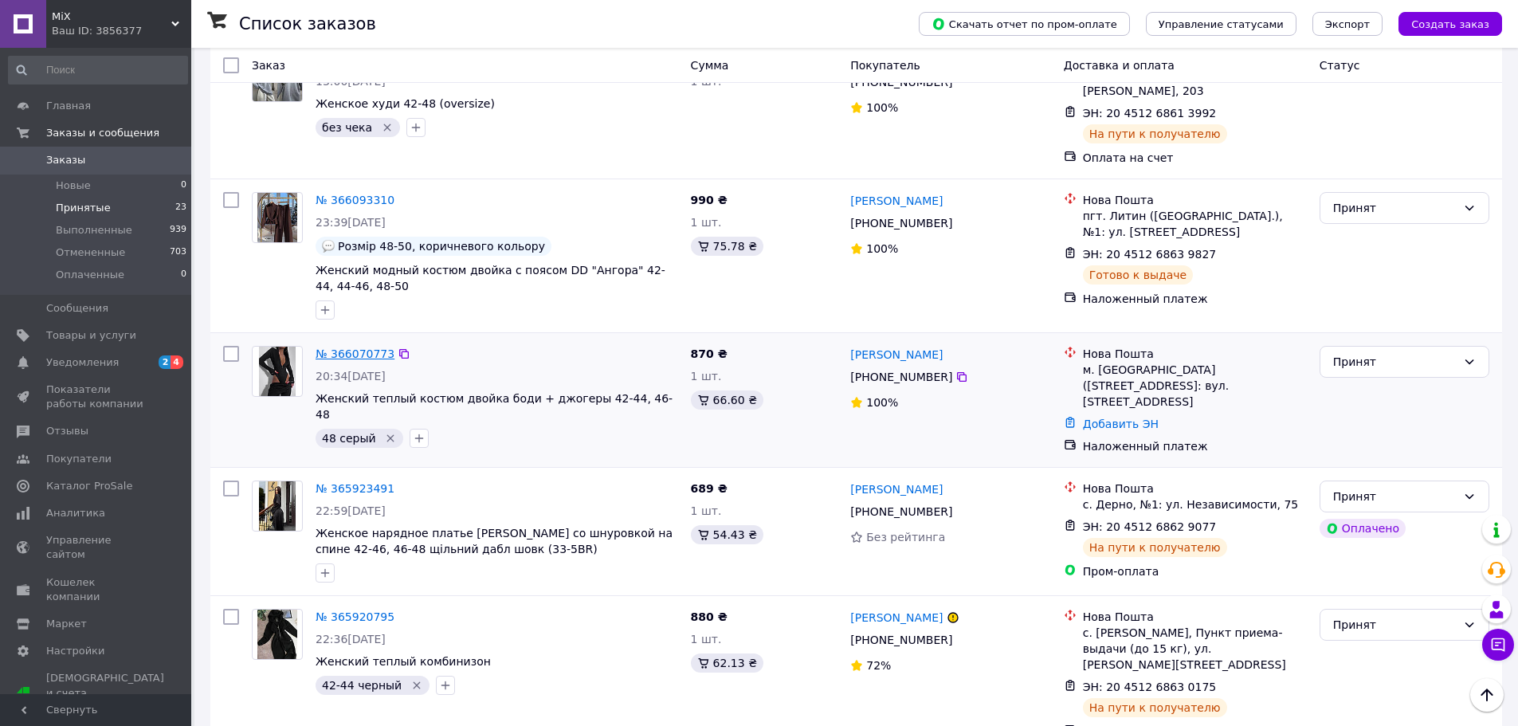
click at [349, 348] on link "№ 366070773" at bounding box center [355, 354] width 79 height 13
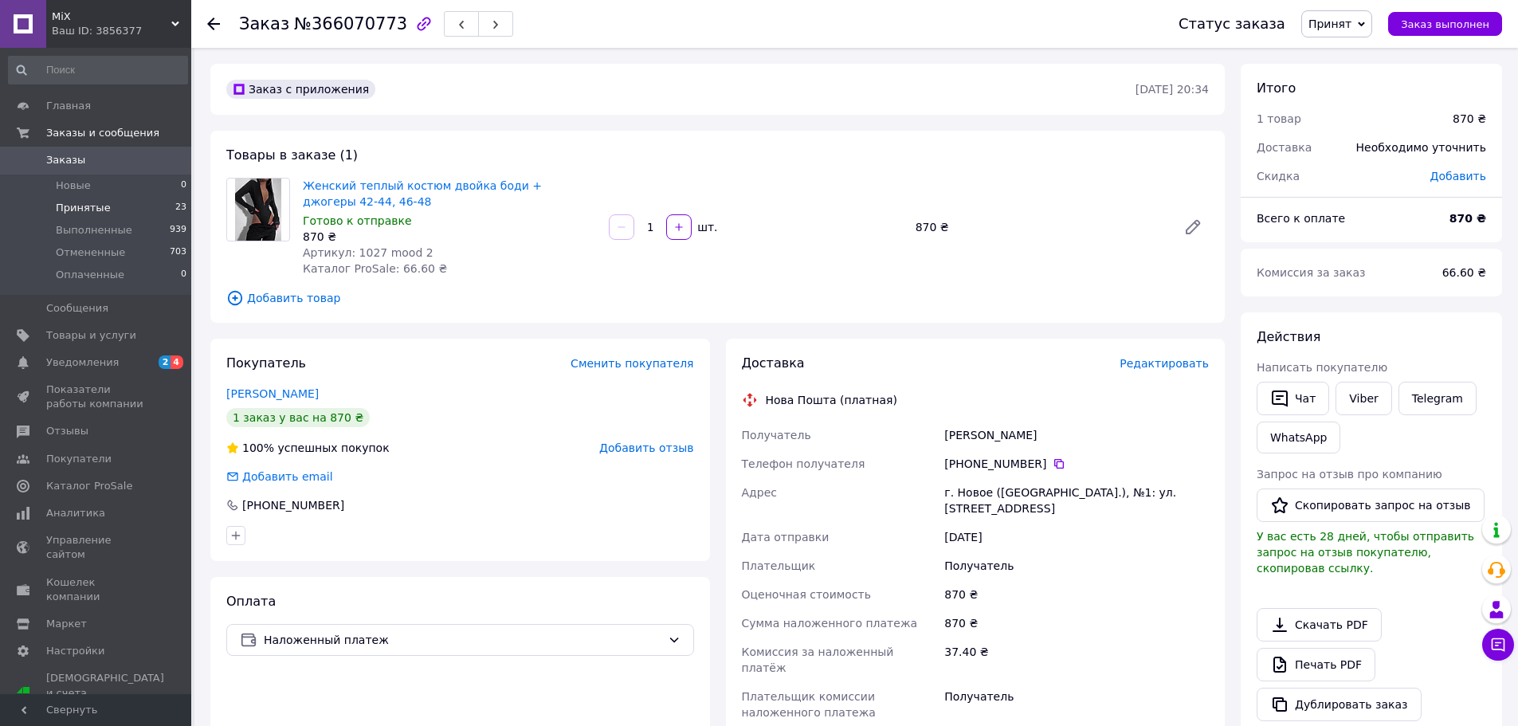
click at [86, 202] on span "Принятые" at bounding box center [83, 208] width 55 height 14
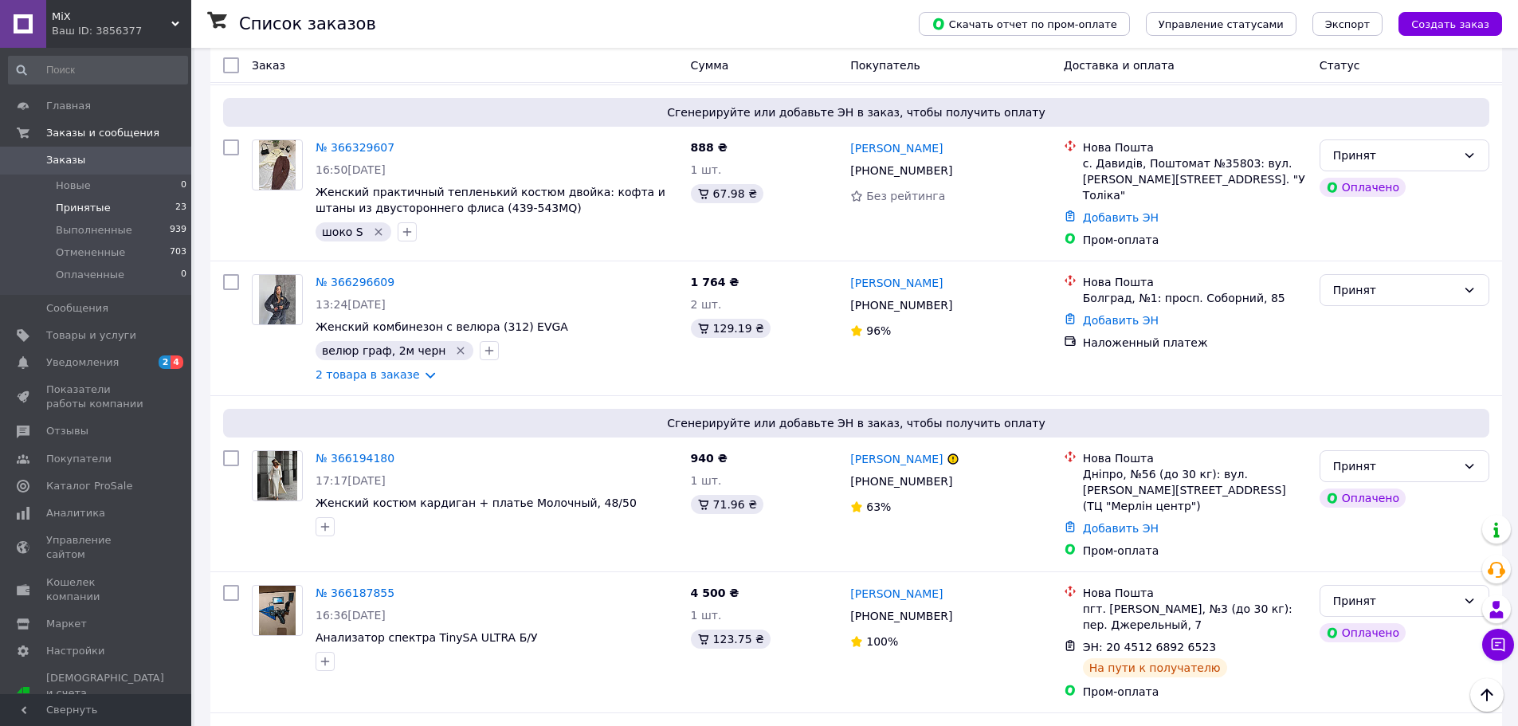
scroll to position [1116, 0]
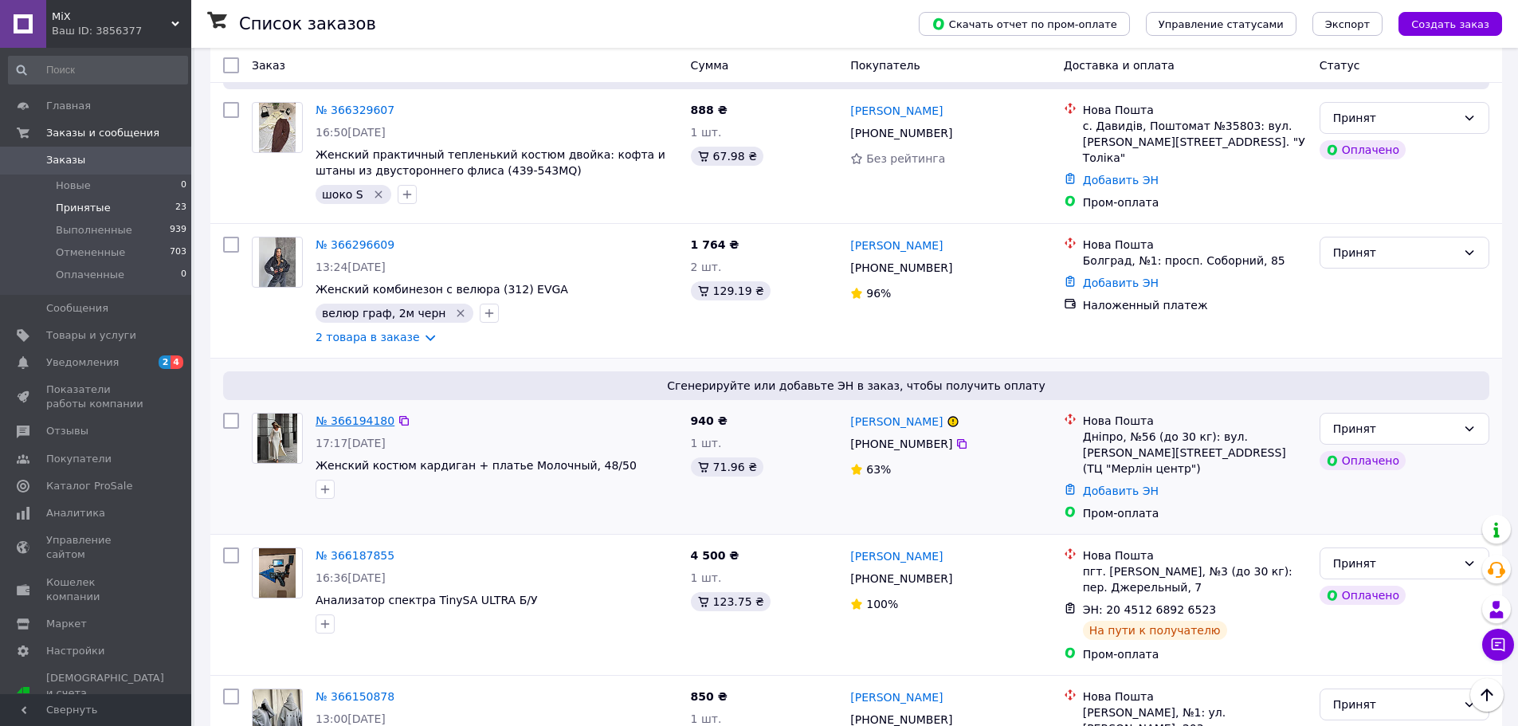
click at [375, 414] on link "№ 366194180" at bounding box center [355, 420] width 79 height 13
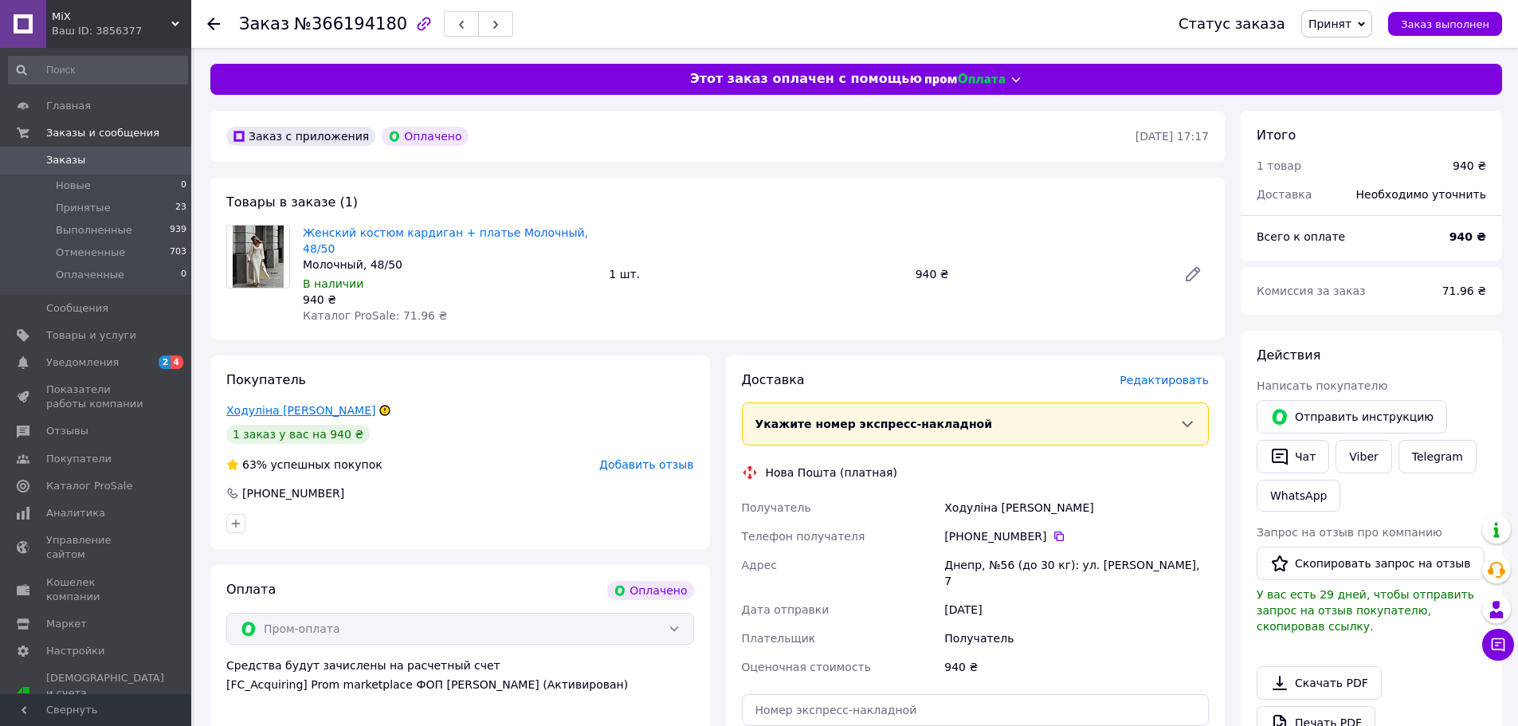
click at [310, 404] on link "Ходуліна [PERSON_NAME]" at bounding box center [300, 410] width 149 height 13
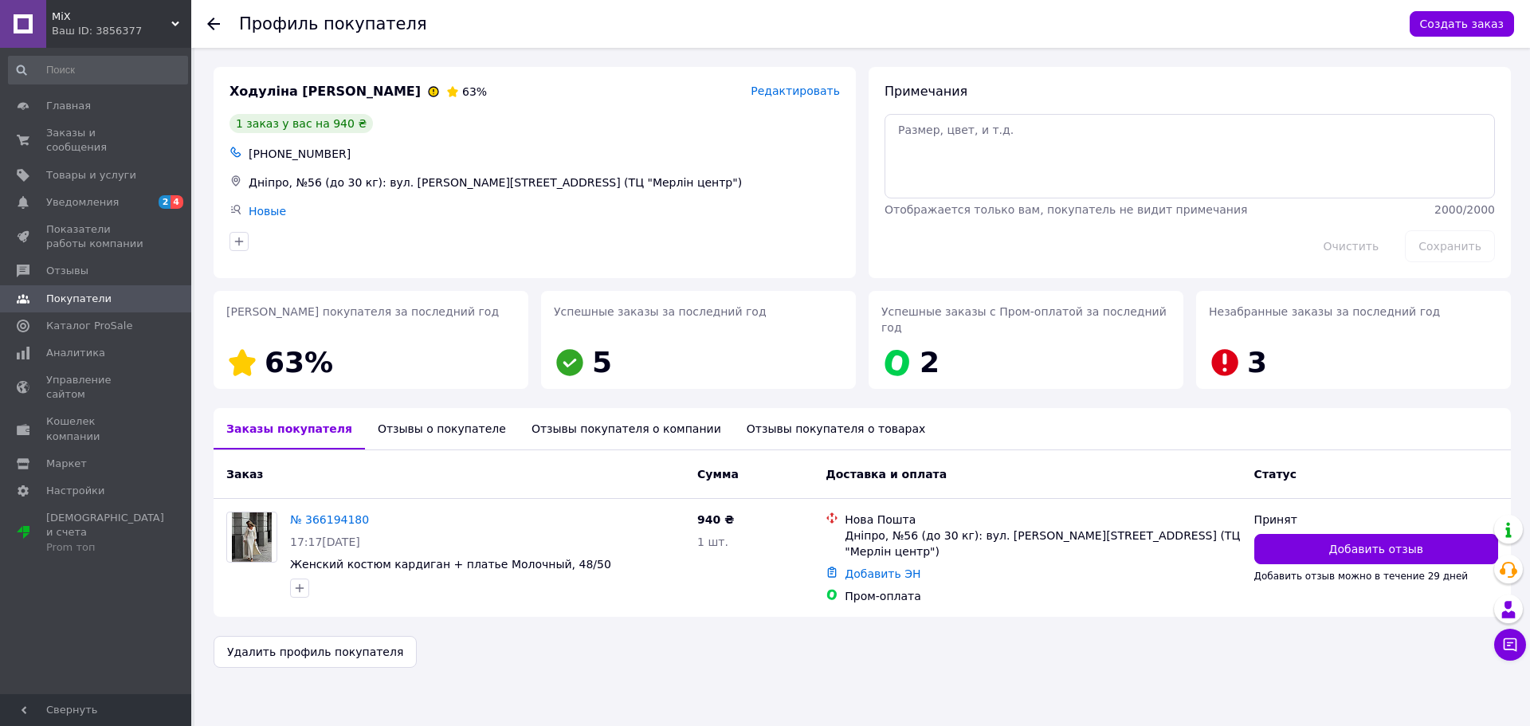
click at [438, 412] on div "Отзывы о покупателе" at bounding box center [442, 428] width 154 height 41
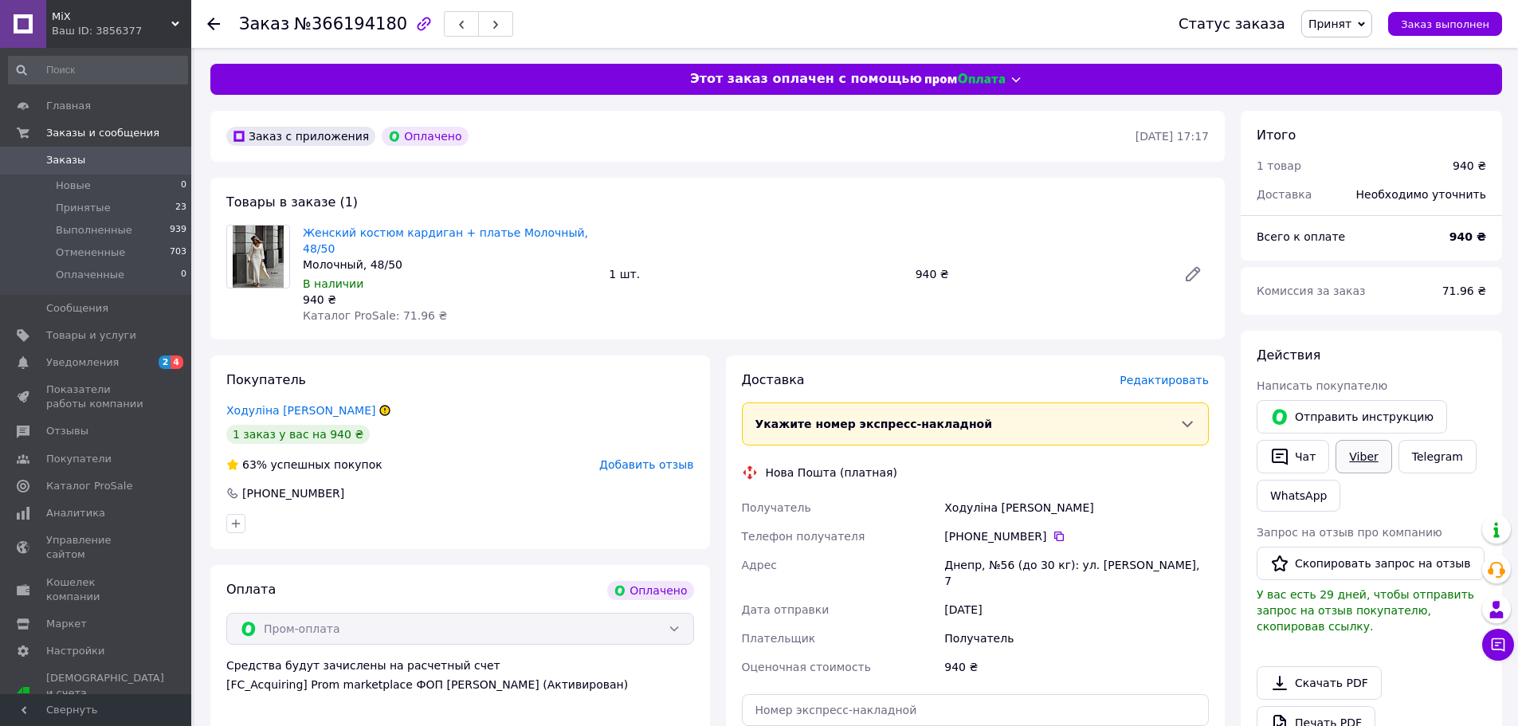
click at [1370, 450] on link "Viber" at bounding box center [1364, 456] width 56 height 33
click at [1295, 452] on button "Чат" at bounding box center [1293, 456] width 73 height 33
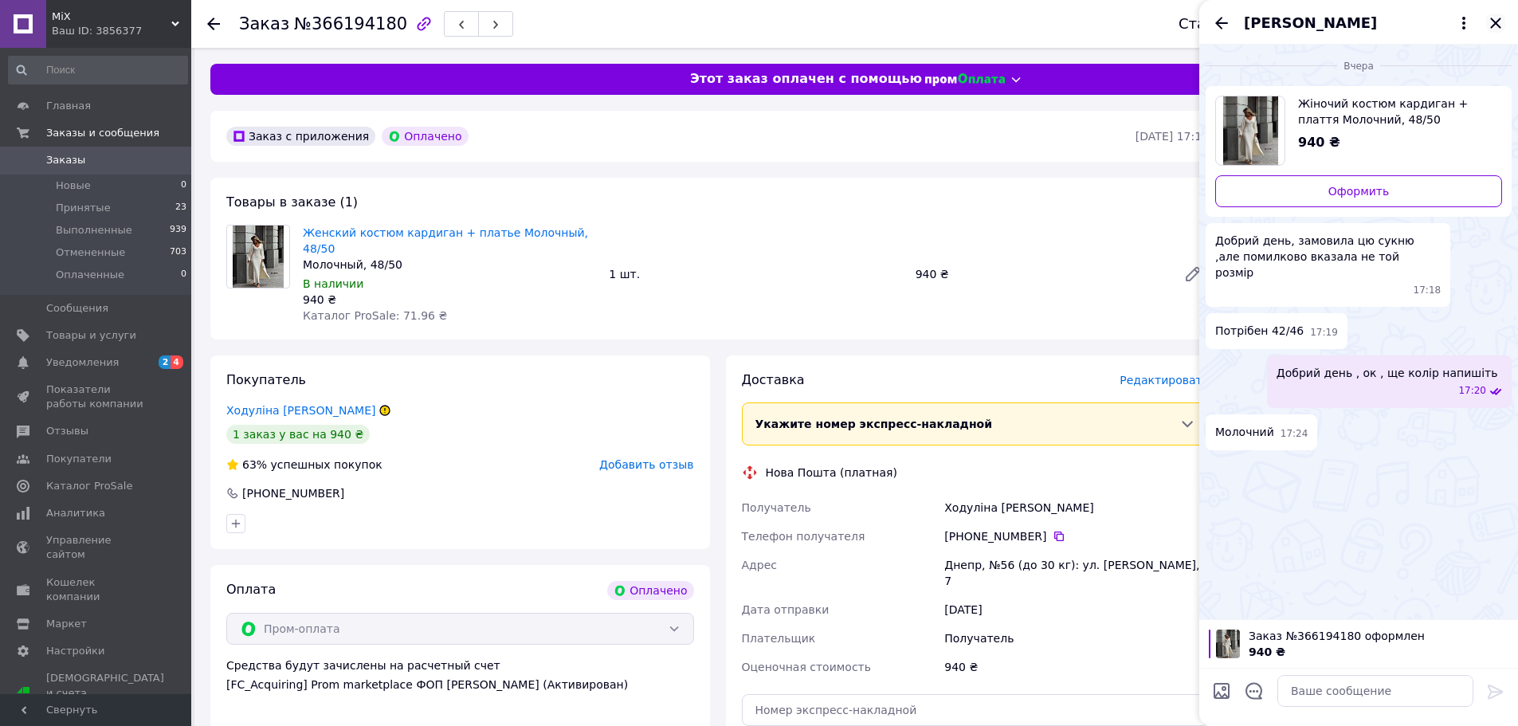
click at [1498, 23] on icon "Закрыть" at bounding box center [1496, 23] width 19 height 19
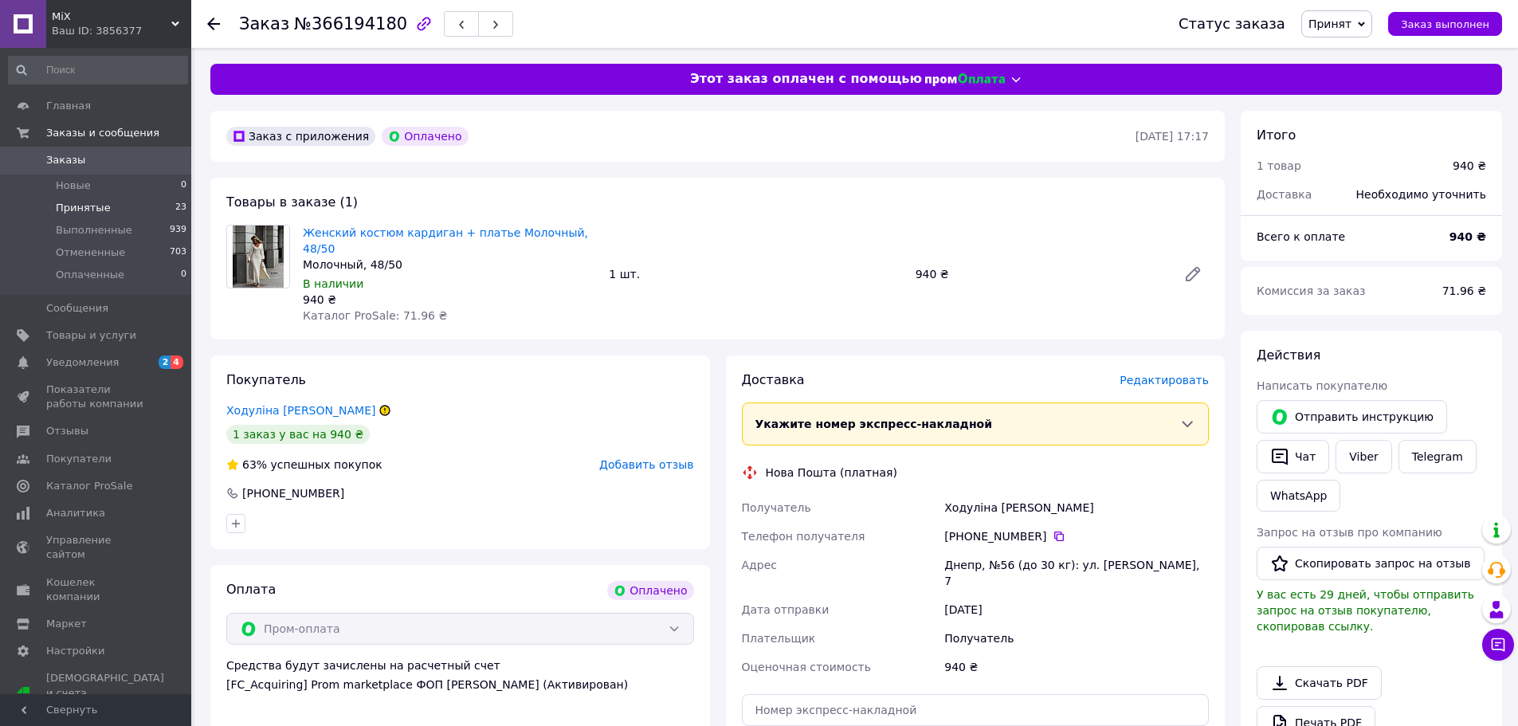
click at [82, 204] on span "Принятые" at bounding box center [83, 208] width 55 height 14
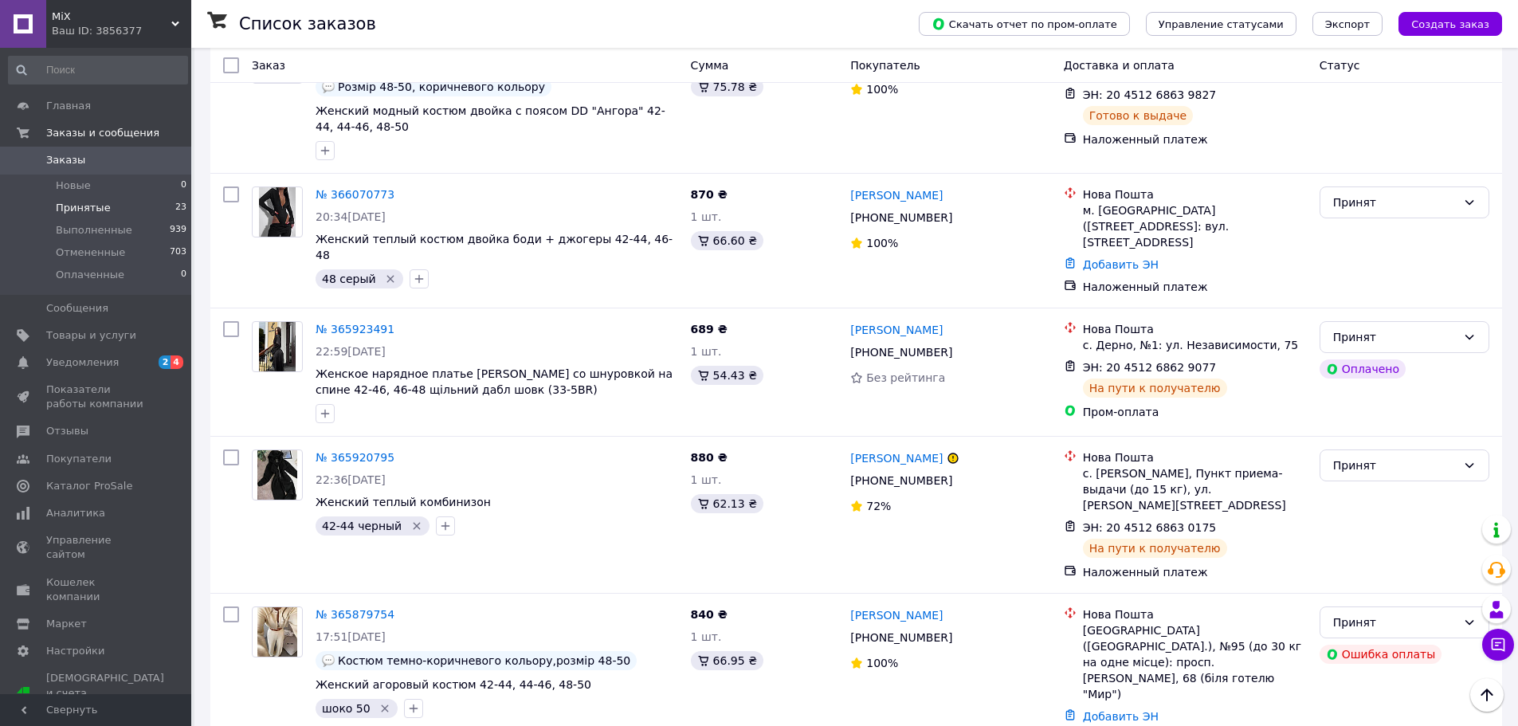
scroll to position [1993, 0]
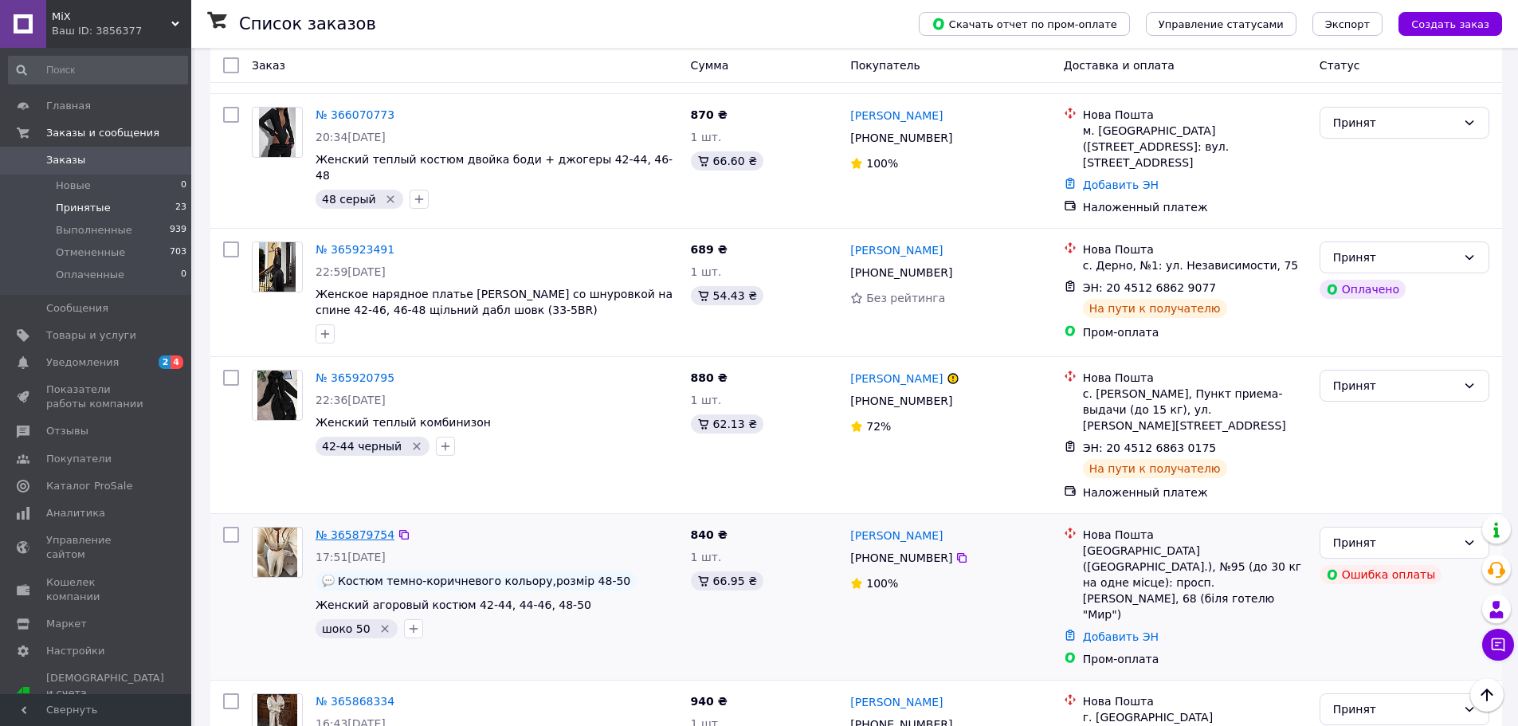
click at [367, 528] on link "№ 365879754" at bounding box center [355, 534] width 79 height 13
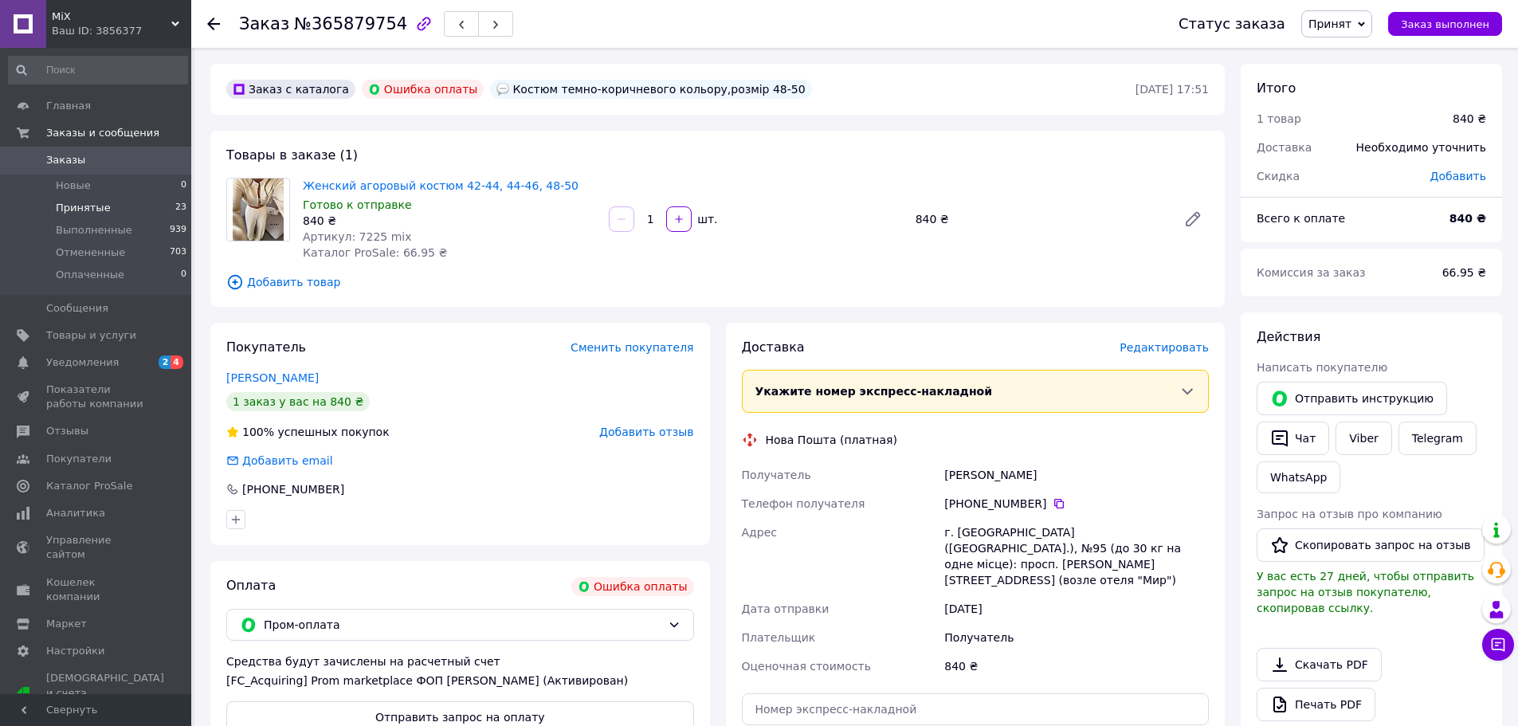
click at [94, 208] on span "Принятые" at bounding box center [83, 208] width 55 height 14
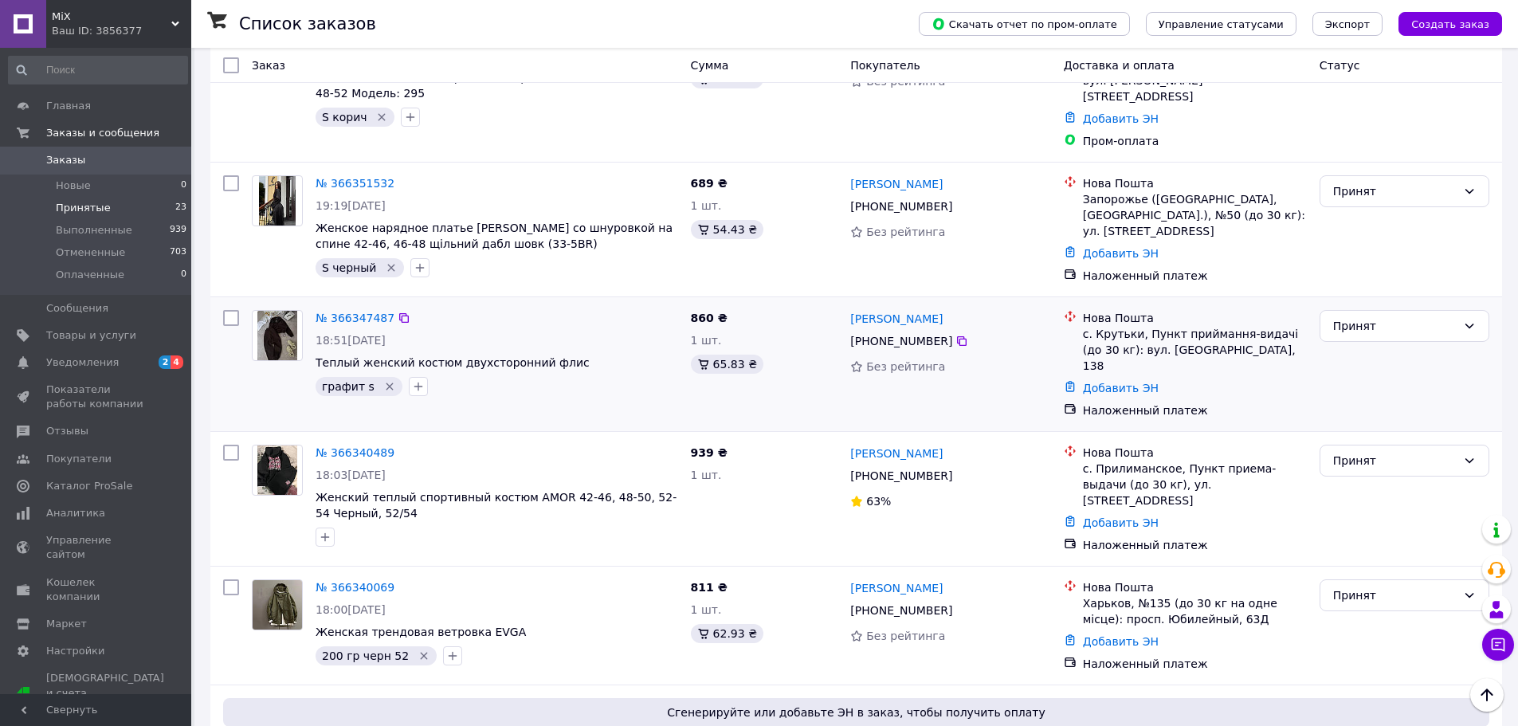
scroll to position [877, 0]
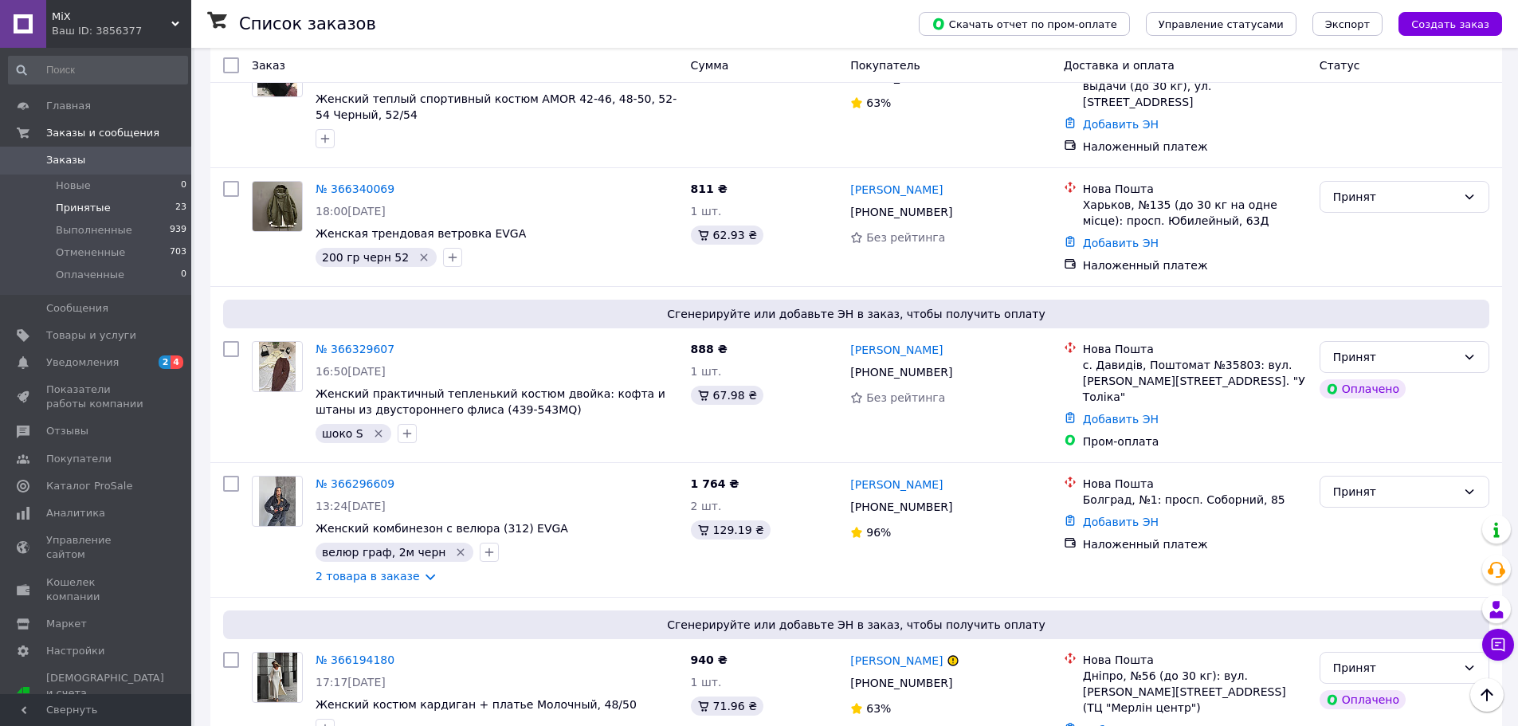
click at [92, 204] on span "Принятые" at bounding box center [83, 208] width 55 height 14
click at [91, 205] on span "Принятые" at bounding box center [83, 208] width 55 height 14
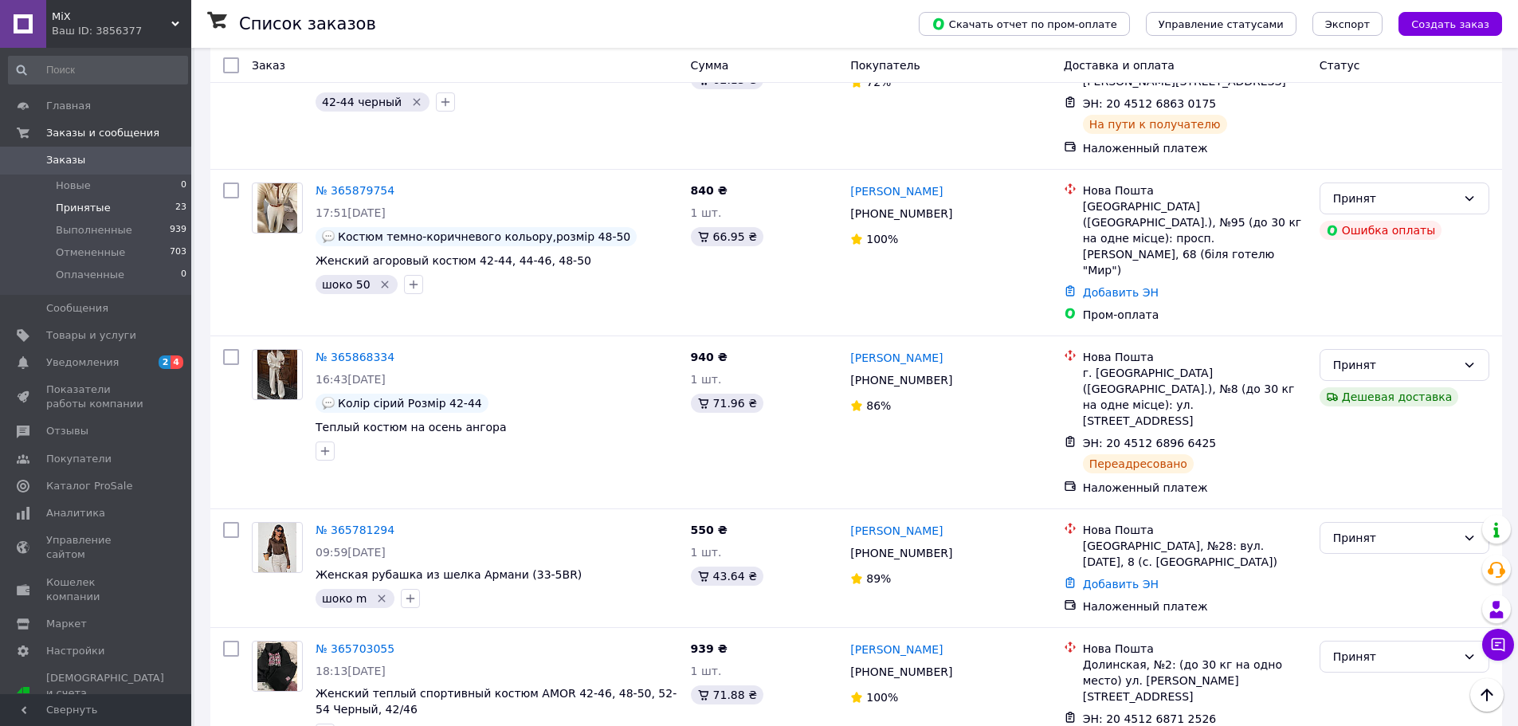
scroll to position [2391, 0]
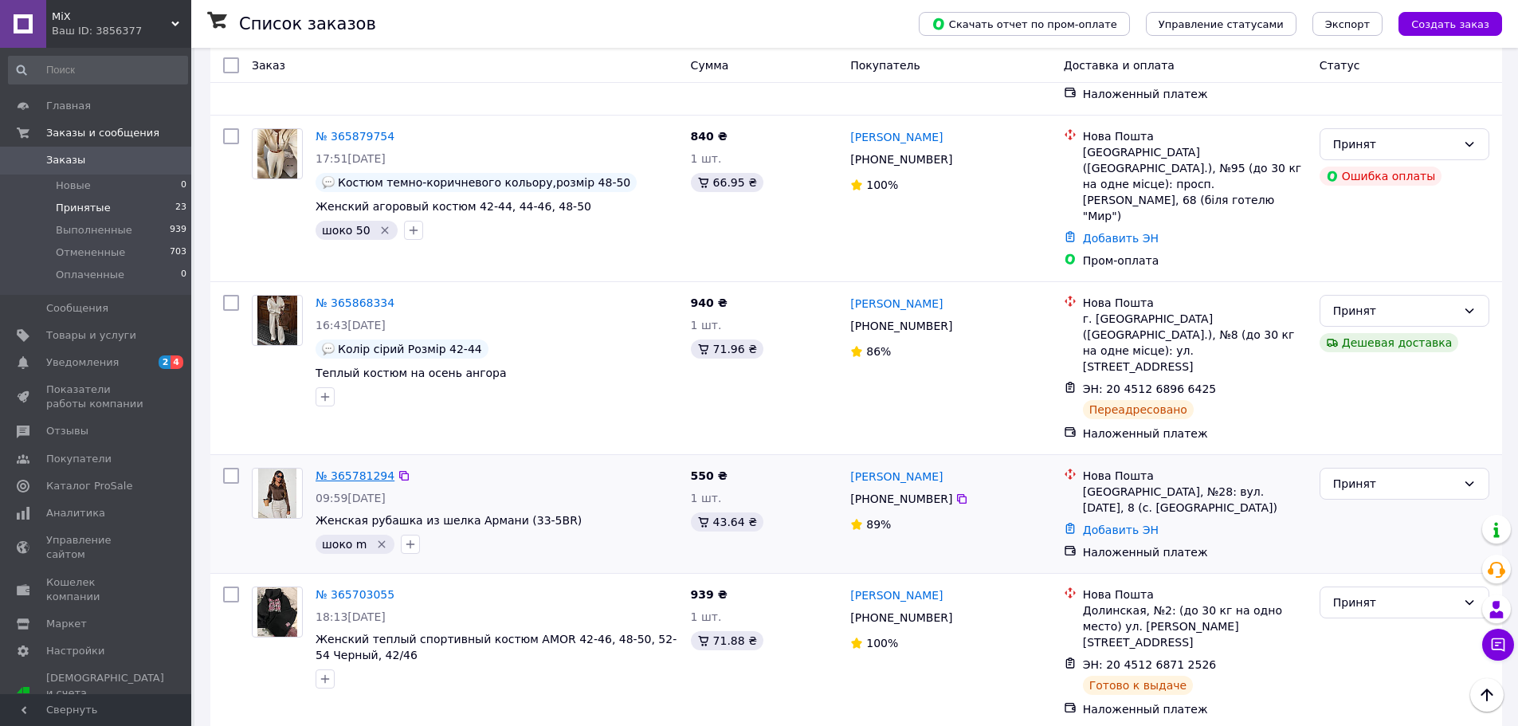
click at [351, 469] on link "№ 365781294" at bounding box center [355, 475] width 79 height 13
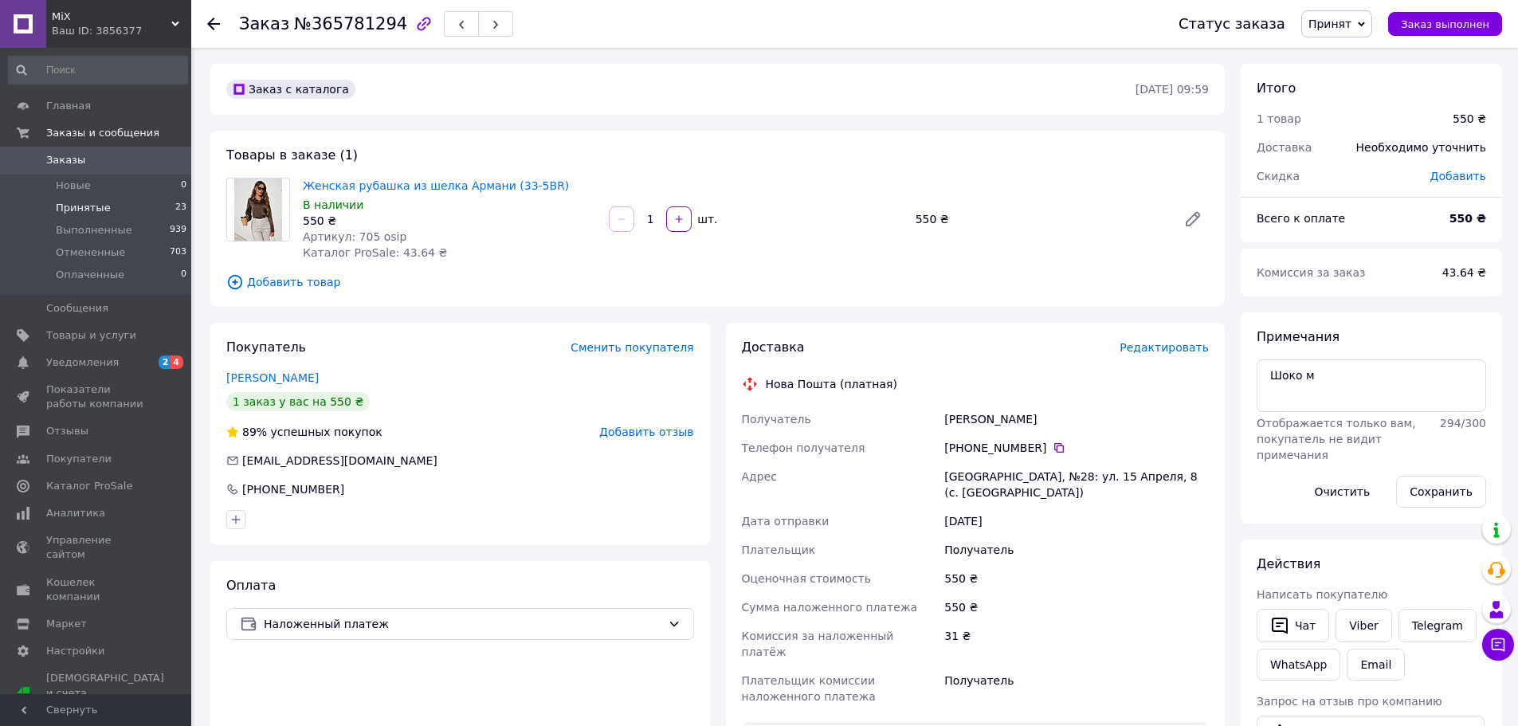
click at [97, 210] on span "Принятые" at bounding box center [83, 208] width 55 height 14
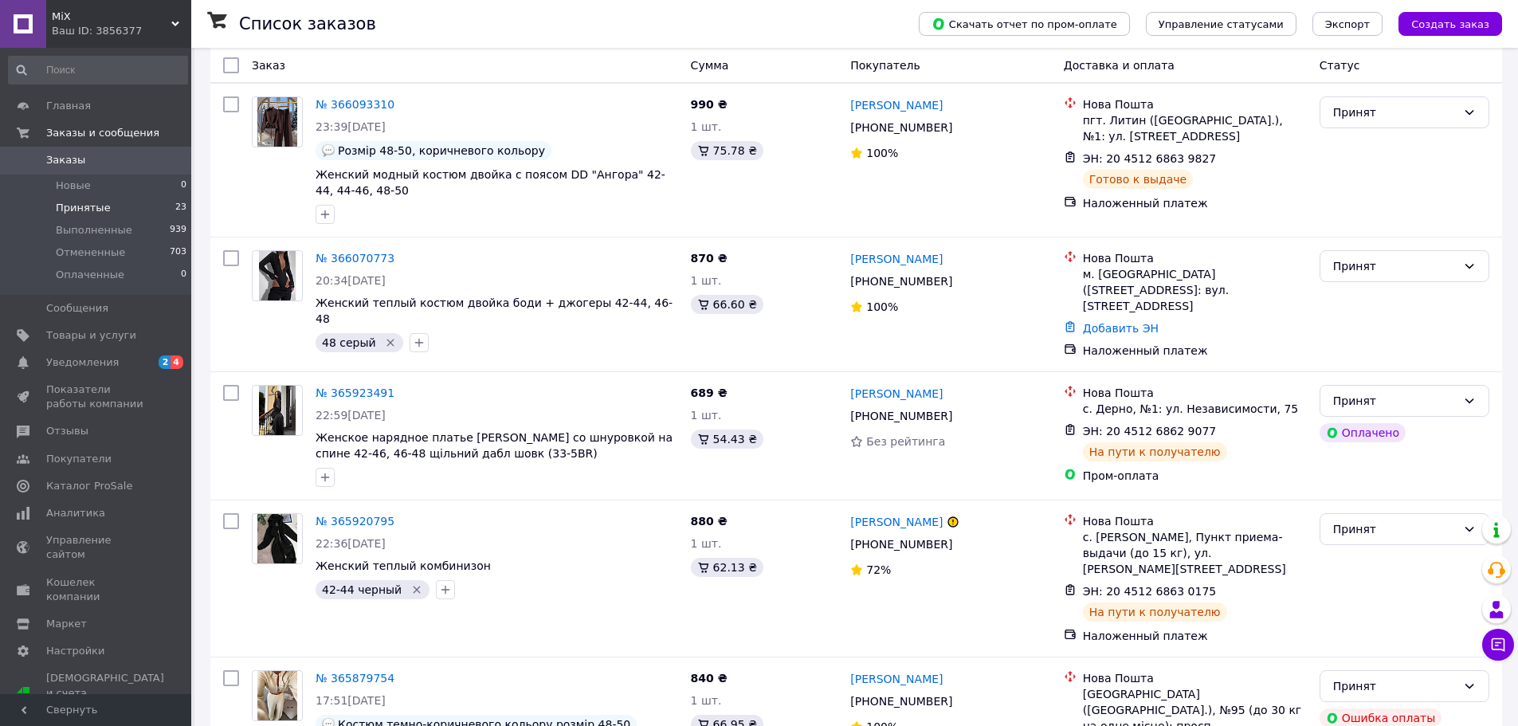
scroll to position [2447, 0]
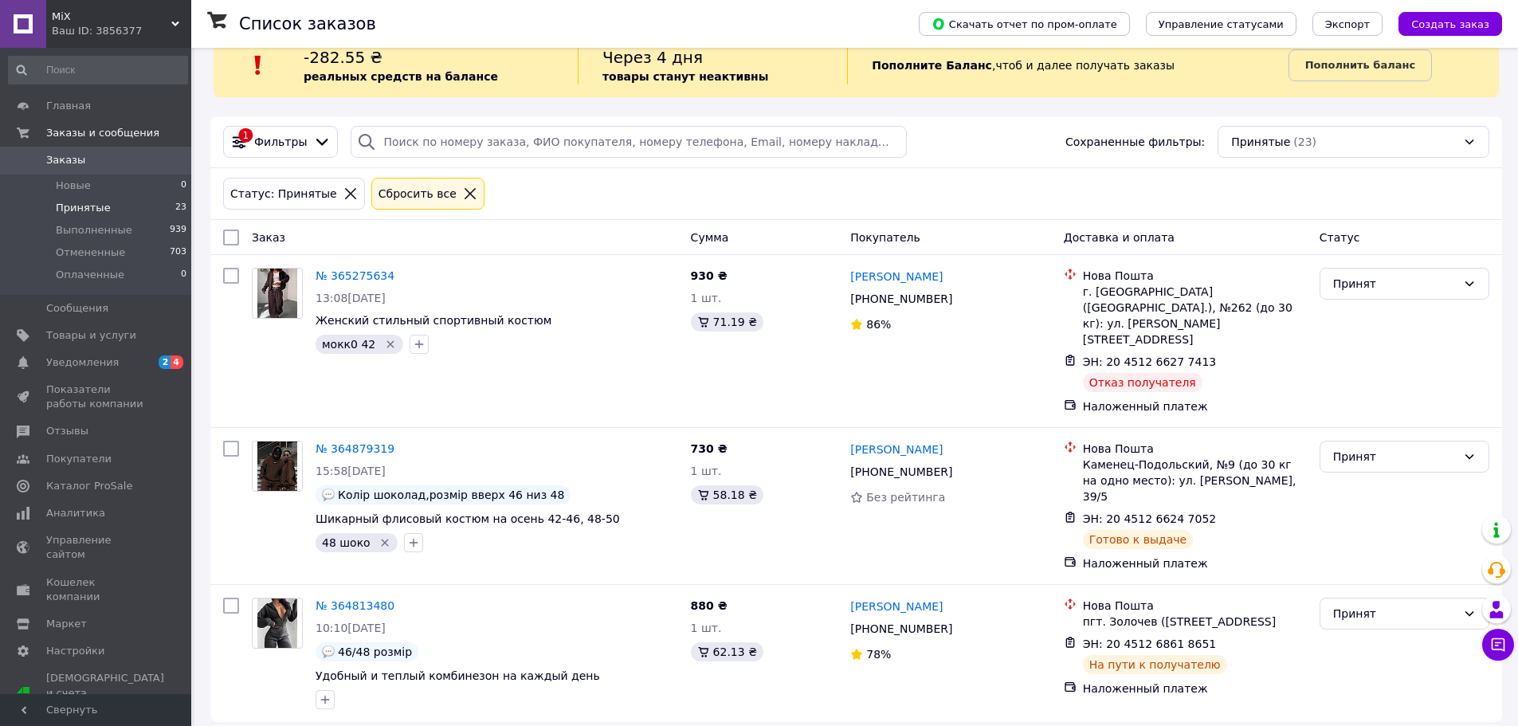
scroll to position [51, 0]
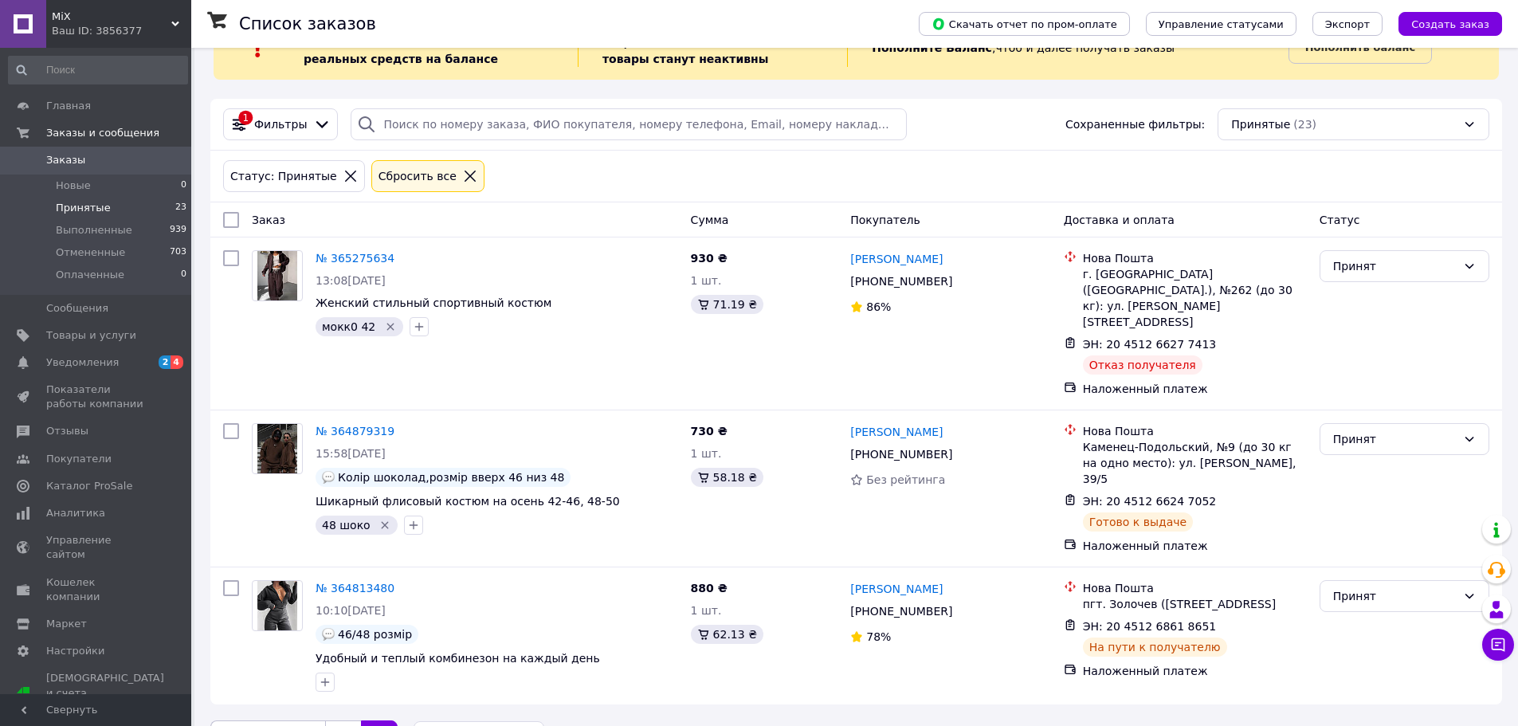
click at [343, 721] on link "1" at bounding box center [343, 737] width 36 height 33
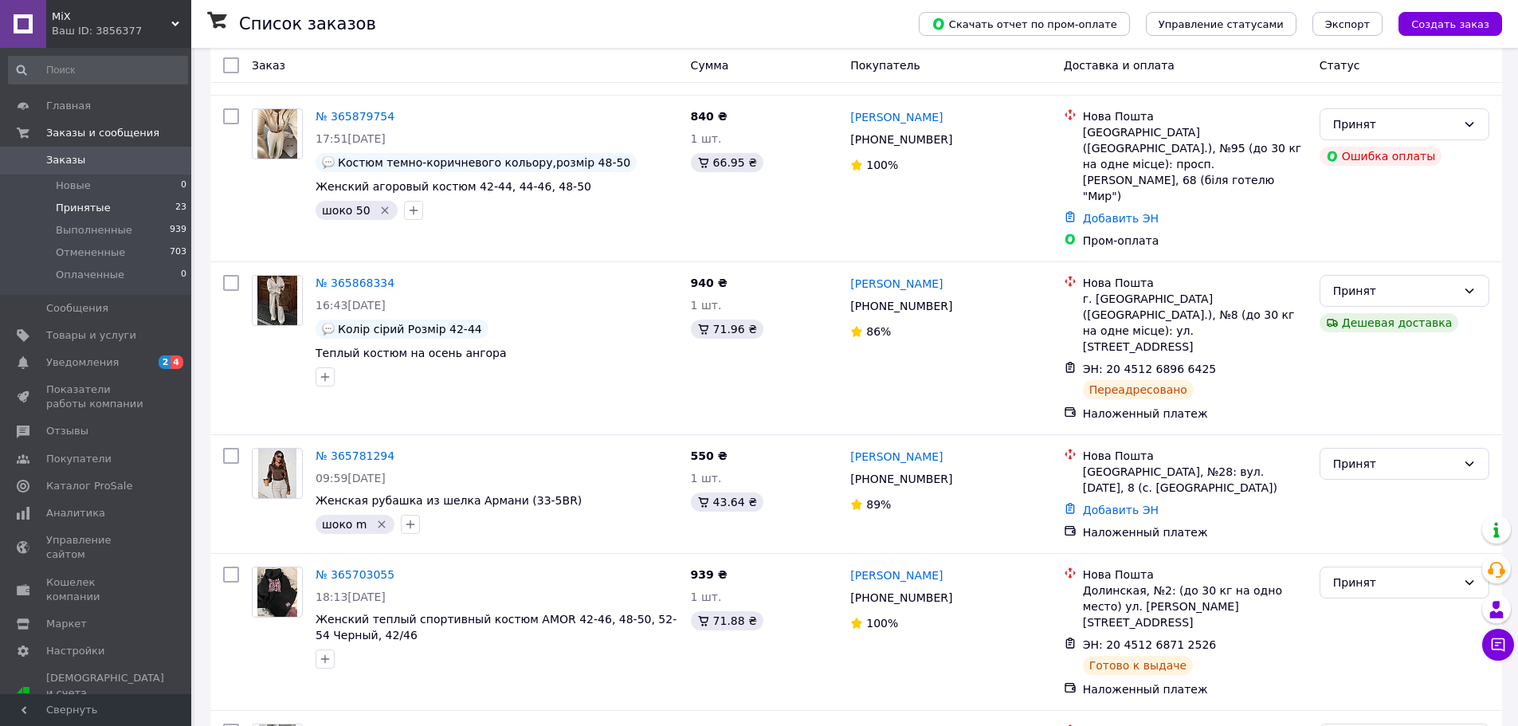
scroll to position [2447, 0]
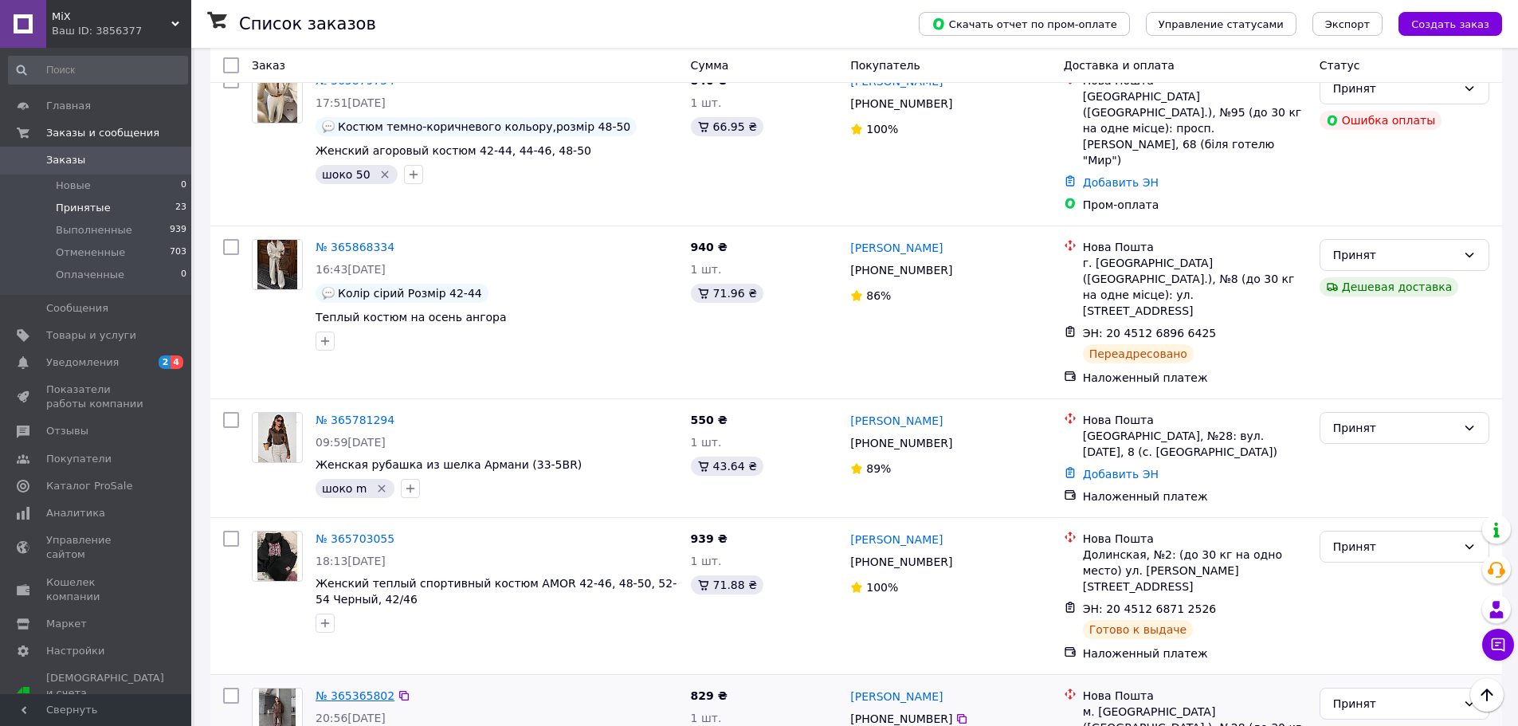
click at [363, 689] on link "№ 365365802" at bounding box center [355, 695] width 79 height 13
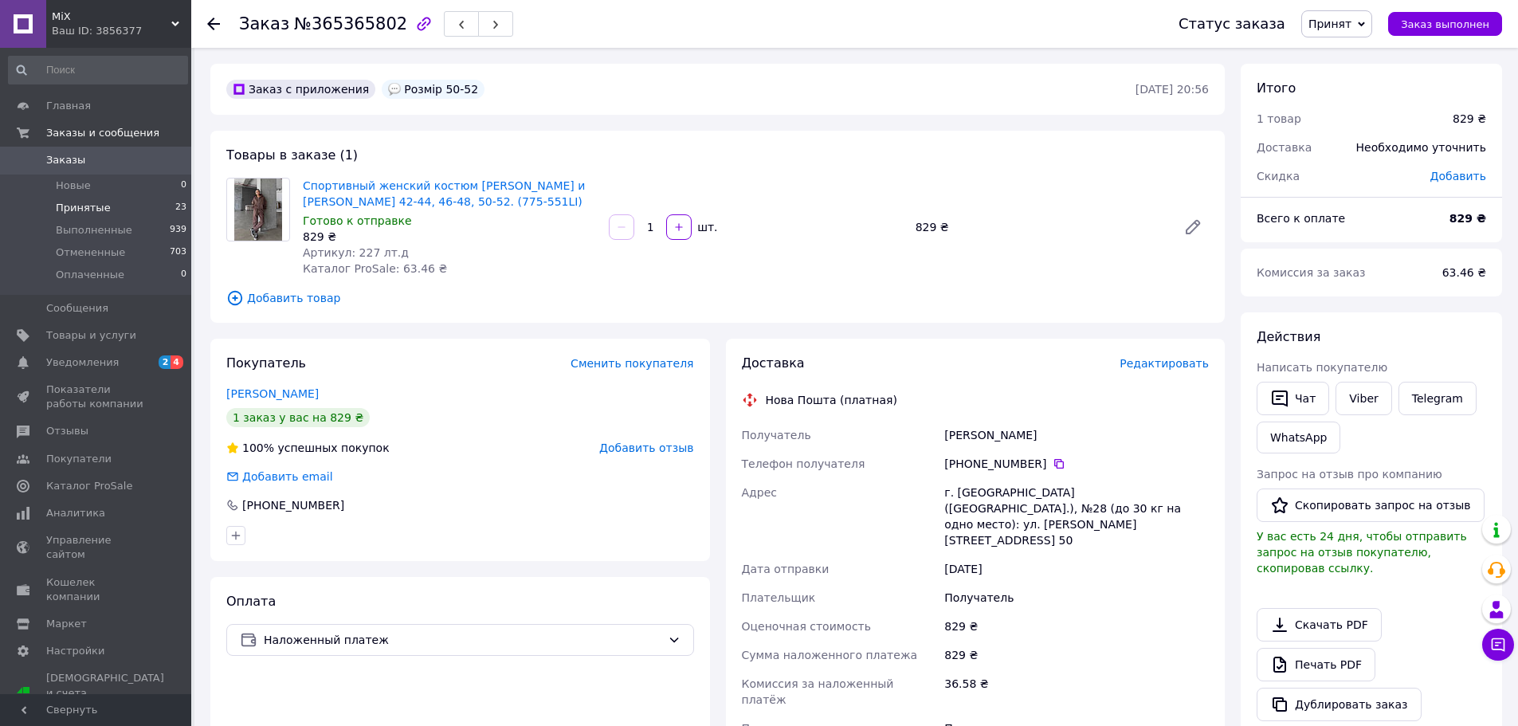
click at [97, 213] on span "Принятые" at bounding box center [83, 208] width 55 height 14
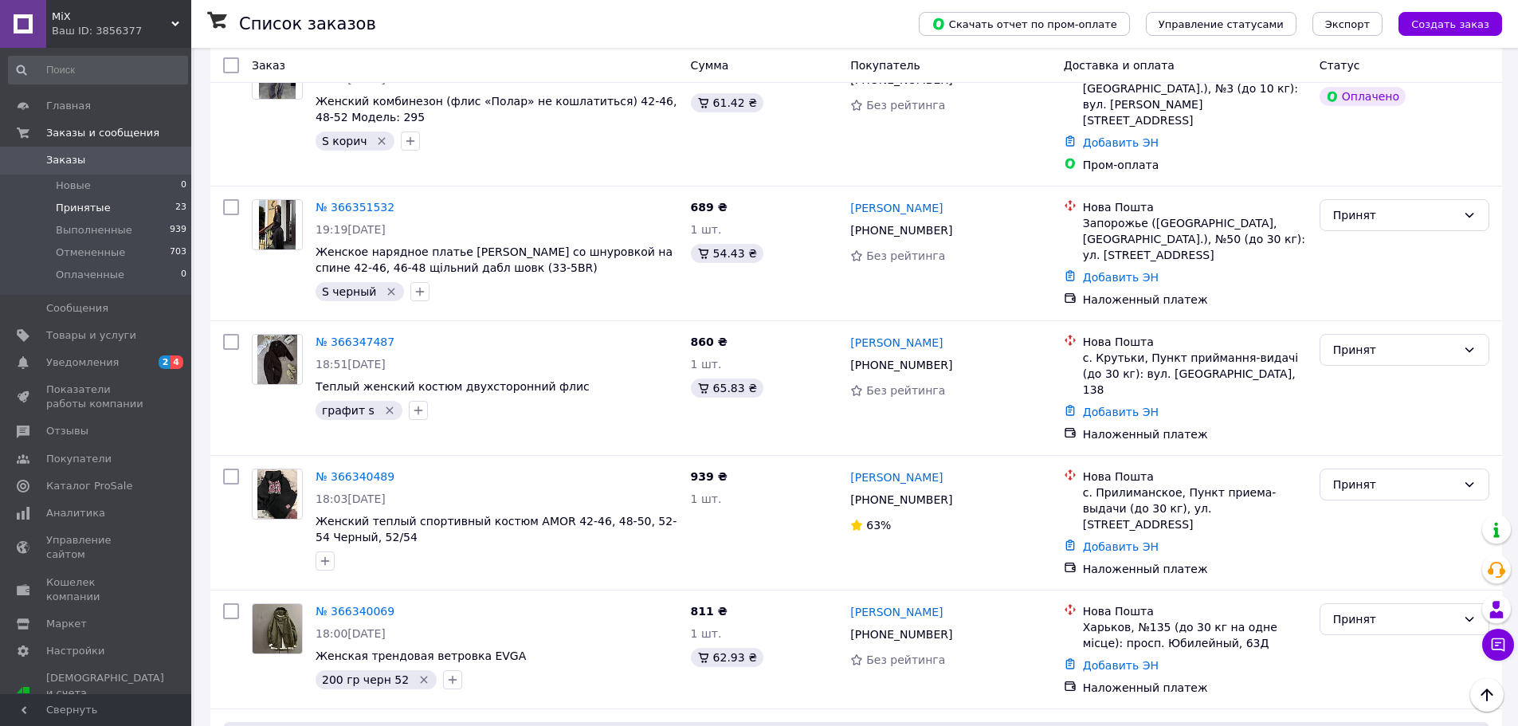
scroll to position [375, 0]
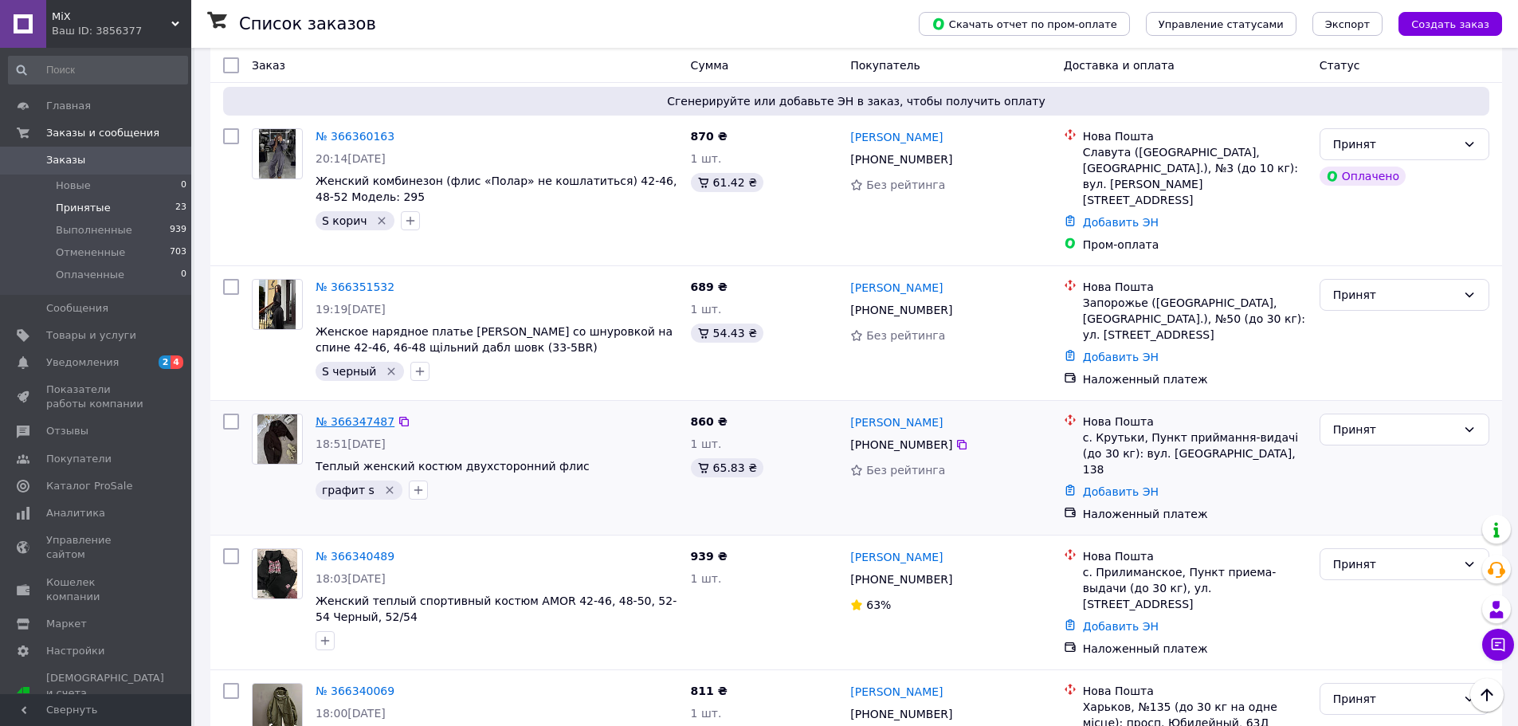
click at [342, 415] on link "№ 366347487" at bounding box center [355, 421] width 79 height 13
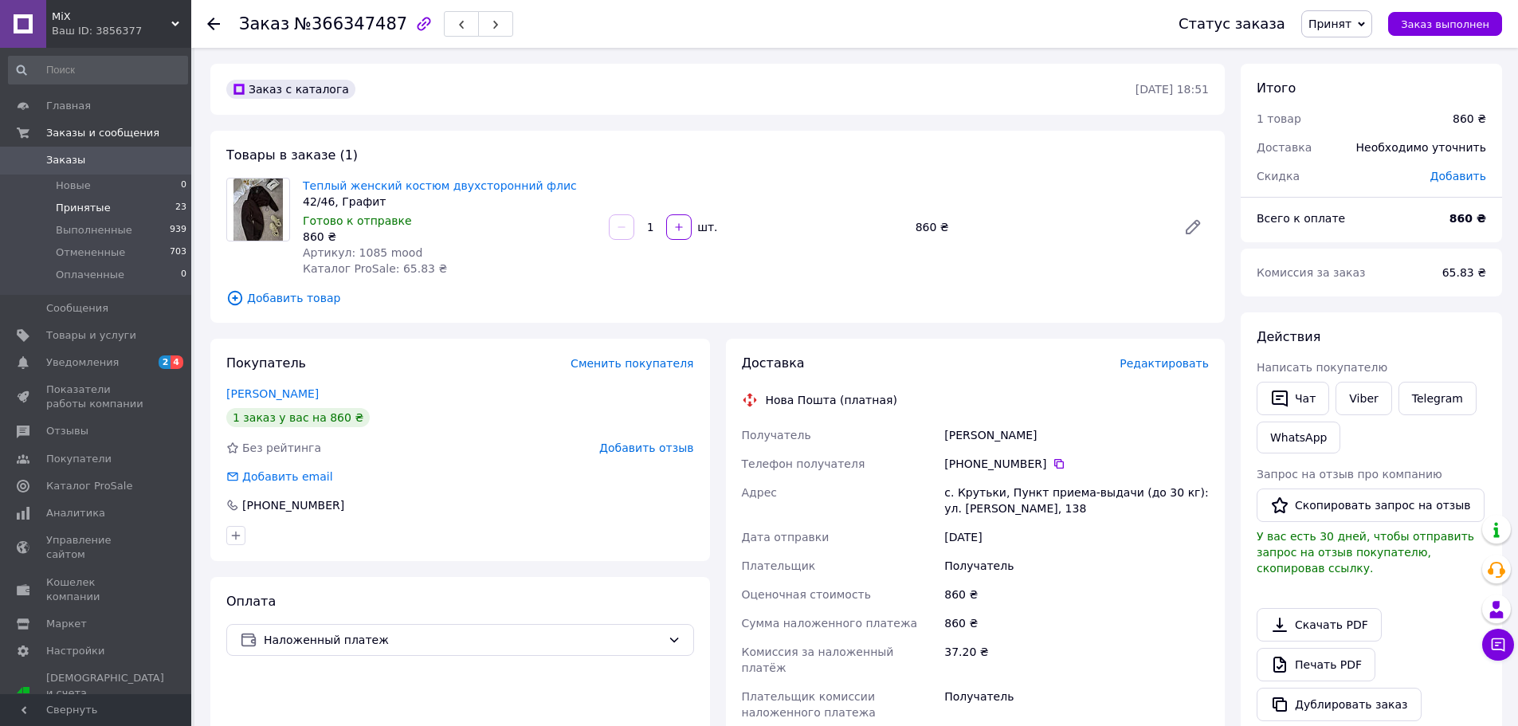
click at [105, 206] on li "Принятые 23" at bounding box center [98, 208] width 196 height 22
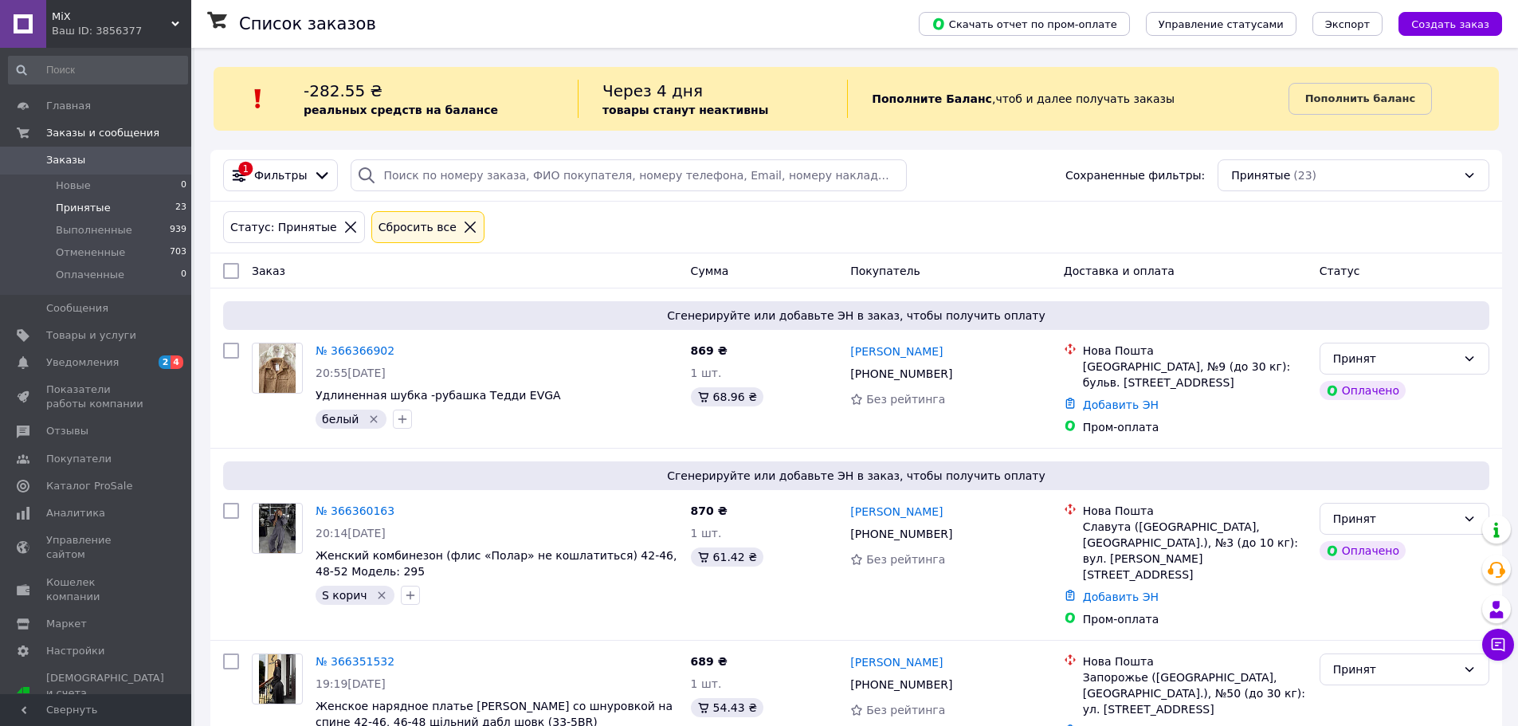
click at [174, 28] on div "Ваш ID: 3856377" at bounding box center [121, 31] width 139 height 14
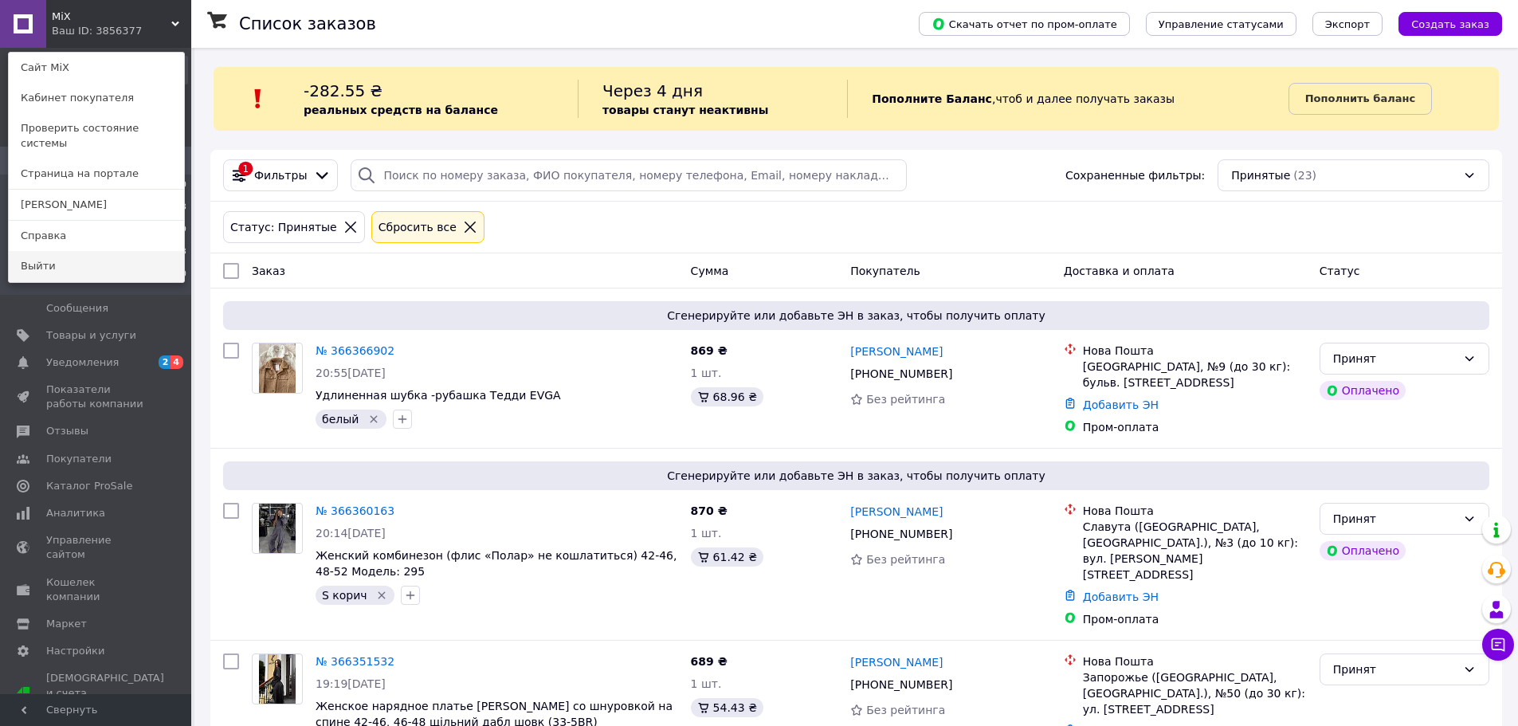
click at [46, 251] on link "Выйти" at bounding box center [96, 266] width 175 height 30
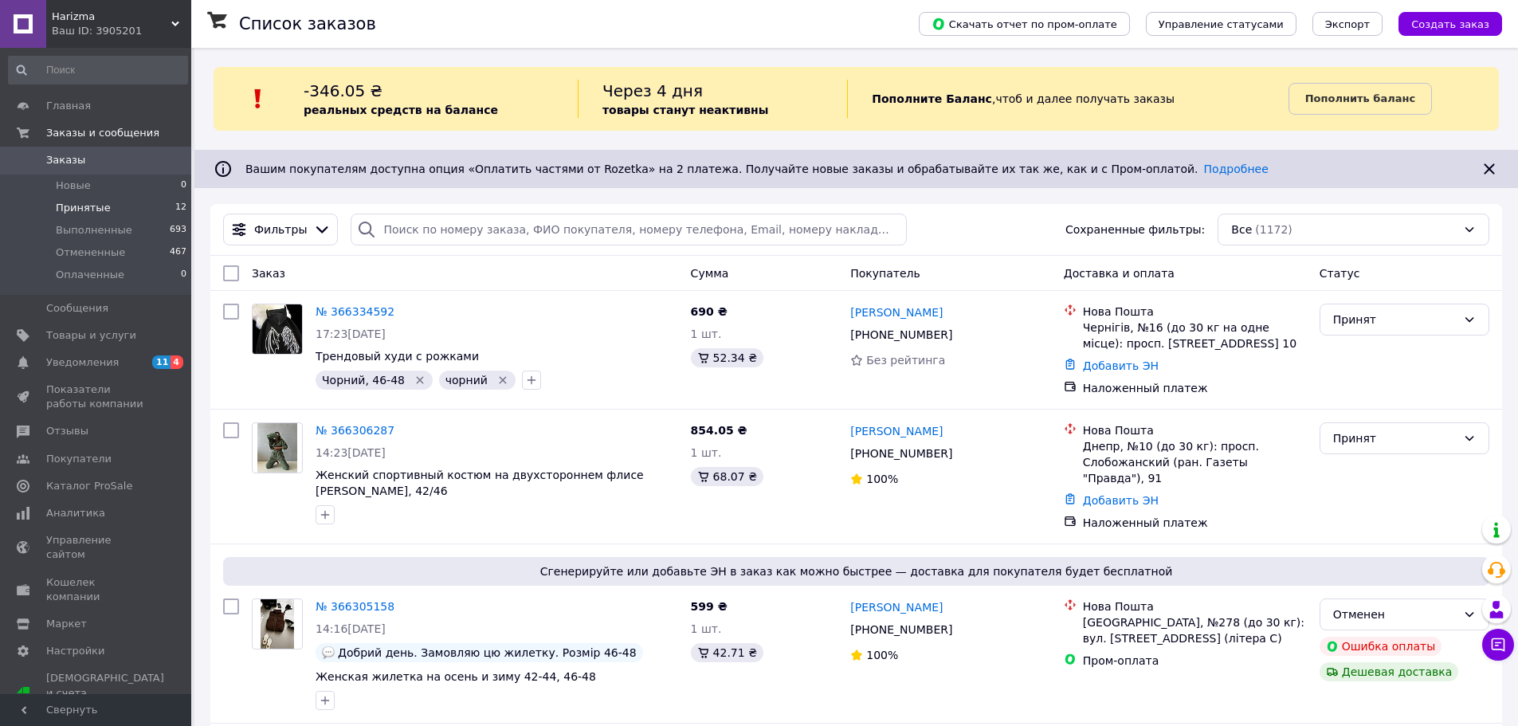
click at [93, 209] on span "Принятые" at bounding box center [83, 208] width 55 height 14
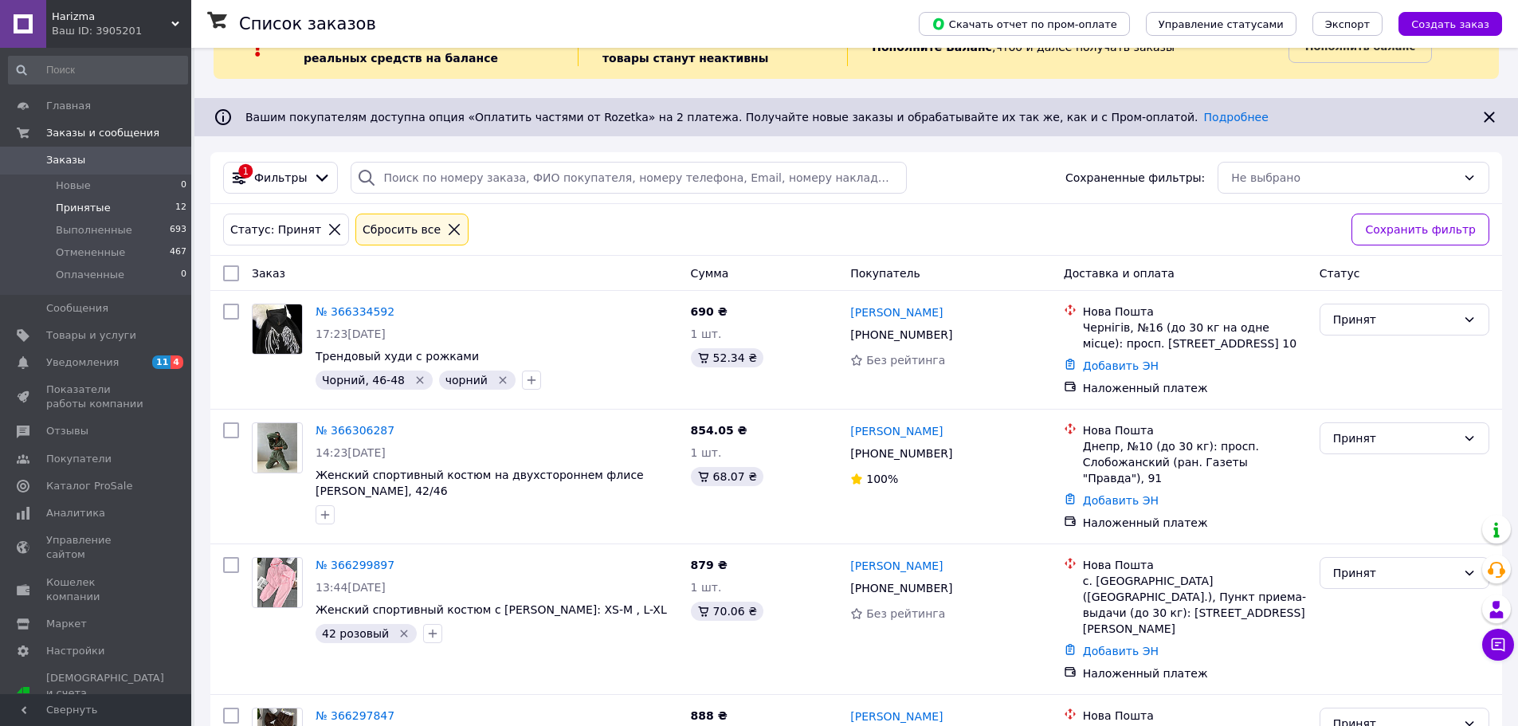
scroll to position [80, 0]
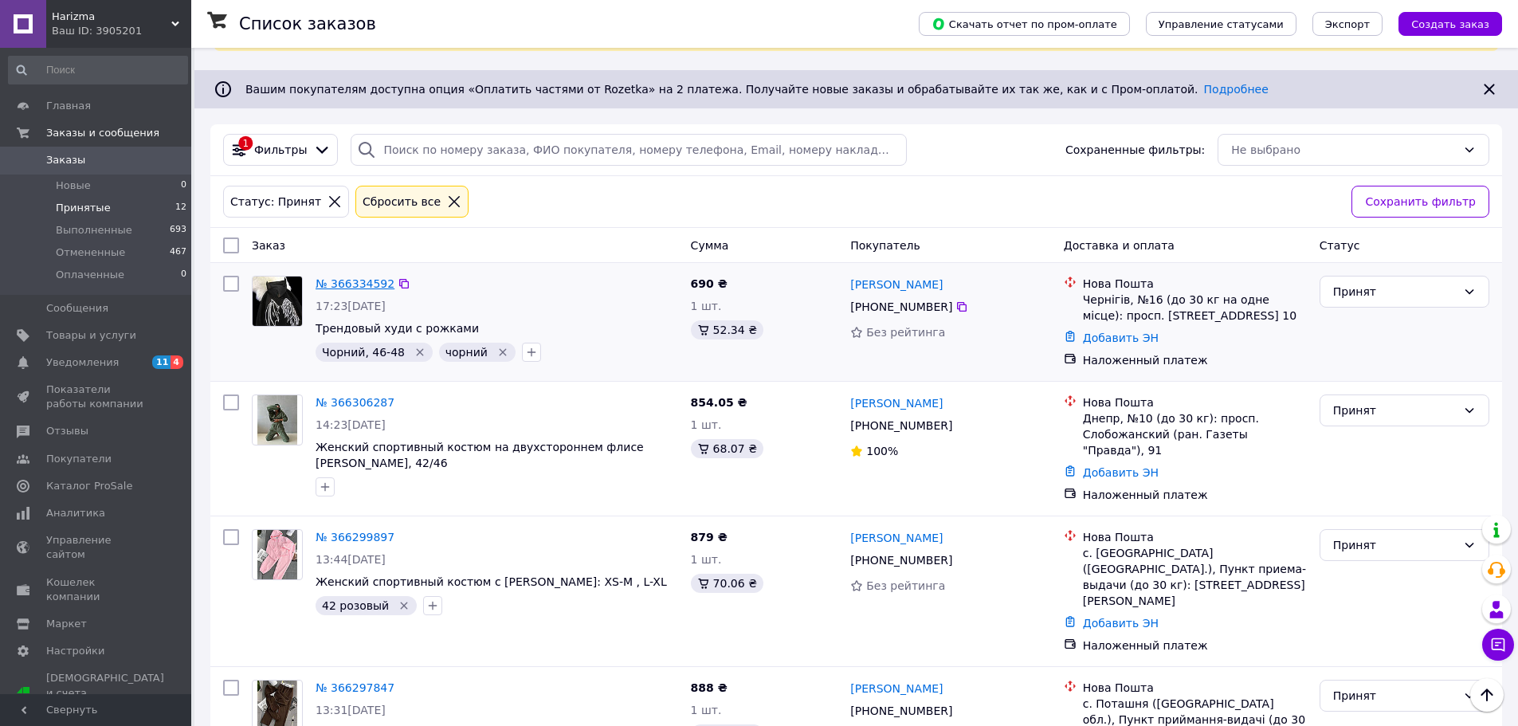
click at [359, 284] on link "№ 366334592" at bounding box center [355, 283] width 79 height 13
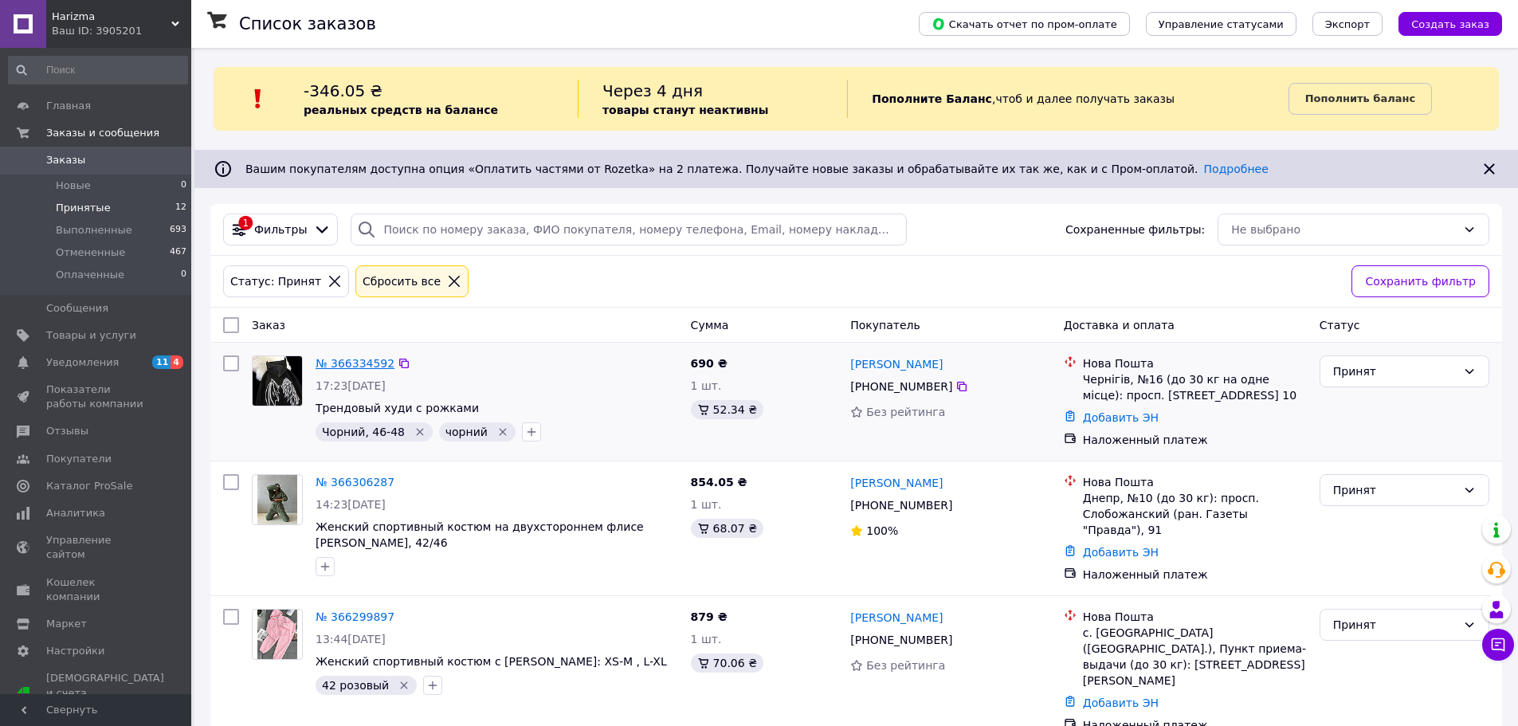
click at [365, 367] on link "№ 366334592" at bounding box center [355, 363] width 79 height 13
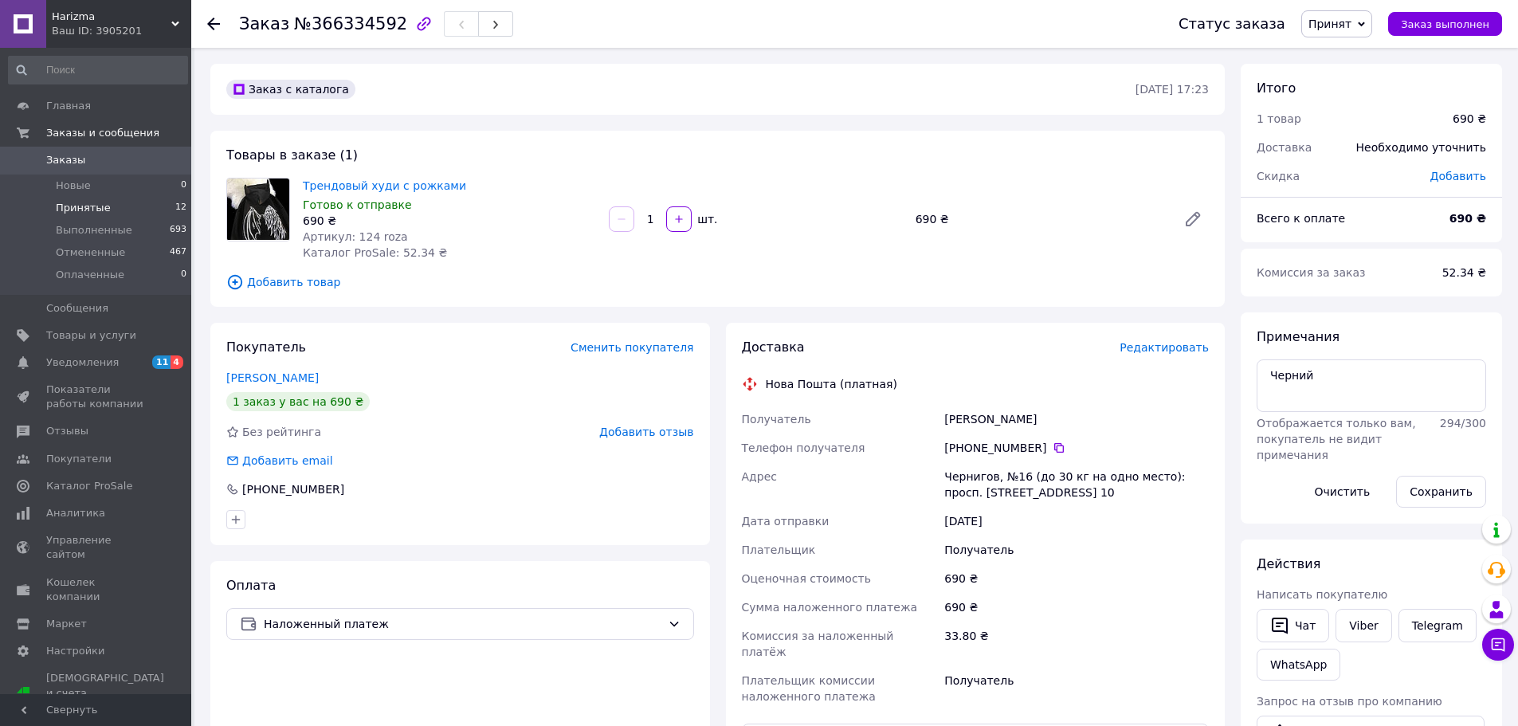
click at [88, 211] on span "Принятые" at bounding box center [83, 208] width 55 height 14
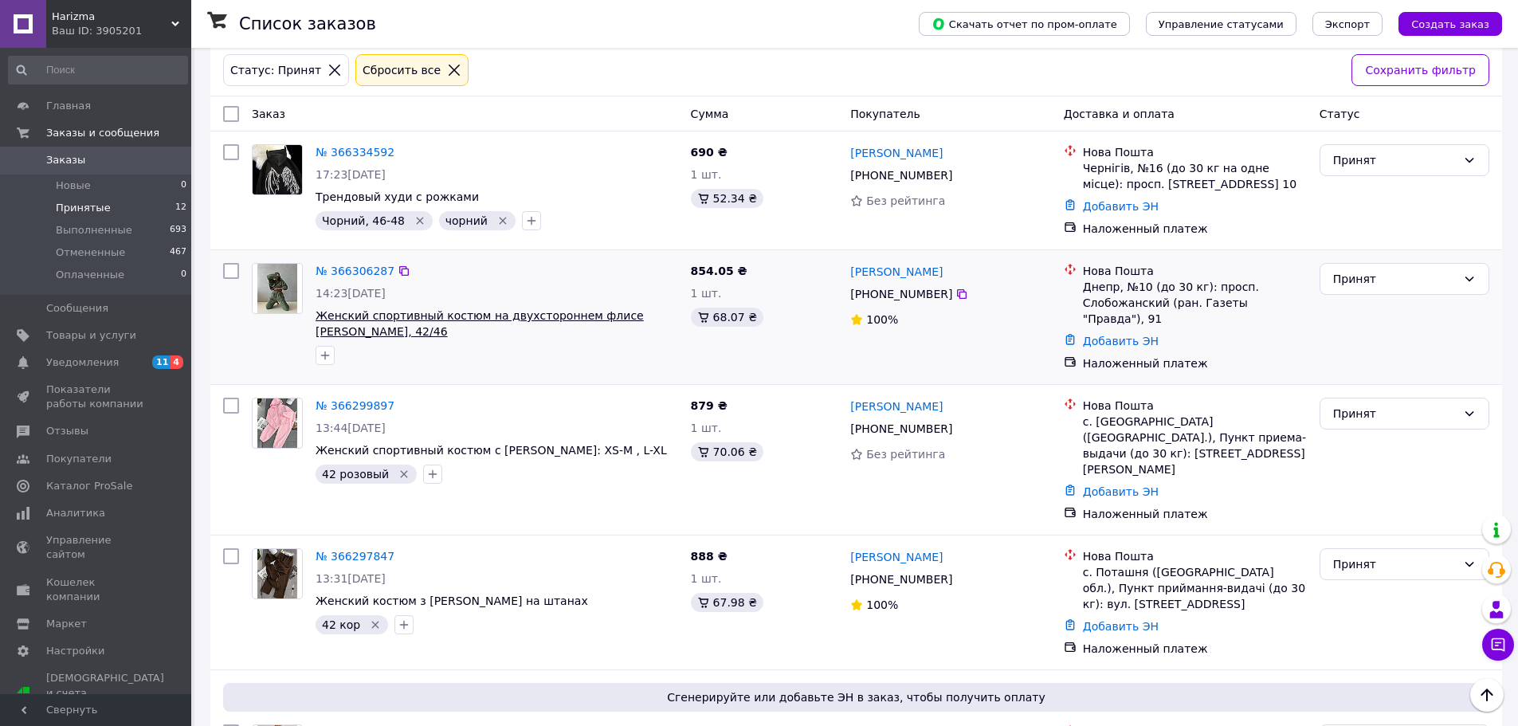
scroll to position [239, 0]
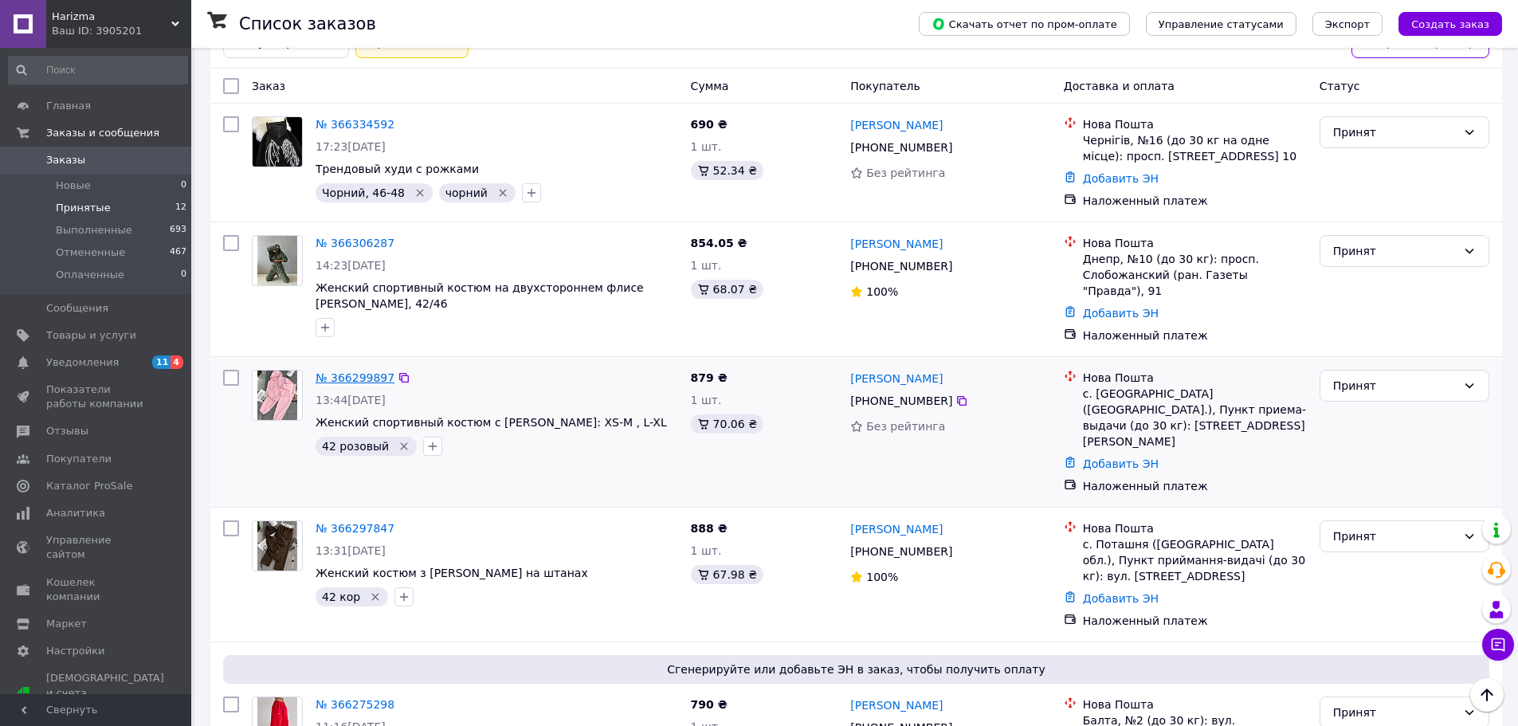
click at [367, 371] on link "№ 366299897" at bounding box center [355, 377] width 79 height 13
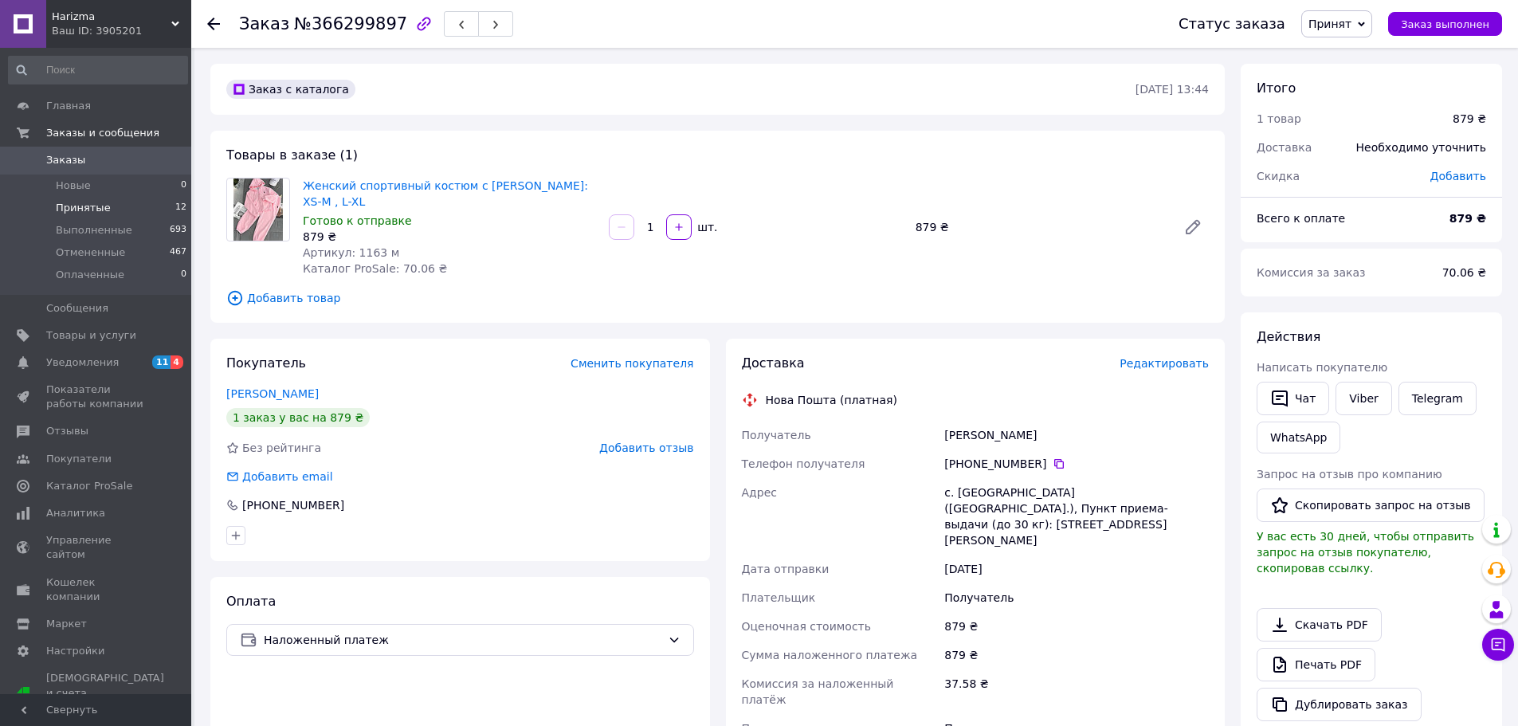
click at [86, 207] on span "Принятые" at bounding box center [83, 208] width 55 height 14
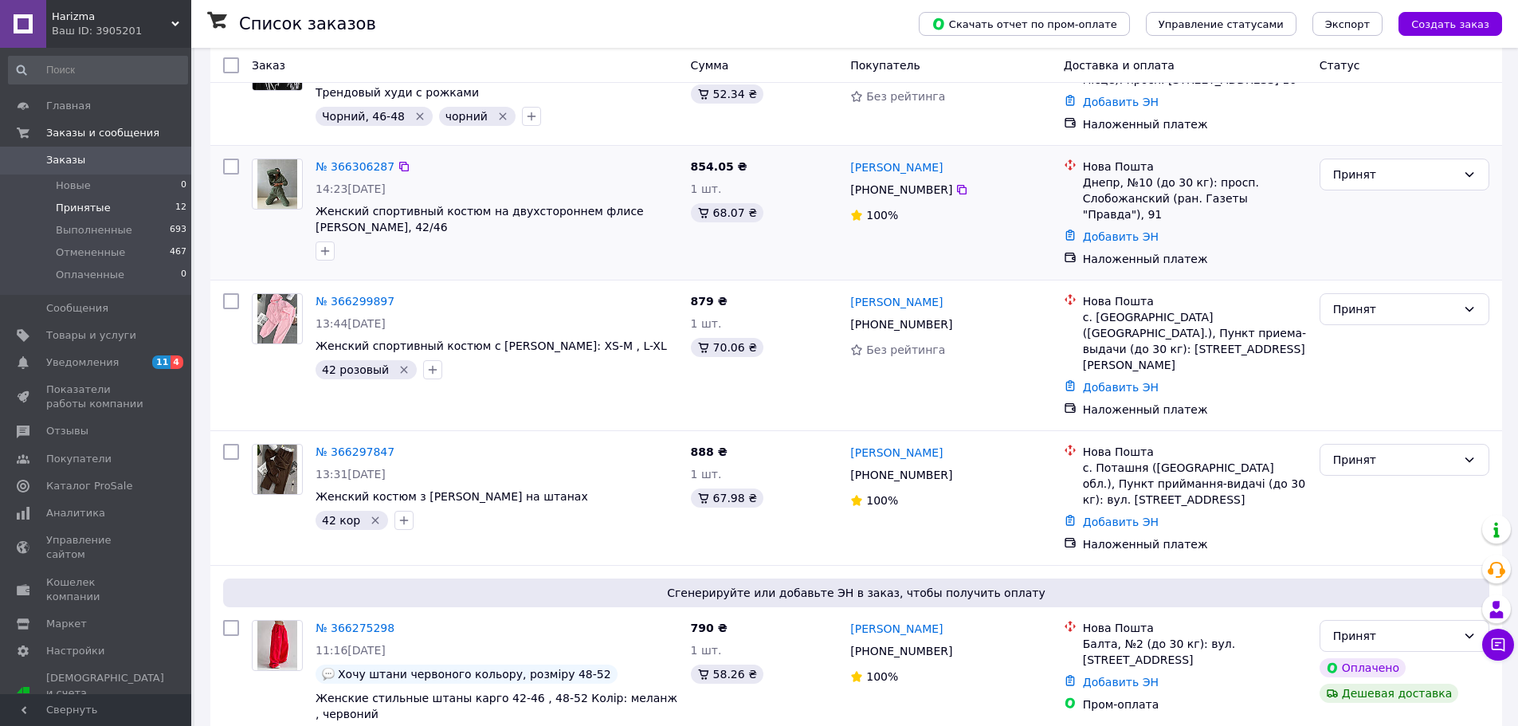
scroll to position [319, 0]
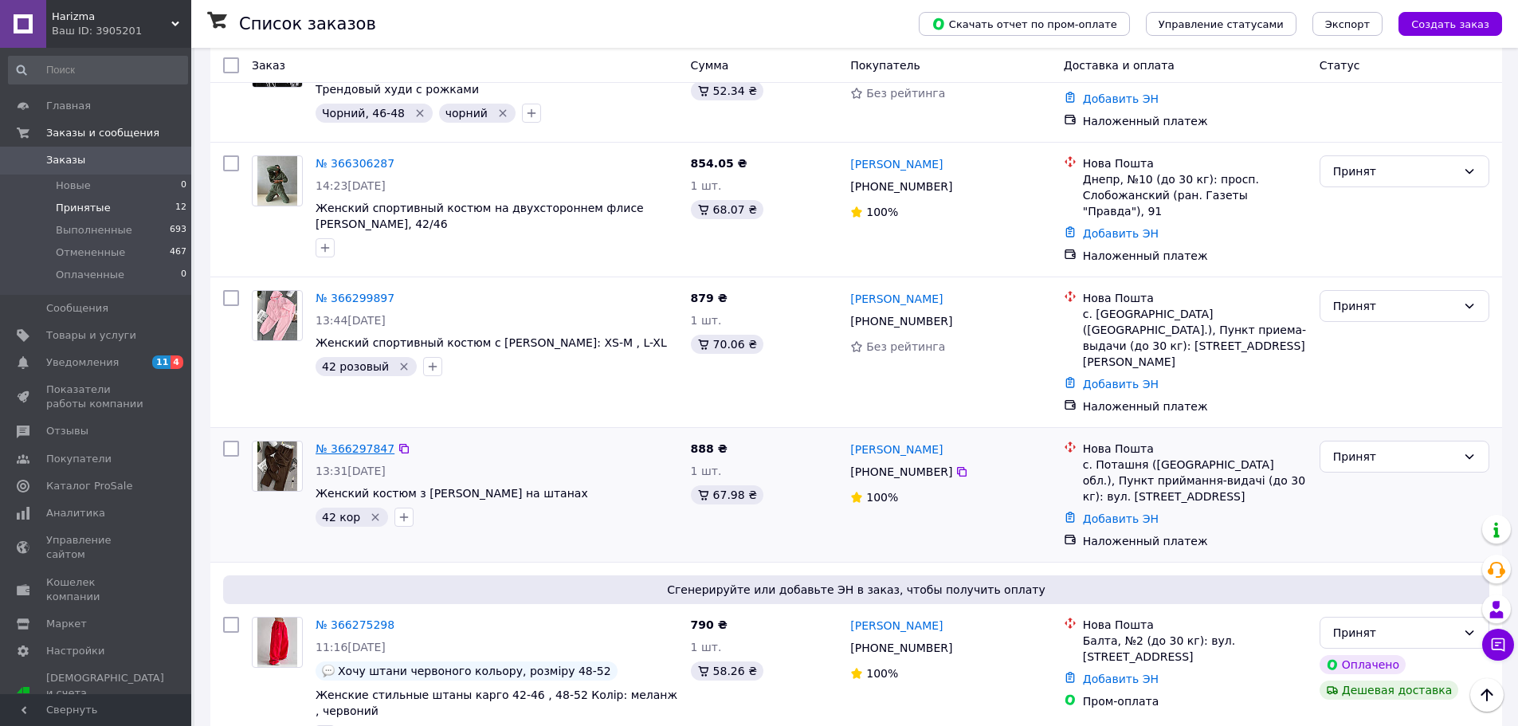
click at [367, 442] on link "№ 366297847" at bounding box center [355, 448] width 79 height 13
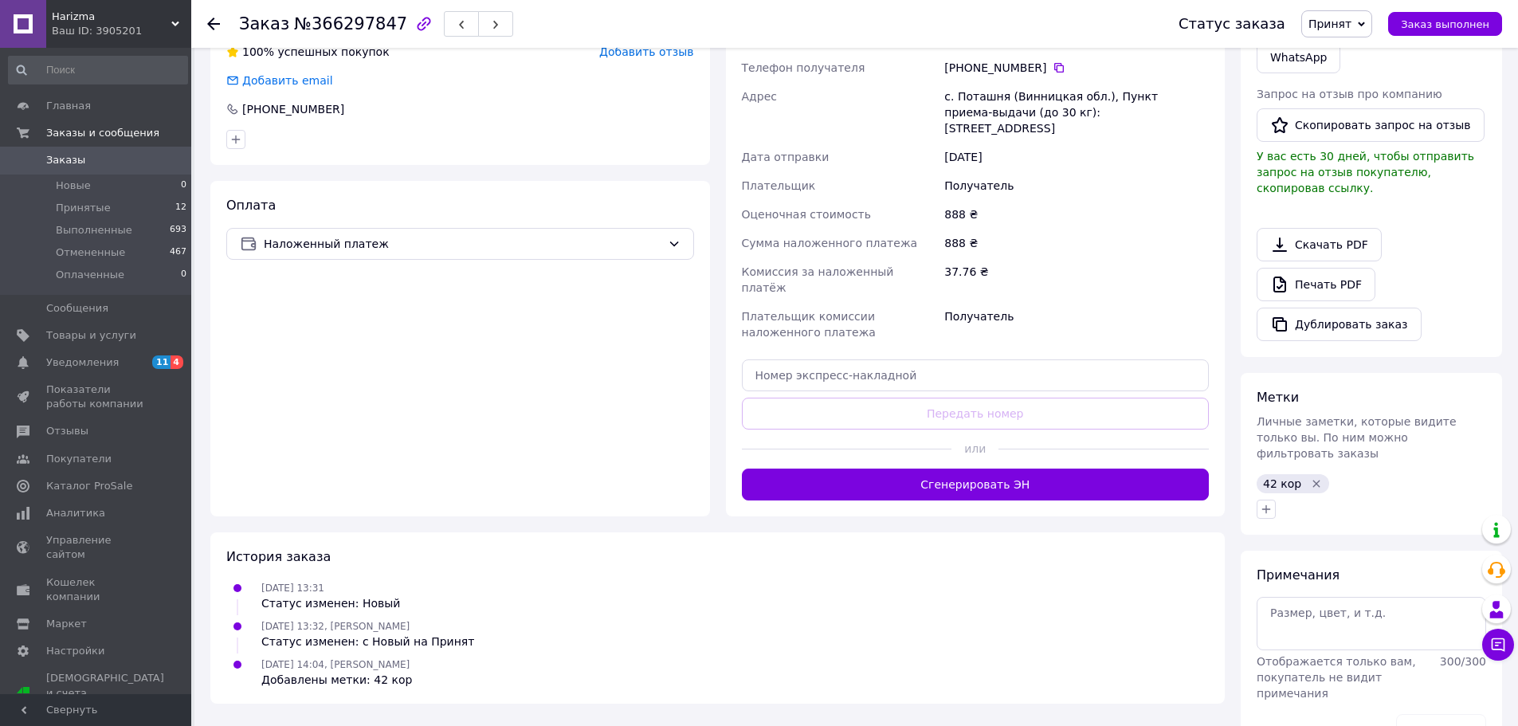
scroll to position [400, 0]
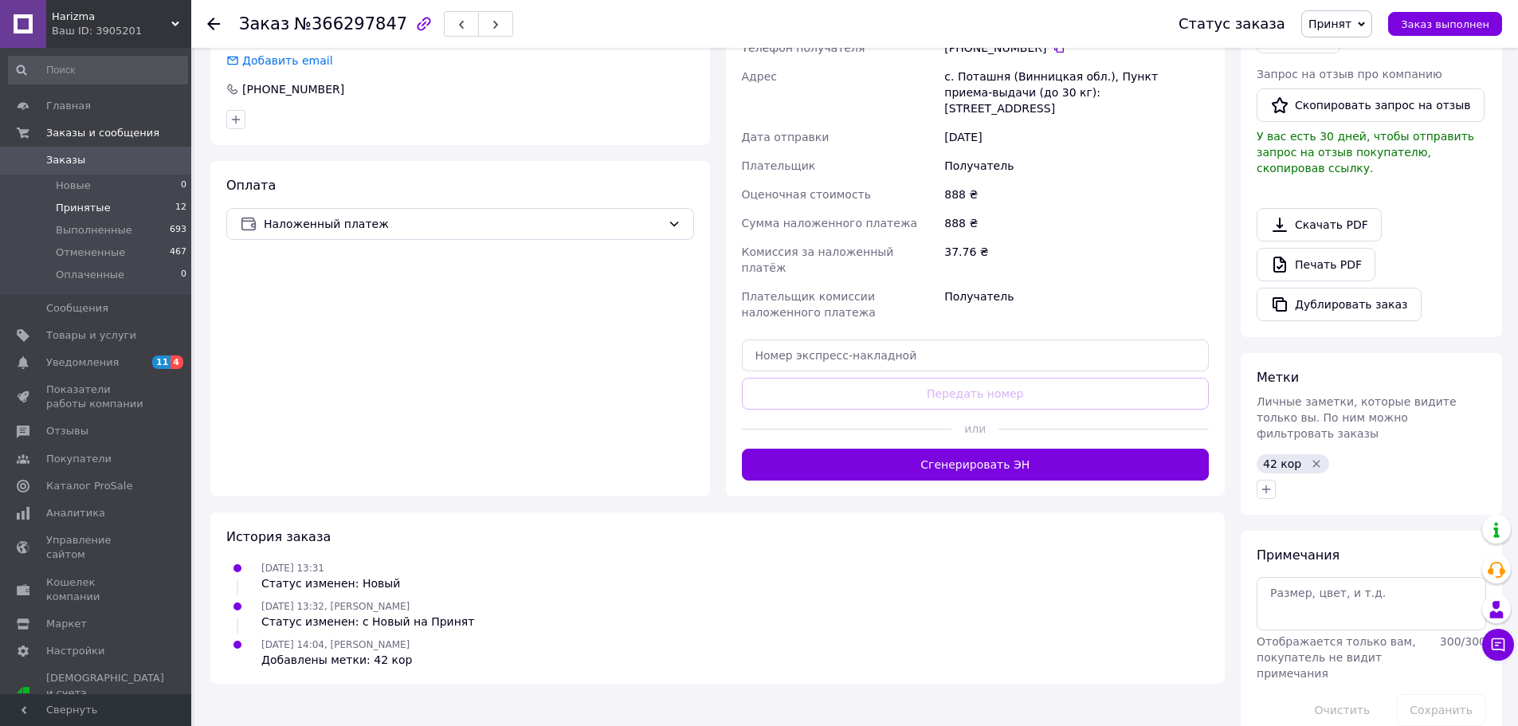
click at [103, 206] on li "Принятые 12" at bounding box center [98, 208] width 196 height 22
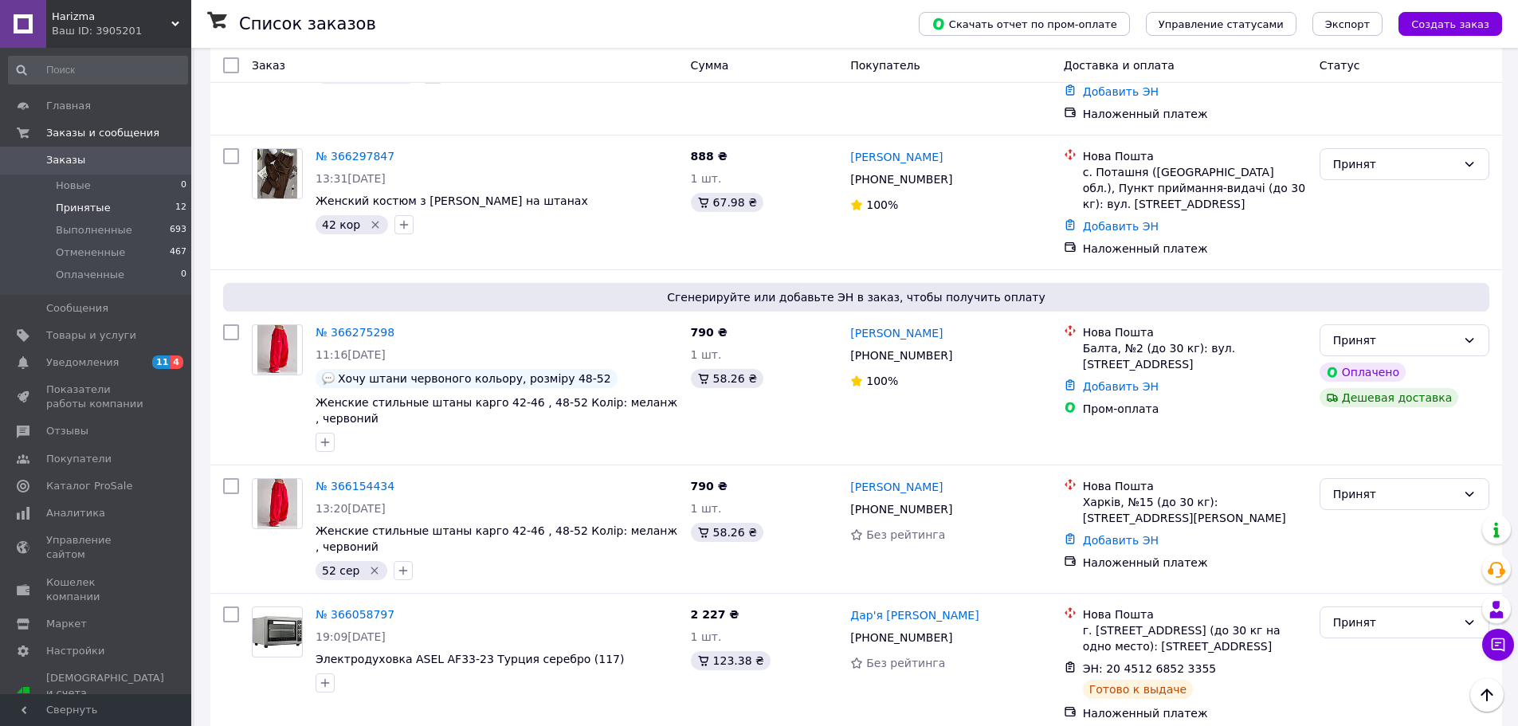
scroll to position [638, 0]
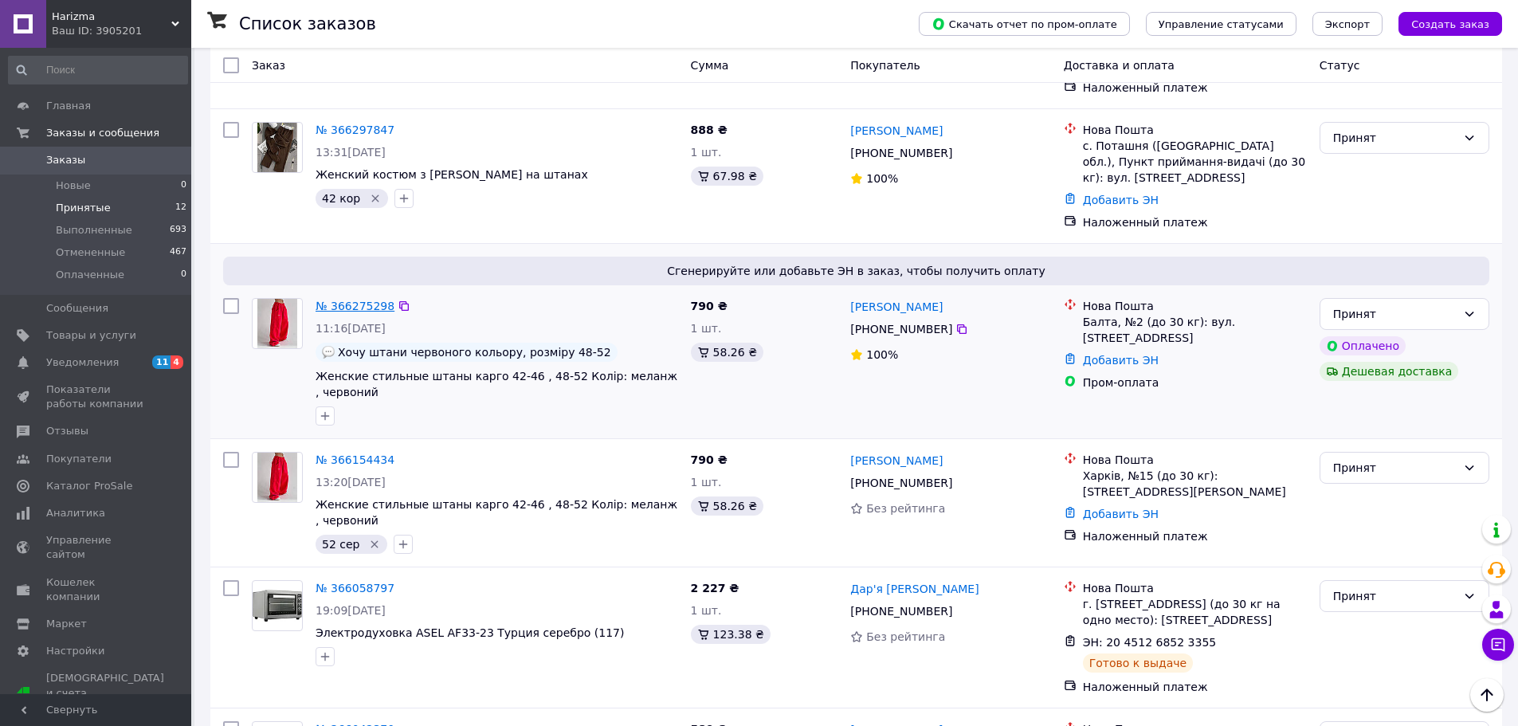
click at [359, 297] on div "№ 366275298" at bounding box center [355, 306] width 82 height 19
click at [358, 300] on link "№ 366275298" at bounding box center [355, 306] width 79 height 13
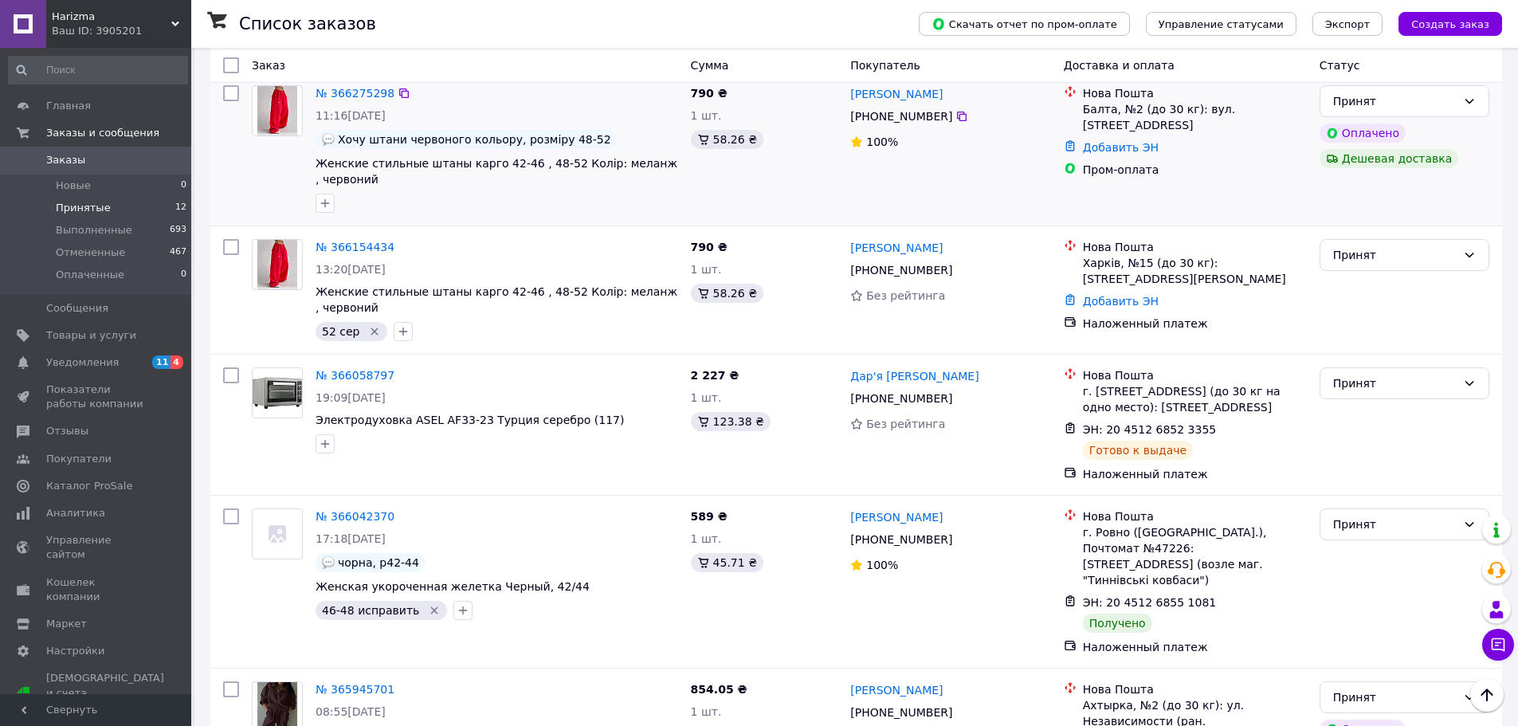
scroll to position [877, 0]
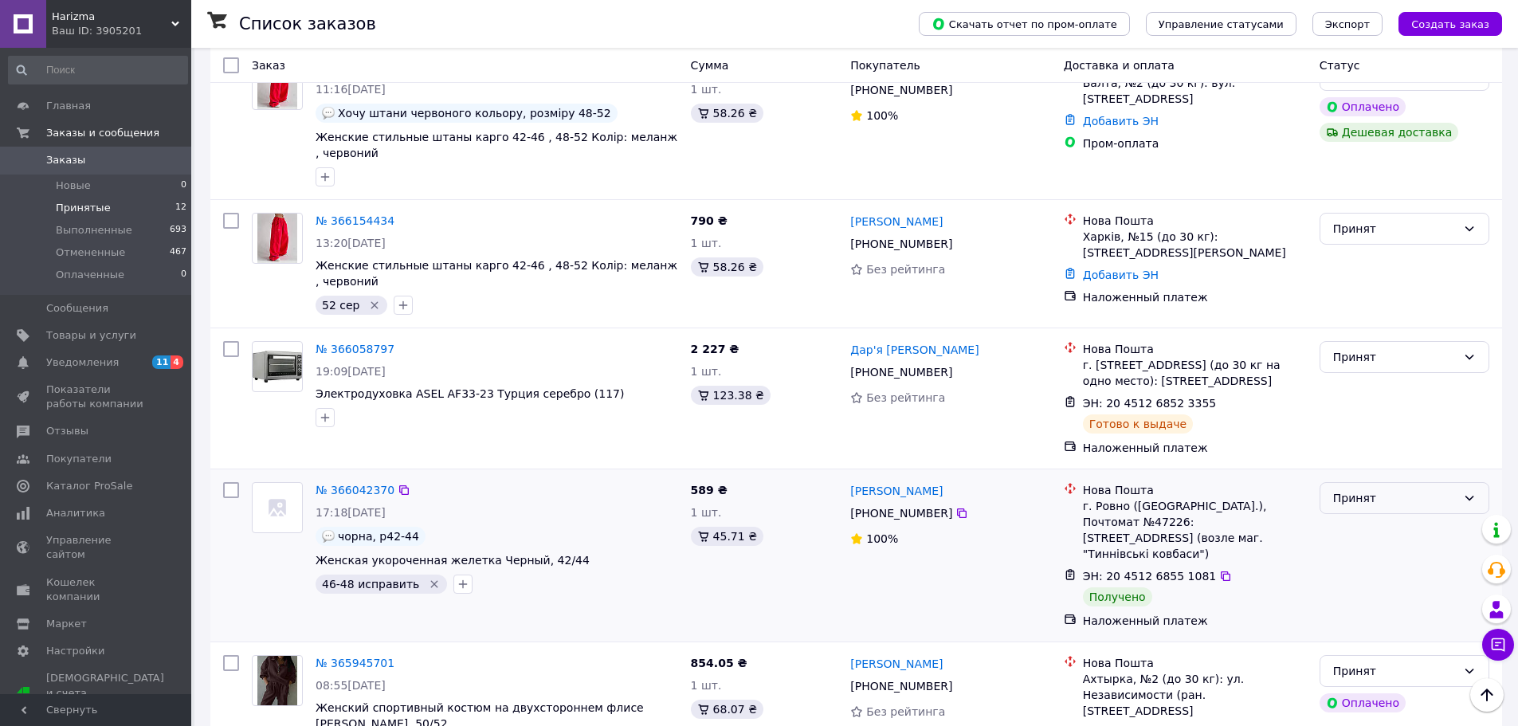
click at [1404, 489] on div "Принят" at bounding box center [1396, 498] width 124 height 18
click at [1378, 507] on li "Выполнен" at bounding box center [1405, 511] width 168 height 29
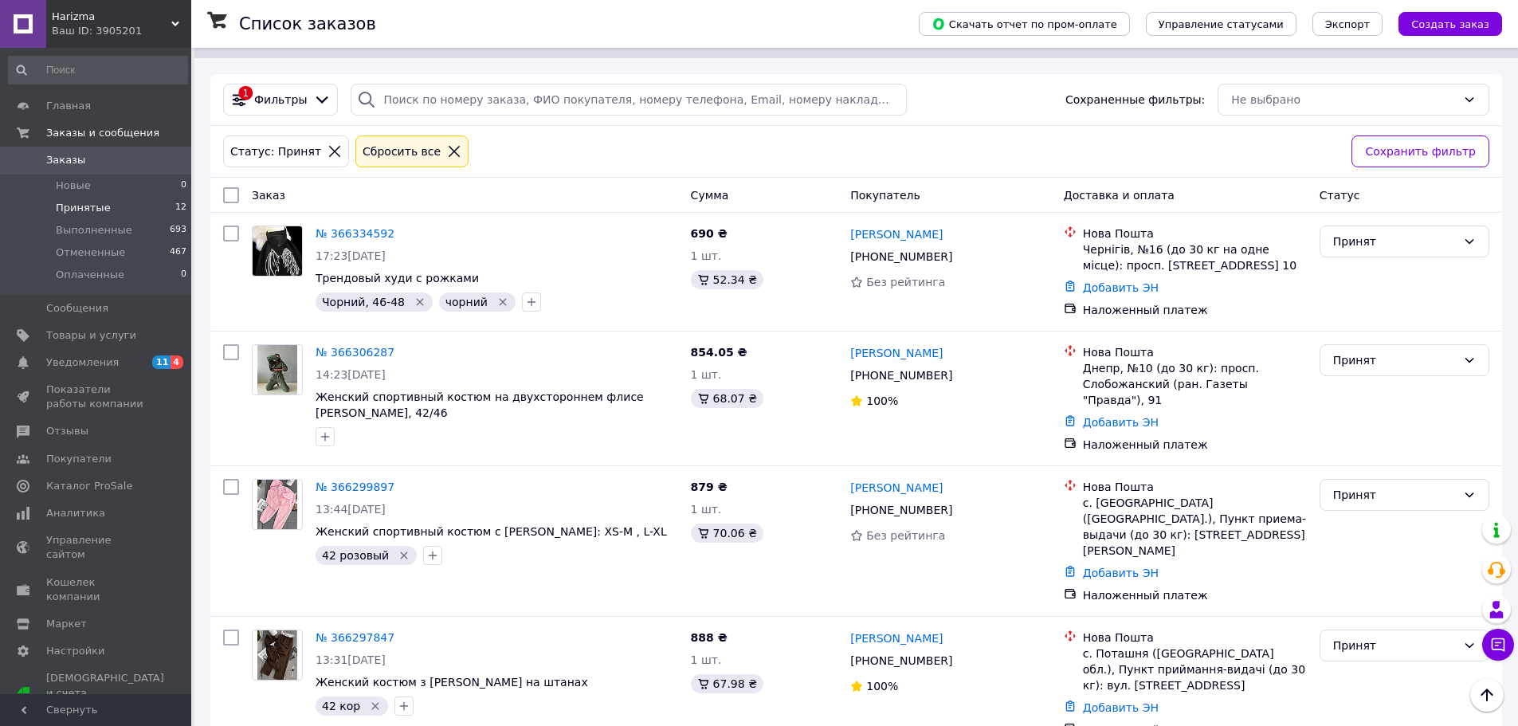
scroll to position [101, 0]
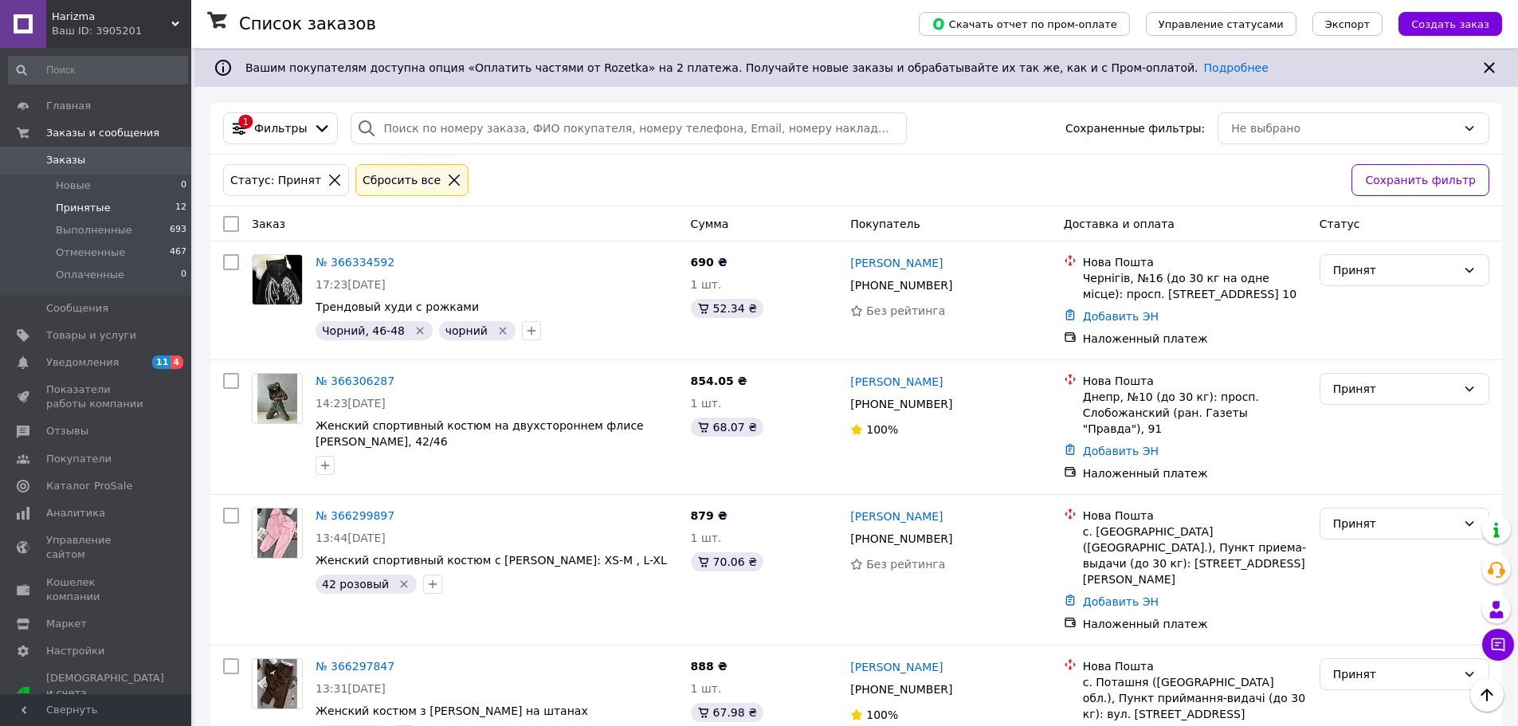
drag, startPoint x: 171, startPoint y: 23, endPoint x: 173, endPoint y: 35, distance: 12.1
click at [171, 23] on icon at bounding box center [175, 24] width 8 height 8
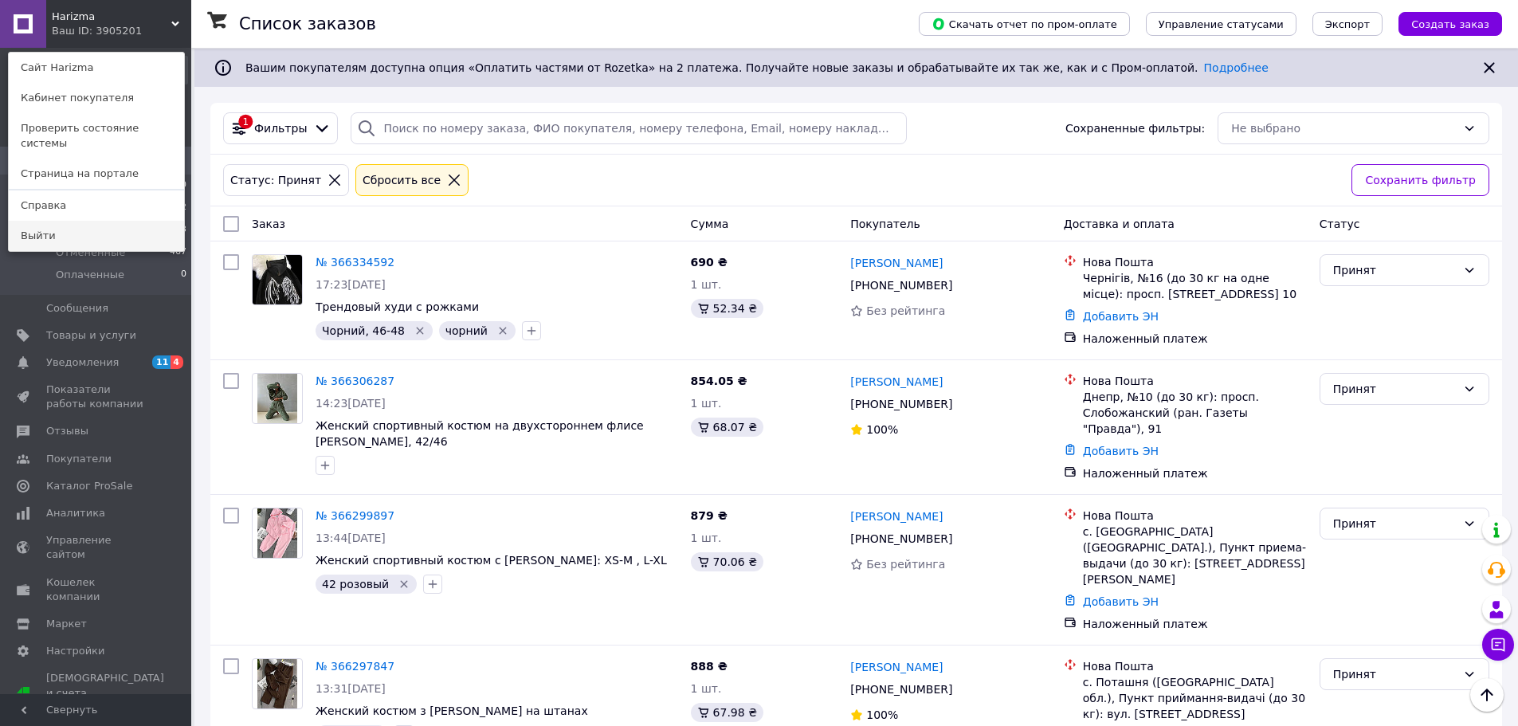
click at [94, 229] on link "Выйти" at bounding box center [96, 236] width 175 height 30
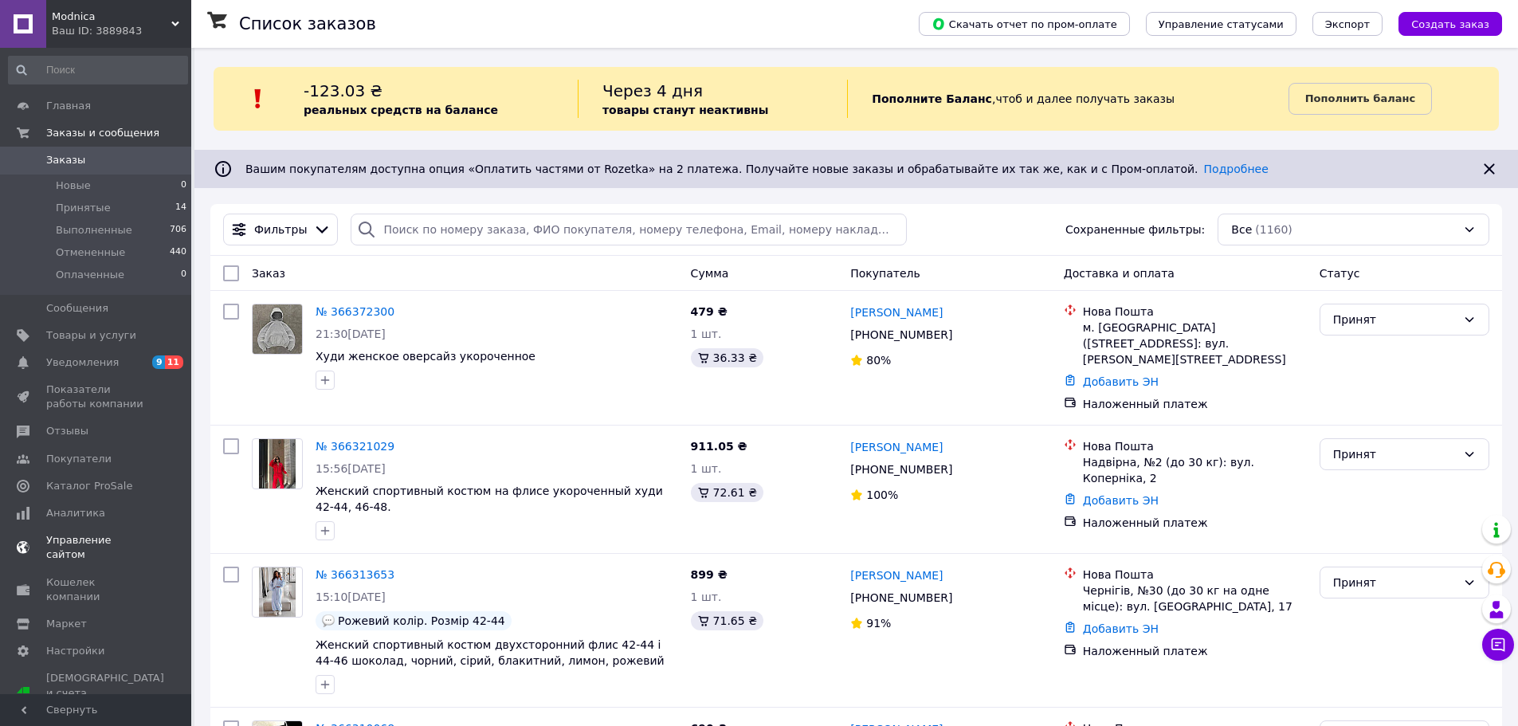
click at [88, 365] on span "Уведомления" at bounding box center [82, 362] width 73 height 14
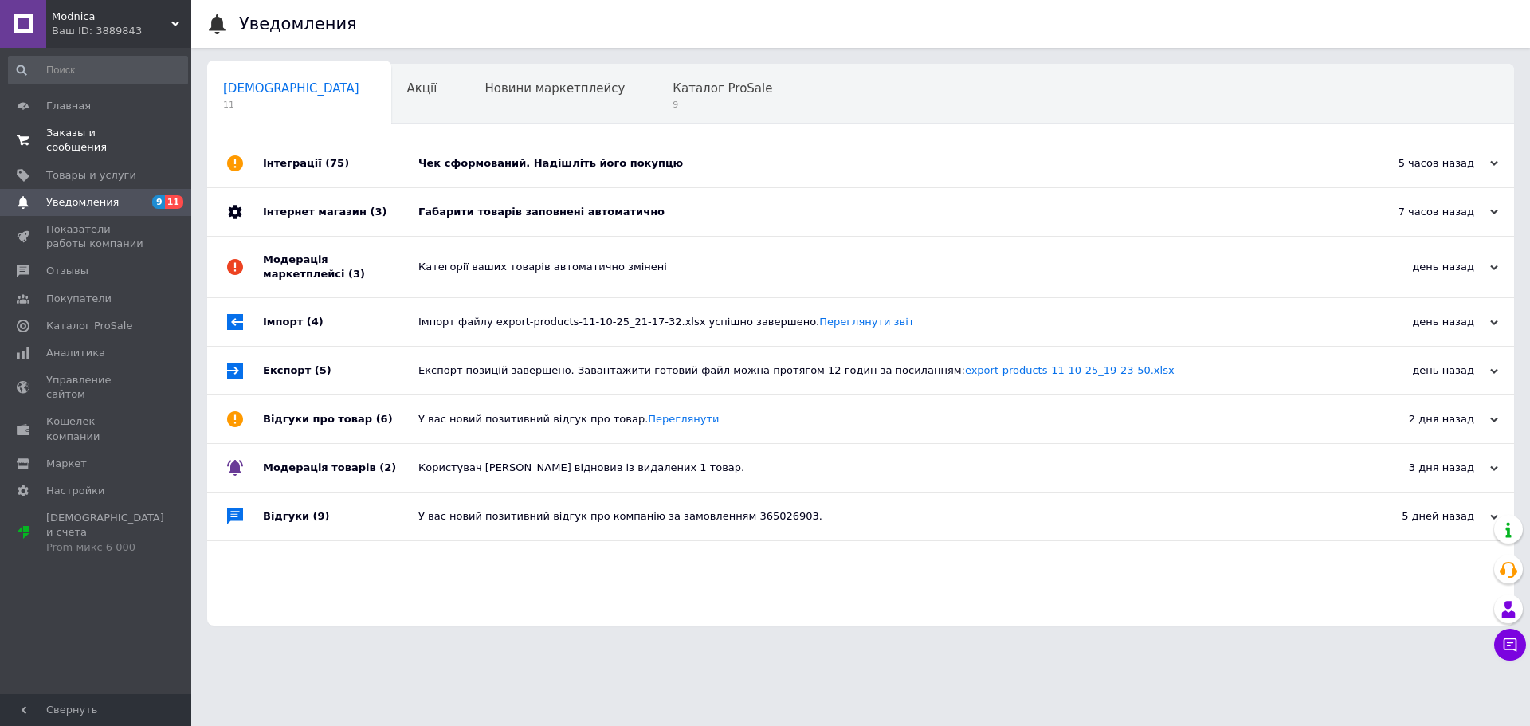
click at [106, 136] on span "Заказы и сообщения" at bounding box center [96, 140] width 101 height 29
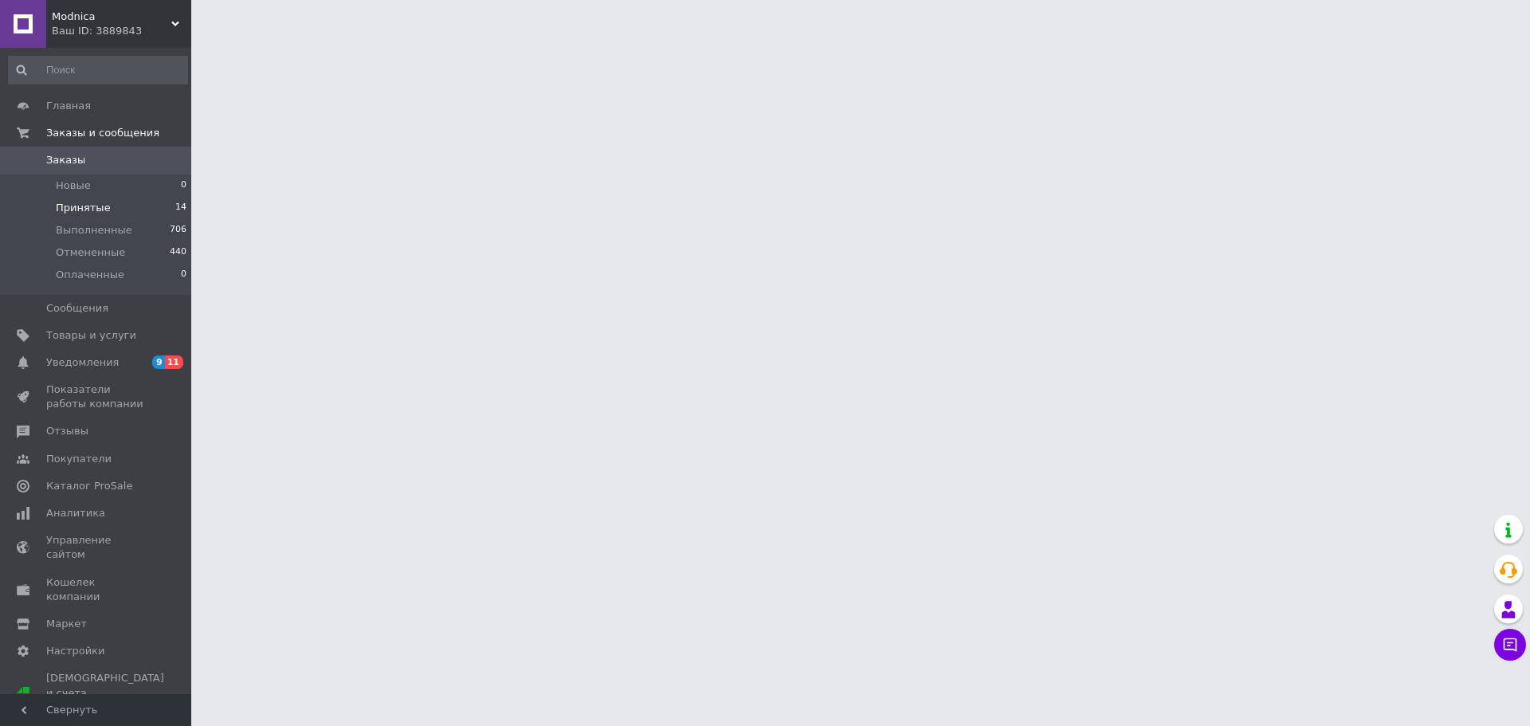
click at [88, 210] on span "Принятые" at bounding box center [83, 208] width 55 height 14
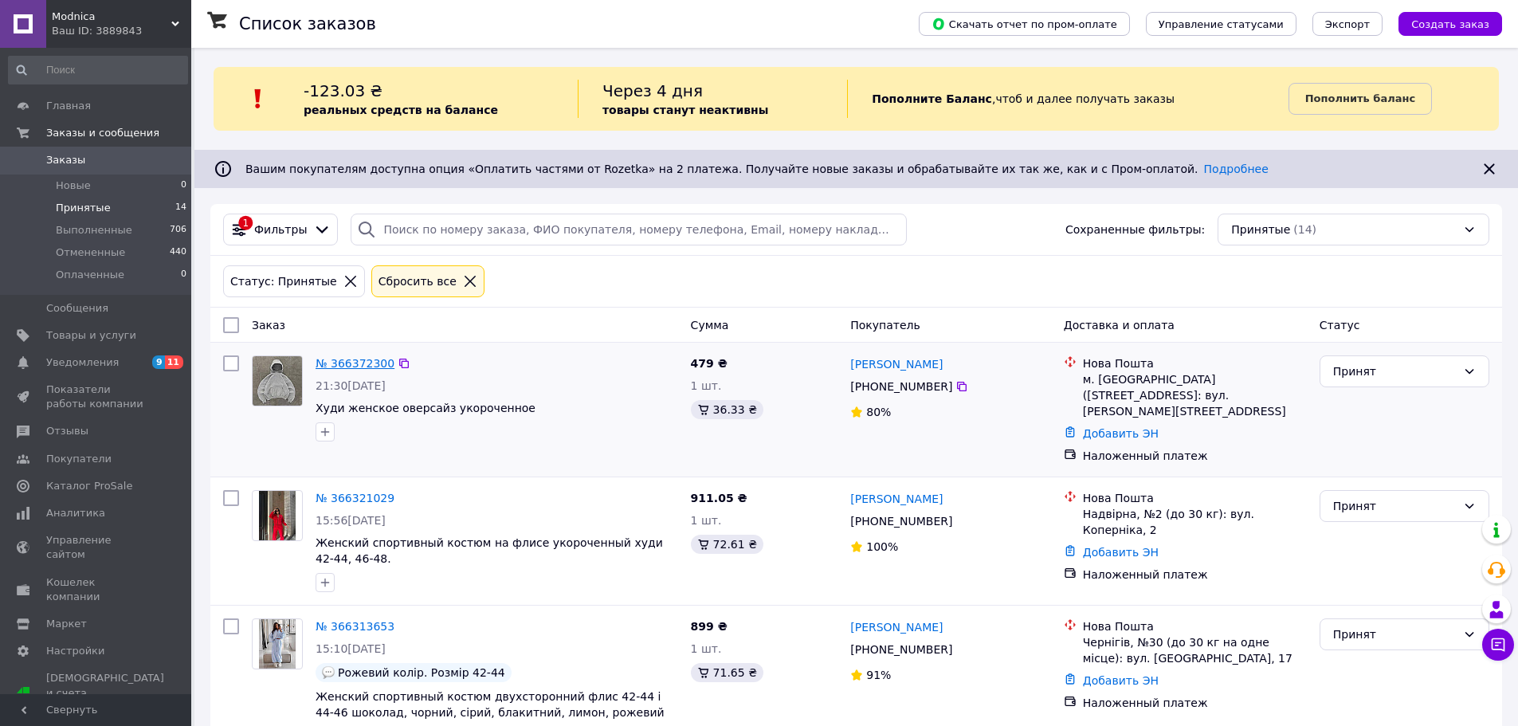
click at [356, 367] on link "№ 366372300" at bounding box center [355, 363] width 79 height 13
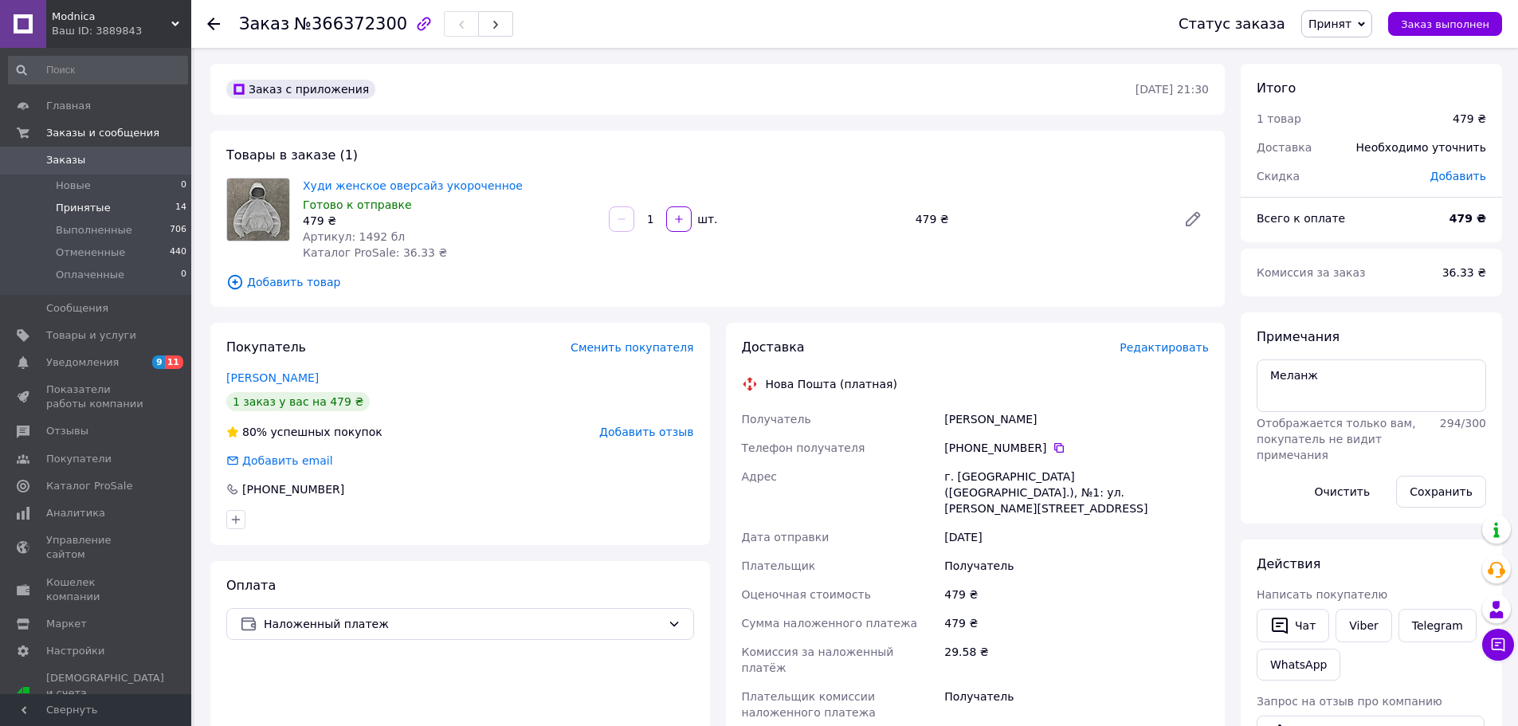
click at [82, 208] on span "Принятые" at bounding box center [83, 208] width 55 height 14
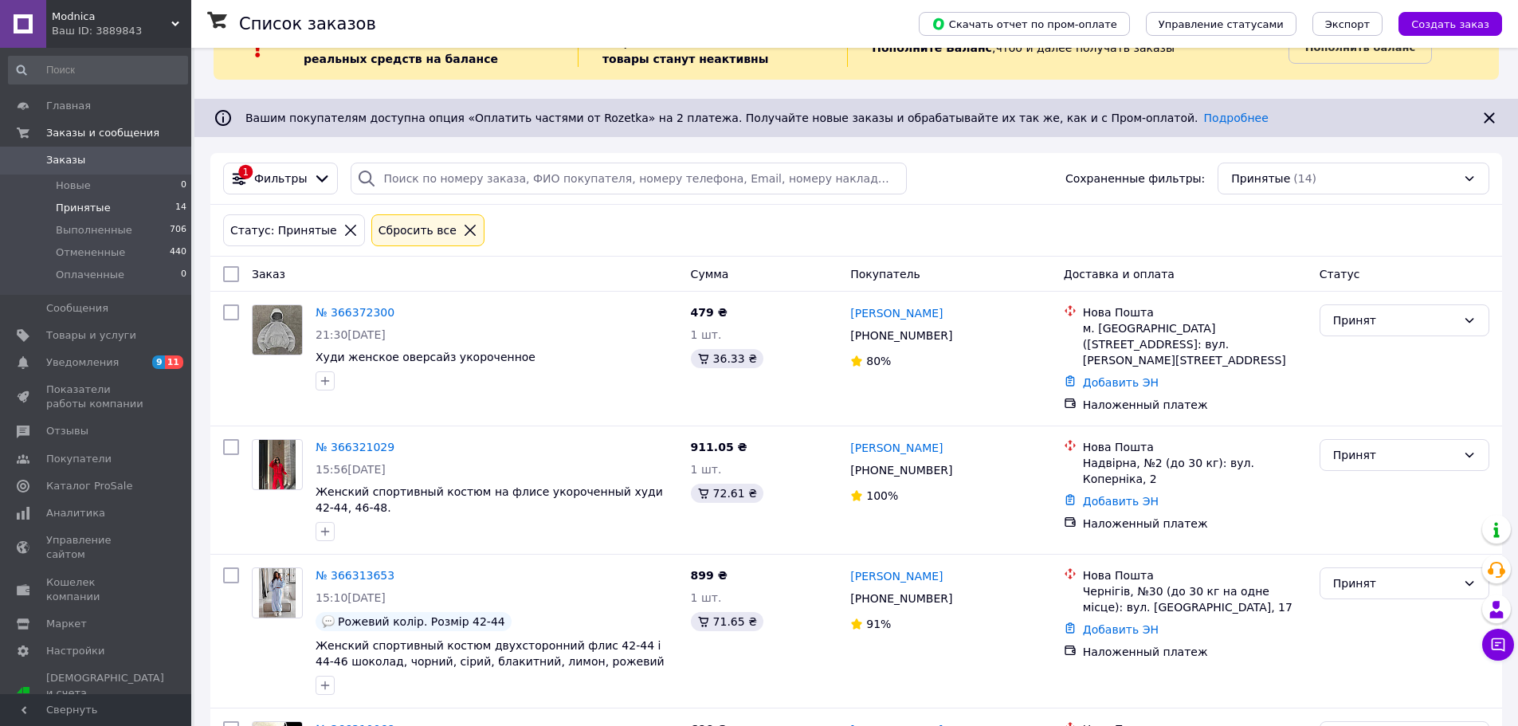
scroll to position [80, 0]
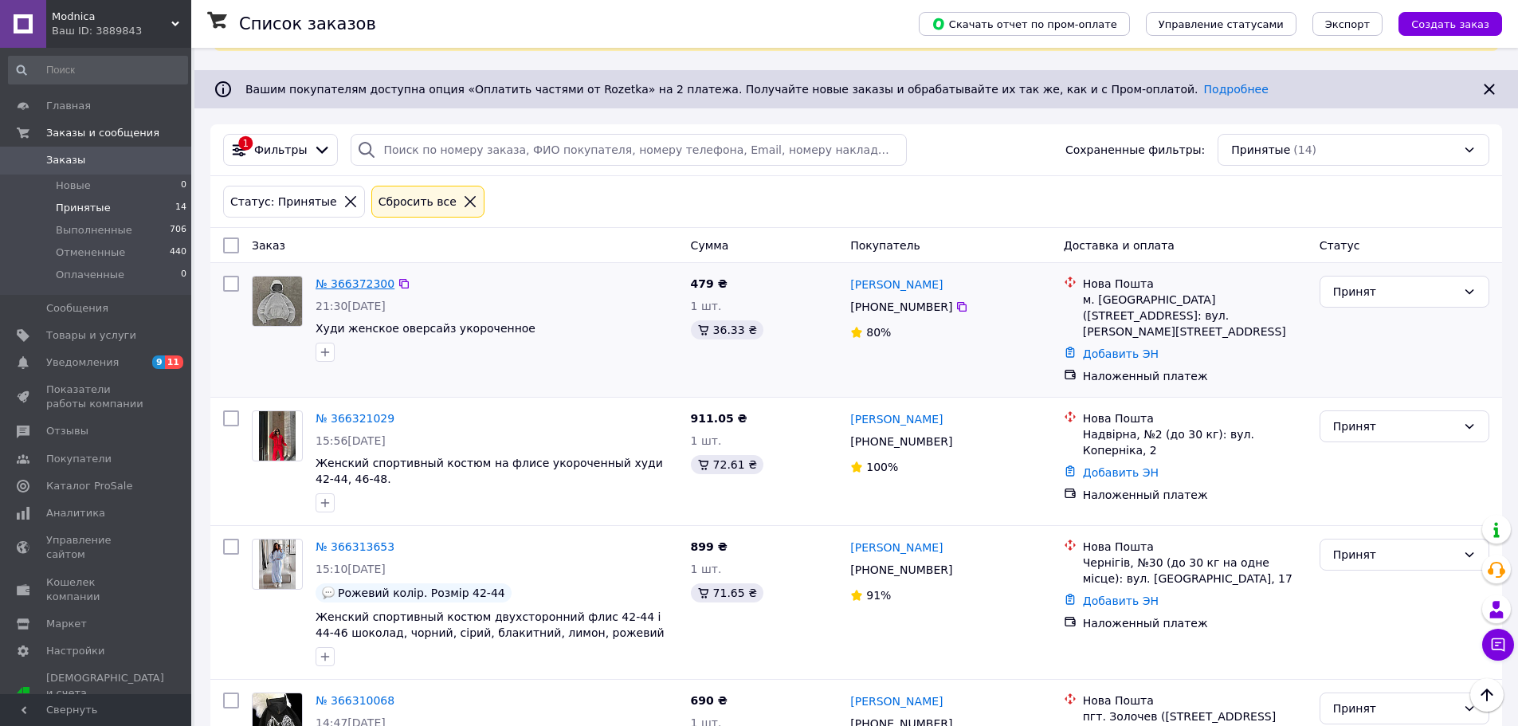
click at [360, 285] on link "№ 366372300" at bounding box center [355, 283] width 79 height 13
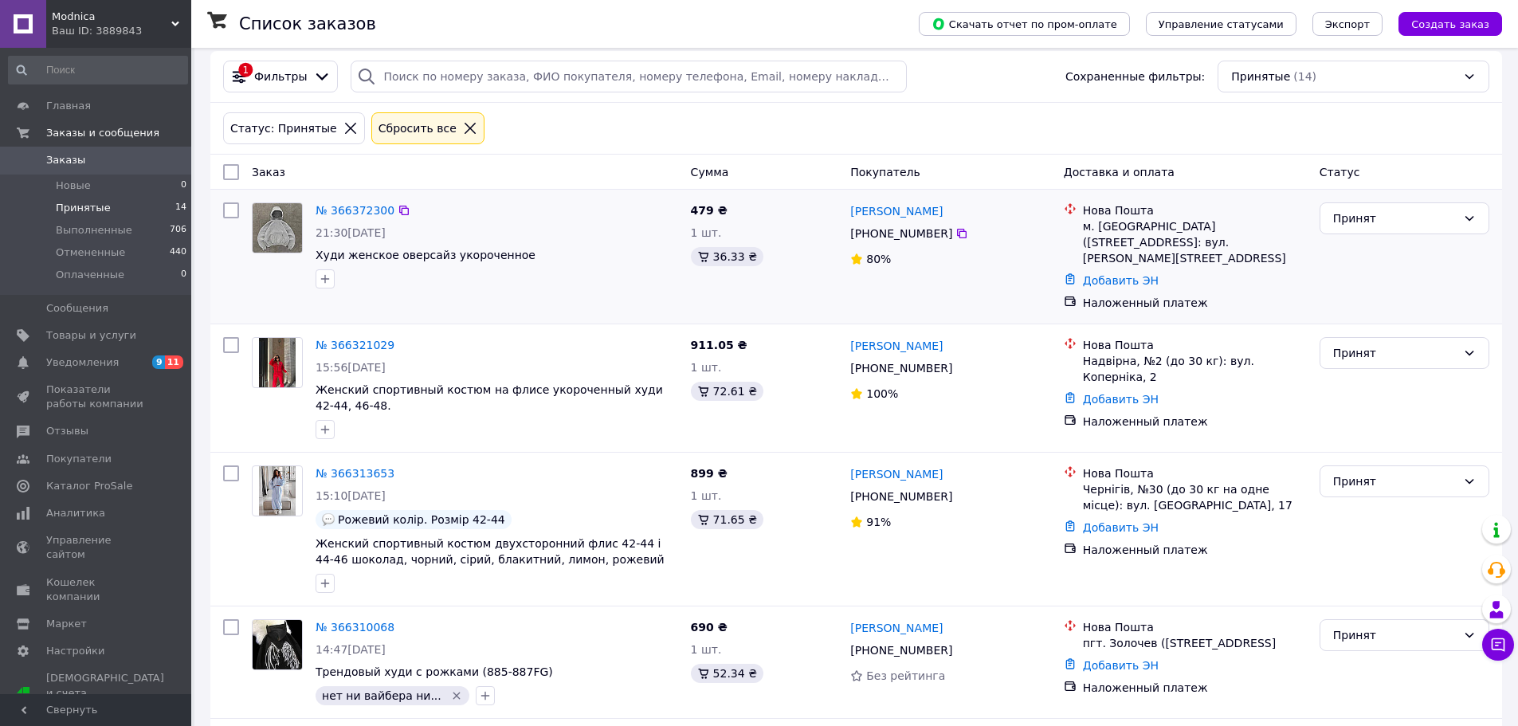
scroll to position [159, 0]
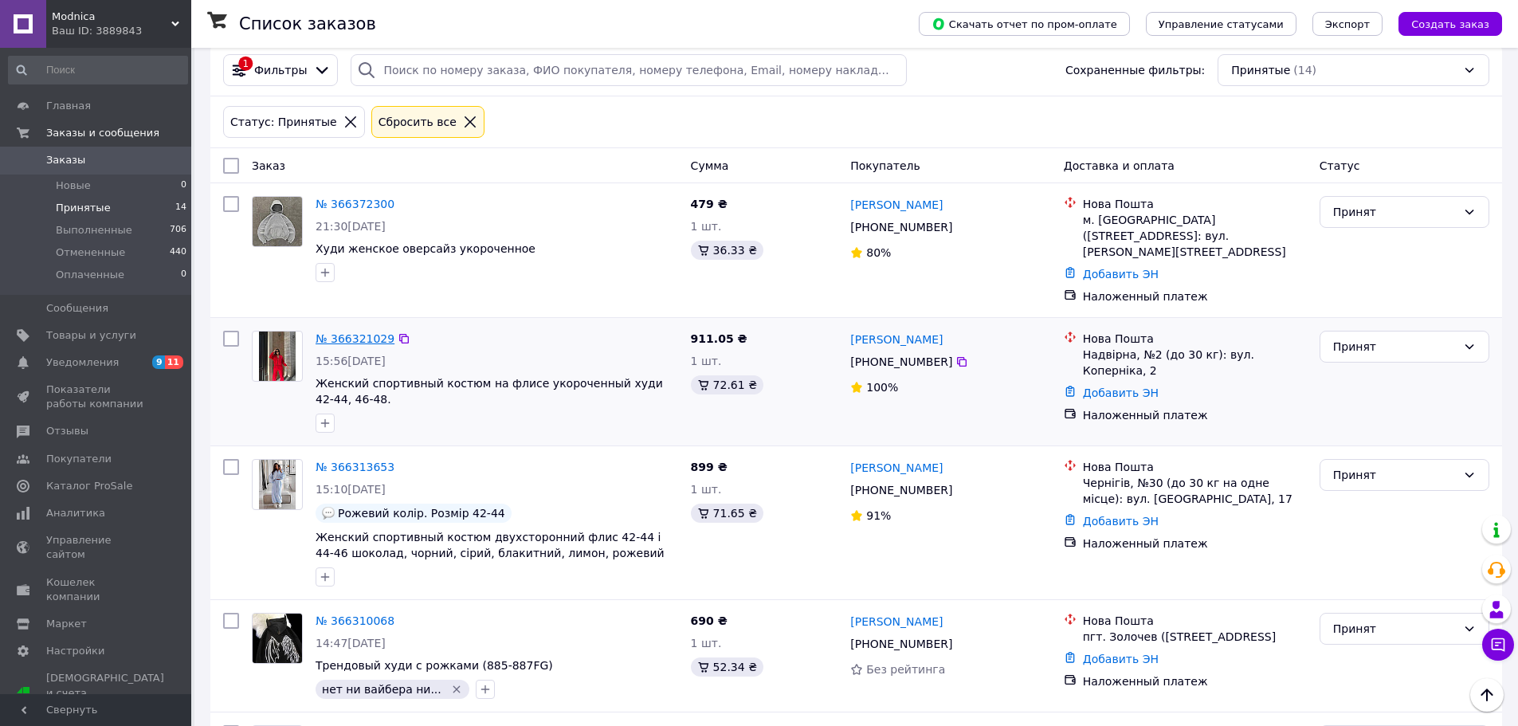
click at [365, 332] on link "№ 366321029" at bounding box center [355, 338] width 79 height 13
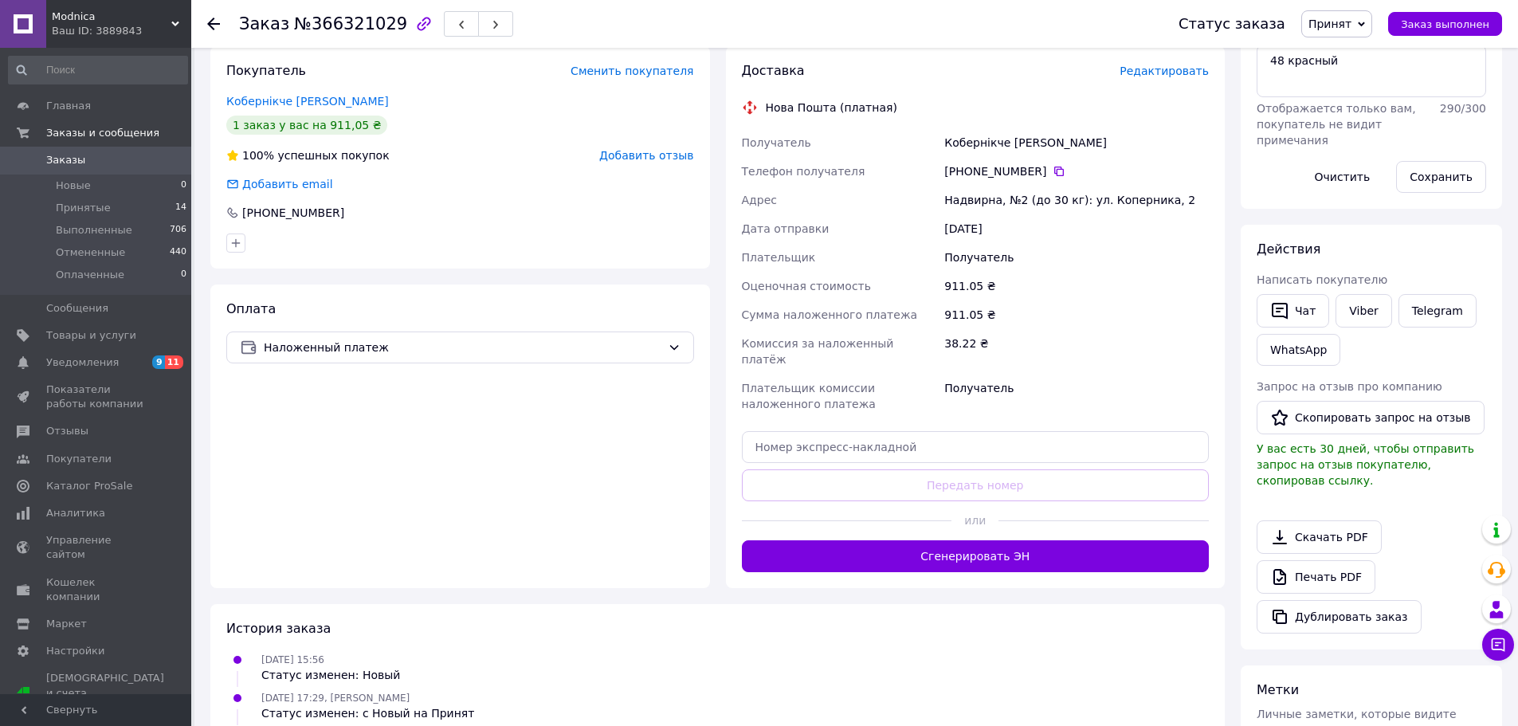
scroll to position [375, 0]
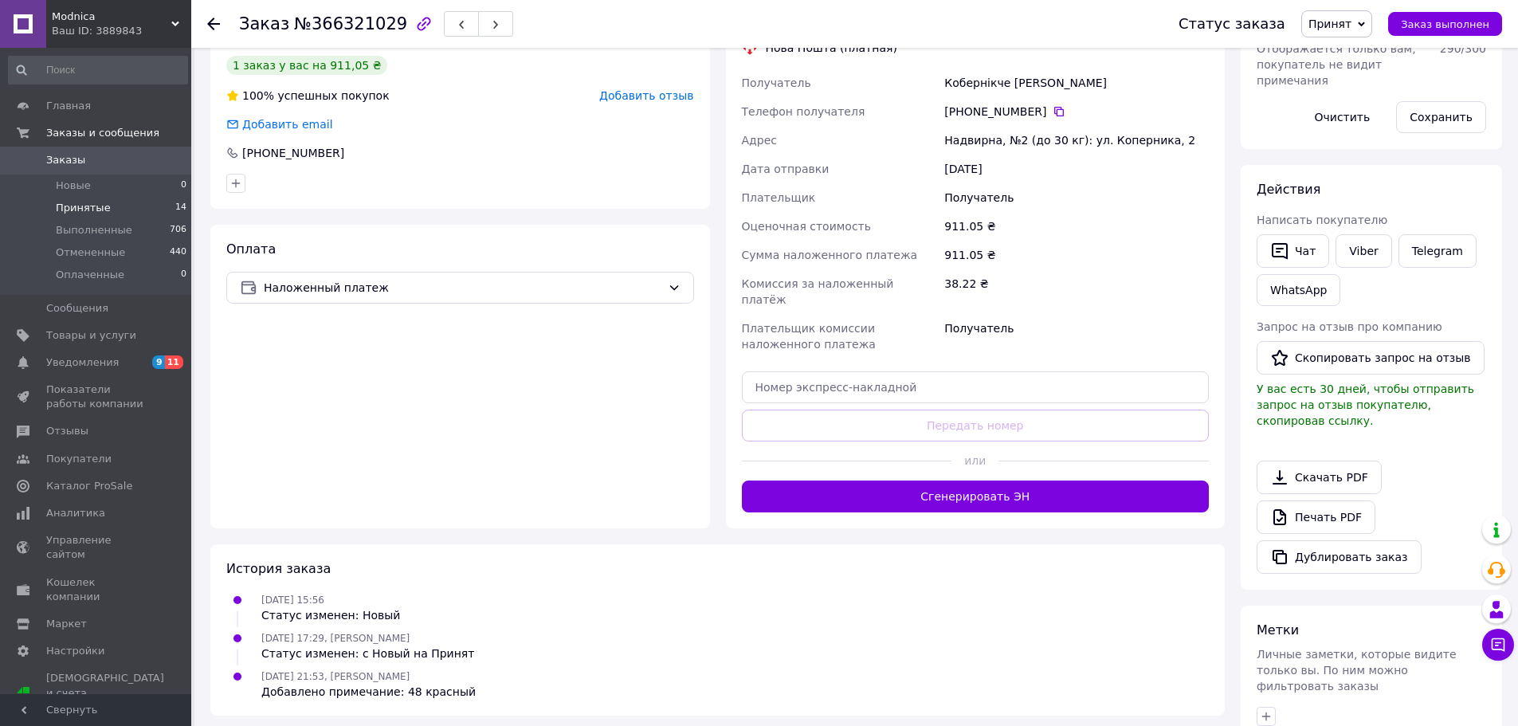
click at [100, 202] on span "Принятые" at bounding box center [83, 208] width 55 height 14
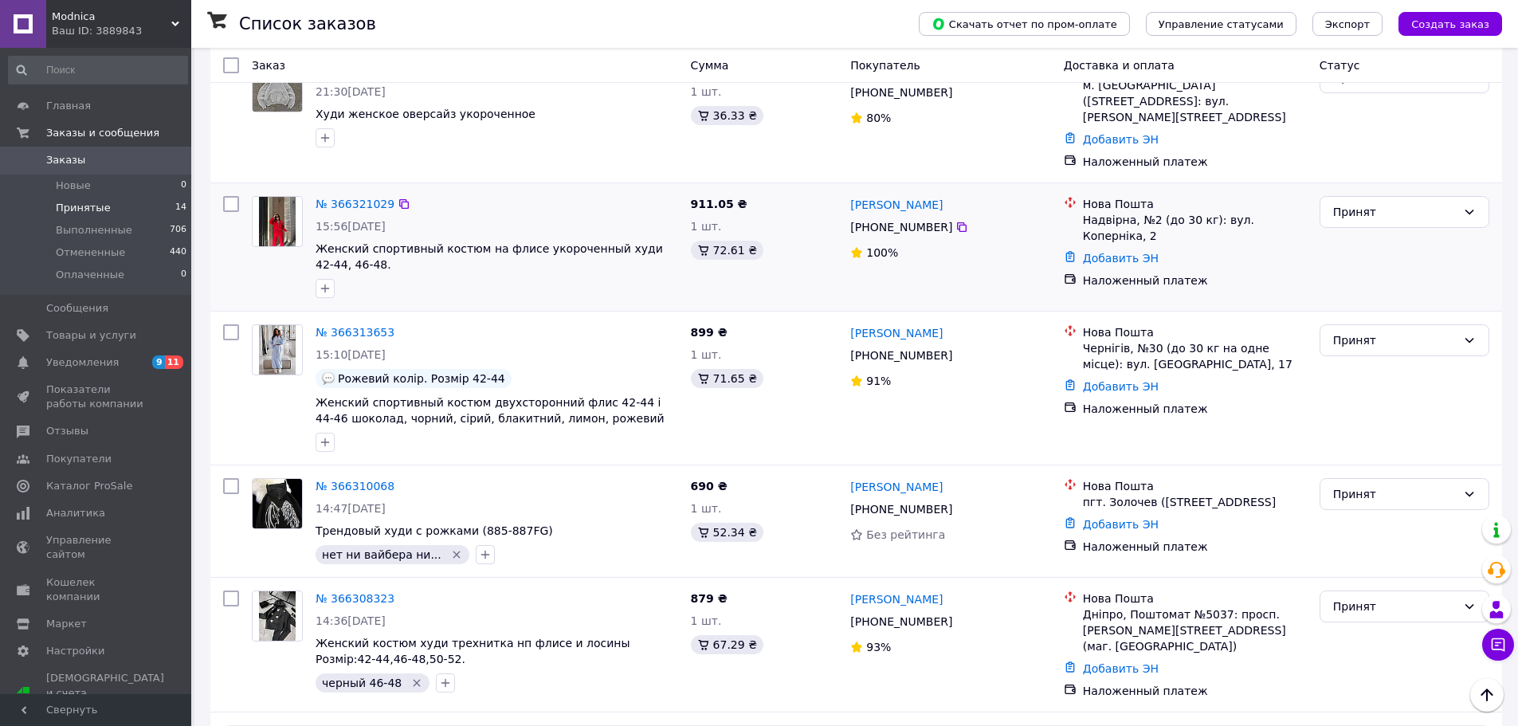
scroll to position [319, 0]
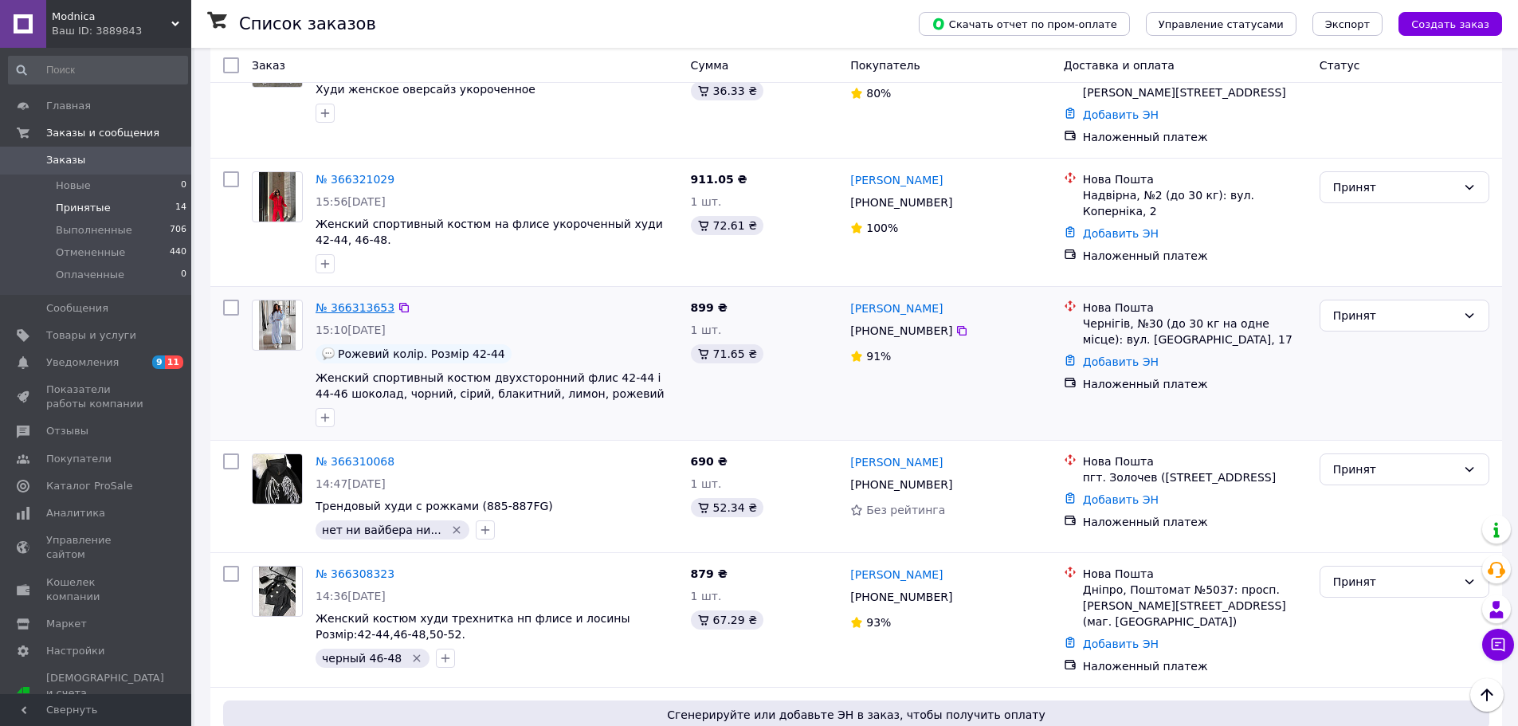
click at [367, 301] on link "№ 366313653" at bounding box center [355, 307] width 79 height 13
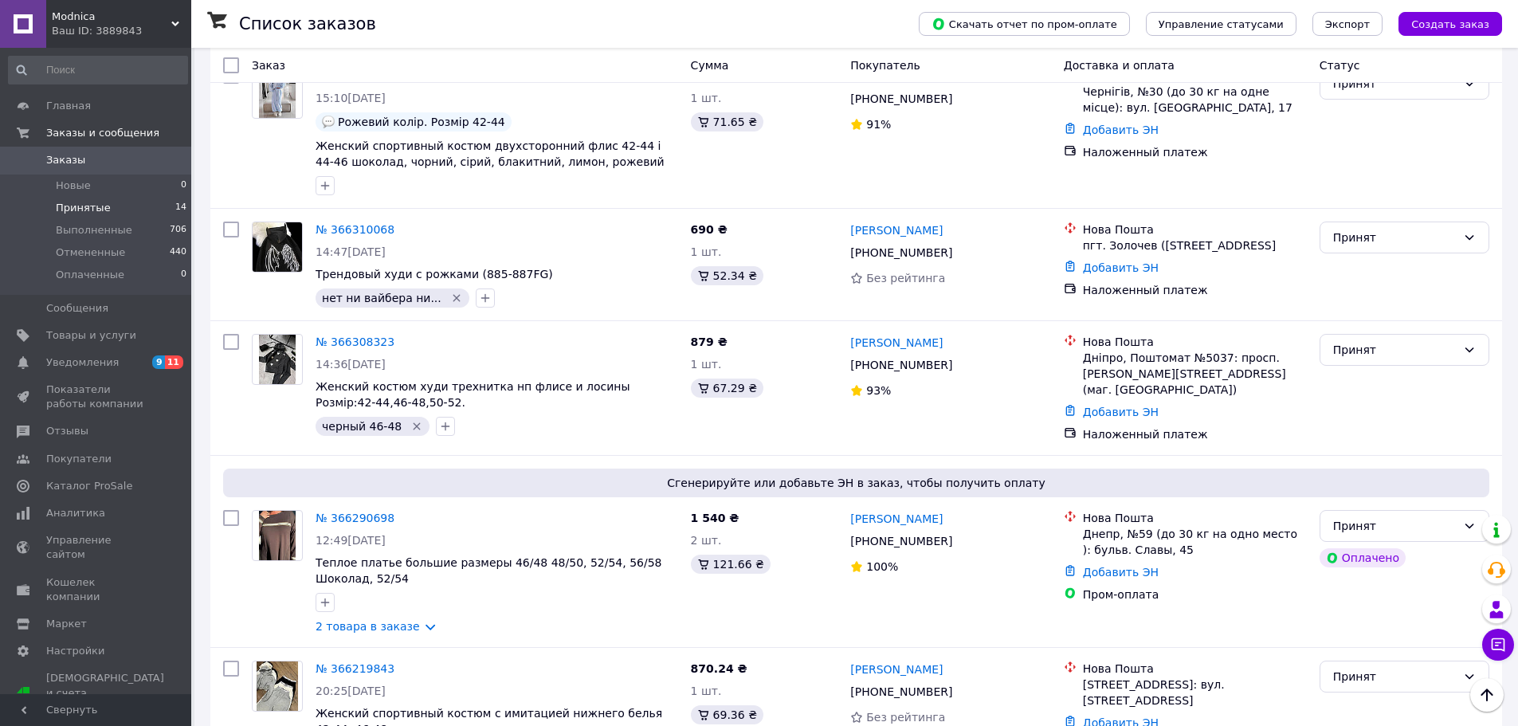
scroll to position [558, 0]
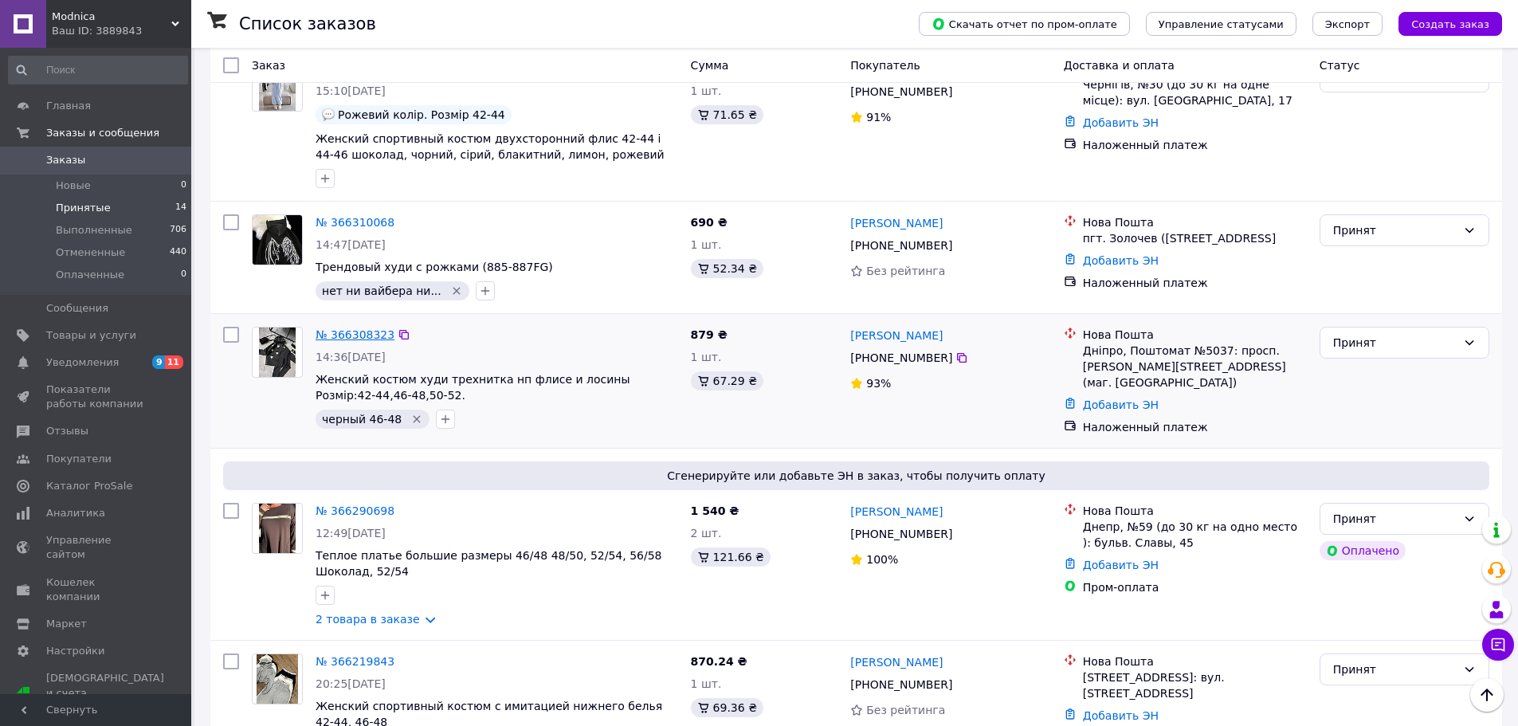
click at [366, 328] on link "№ 366308323" at bounding box center [355, 334] width 79 height 13
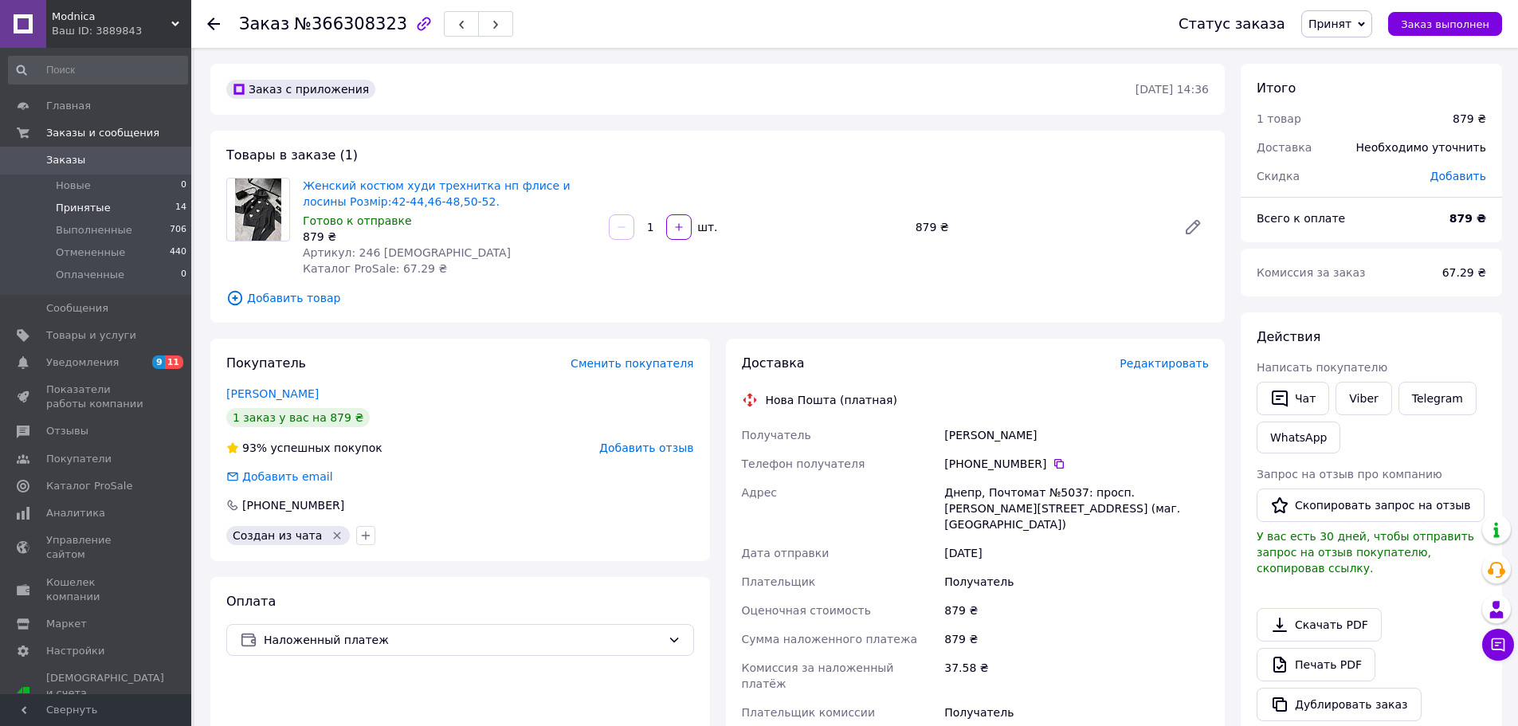
click at [92, 204] on span "Принятые" at bounding box center [83, 208] width 55 height 14
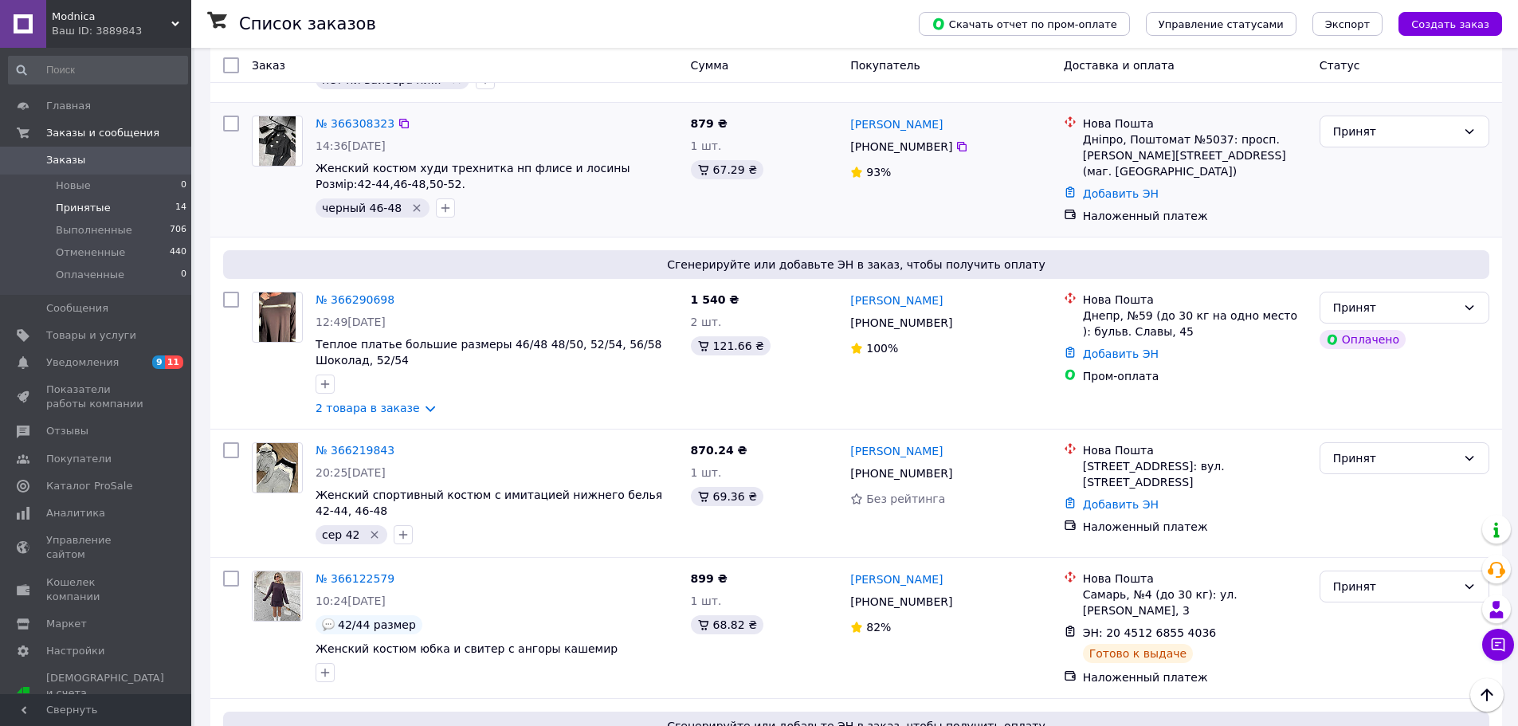
scroll to position [797, 0]
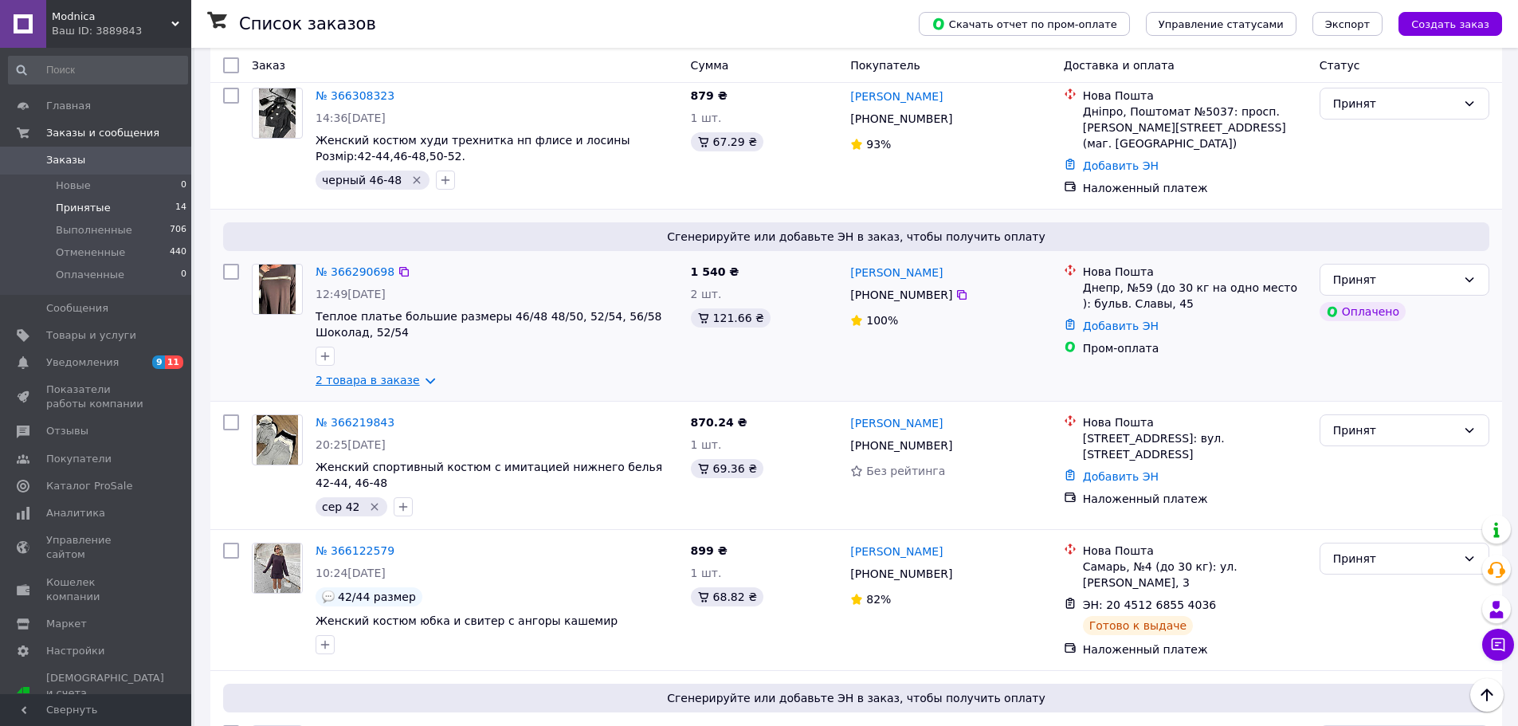
click at [415, 374] on link "2 товара в заказе" at bounding box center [368, 380] width 104 height 13
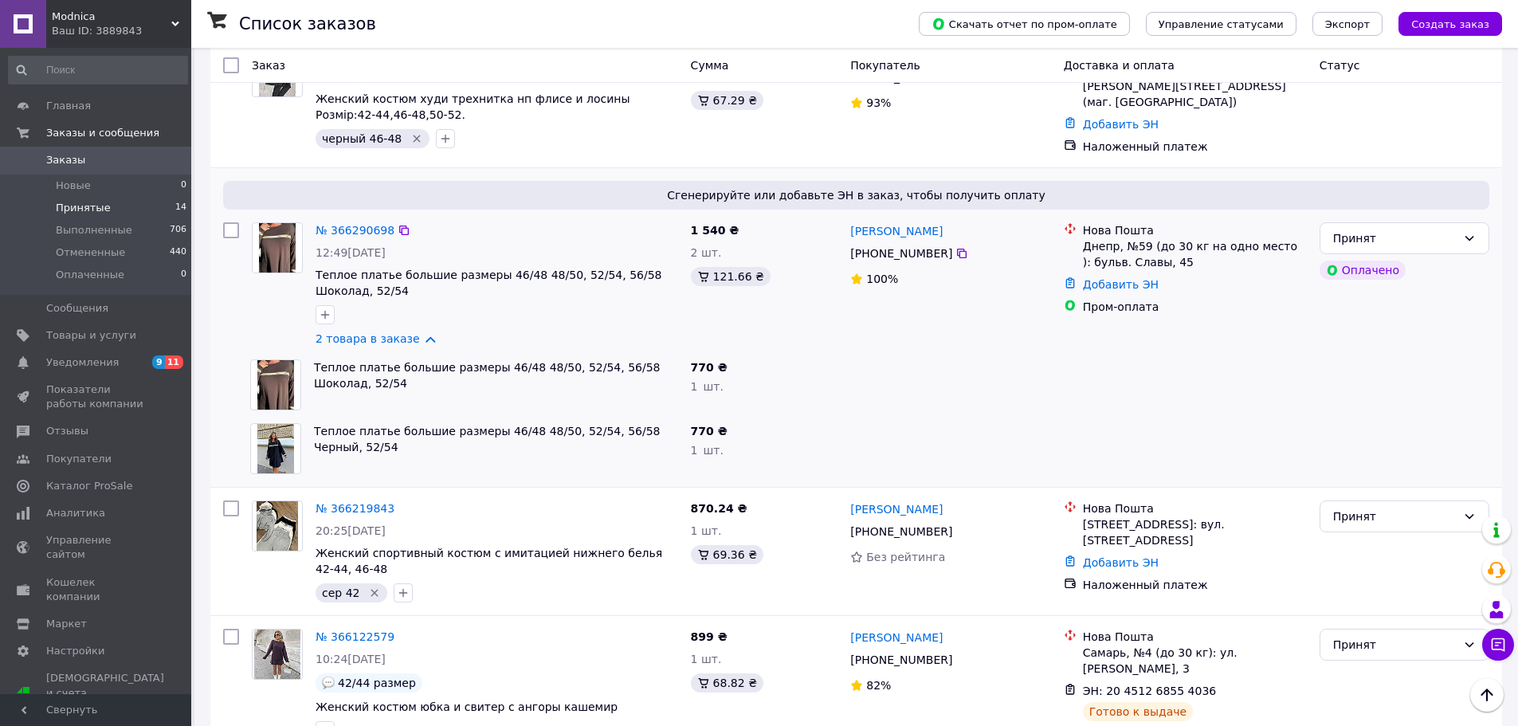
scroll to position [877, 0]
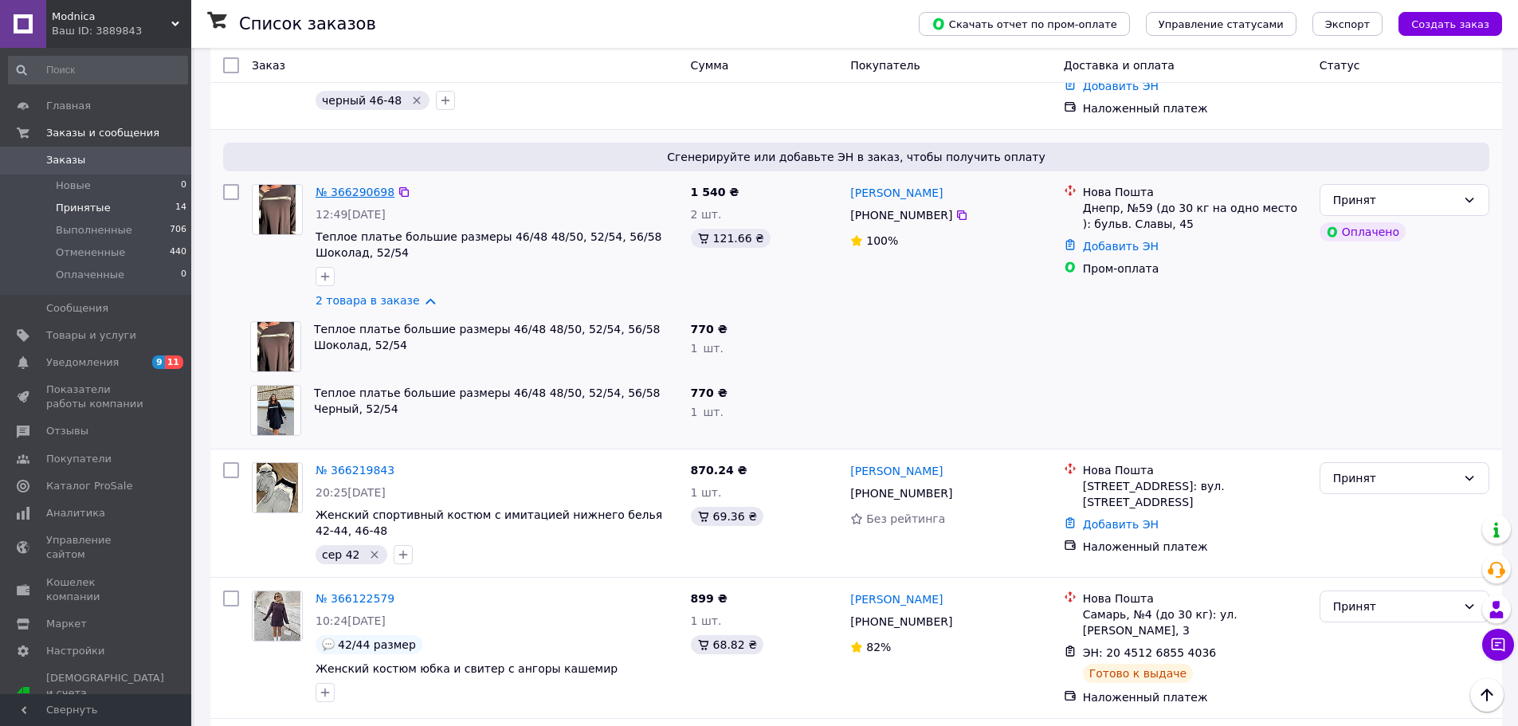
click at [363, 186] on link "№ 366290698" at bounding box center [355, 192] width 79 height 13
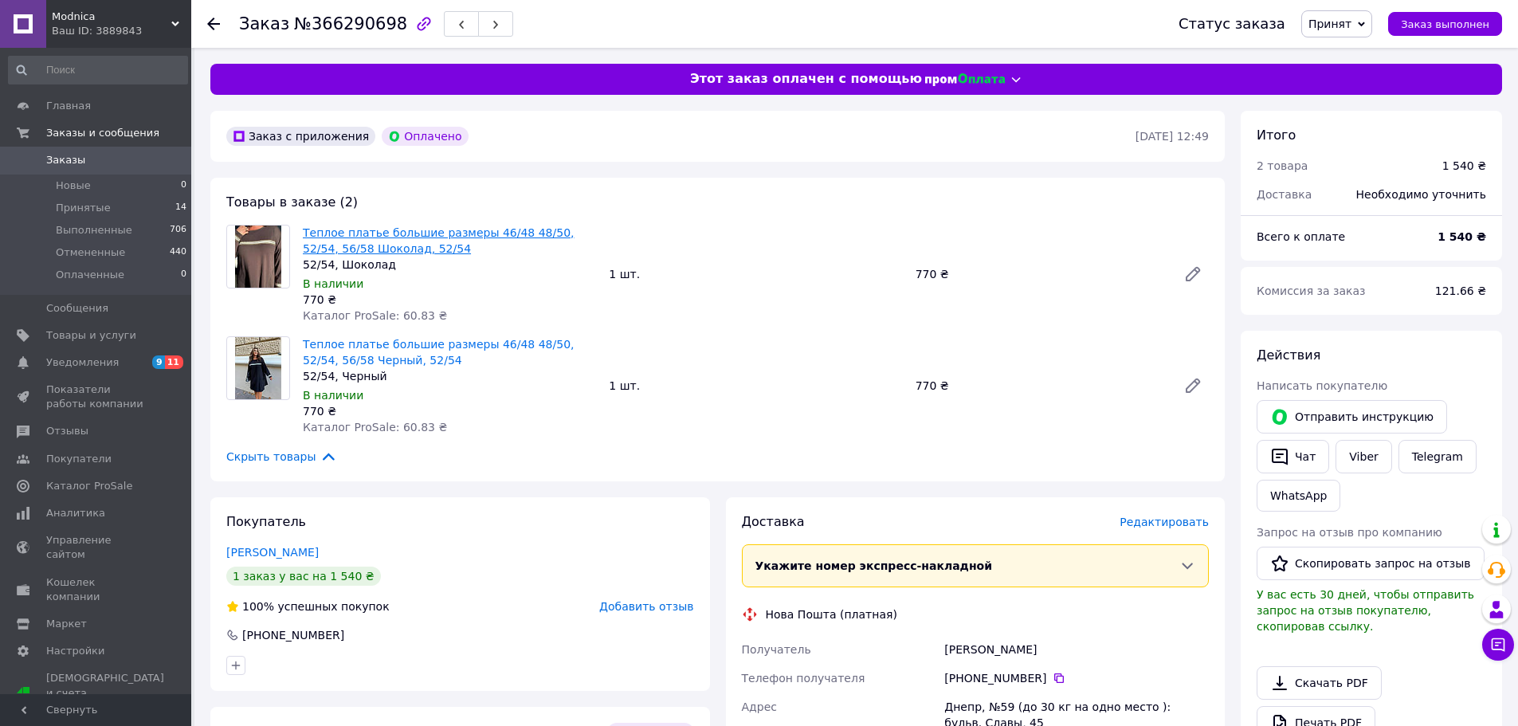
click at [415, 236] on link "Теплое платье большие размеры 46/48 48/50, 52/54, 56/58 Шоколад, 52/54" at bounding box center [438, 240] width 271 height 29
click at [1189, 273] on icon at bounding box center [1193, 274] width 19 height 19
click at [73, 203] on span "Принятые" at bounding box center [83, 208] width 55 height 14
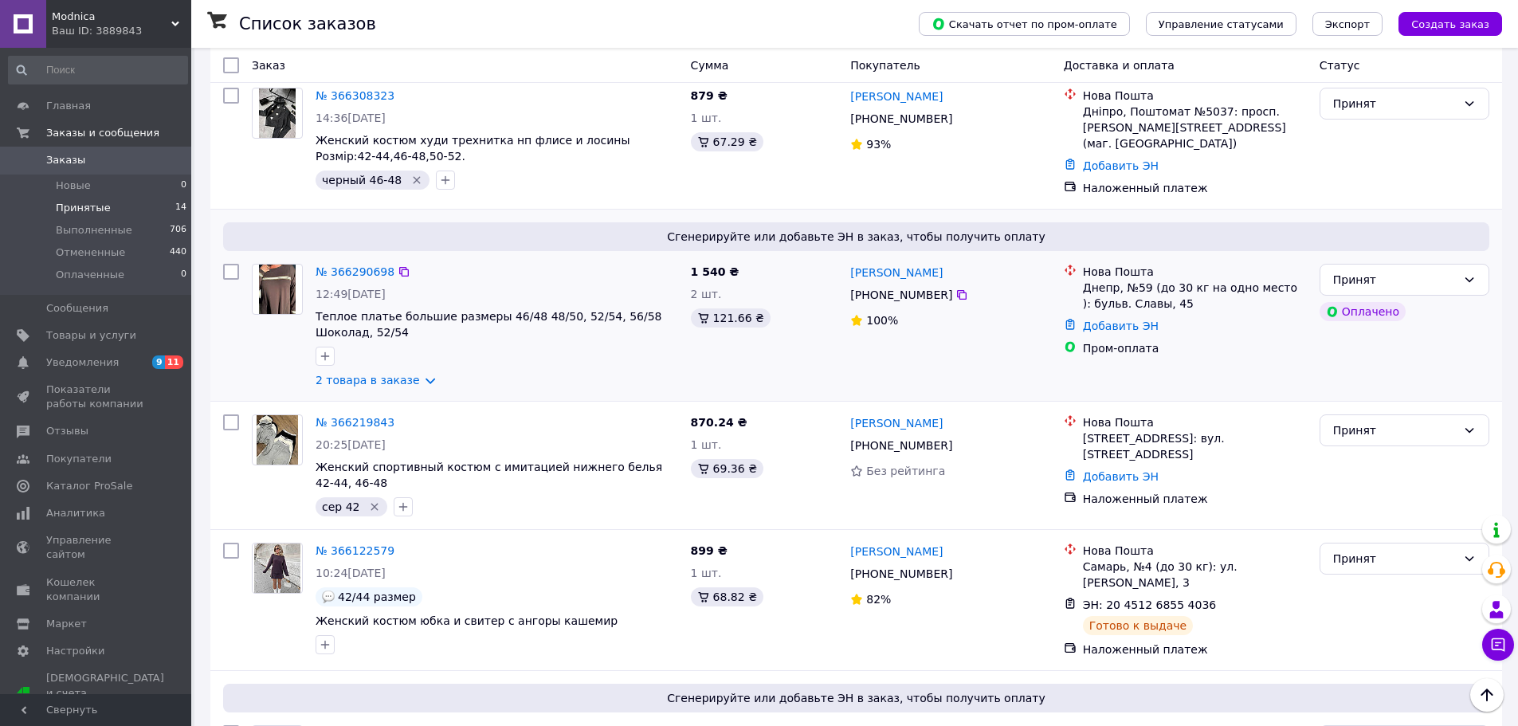
scroll to position [877, 0]
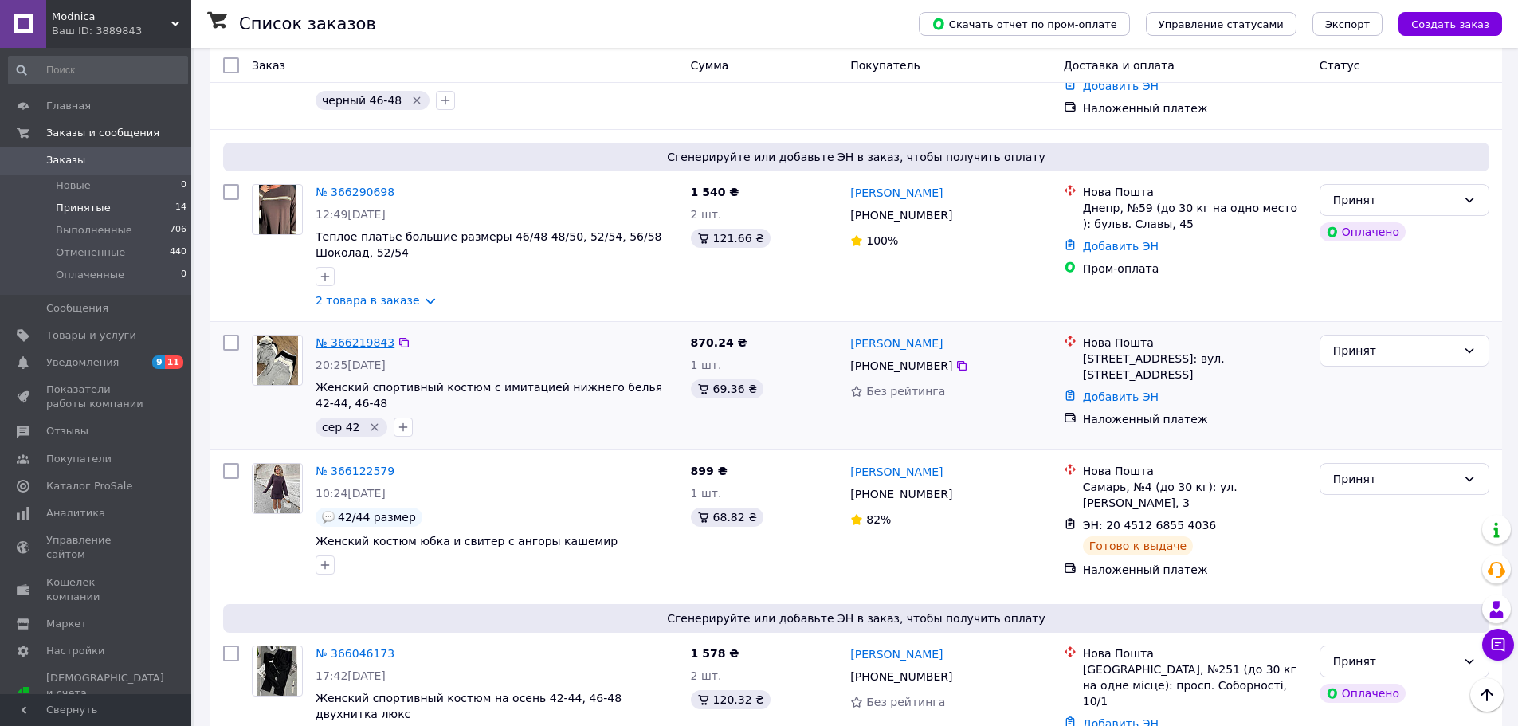
click at [361, 336] on link "№ 366219843" at bounding box center [355, 342] width 79 height 13
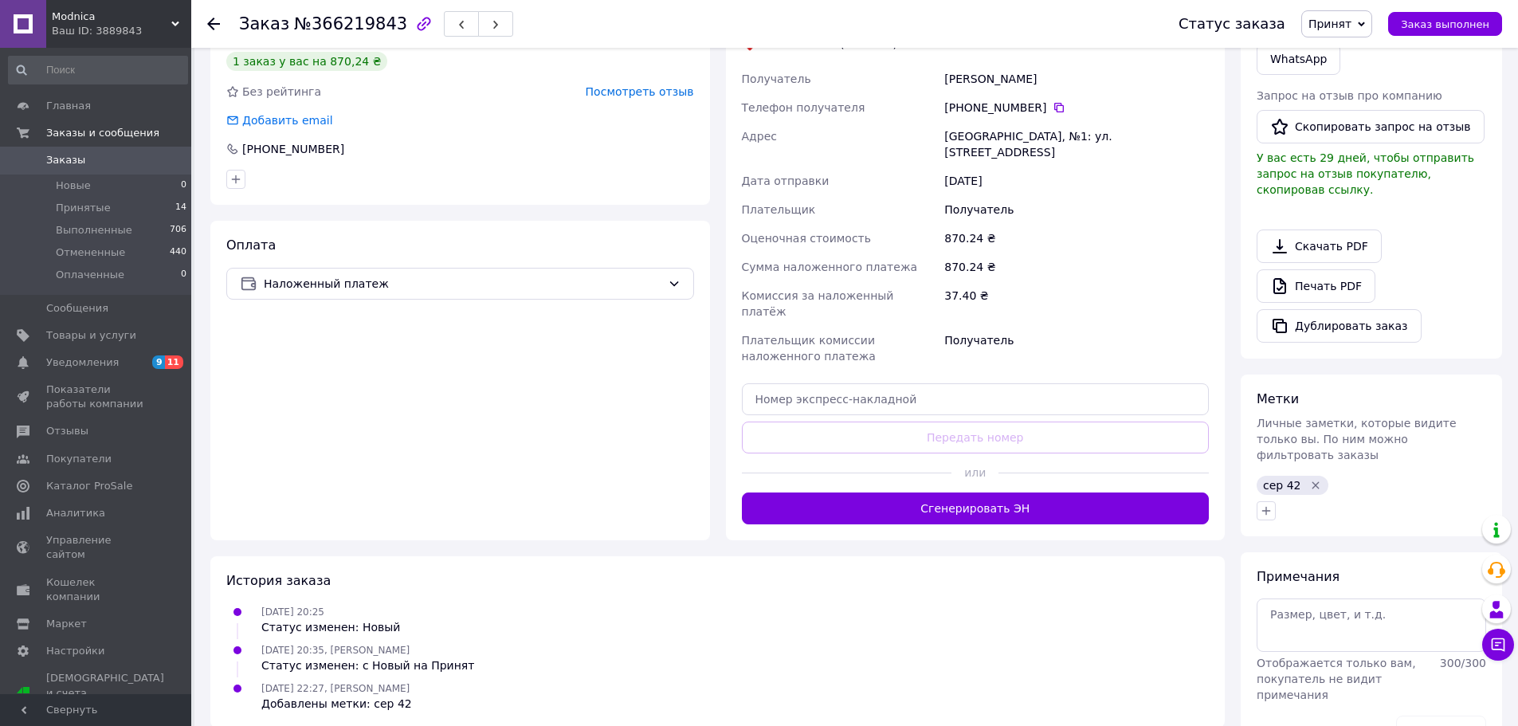
scroll to position [400, 0]
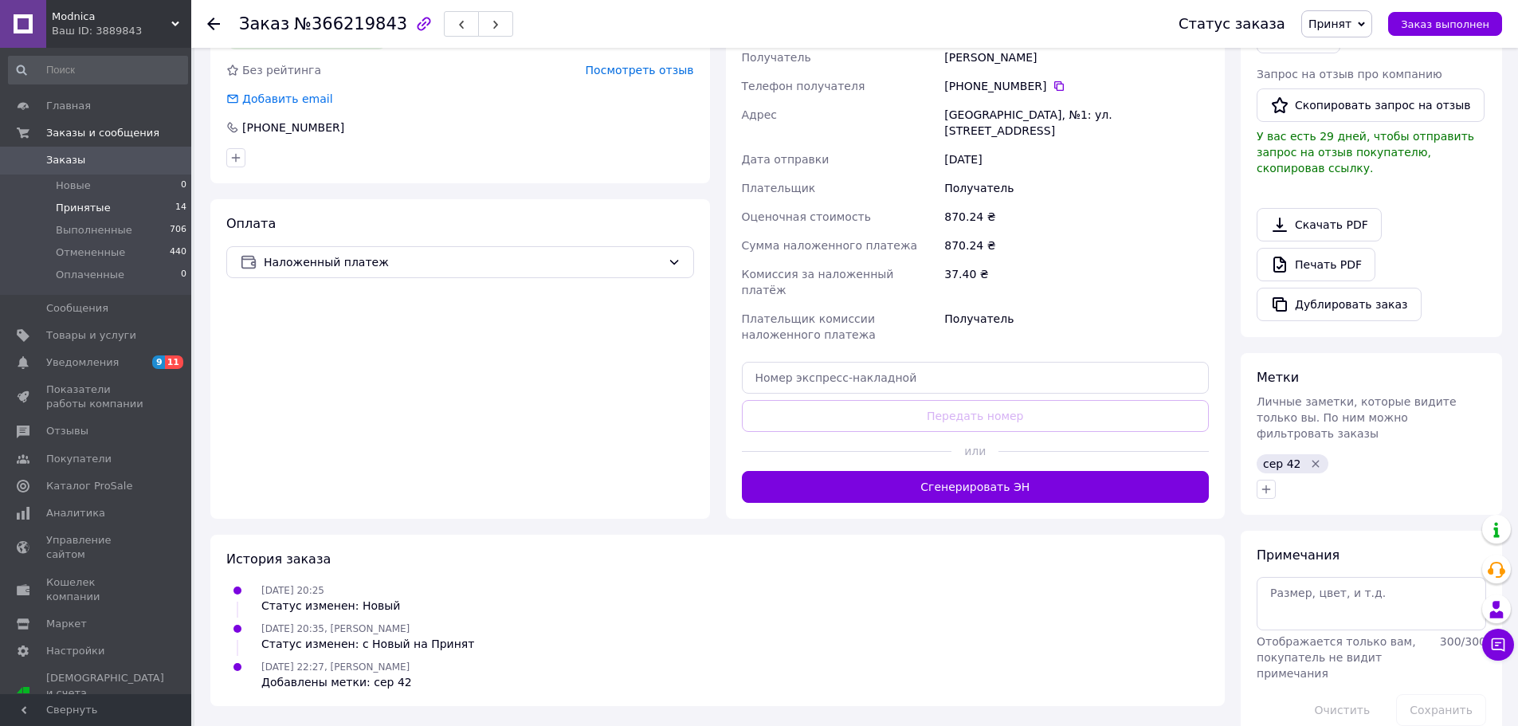
click at [57, 211] on span "Принятые" at bounding box center [83, 208] width 55 height 14
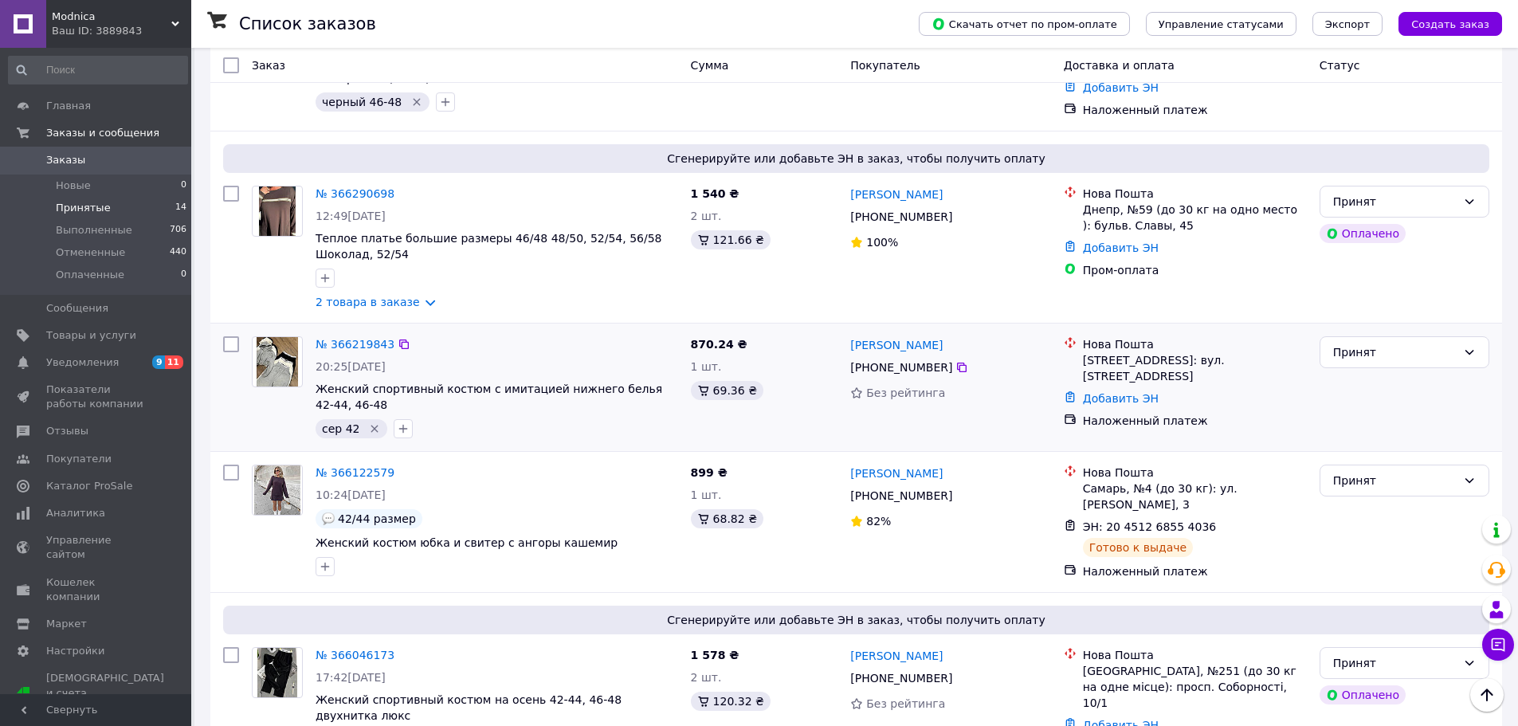
scroll to position [877, 0]
click at [88, 210] on span "Принятые" at bounding box center [83, 208] width 55 height 14
click at [69, 205] on span "Принятые" at bounding box center [83, 208] width 55 height 14
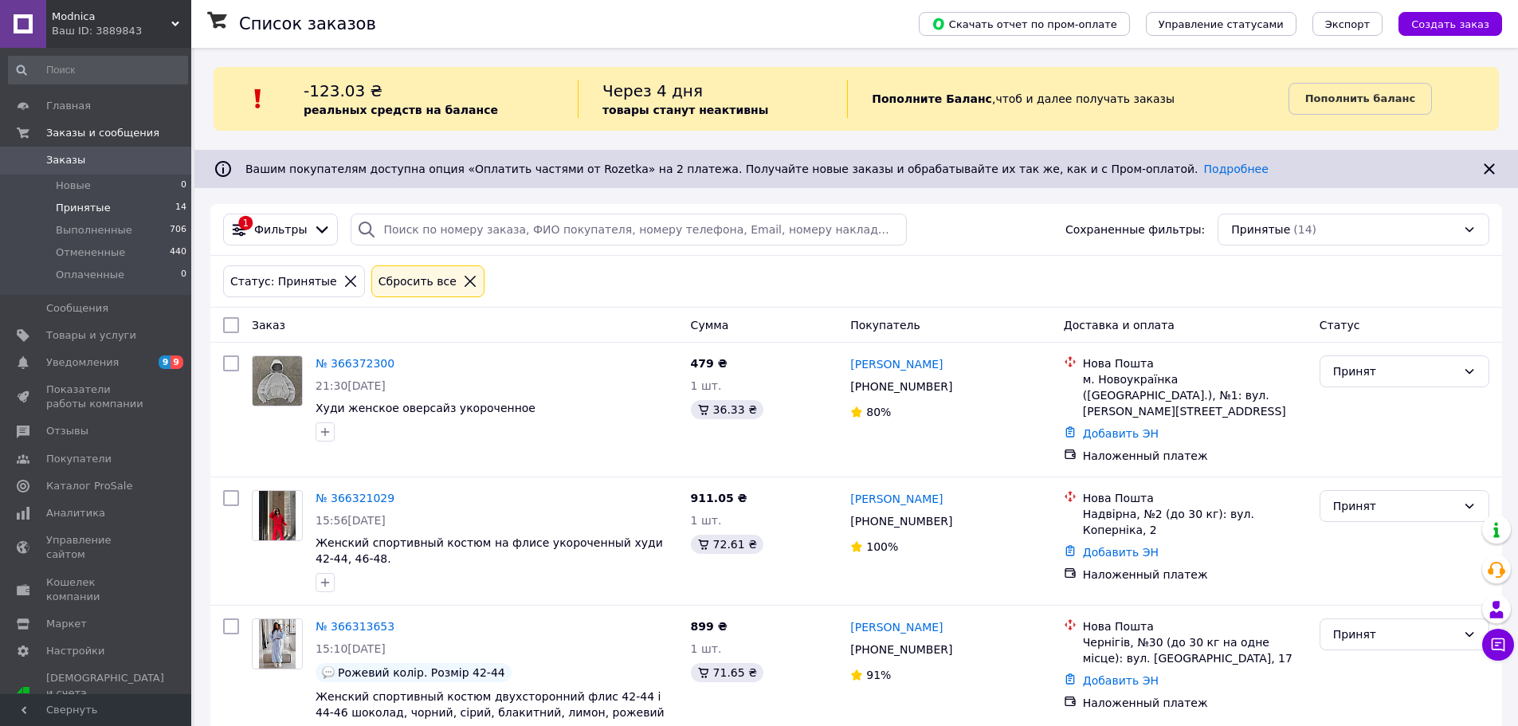
click at [88, 209] on span "Принятые" at bounding box center [83, 208] width 55 height 14
click at [88, 207] on span "Принятые" at bounding box center [83, 208] width 55 height 14
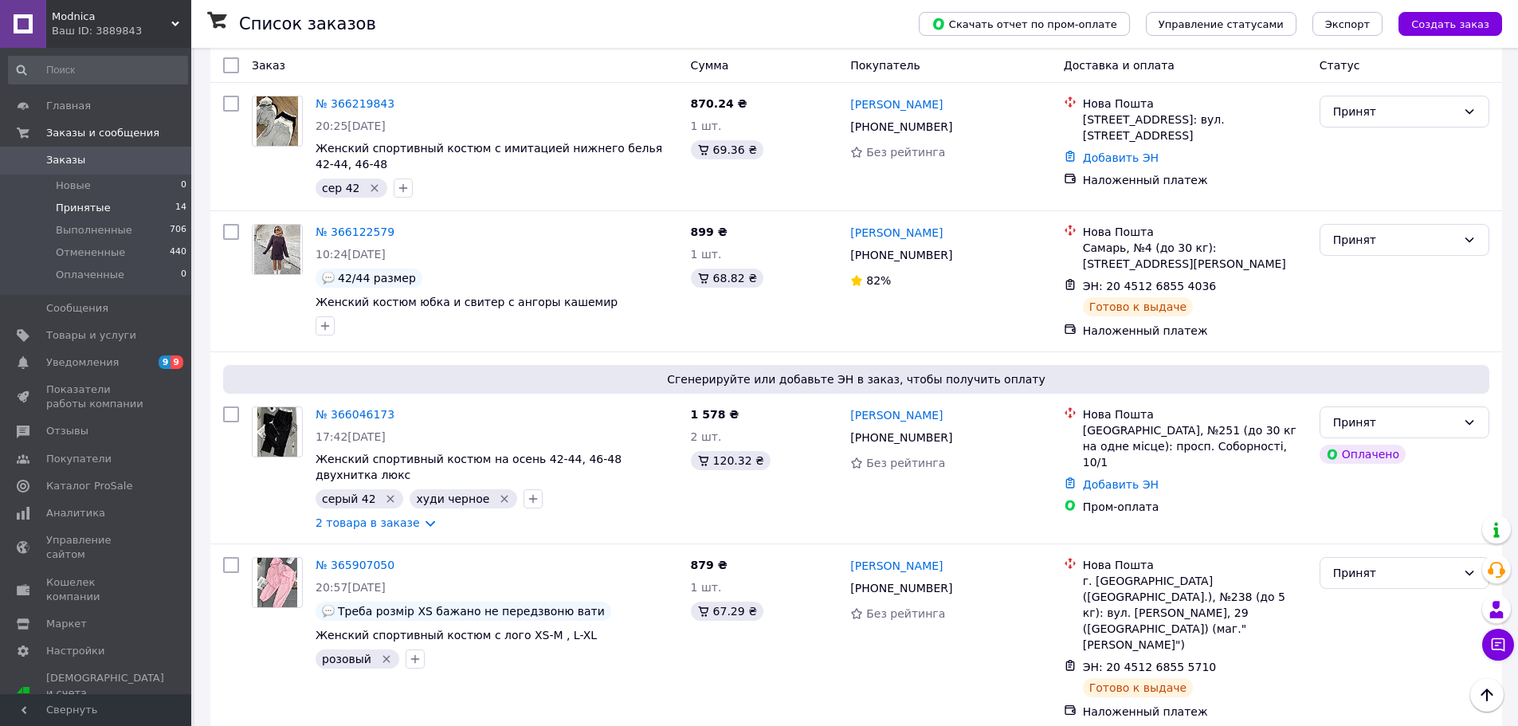
scroll to position [1196, 0]
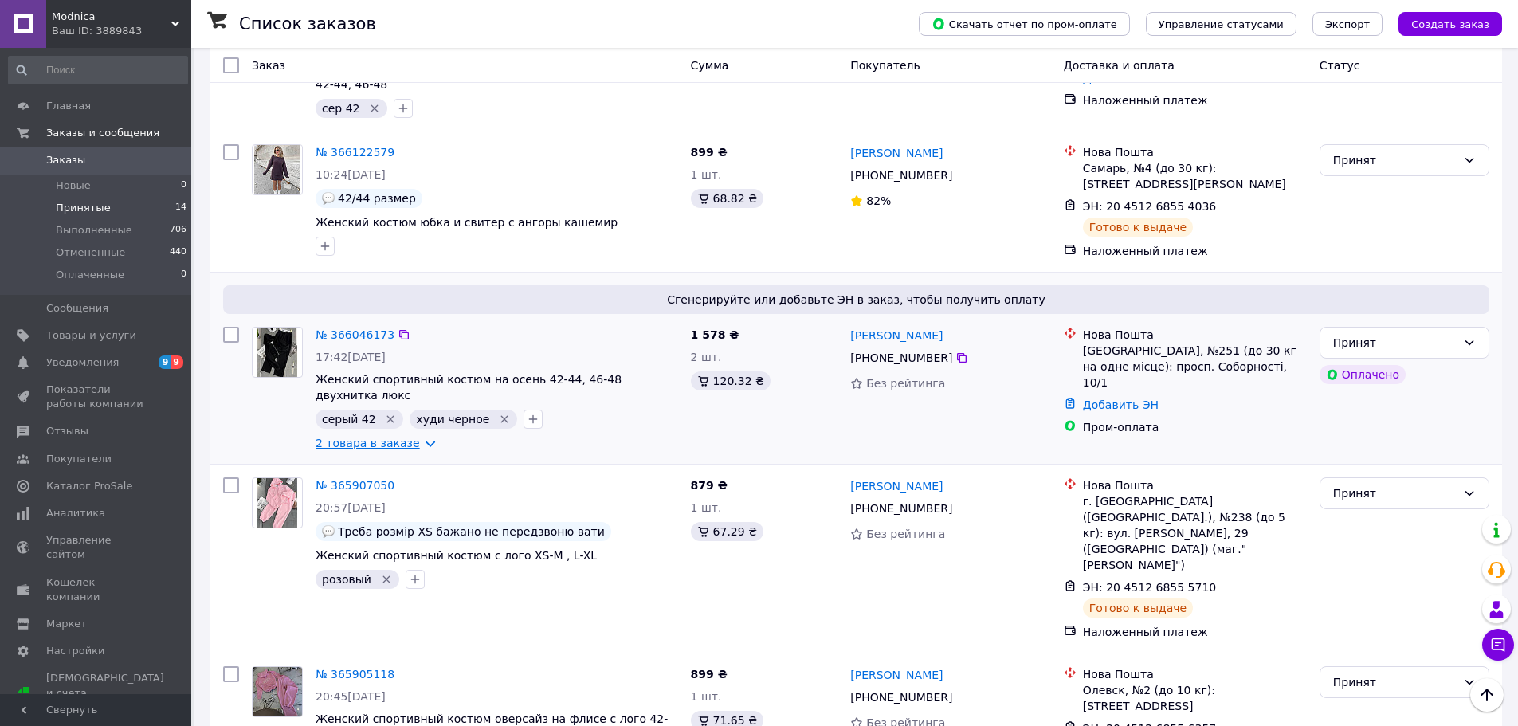
click at [414, 437] on link "2 товара в заказе" at bounding box center [368, 443] width 104 height 13
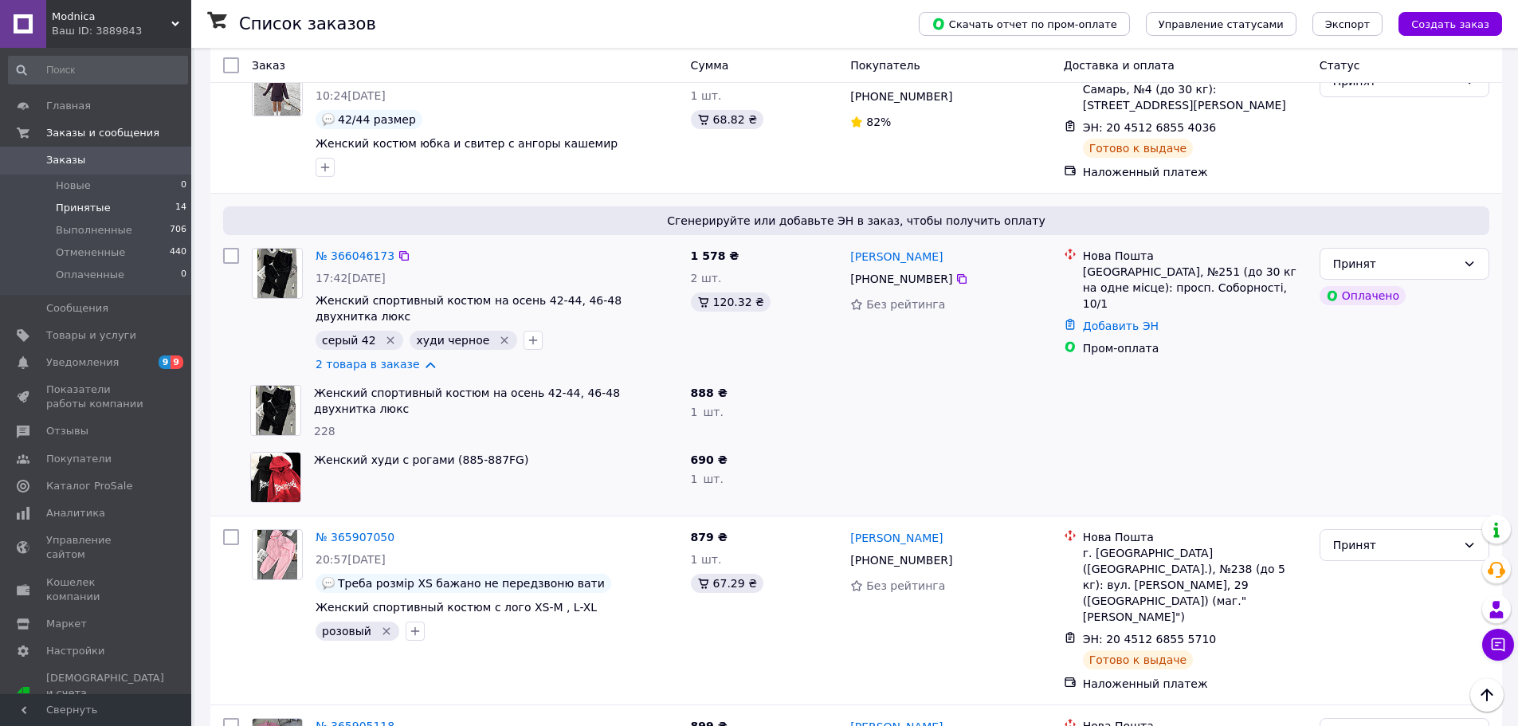
scroll to position [1275, 0]
click at [370, 249] on link "№ 366046173" at bounding box center [355, 255] width 79 height 13
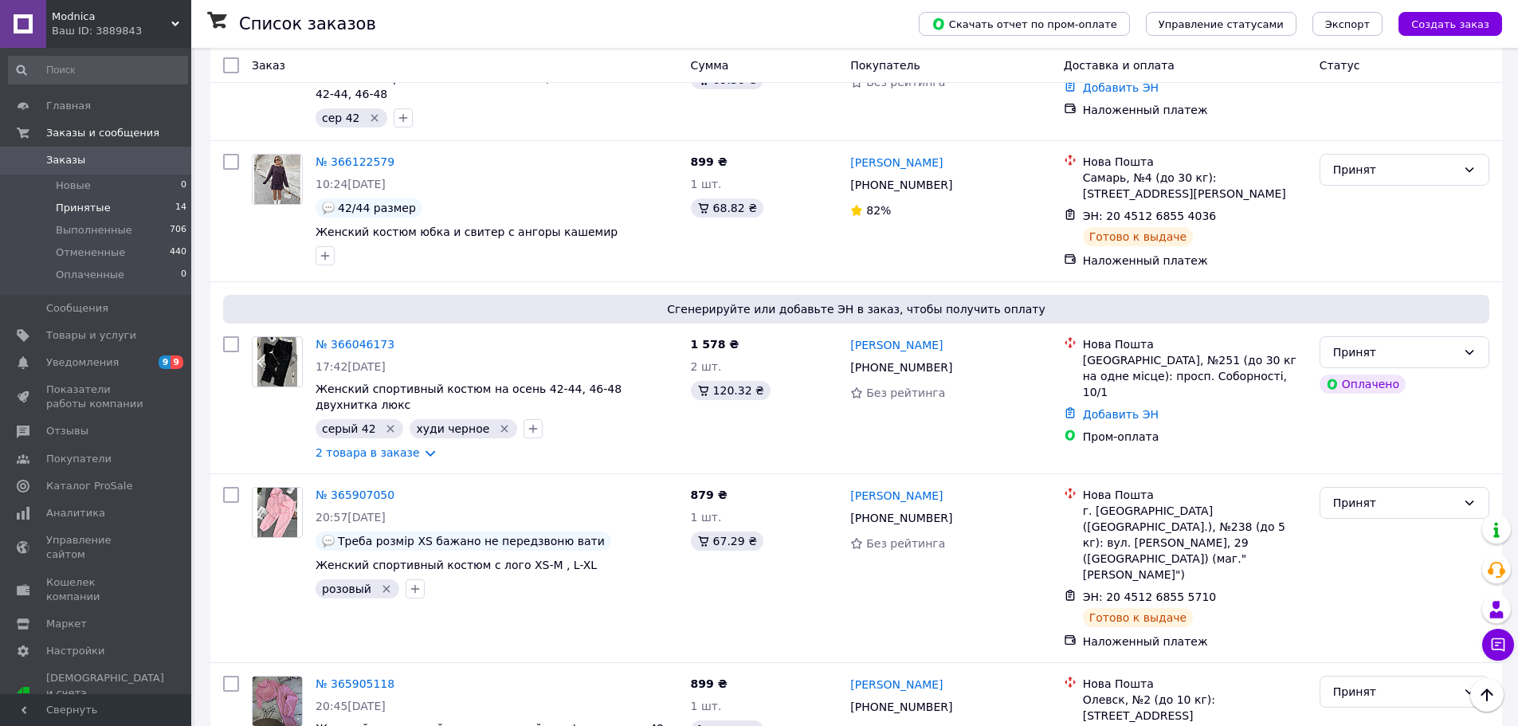
scroll to position [1196, 0]
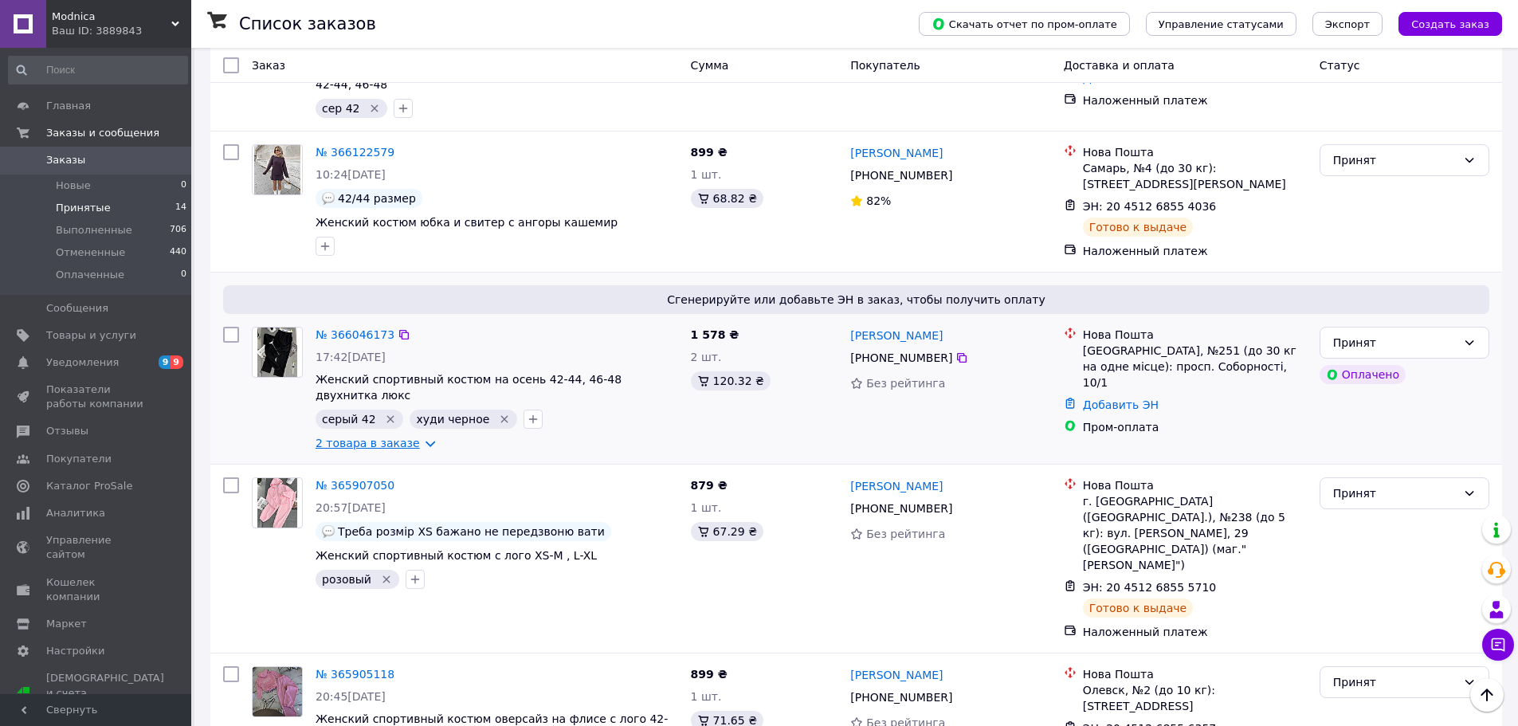
click at [401, 437] on link "2 товара в заказе" at bounding box center [368, 443] width 104 height 13
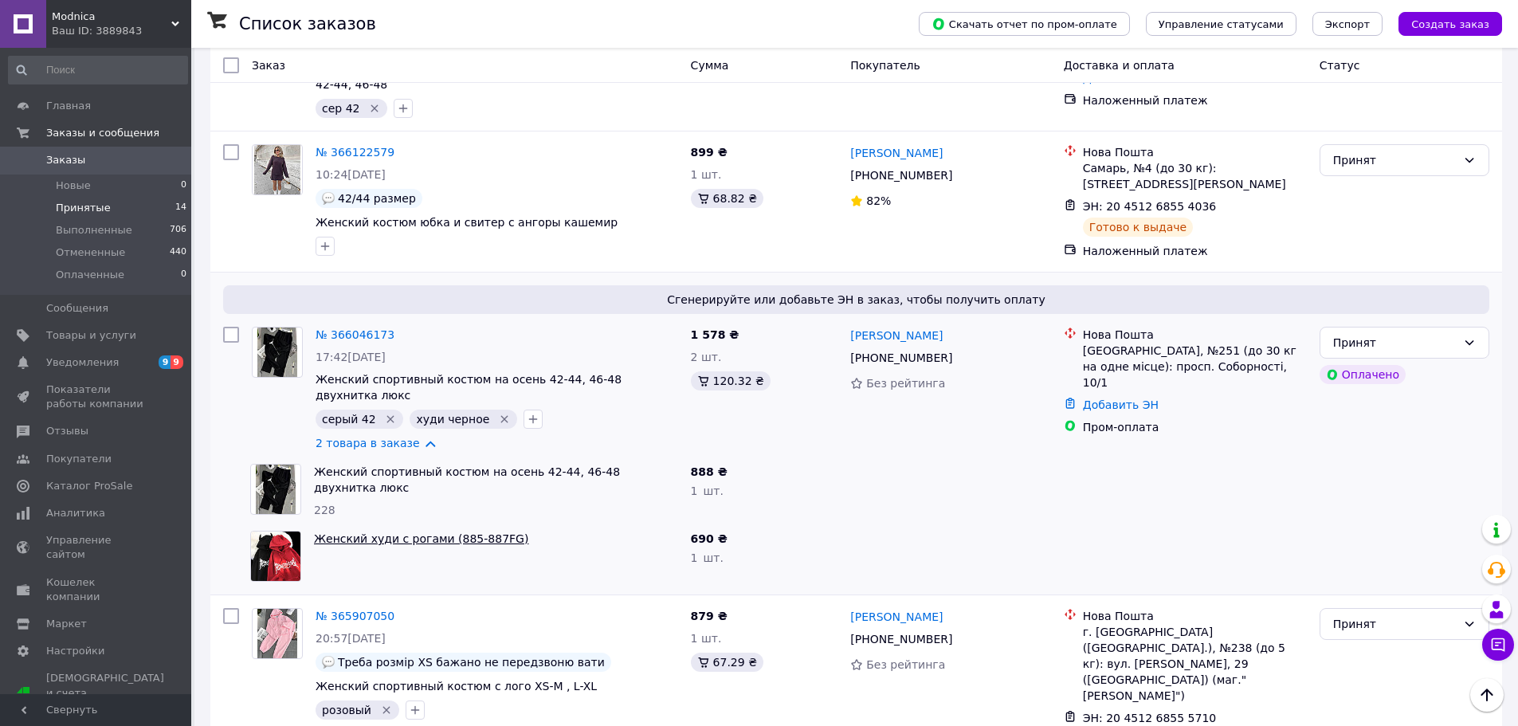
click at [345, 532] on link "Женский худи с рогами (885-887FG)" at bounding box center [421, 538] width 214 height 13
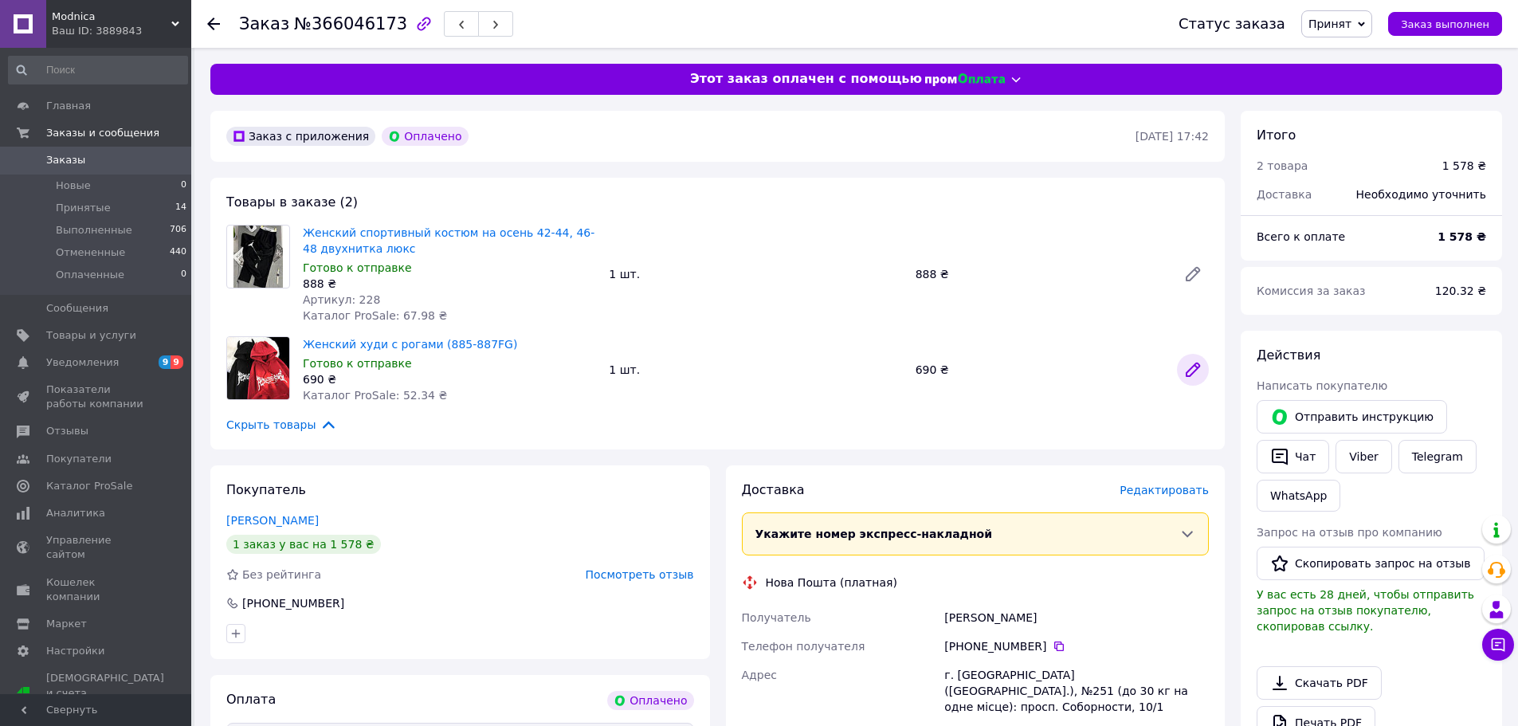
click at [1188, 368] on icon at bounding box center [1193, 369] width 19 height 19
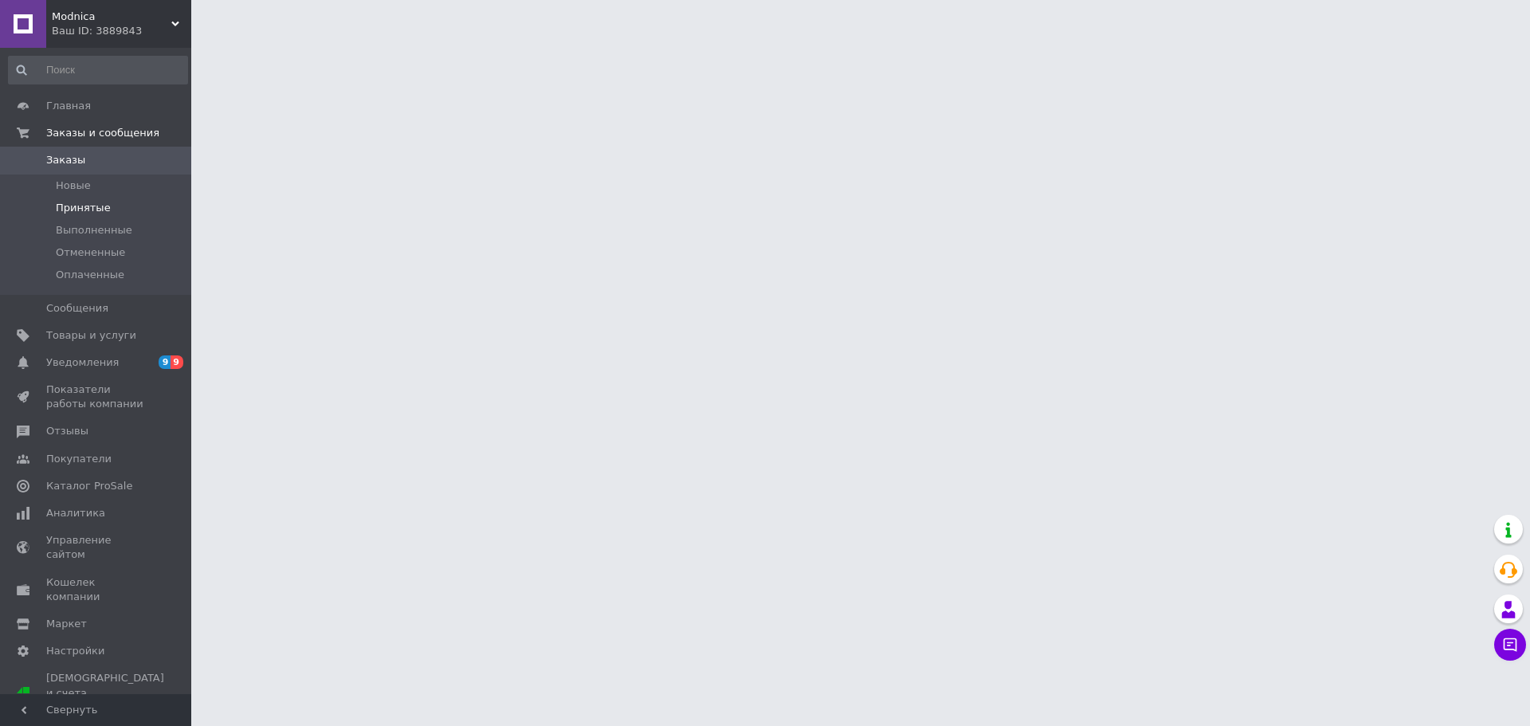
click at [88, 203] on span "Принятые" at bounding box center [83, 208] width 55 height 14
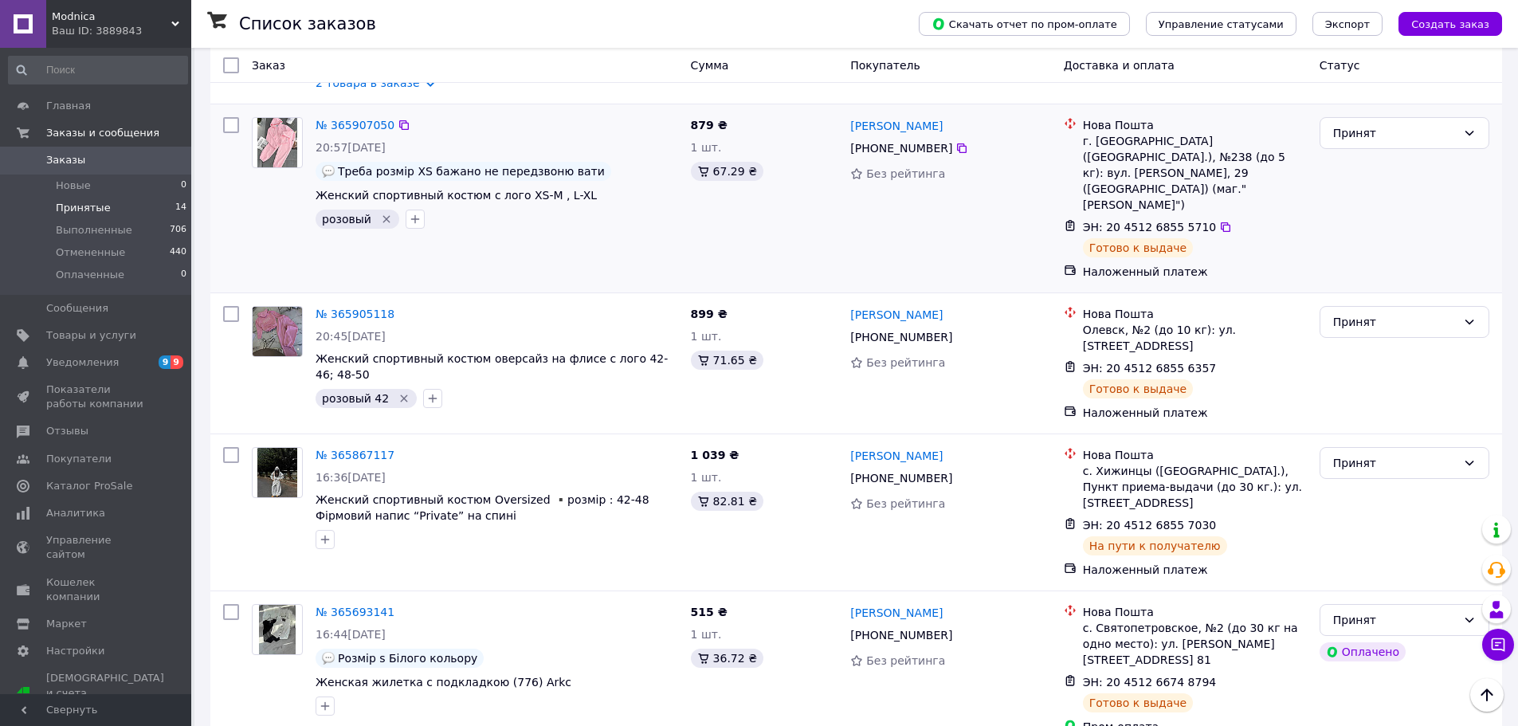
scroll to position [1656, 0]
